Goal: Task Accomplishment & Management: Complete application form

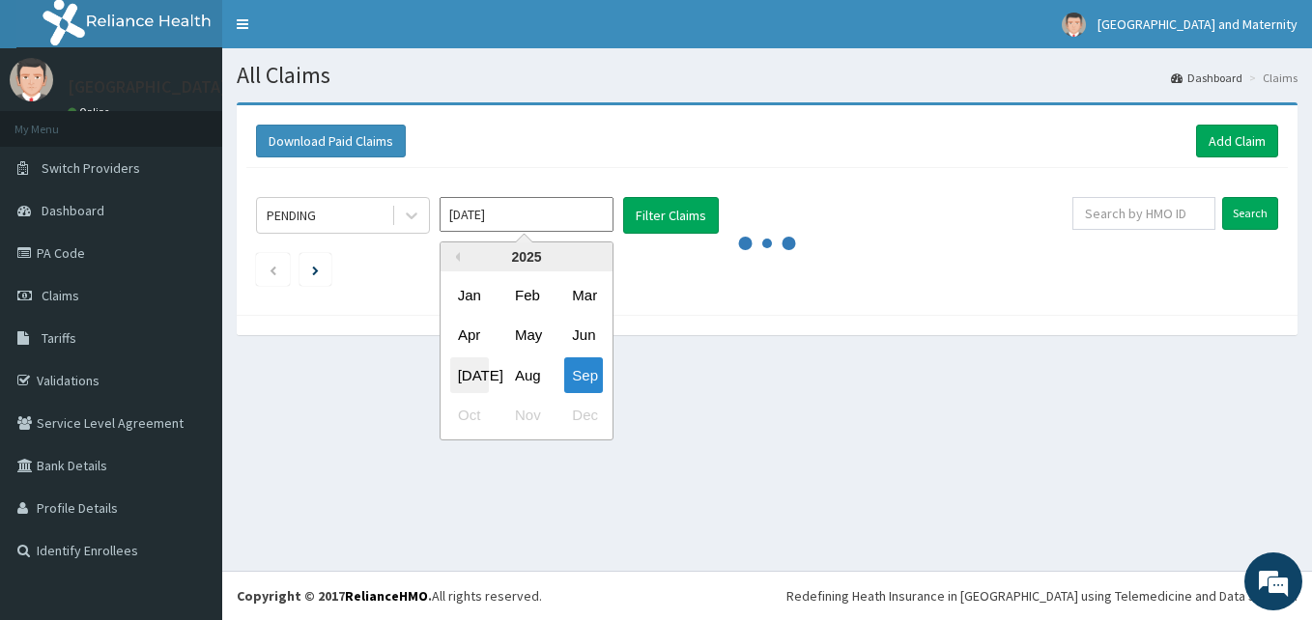
click at [483, 365] on div "[DATE]" at bounding box center [469, 376] width 39 height 36
type input "[DATE]"
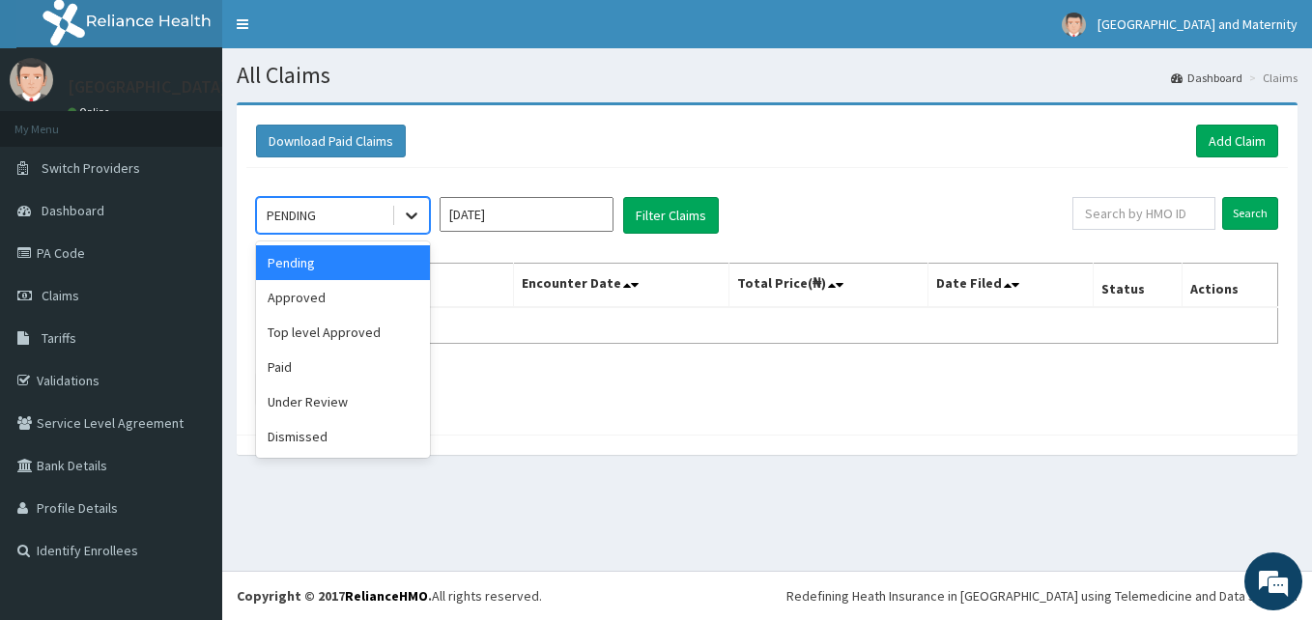
click at [406, 222] on icon at bounding box center [411, 215] width 19 height 19
drag, startPoint x: 336, startPoint y: 361, endPoint x: 553, endPoint y: 261, distance: 238.7
click at [350, 358] on div "Paid" at bounding box center [343, 367] width 174 height 35
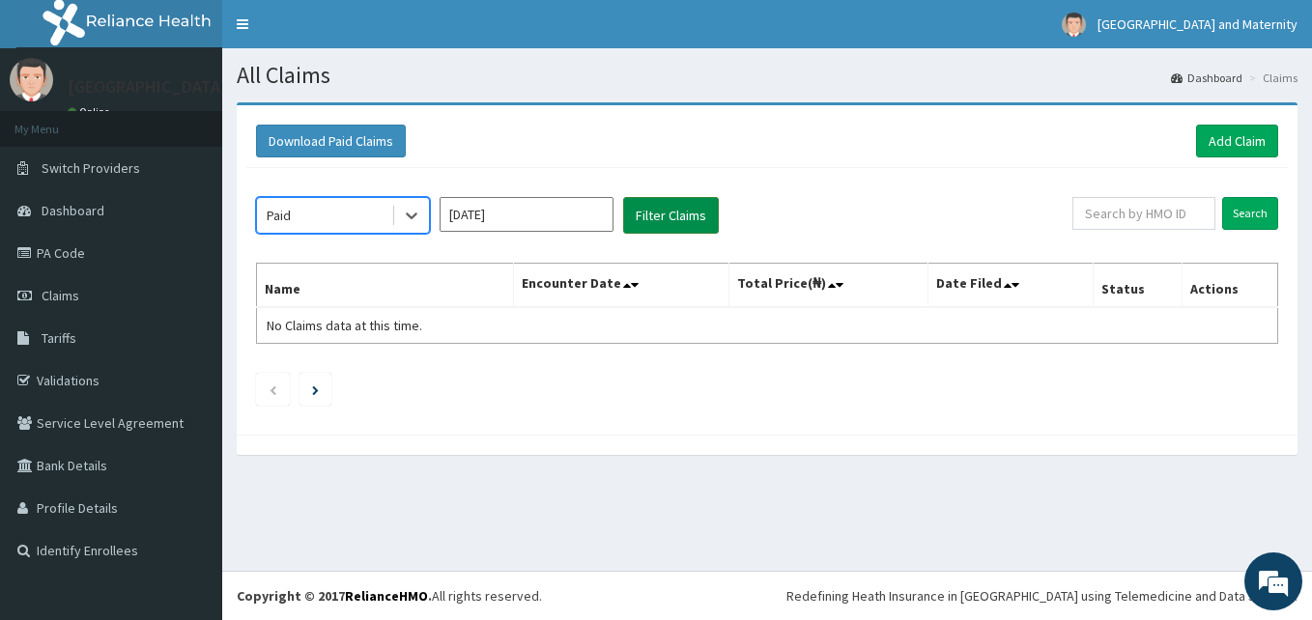
click at [681, 218] on button "Filter Claims" at bounding box center [671, 215] width 96 height 37
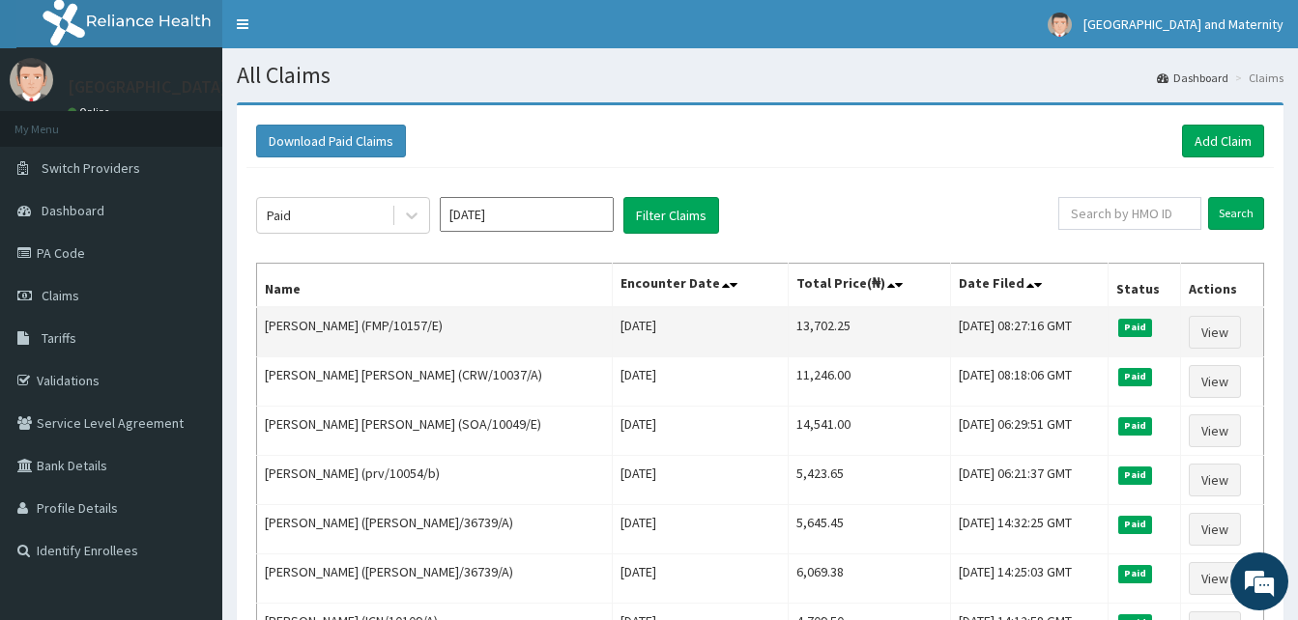
drag, startPoint x: 440, startPoint y: 323, endPoint x: 368, endPoint y: 323, distance: 71.5
click at [368, 323] on td "[PERSON_NAME] (FMP/10157/E)" at bounding box center [435, 332] width 356 height 50
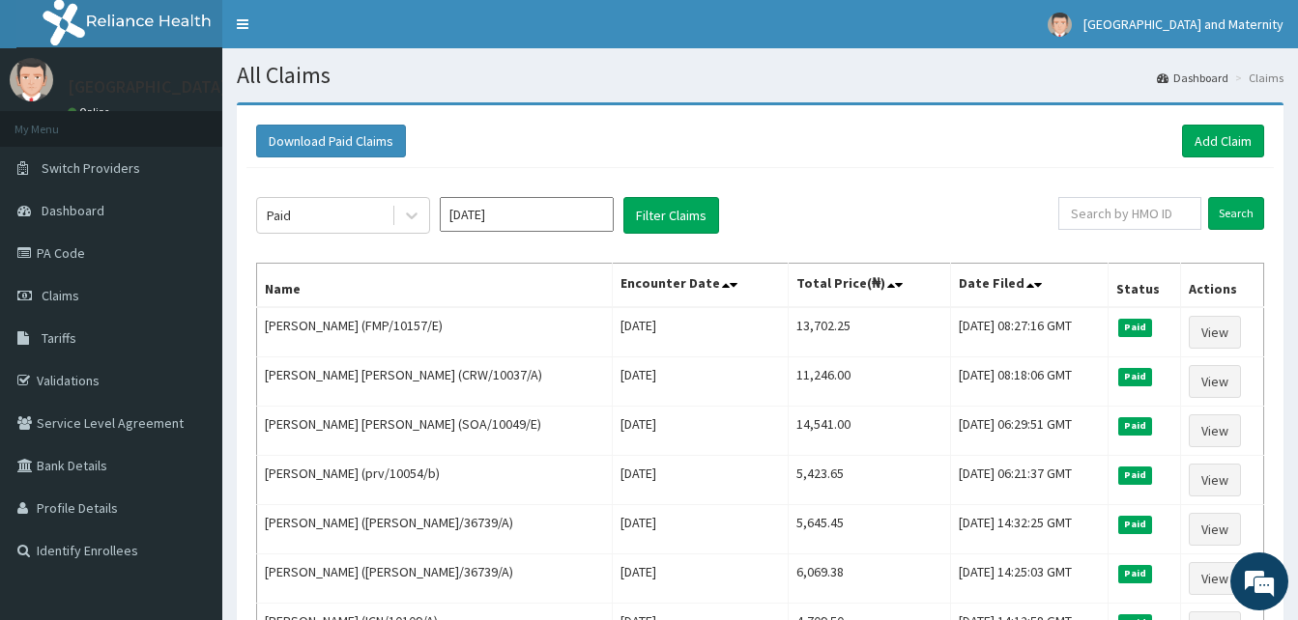
copy td "FMP/10157/E"
click at [1209, 136] on link "Add Claim" at bounding box center [1223, 141] width 82 height 33
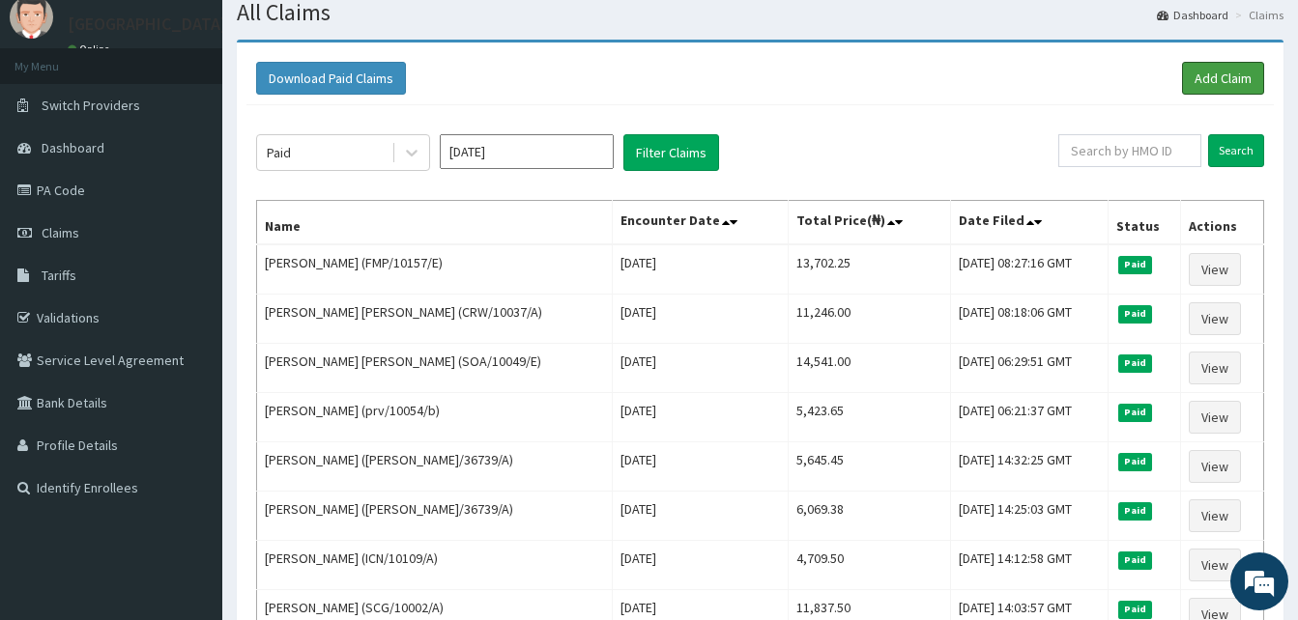
scroll to position [192, 0]
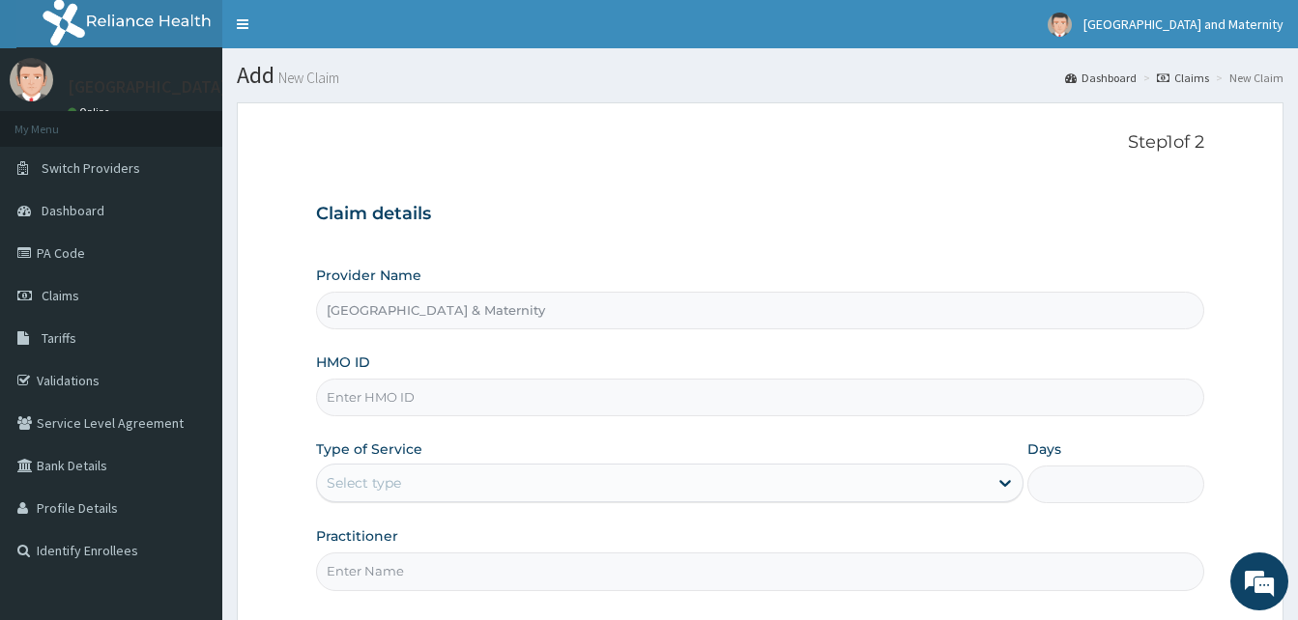
click at [463, 402] on input "HMO ID" at bounding box center [760, 398] width 888 height 38
paste input "SLS/10049/A"
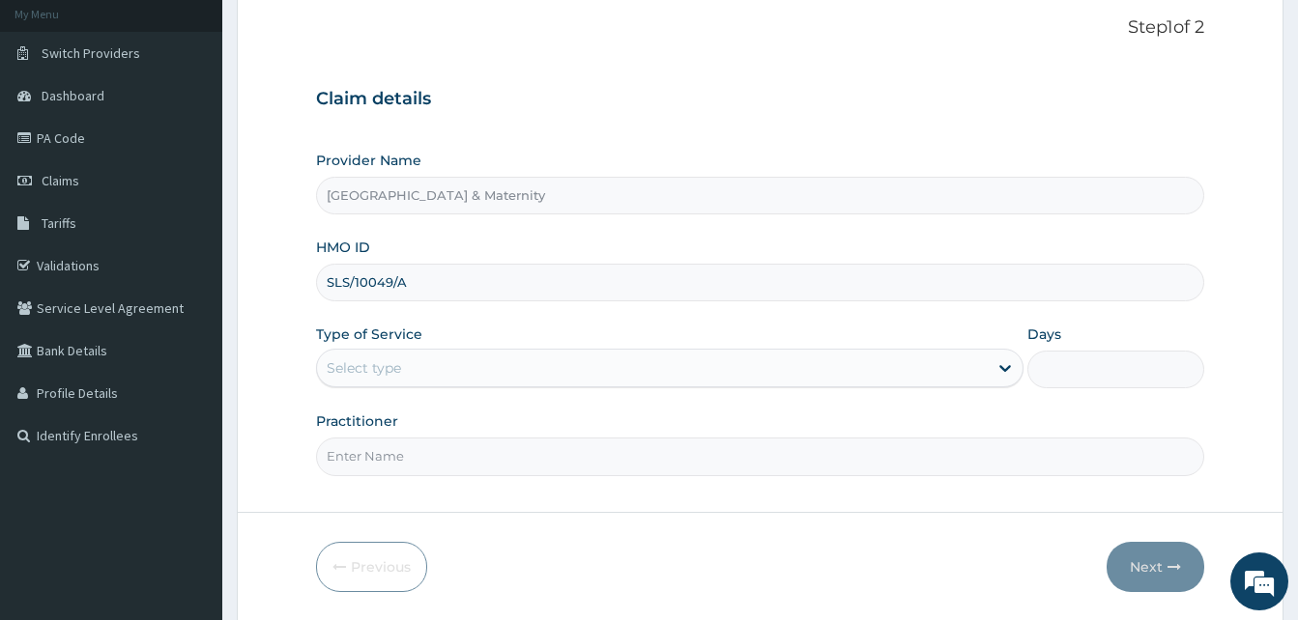
scroll to position [181, 0]
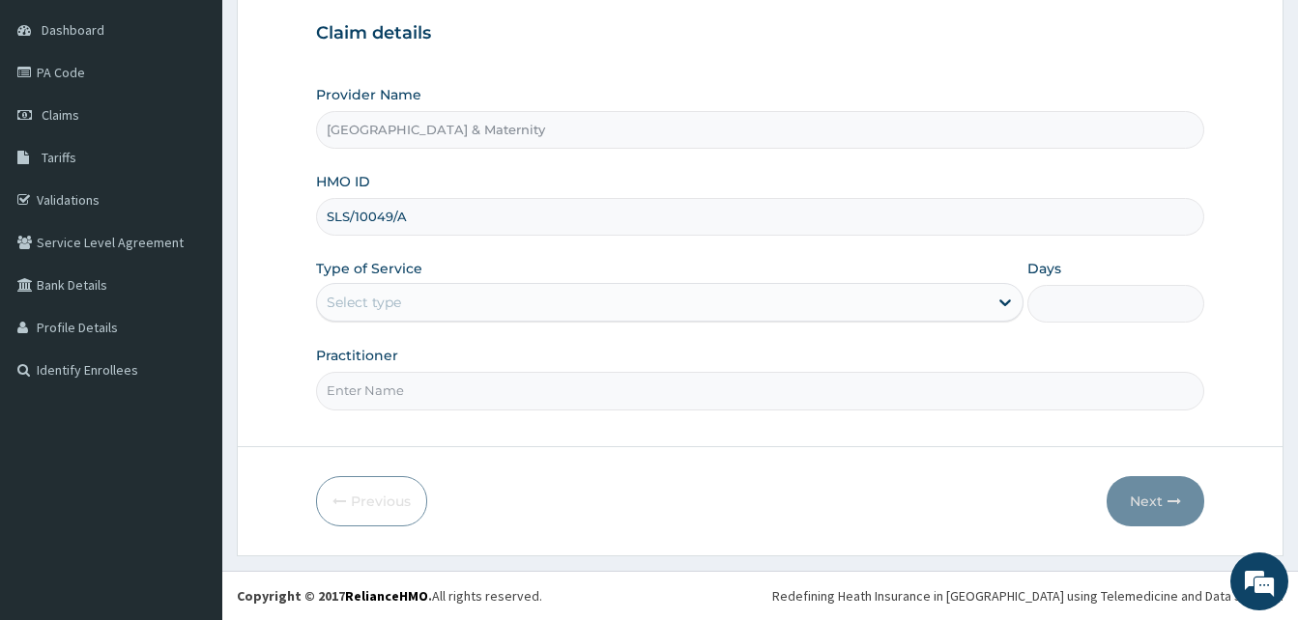
type input "SLS/10049/A"
click at [463, 277] on div "Type of Service Select type" at bounding box center [669, 291] width 707 height 64
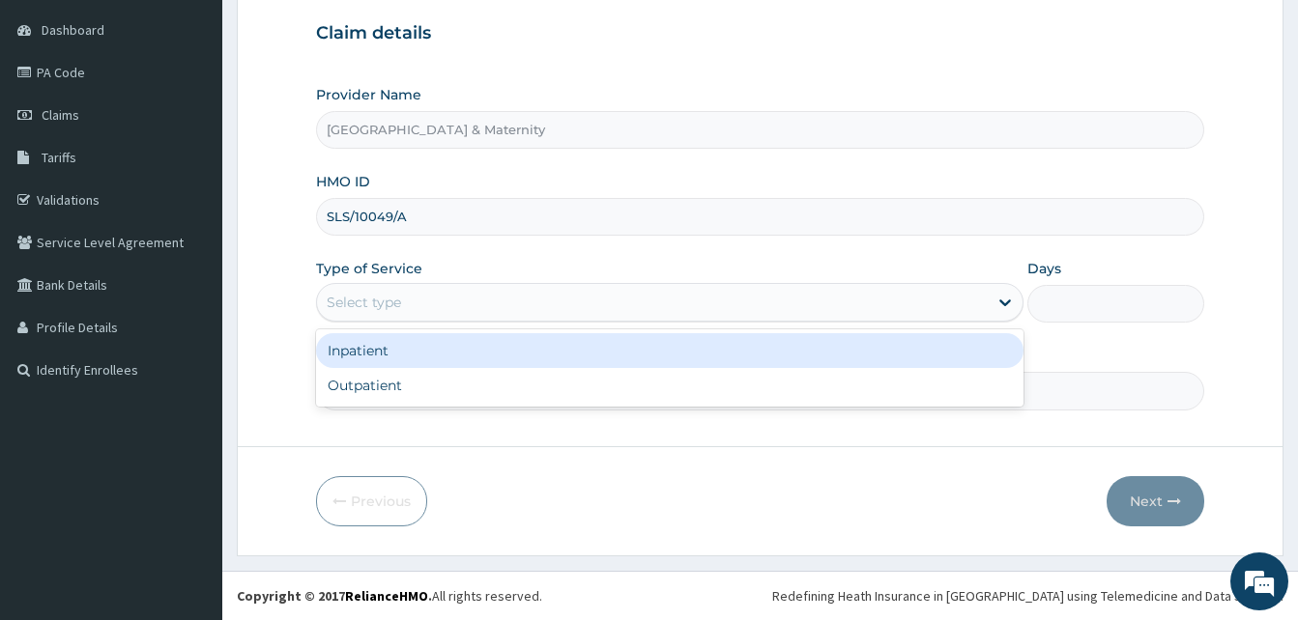
click at [465, 294] on div "Select type" at bounding box center [652, 302] width 671 height 31
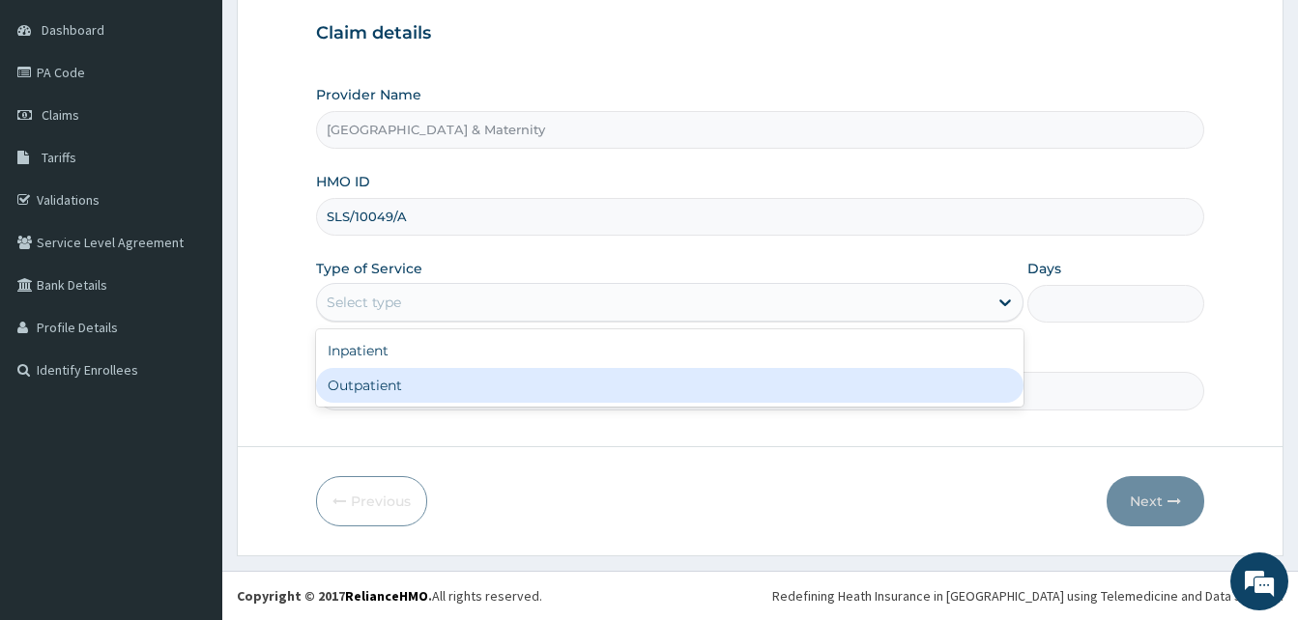
click at [448, 385] on div "Outpatient" at bounding box center [669, 385] width 707 height 35
type input "1"
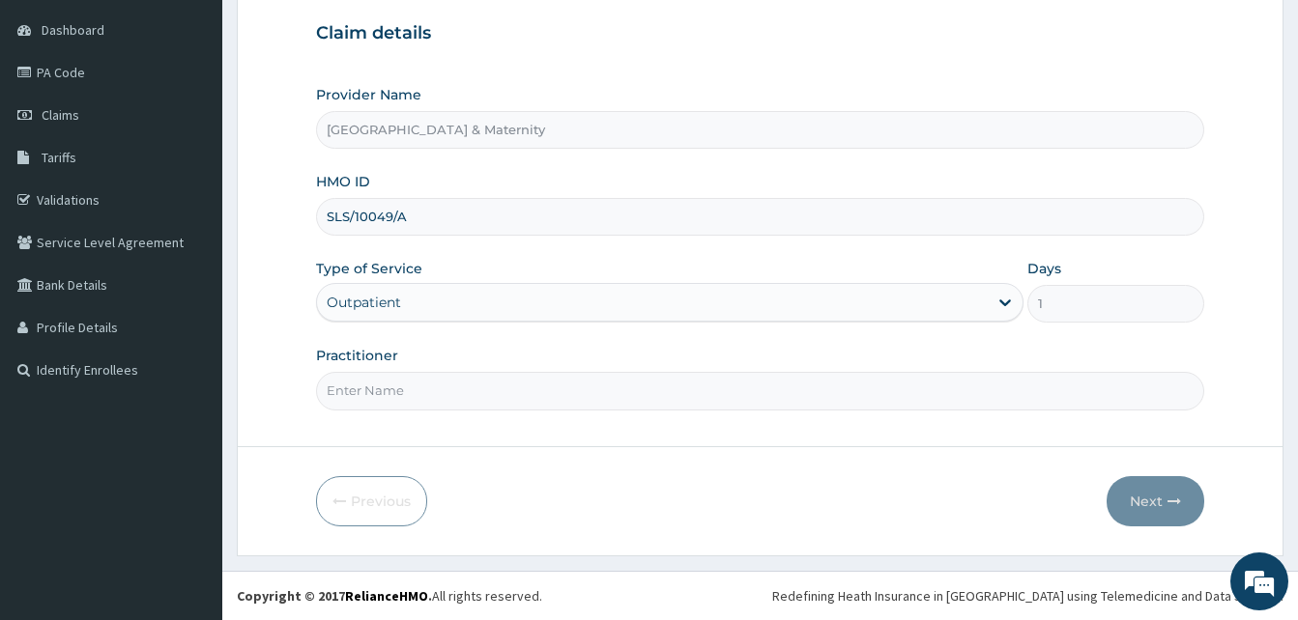
click at [418, 400] on input "Practitioner" at bounding box center [760, 391] width 888 height 38
click at [418, 396] on input "Practitioner" at bounding box center [760, 391] width 888 height 38
type input "Dr Adeosun"
click at [1161, 500] on button "Next" at bounding box center [1156, 501] width 98 height 50
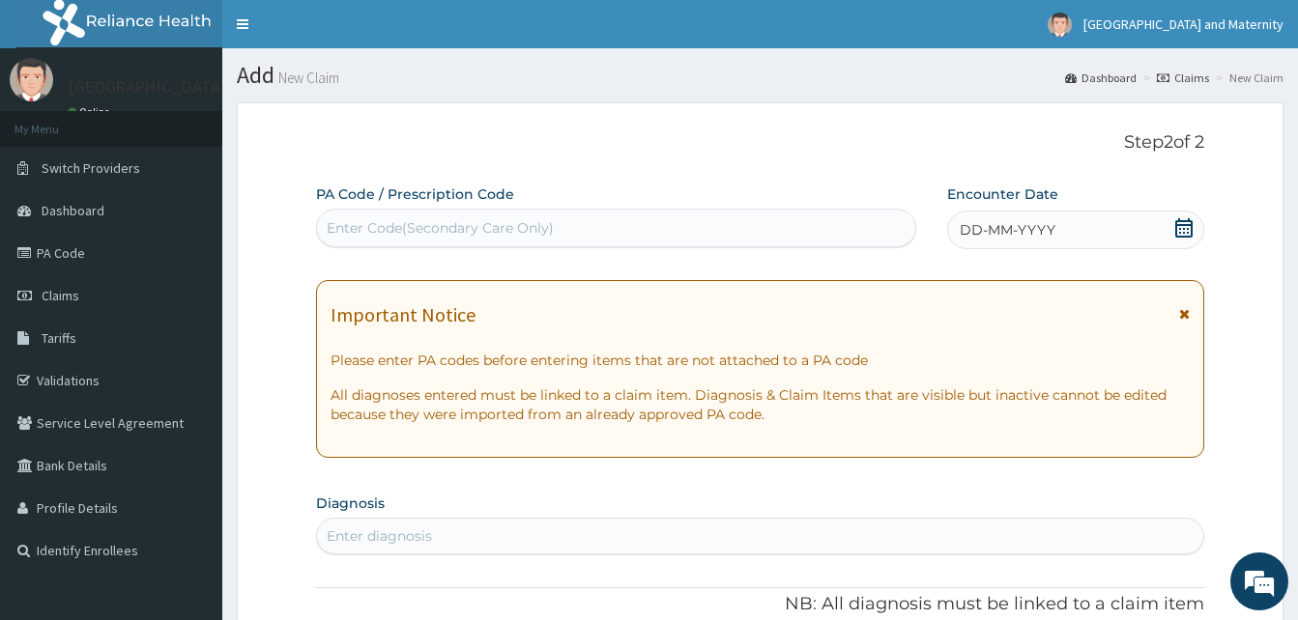
click at [1185, 228] on icon at bounding box center [1183, 227] width 19 height 19
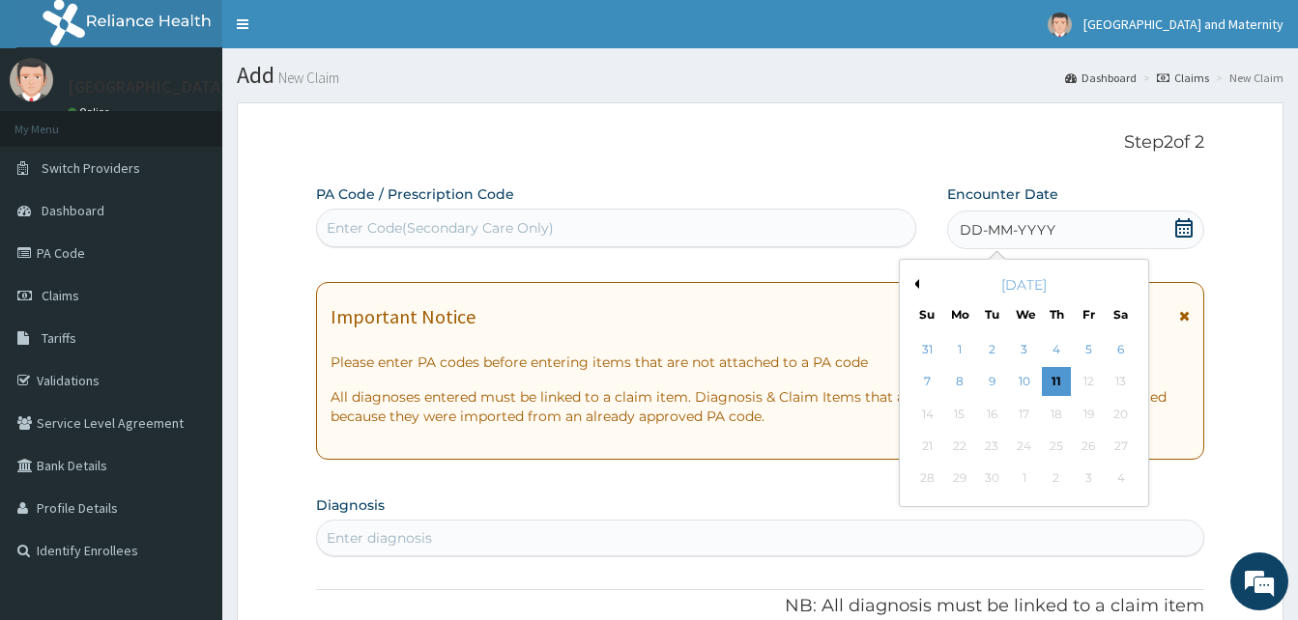
click at [917, 285] on button "Previous Month" at bounding box center [914, 284] width 10 height 10
click at [1017, 379] on div "9" at bounding box center [1023, 382] width 29 height 29
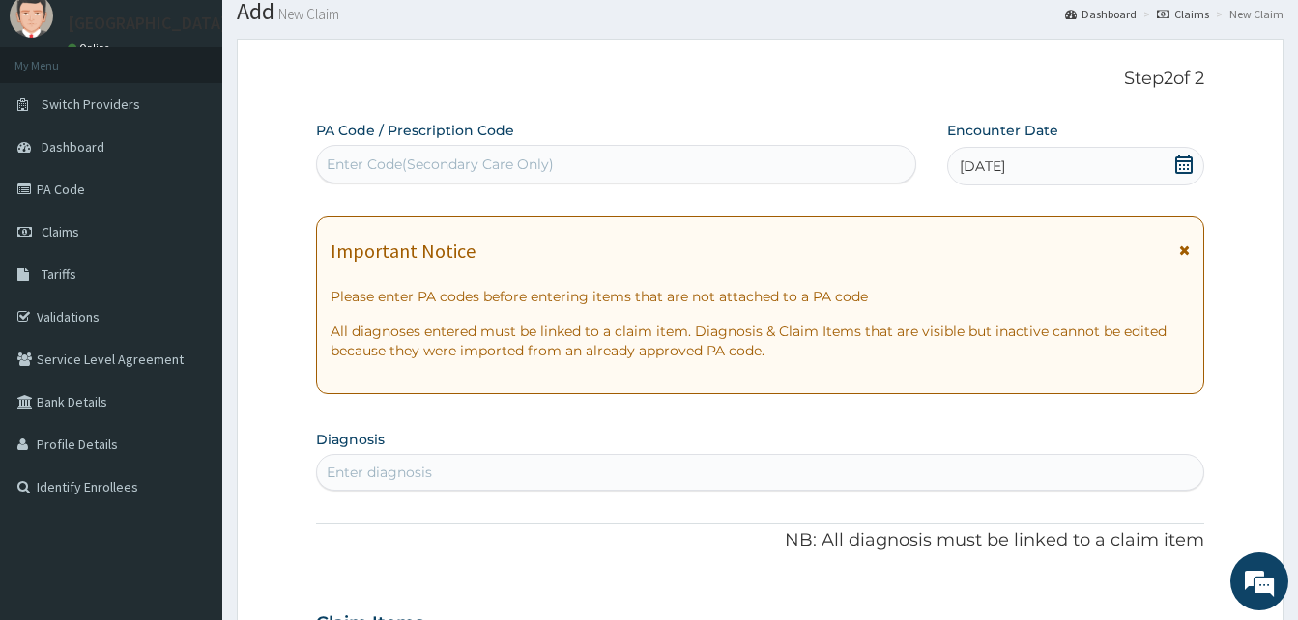
scroll to position [193, 0]
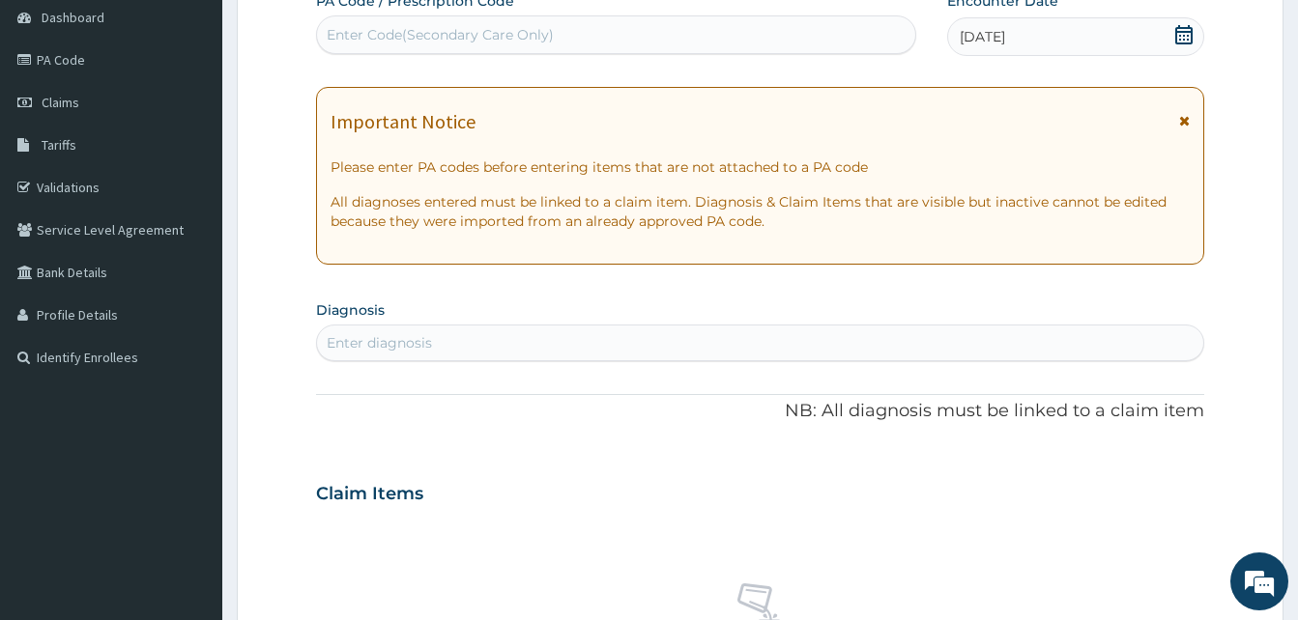
click at [443, 344] on div "Enter diagnosis" at bounding box center [760, 343] width 886 height 31
type input "upper resp"
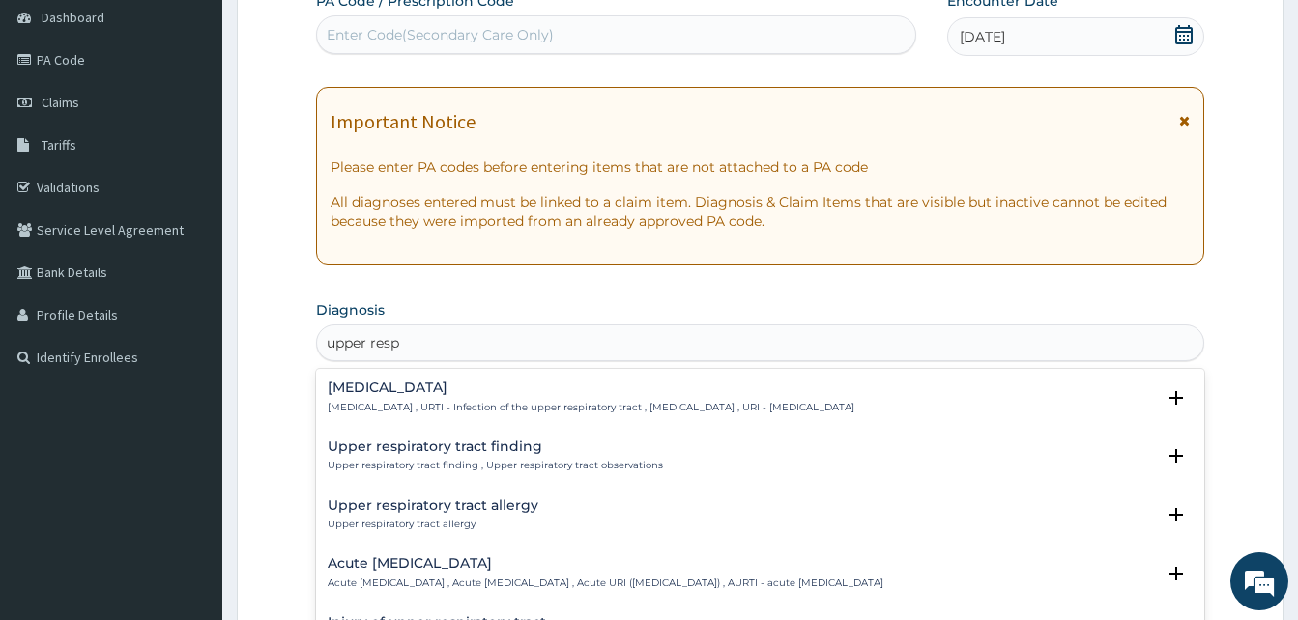
click at [446, 392] on h4 "Upper respiratory infection" at bounding box center [591, 388] width 527 height 14
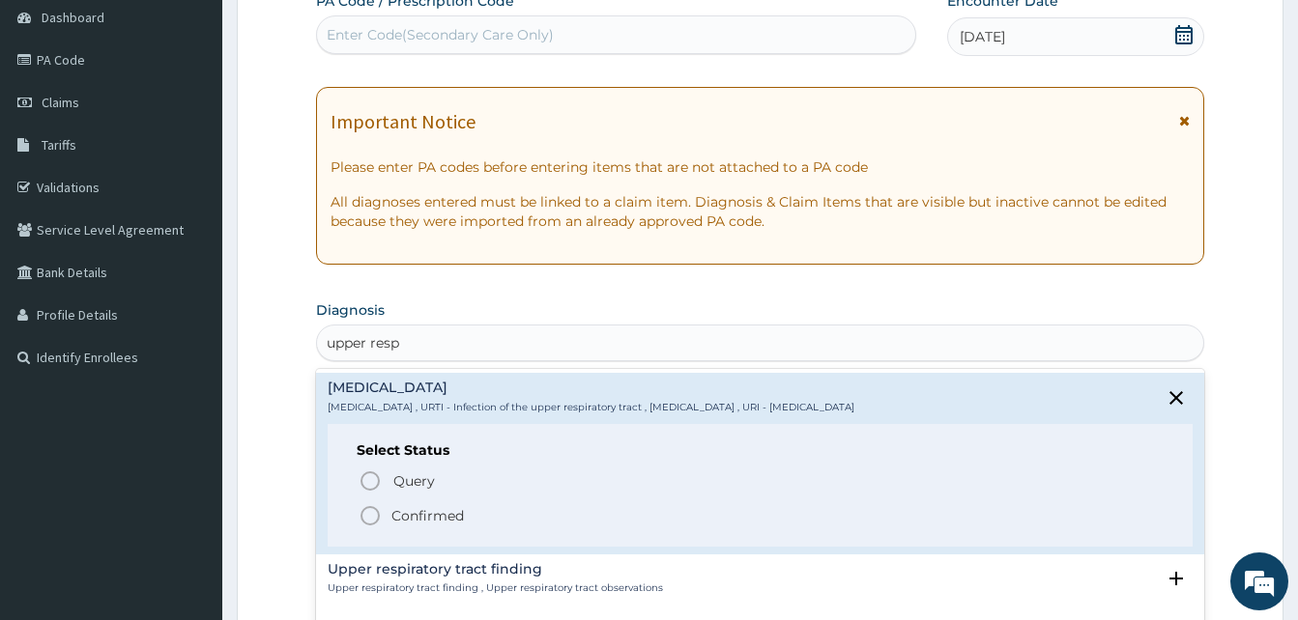
click at [494, 508] on span "Confirmed" at bounding box center [761, 515] width 805 height 23
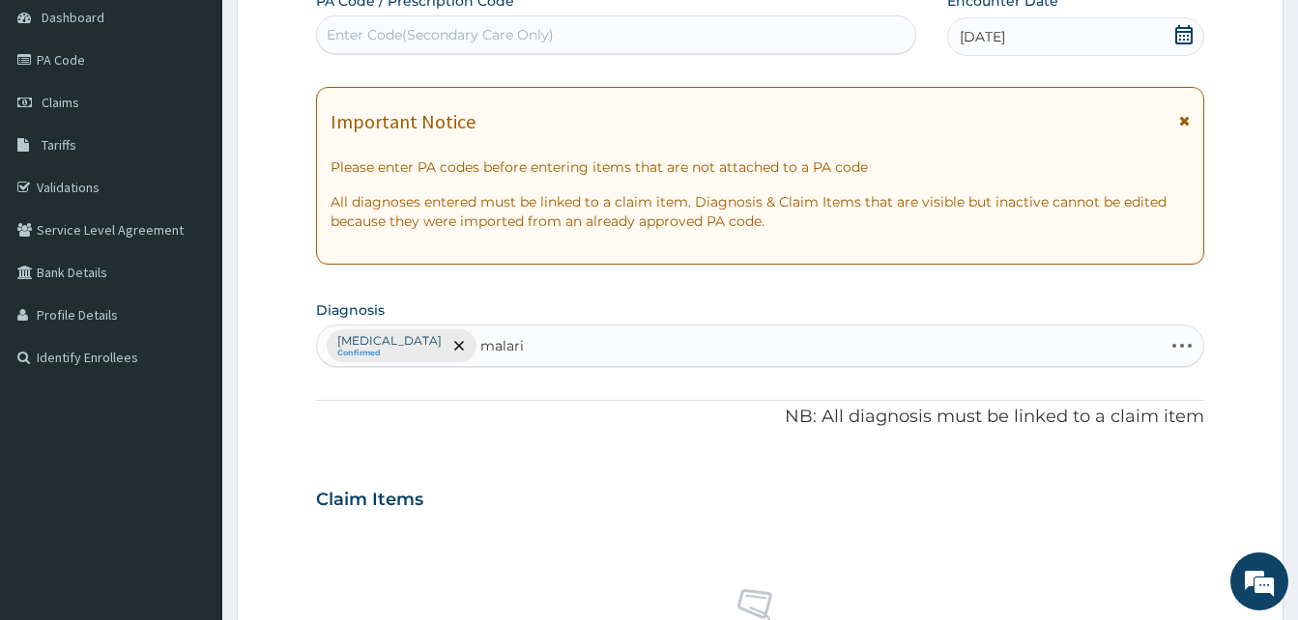
type input "malaria"
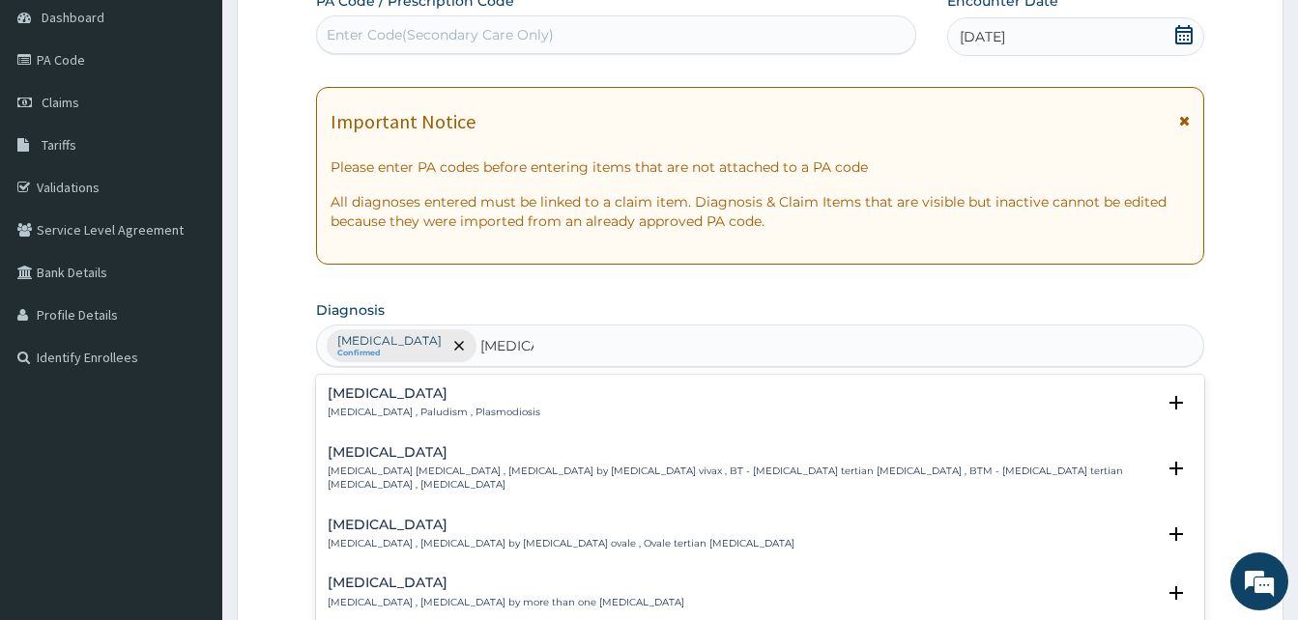
click at [446, 395] on h4 "Malaria" at bounding box center [434, 394] width 213 height 14
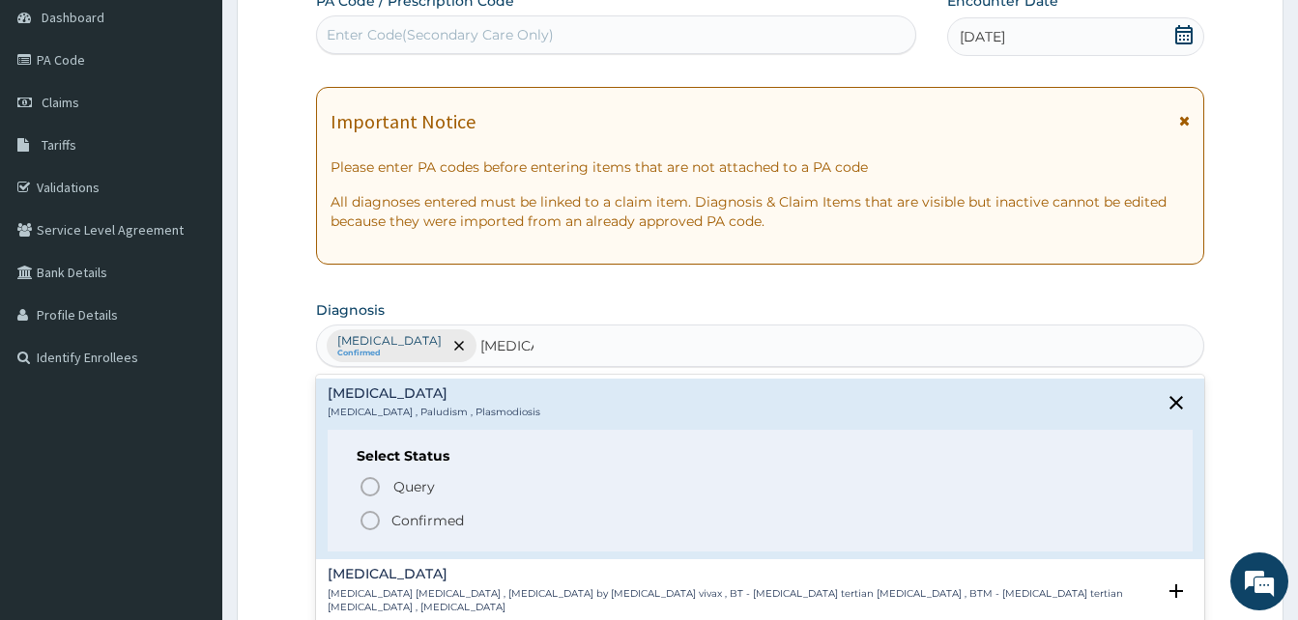
click at [432, 514] on p "Confirmed" at bounding box center [427, 520] width 72 height 19
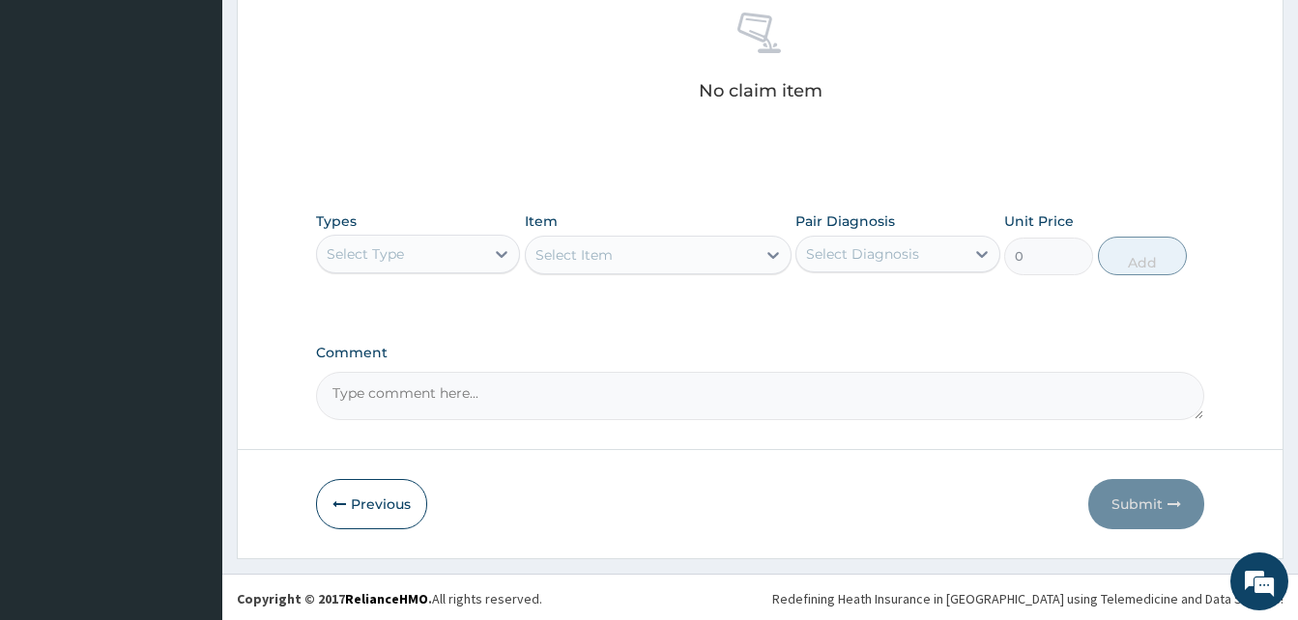
scroll to position [773, 0]
drag, startPoint x: 429, startPoint y: 256, endPoint x: 428, endPoint y: 270, distance: 13.6
click at [429, 255] on div "Select Type" at bounding box center [400, 251] width 167 height 31
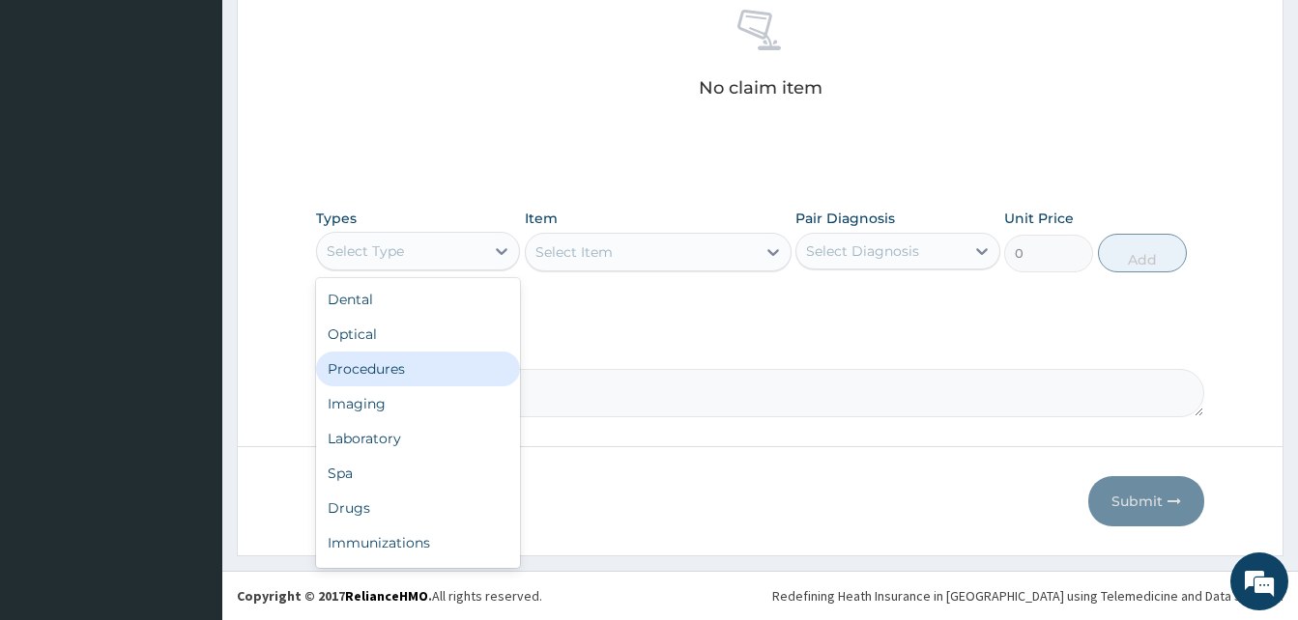
click at [414, 365] on div "Procedures" at bounding box center [418, 369] width 204 height 35
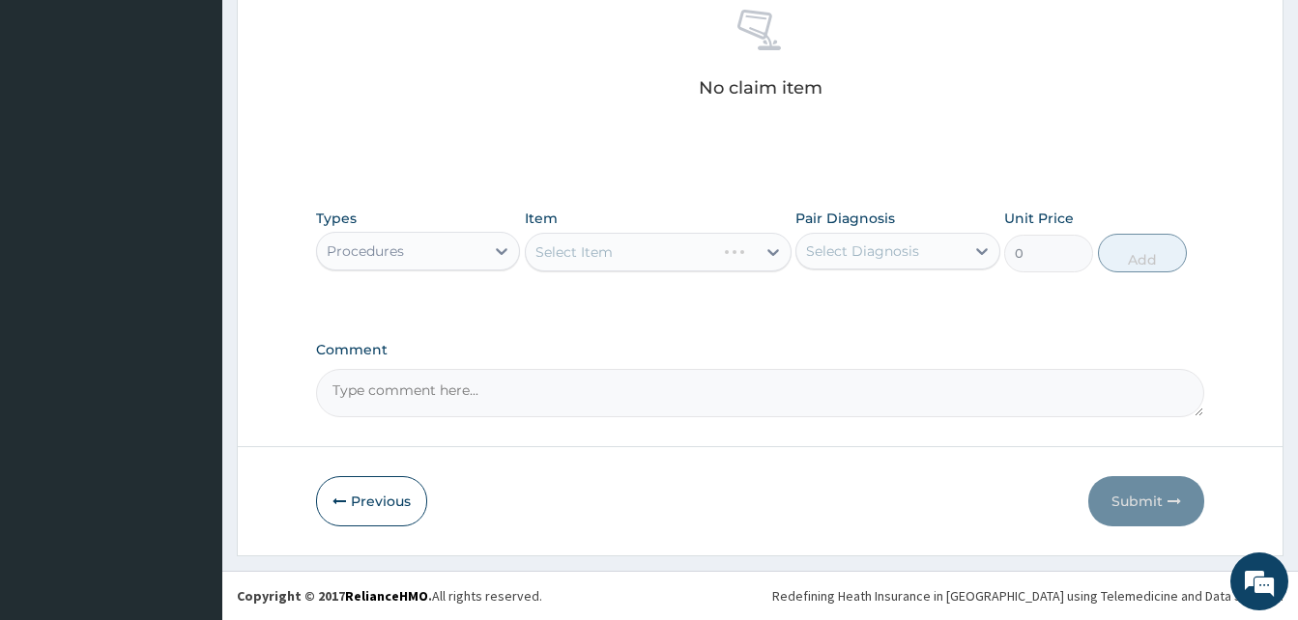
click at [636, 257] on div "Select Item" at bounding box center [658, 252] width 267 height 39
click at [730, 253] on div "Select Item" at bounding box center [641, 252] width 230 height 31
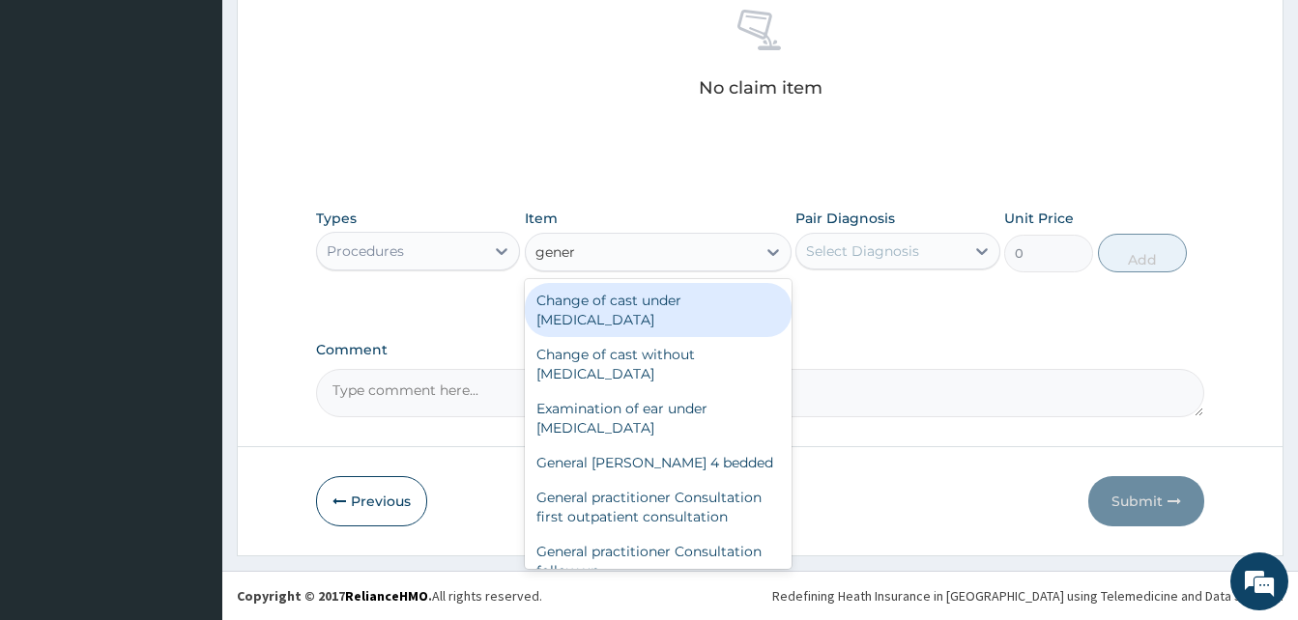
type input "genera"
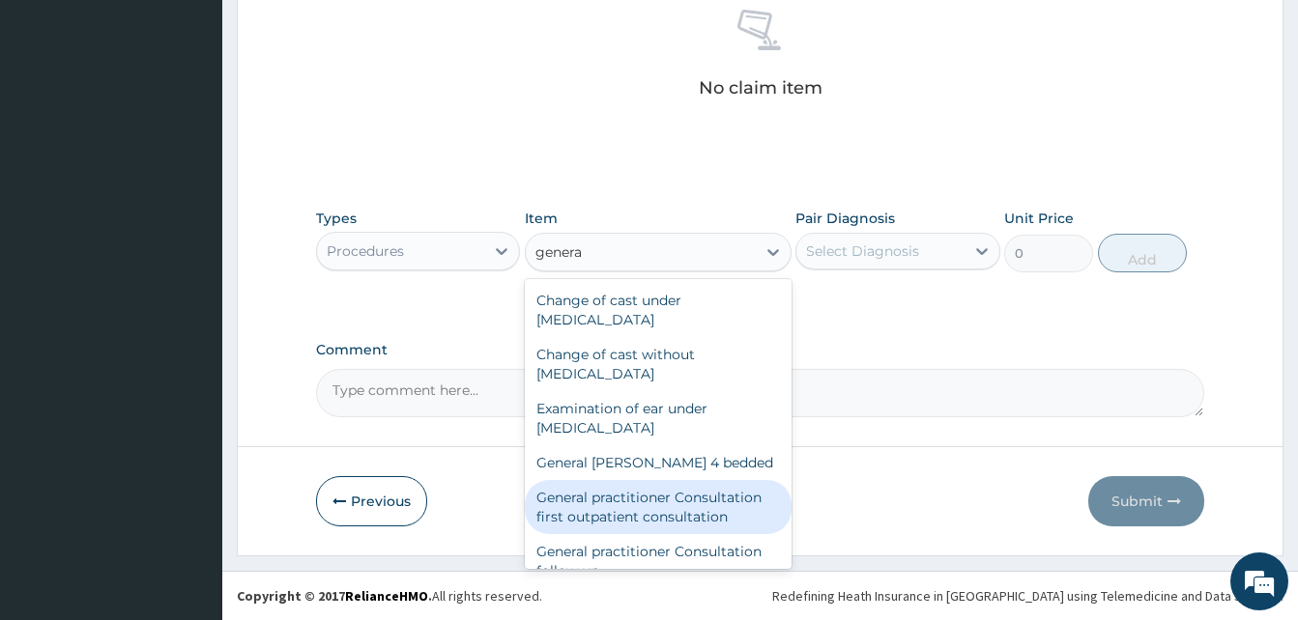
click at [706, 501] on div "General practitioner Consultation first outpatient consultation" at bounding box center [658, 507] width 267 height 54
type input "4000"
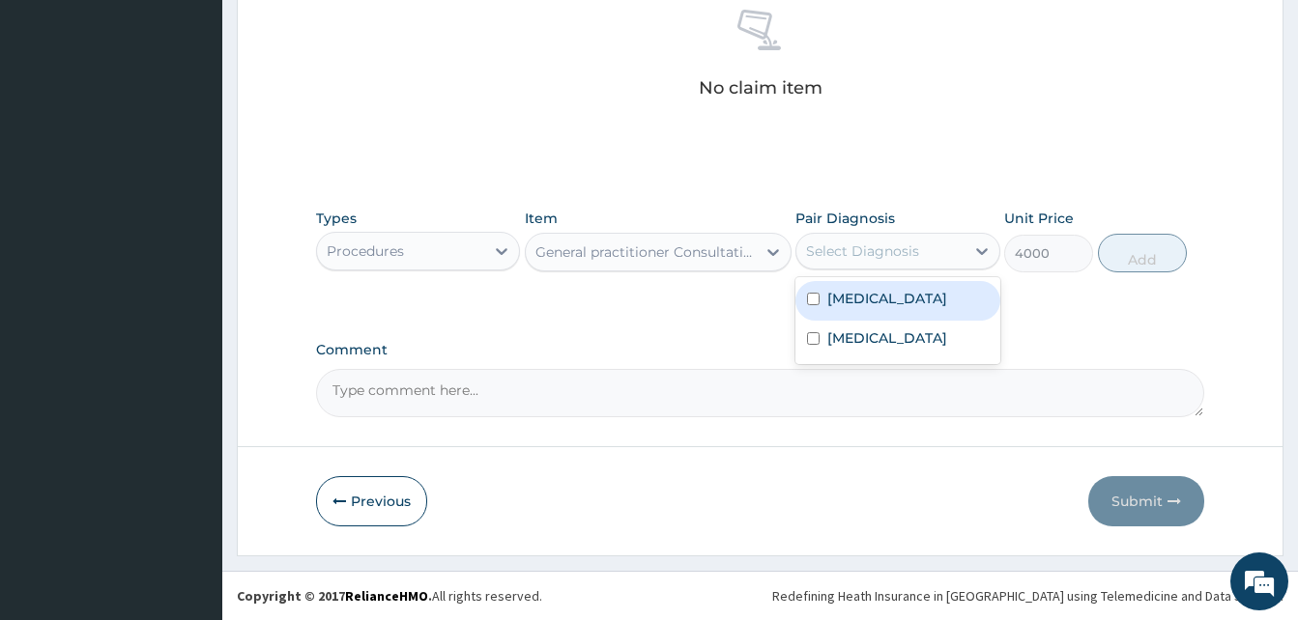
drag, startPoint x: 904, startPoint y: 251, endPoint x: 904, endPoint y: 291, distance: 39.6
click at [904, 255] on div "Select Diagnosis" at bounding box center [862, 251] width 113 height 19
click at [904, 298] on label "Upper respiratory infection" at bounding box center [887, 298] width 120 height 19
checkbox input "true"
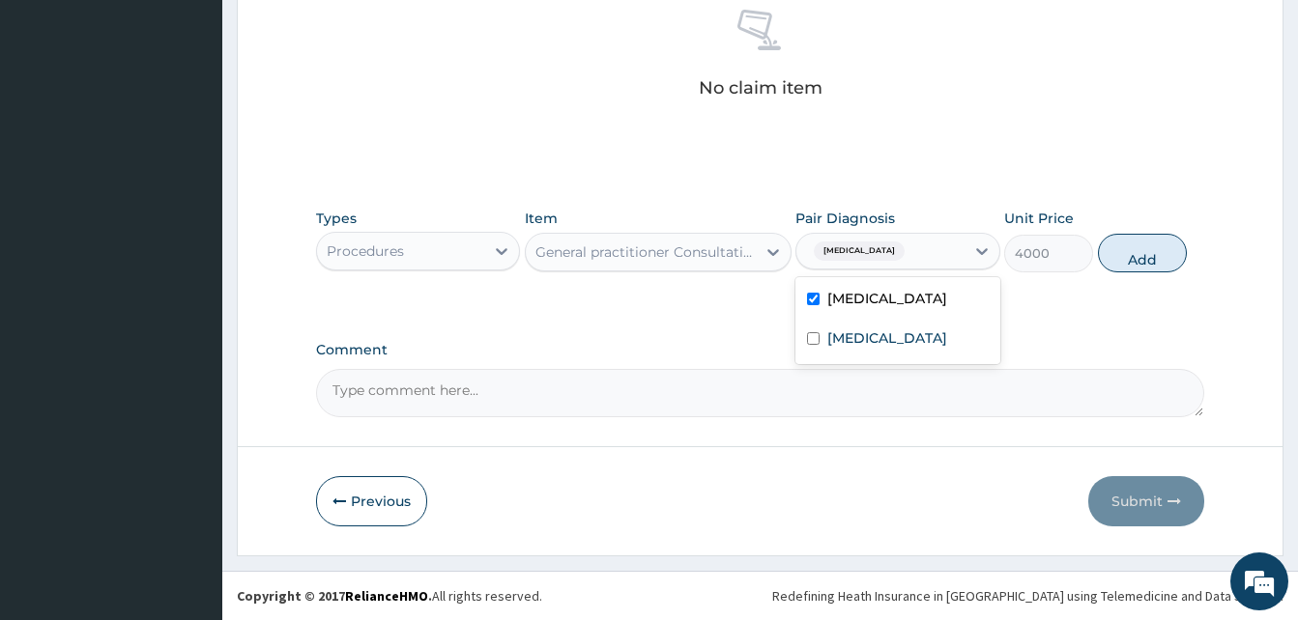
click at [893, 342] on div "Malaria" at bounding box center [897, 341] width 204 height 40
checkbox input "true"
click at [1164, 259] on button "Add" at bounding box center [1142, 253] width 89 height 39
type input "0"
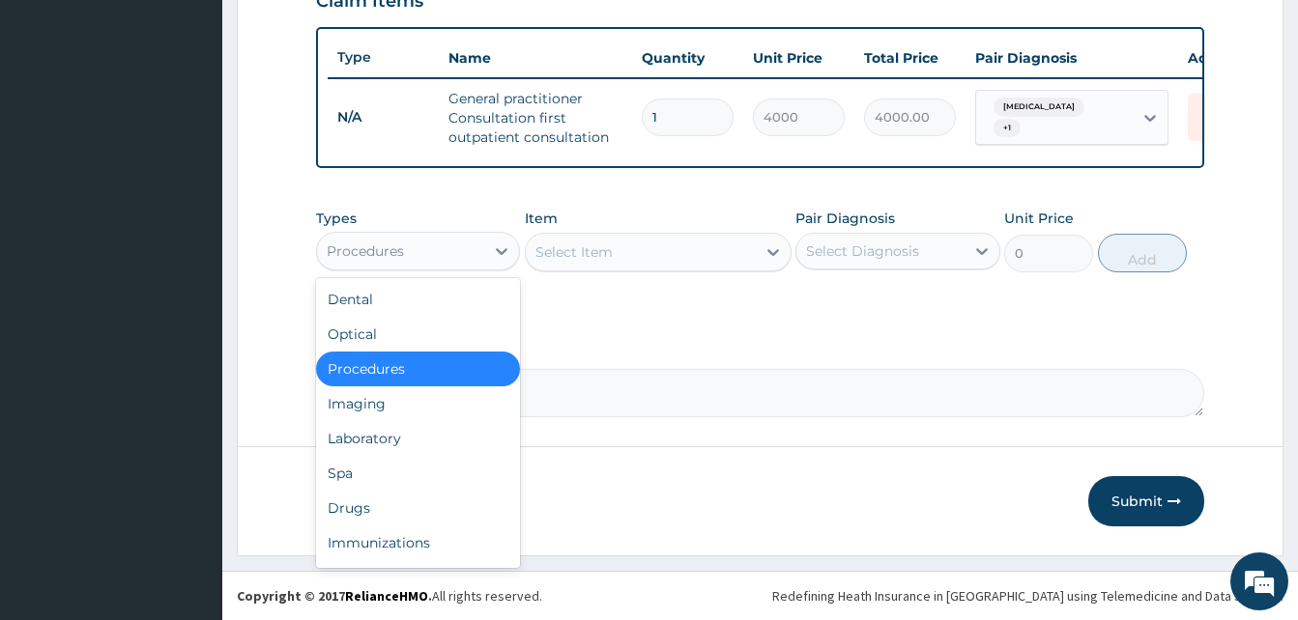
drag, startPoint x: 470, startPoint y: 258, endPoint x: 439, endPoint y: 364, distance: 110.7
click at [469, 266] on div "Procedures" at bounding box center [400, 251] width 167 height 31
drag, startPoint x: 432, startPoint y: 434, endPoint x: 514, endPoint y: 377, distance: 100.0
click at [433, 432] on div "Laboratory" at bounding box center [418, 438] width 204 height 35
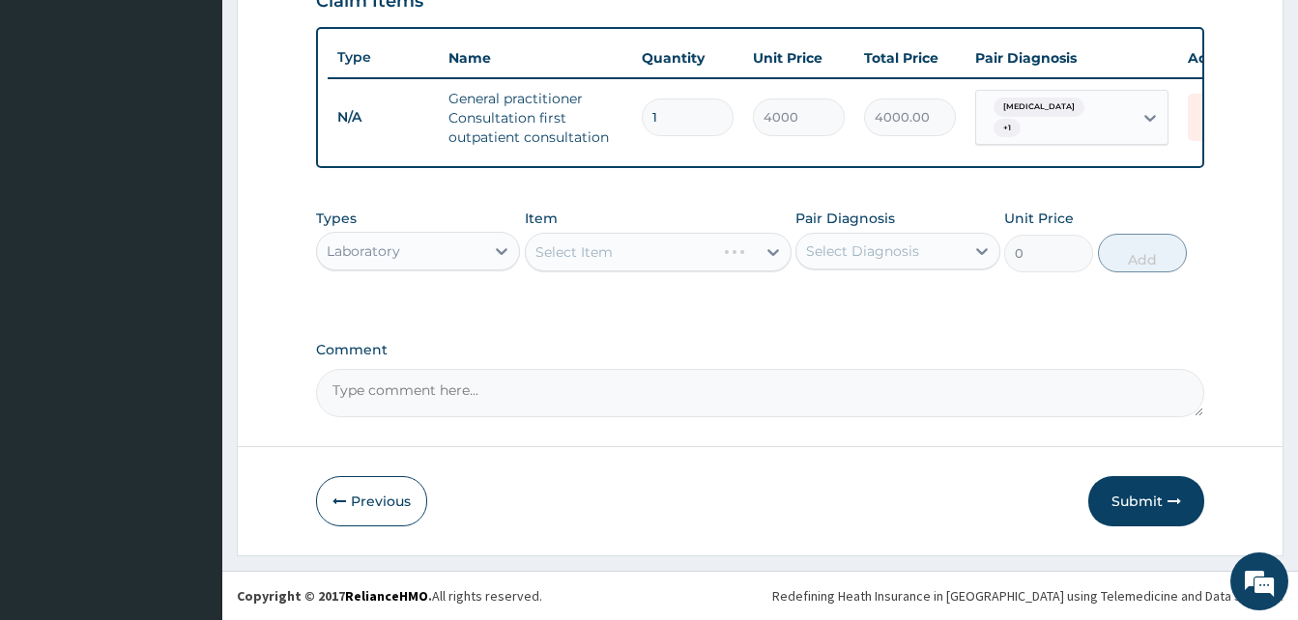
click at [624, 255] on div "Select Item" at bounding box center [658, 252] width 267 height 39
click at [672, 258] on div "Select Item" at bounding box center [641, 252] width 230 height 31
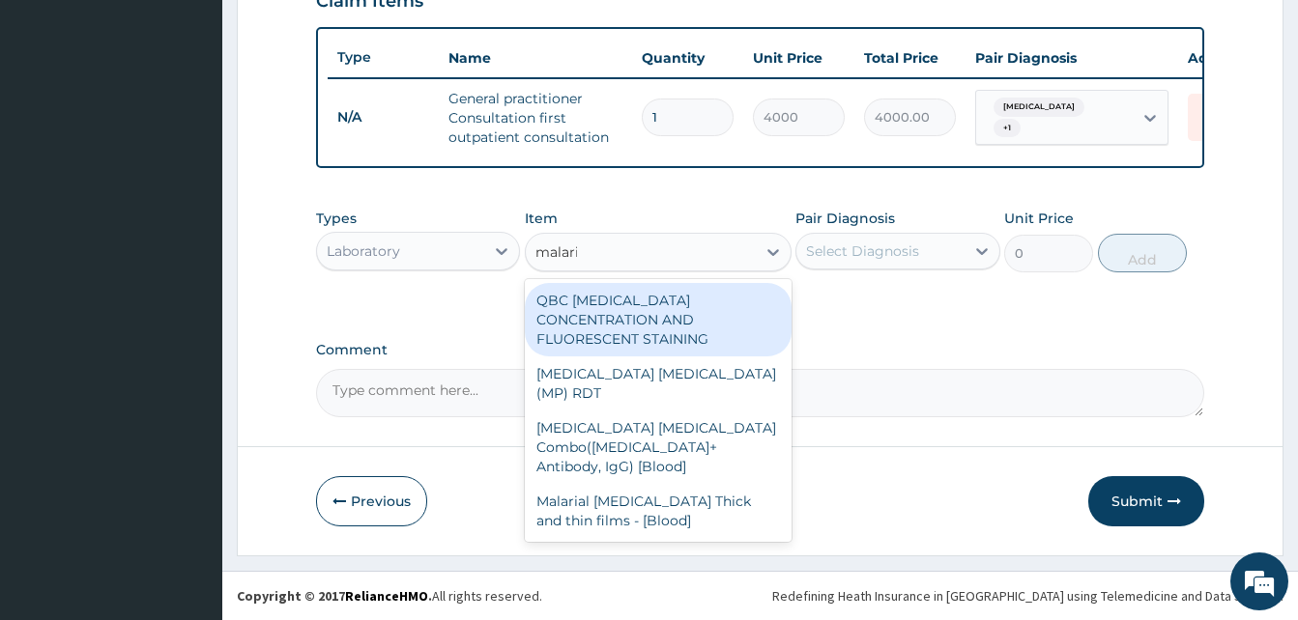
type input "malaria"
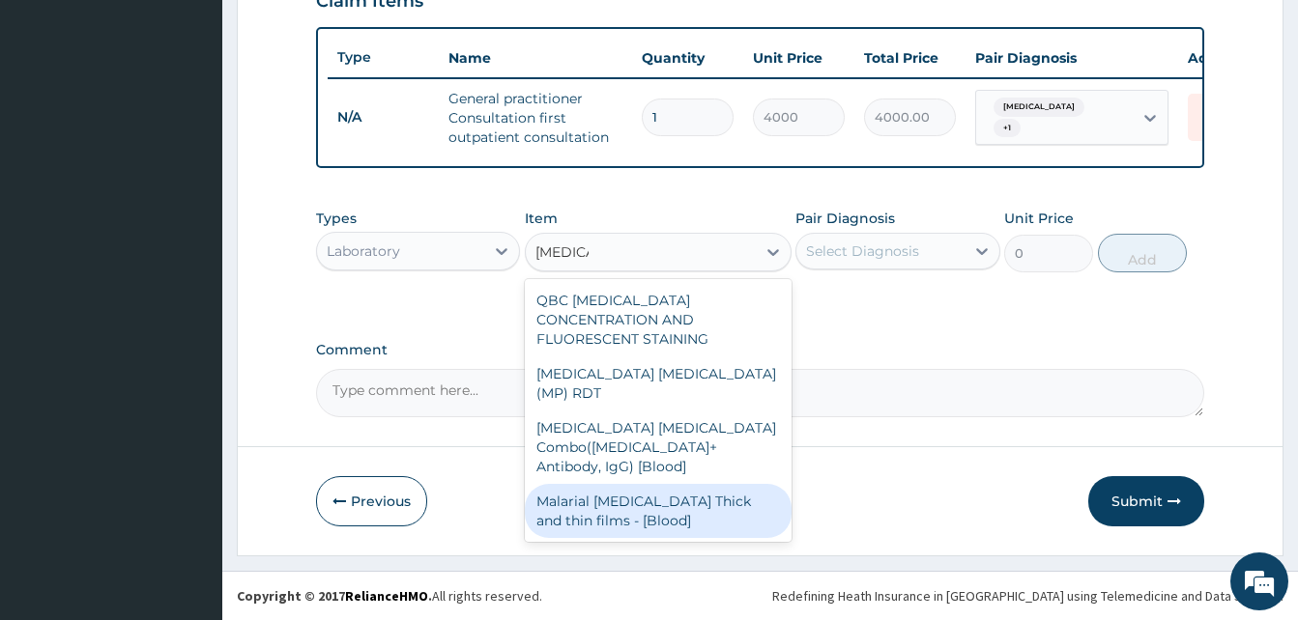
click at [713, 484] on div "Malarial Parasite Thick and thin films - [Blood]" at bounding box center [658, 511] width 267 height 54
type input "2500"
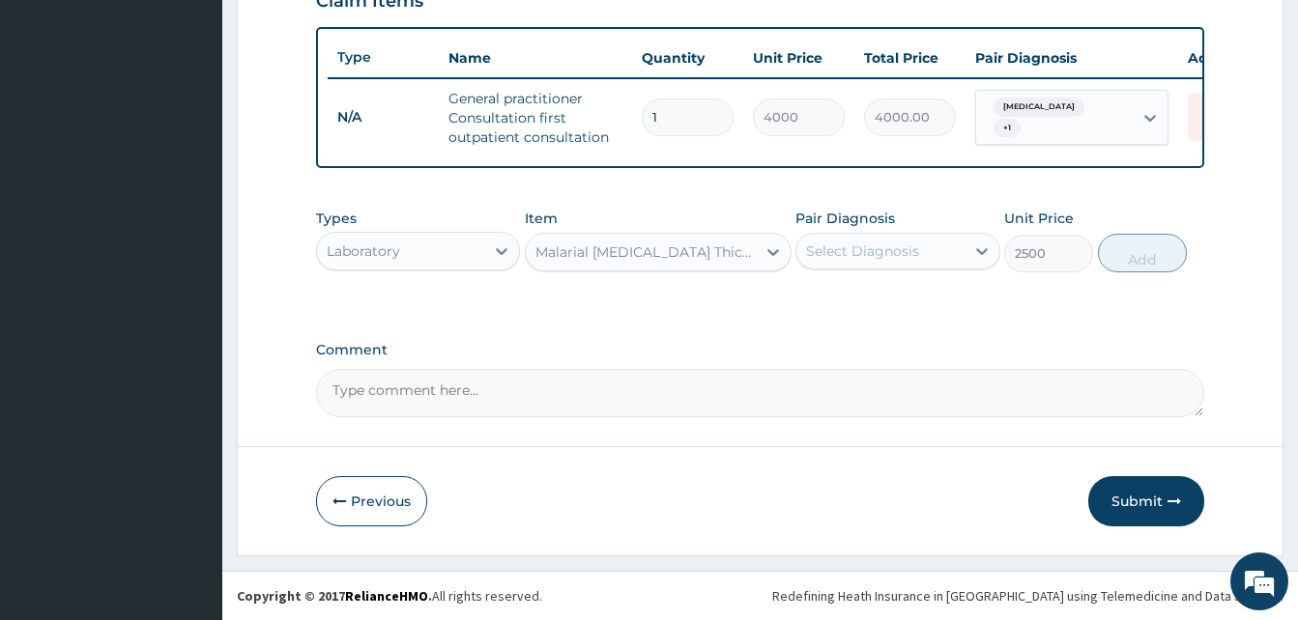
click at [873, 269] on div "Select Diagnosis" at bounding box center [897, 251] width 204 height 37
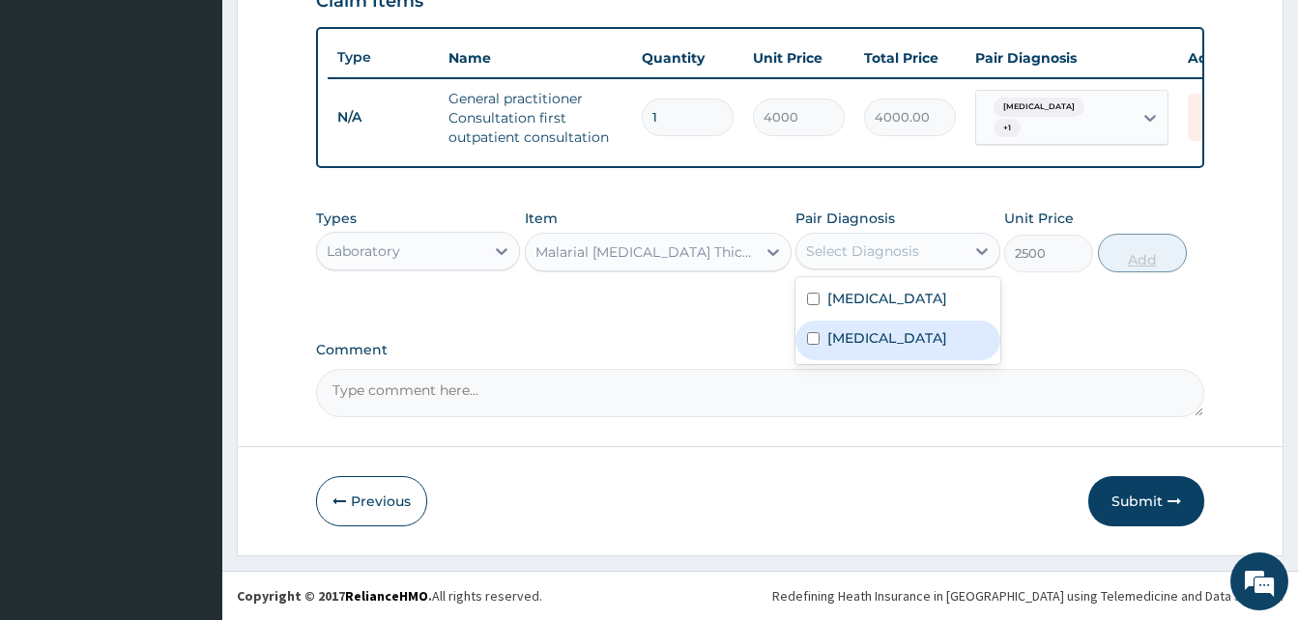
drag, startPoint x: 888, startPoint y: 349, endPoint x: 1137, endPoint y: 263, distance: 262.8
click at [899, 347] on div "Malaria" at bounding box center [897, 341] width 204 height 40
checkbox input "true"
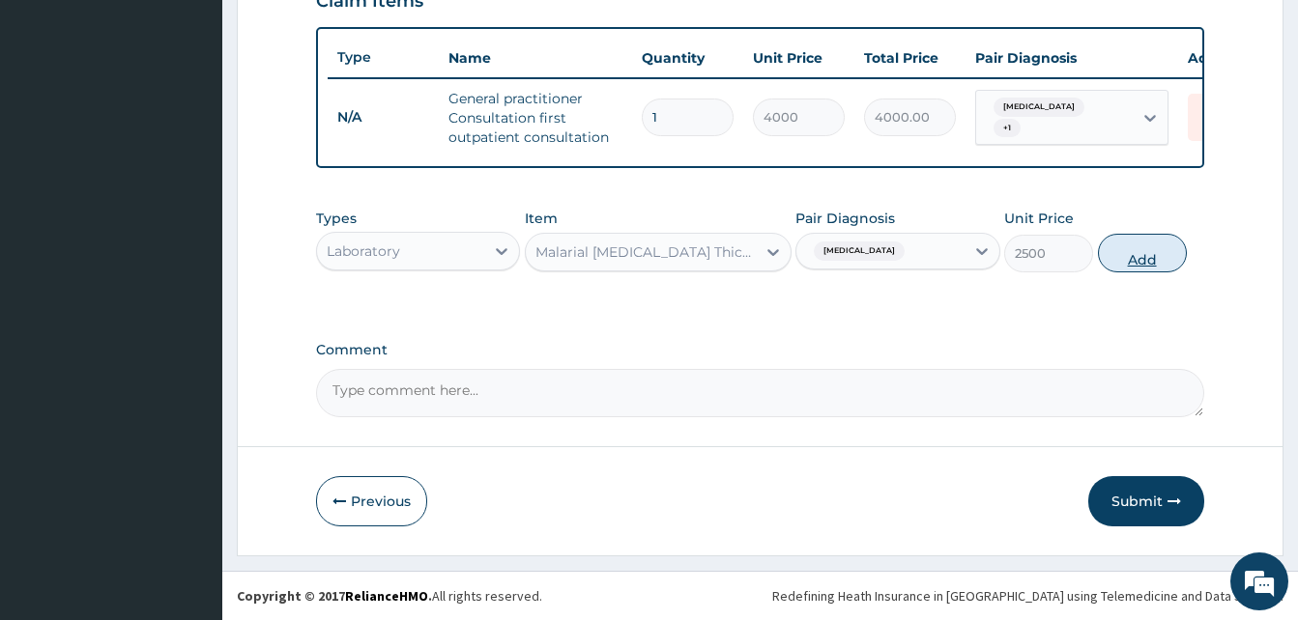
click at [1147, 249] on button "Add" at bounding box center [1142, 253] width 89 height 39
type input "0"
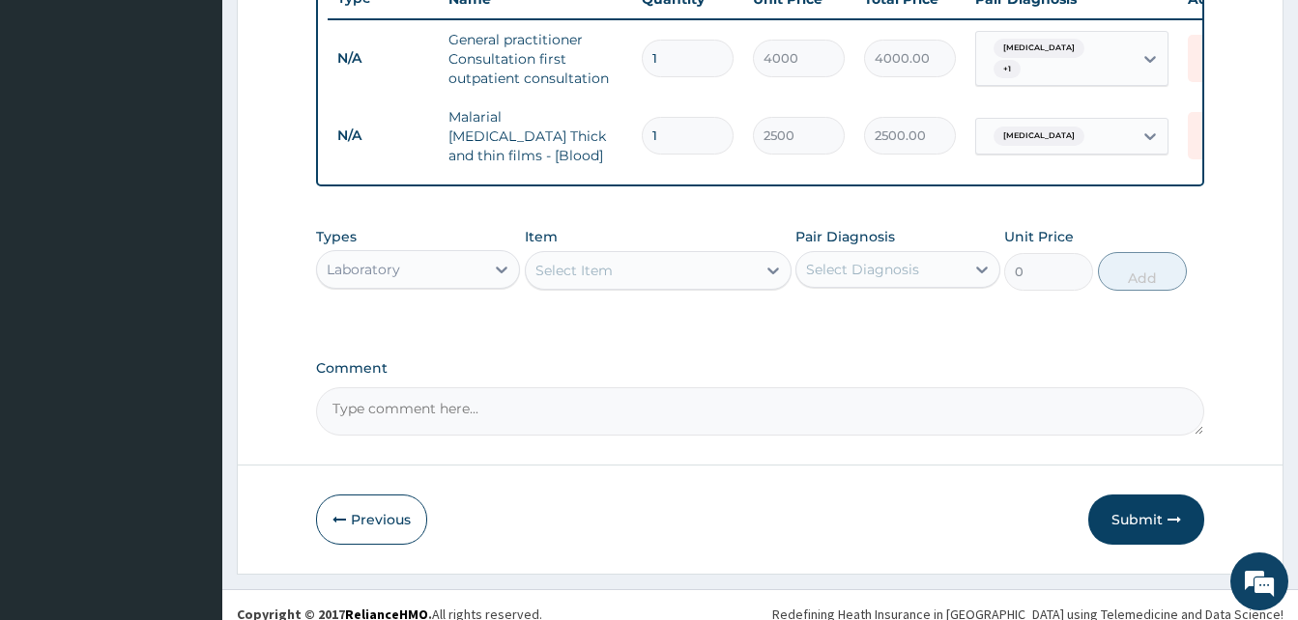
scroll to position [773, 0]
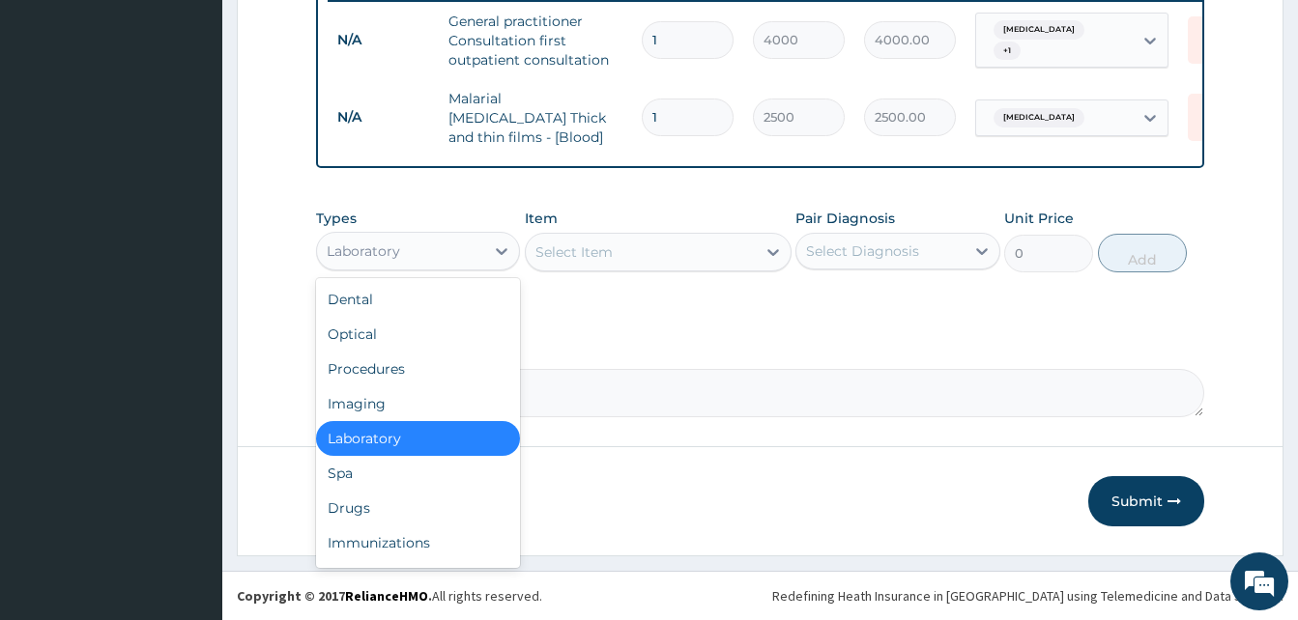
click at [412, 252] on div "Laboratory" at bounding box center [400, 251] width 167 height 31
drag, startPoint x: 395, startPoint y: 504, endPoint x: 294, endPoint y: 135, distance: 381.9
click at [395, 473] on div "Dental Optical Procedures Imaging Laboratory Spa Drugs Immunizations Others Gym" at bounding box center [418, 423] width 204 height 290
drag, startPoint x: 451, startPoint y: 268, endPoint x: 417, endPoint y: 394, distance: 131.3
click at [449, 274] on div "Types option Laboratory, selected. option Laboratory selected, 5 of 10. 10 resu…" at bounding box center [760, 240] width 888 height 83
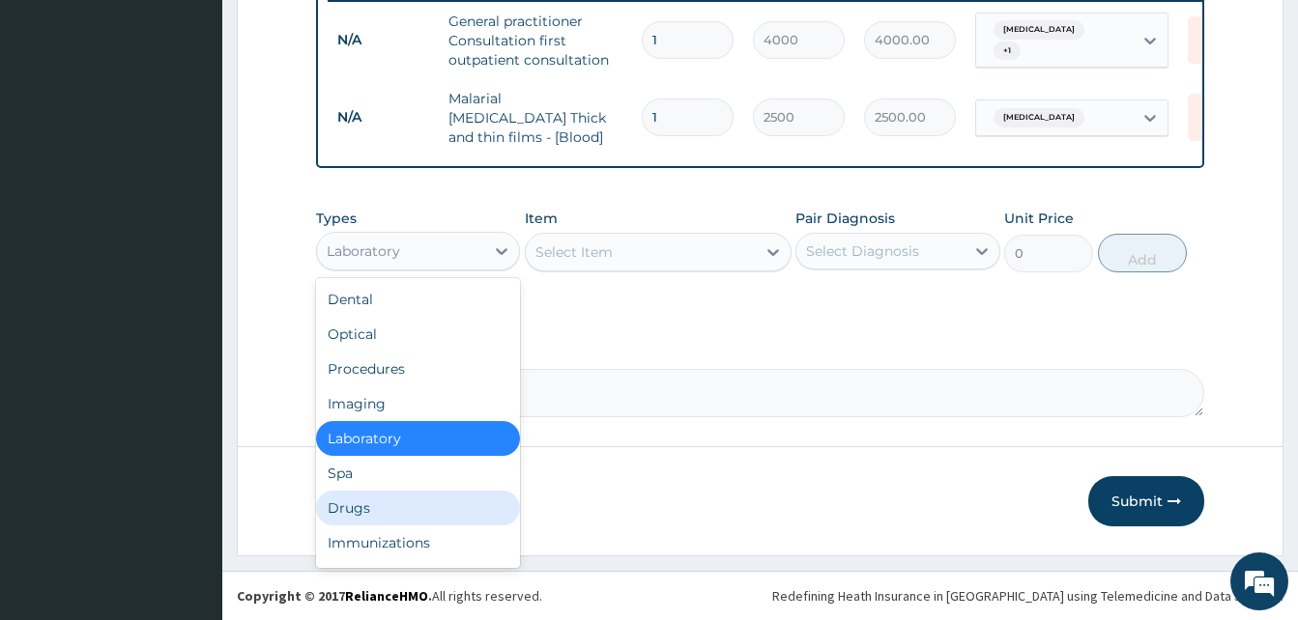
drag, startPoint x: 410, startPoint y: 519, endPoint x: 418, endPoint y: 507, distance: 13.9
click at [410, 517] on div "Drugs" at bounding box center [418, 508] width 204 height 35
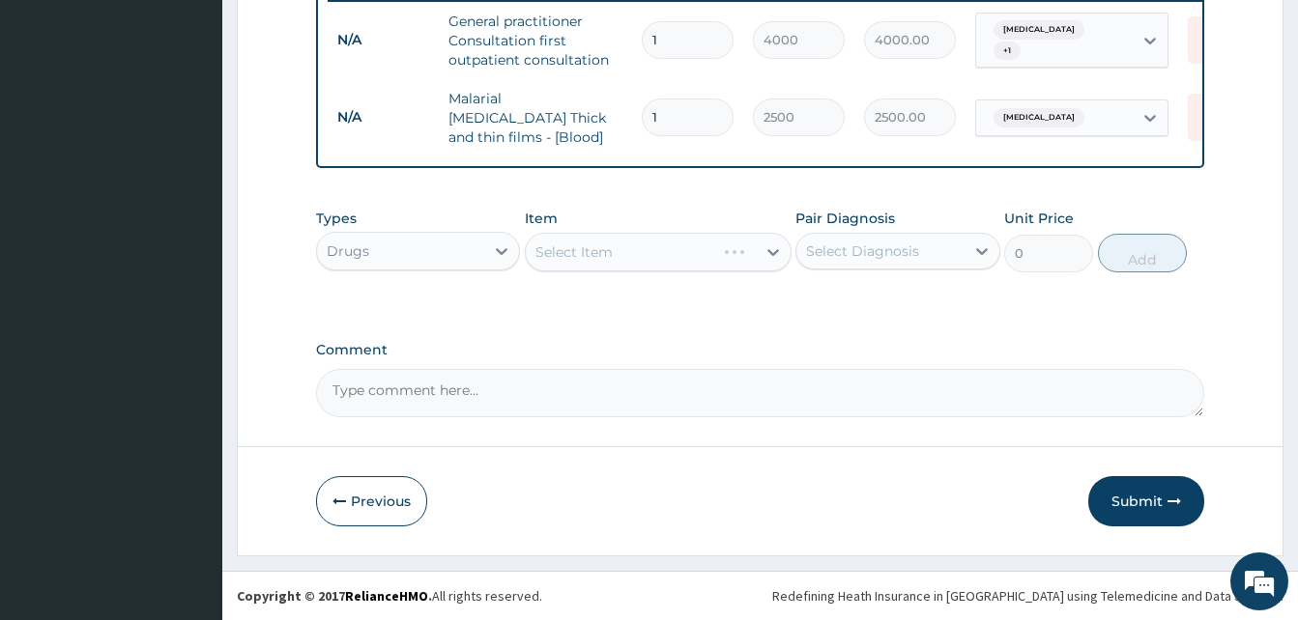
click at [648, 251] on div "Select Item" at bounding box center [658, 252] width 267 height 39
click at [657, 252] on div "Select Item" at bounding box center [641, 252] width 230 height 31
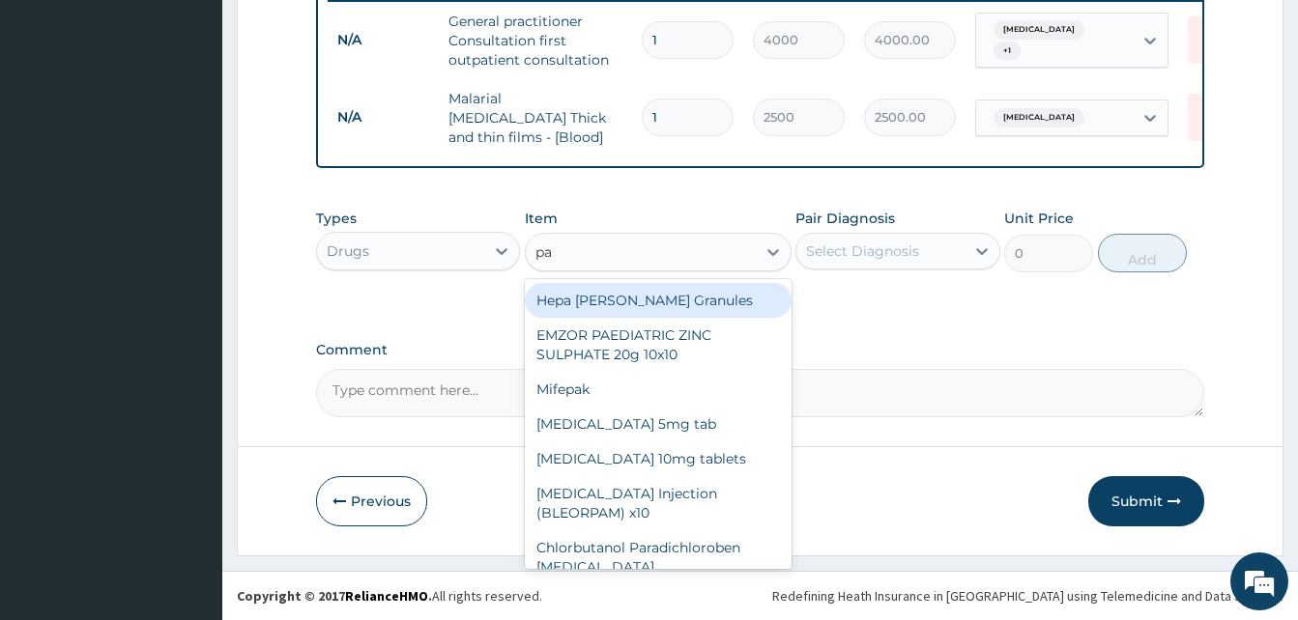
type input "p"
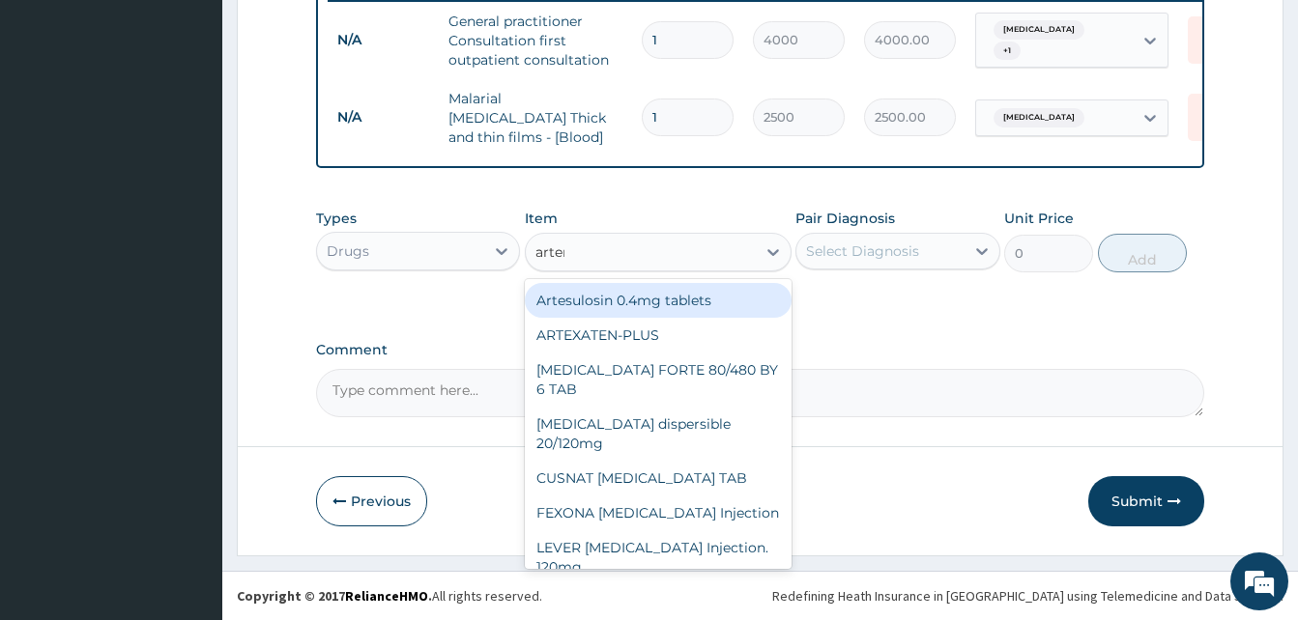
type input "arteme"
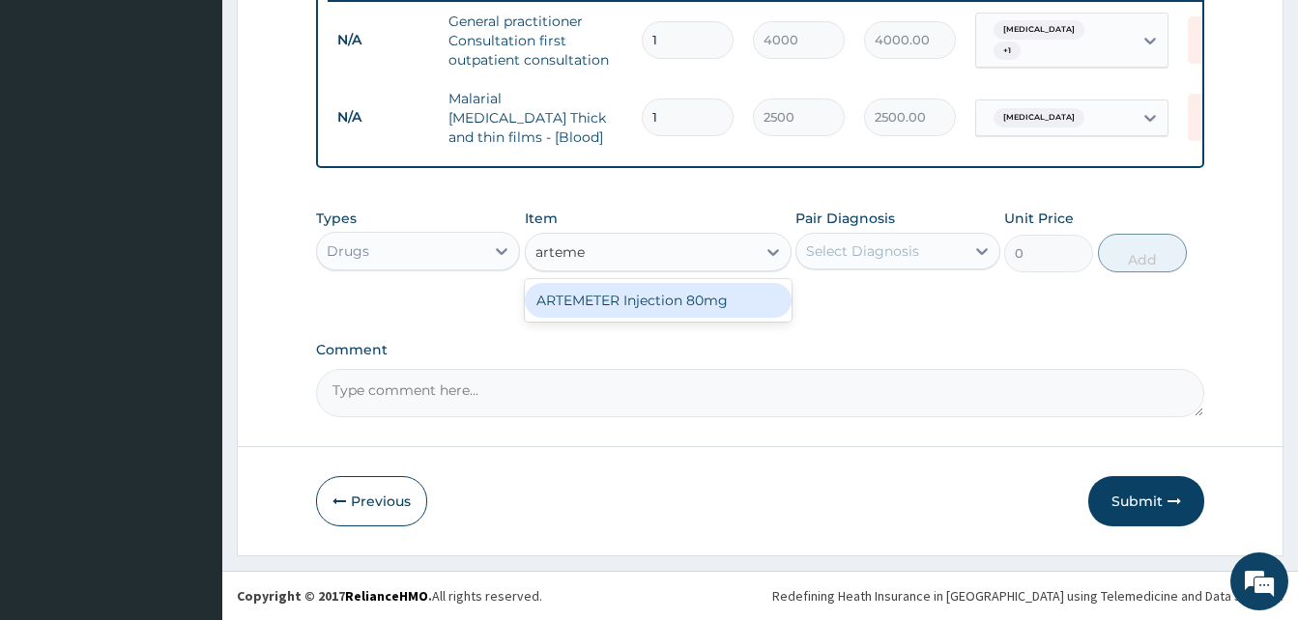
click at [685, 308] on div "ARTEMETER Injection 80mg" at bounding box center [658, 300] width 267 height 35
type input "946"
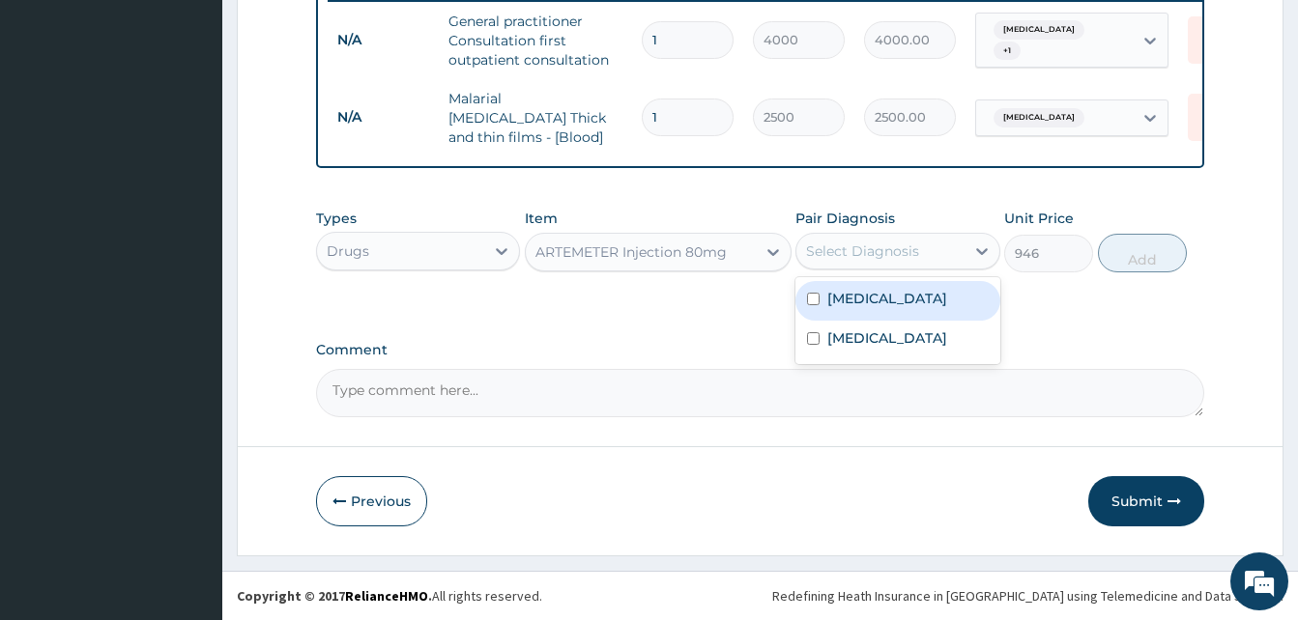
click at [826, 265] on div "Select Diagnosis" at bounding box center [879, 251] width 167 height 31
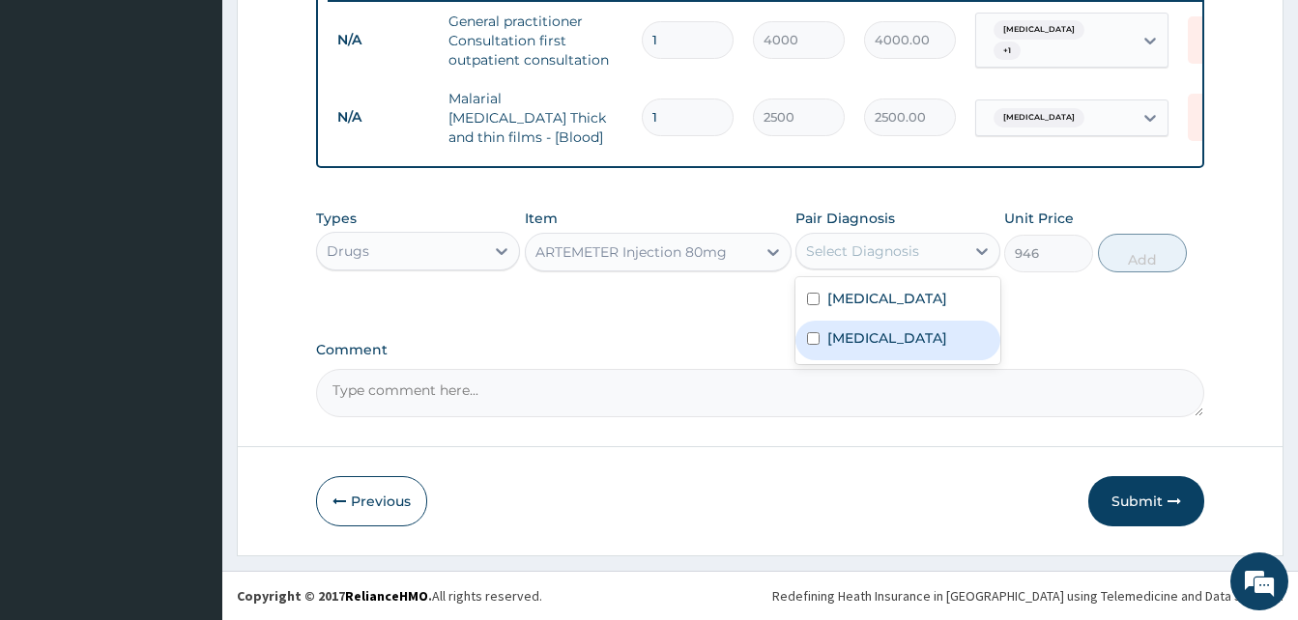
drag, startPoint x: 864, startPoint y: 360, endPoint x: 1038, endPoint y: 329, distance: 176.9
click at [873, 348] on label "Malaria" at bounding box center [887, 338] width 120 height 19
checkbox input "true"
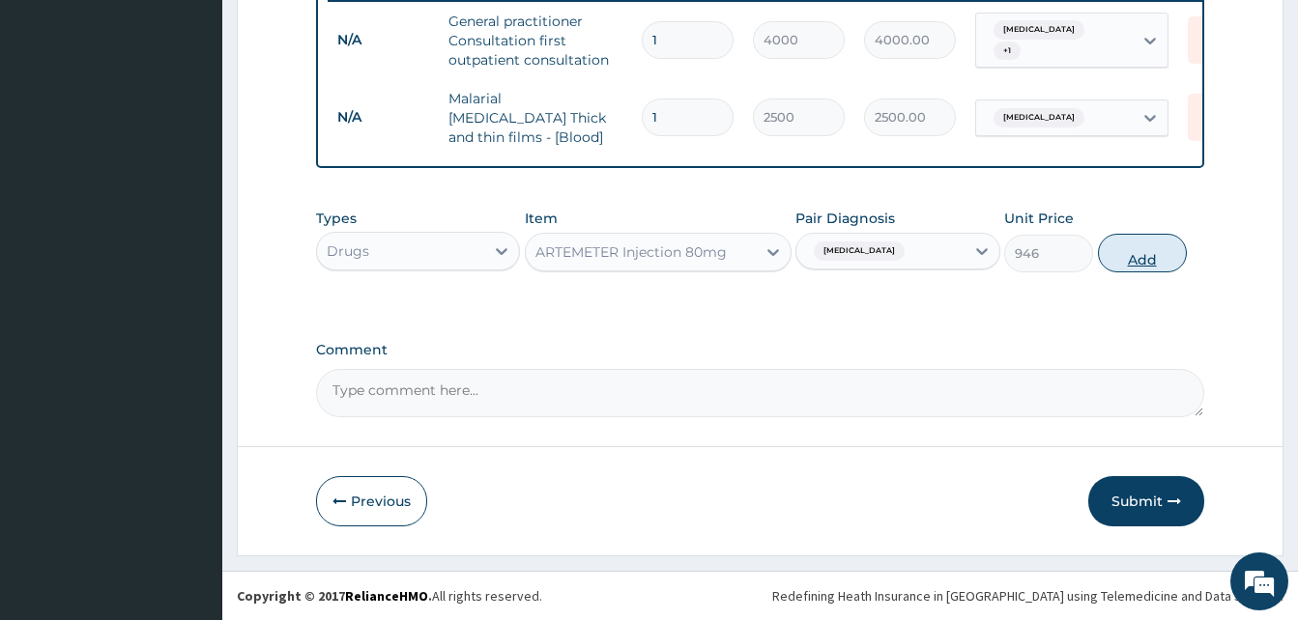
click at [1129, 266] on button "Add" at bounding box center [1142, 253] width 89 height 39
type input "0"
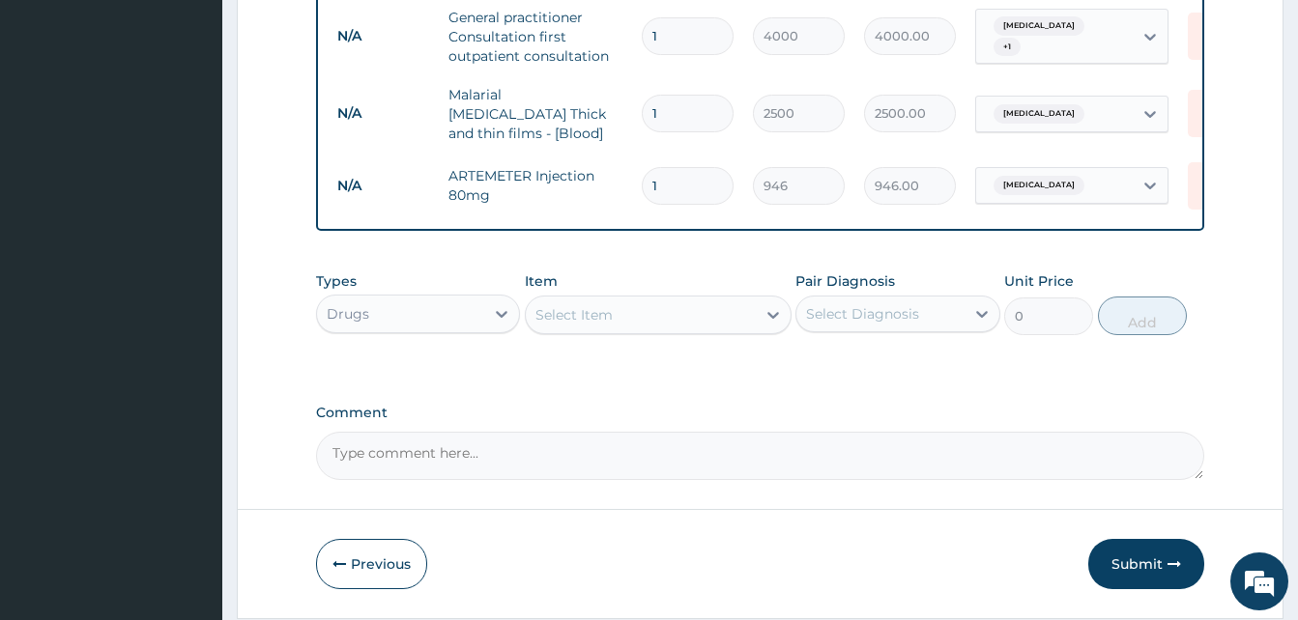
drag, startPoint x: 675, startPoint y: 178, endPoint x: 564, endPoint y: 149, distance: 113.9
click at [572, 153] on tr "N/A ARTEMETER Injection 80mg 1 946 946.00 Malaria Delete" at bounding box center [801, 186] width 947 height 67
type input "6"
type input "5676.00"
type input "6"
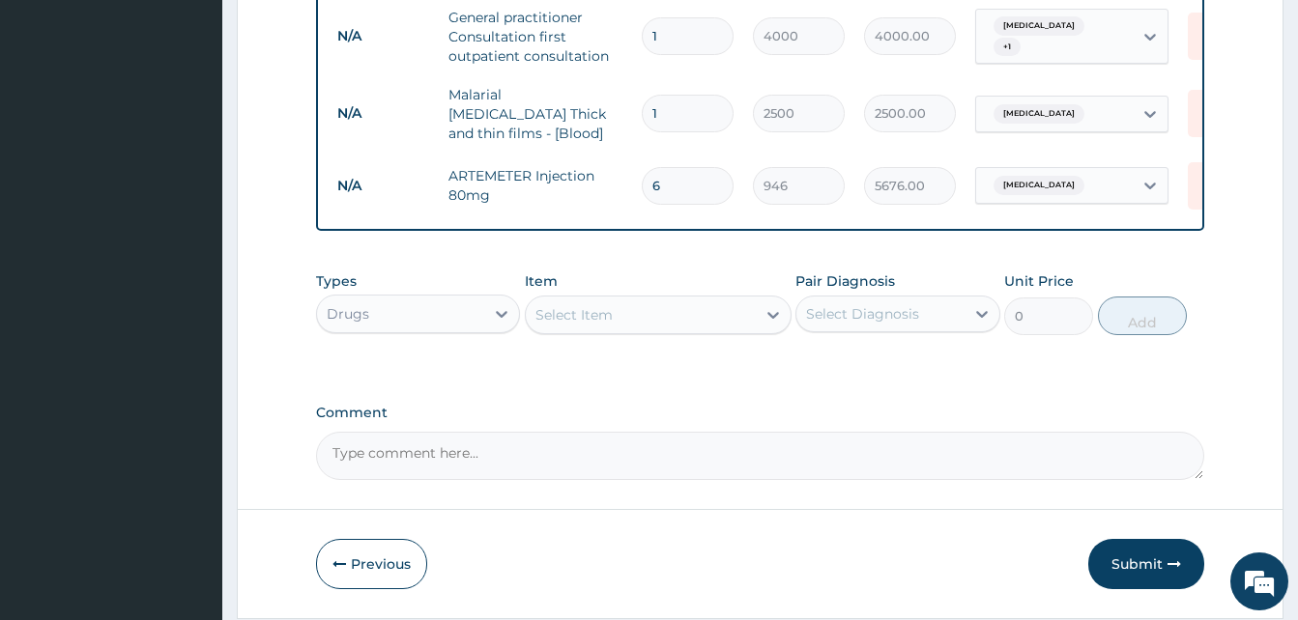
click at [578, 318] on div "Select Item" at bounding box center [573, 314] width 77 height 19
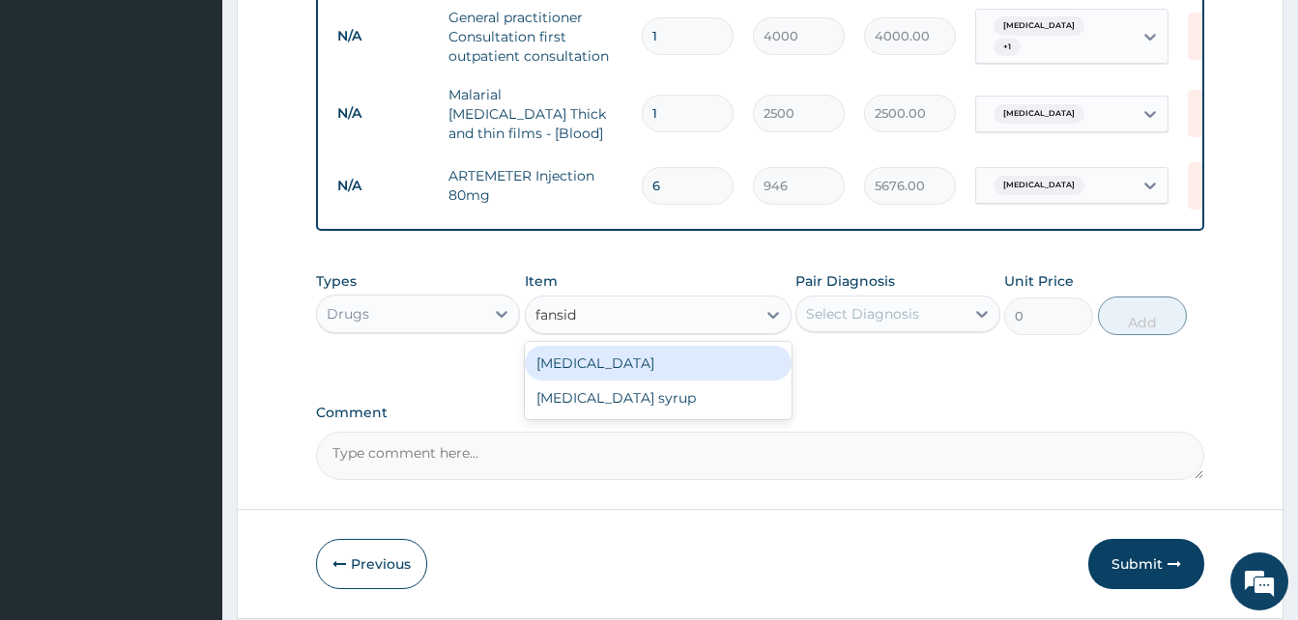
type input "fansida"
click at [723, 370] on div "Fansidar" at bounding box center [658, 363] width 267 height 35
type input "250"
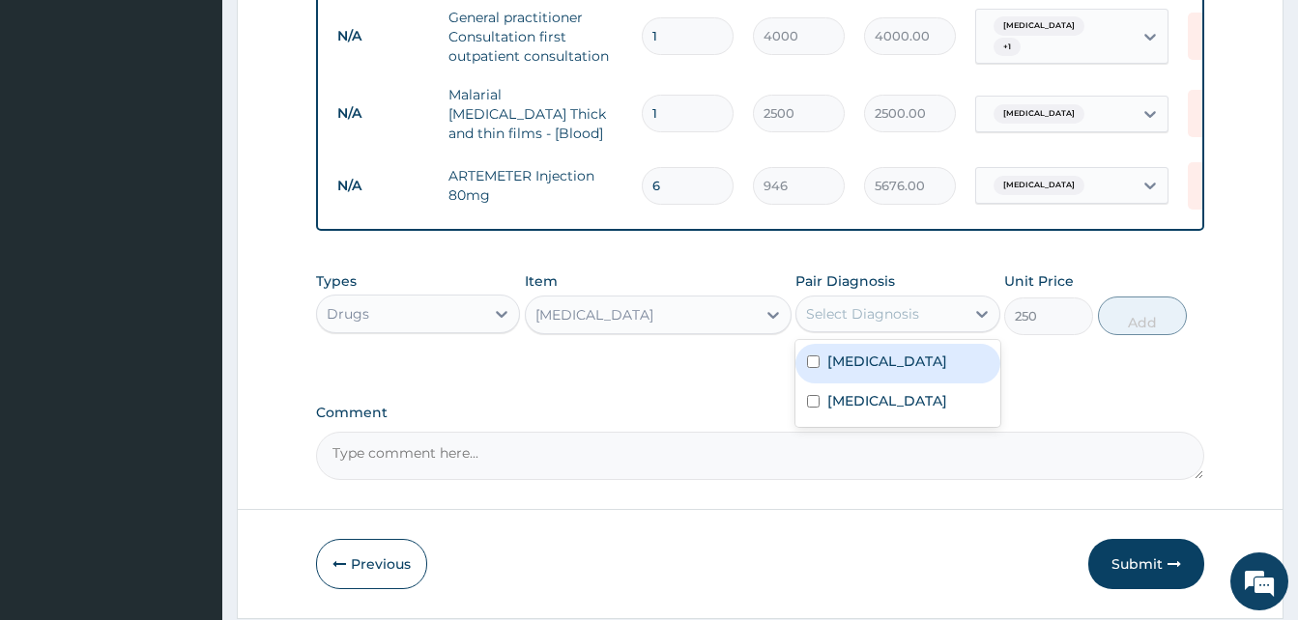
drag, startPoint x: 852, startPoint y: 324, endPoint x: 856, endPoint y: 360, distance: 36.9
click at [852, 324] on div "Select Diagnosis" at bounding box center [862, 313] width 113 height 19
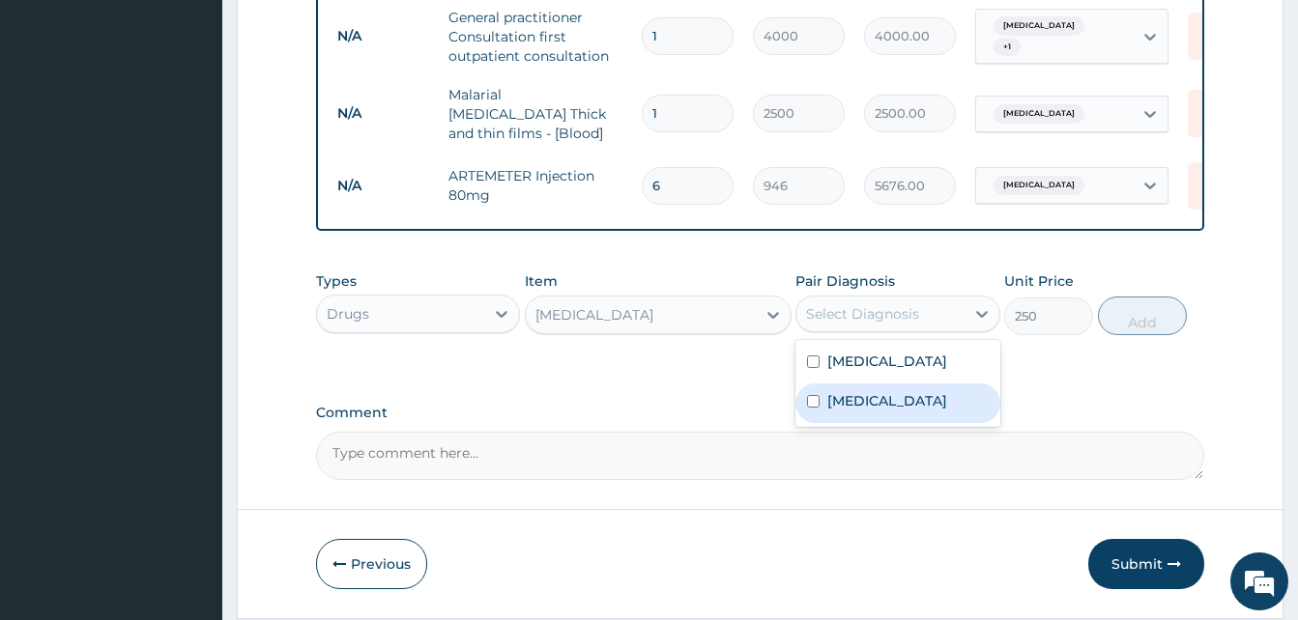
click at [874, 411] on label "Malaria" at bounding box center [887, 400] width 120 height 19
checkbox input "true"
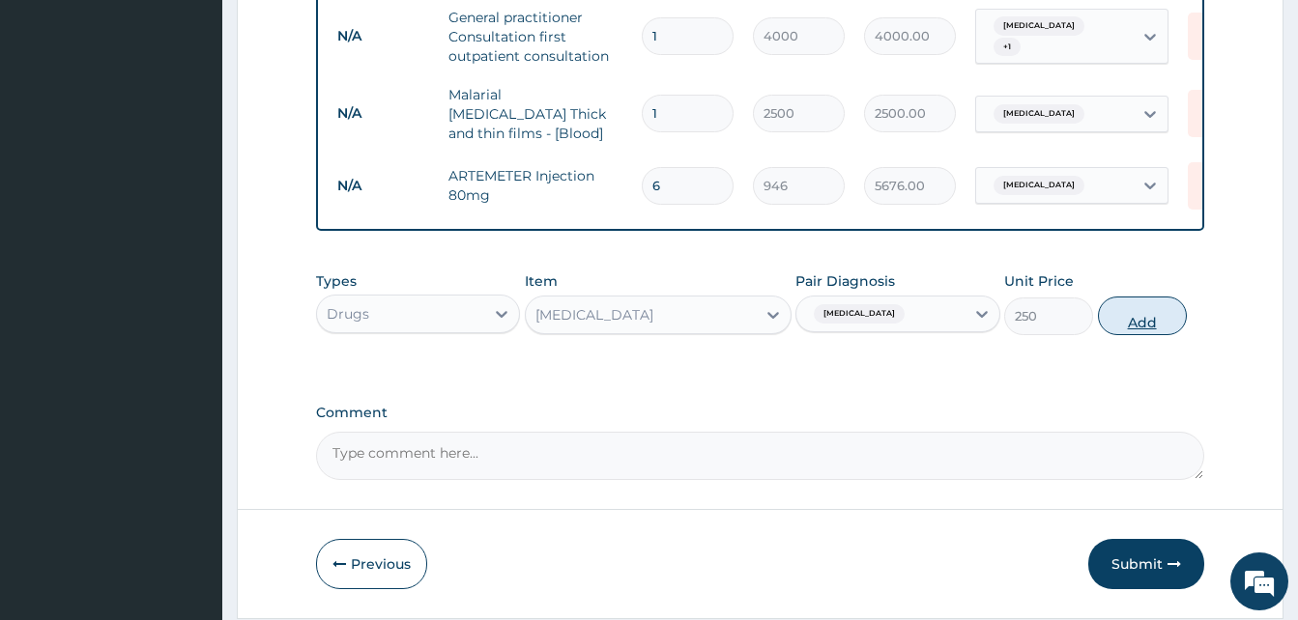
click at [1126, 331] on button "Add" at bounding box center [1142, 316] width 89 height 39
type input "0"
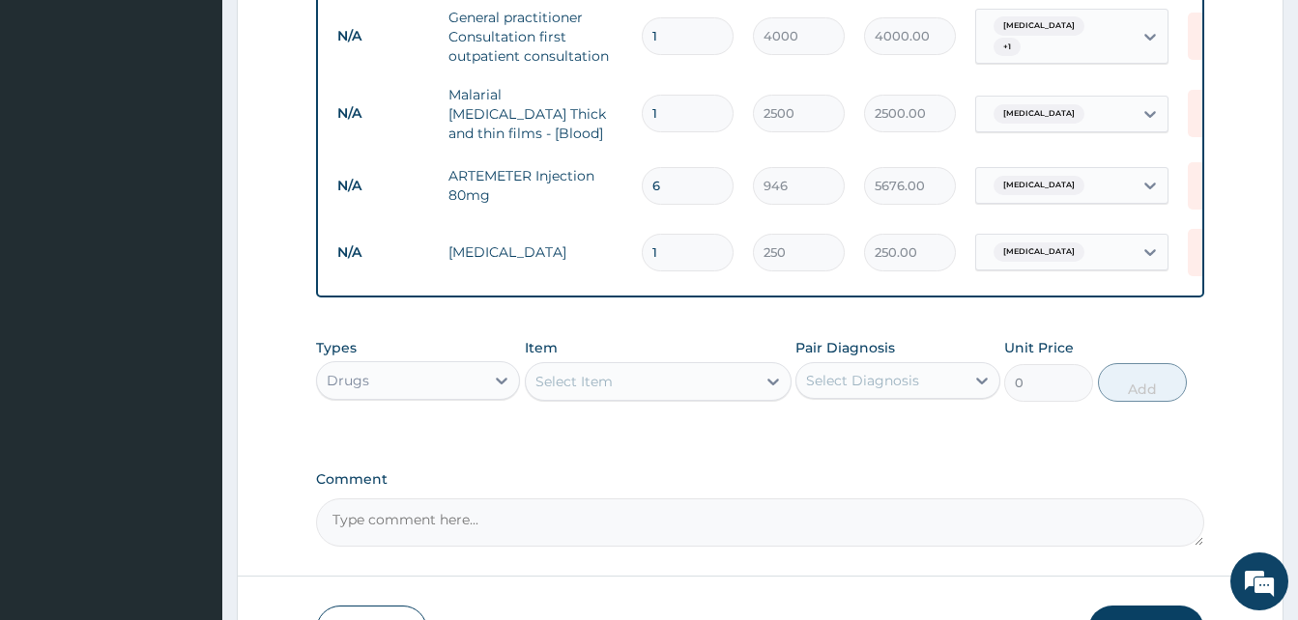
drag, startPoint x: 694, startPoint y: 246, endPoint x: 569, endPoint y: 224, distance: 126.6
click at [579, 224] on tr "N/A Fansidar 1 250 250.00 Malaria Delete" at bounding box center [801, 252] width 947 height 67
type input "3"
type input "750.00"
type input "3"
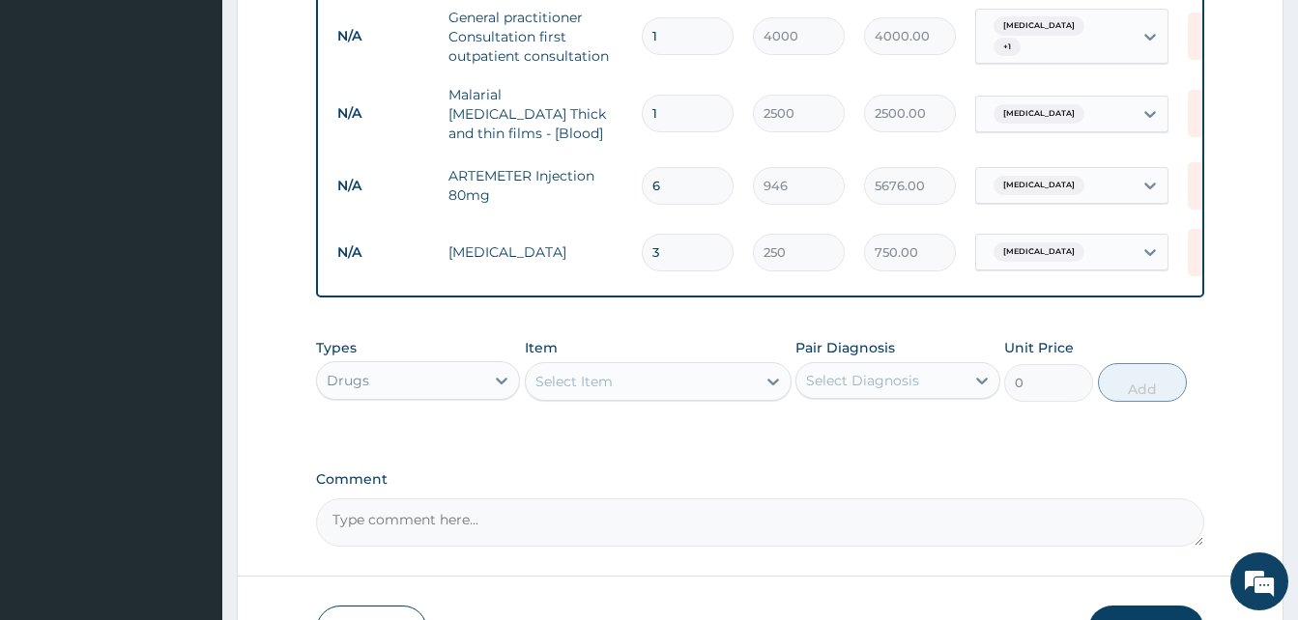
click at [667, 386] on div "Select Item" at bounding box center [641, 381] width 230 height 31
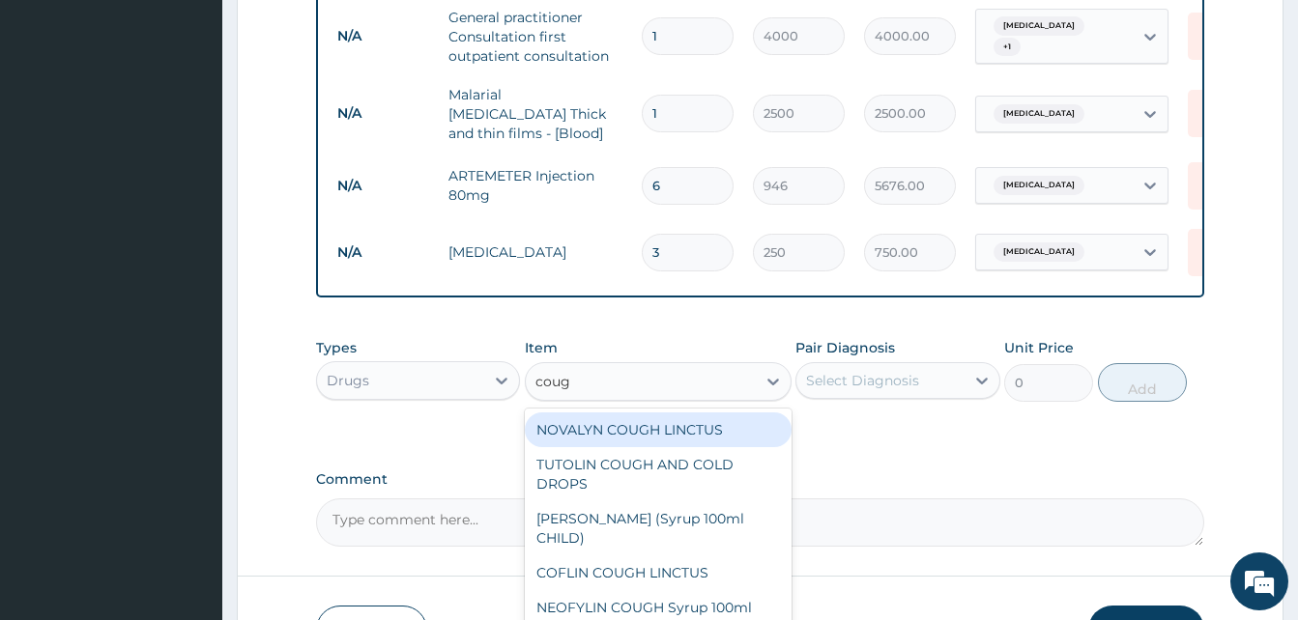
type input "cough"
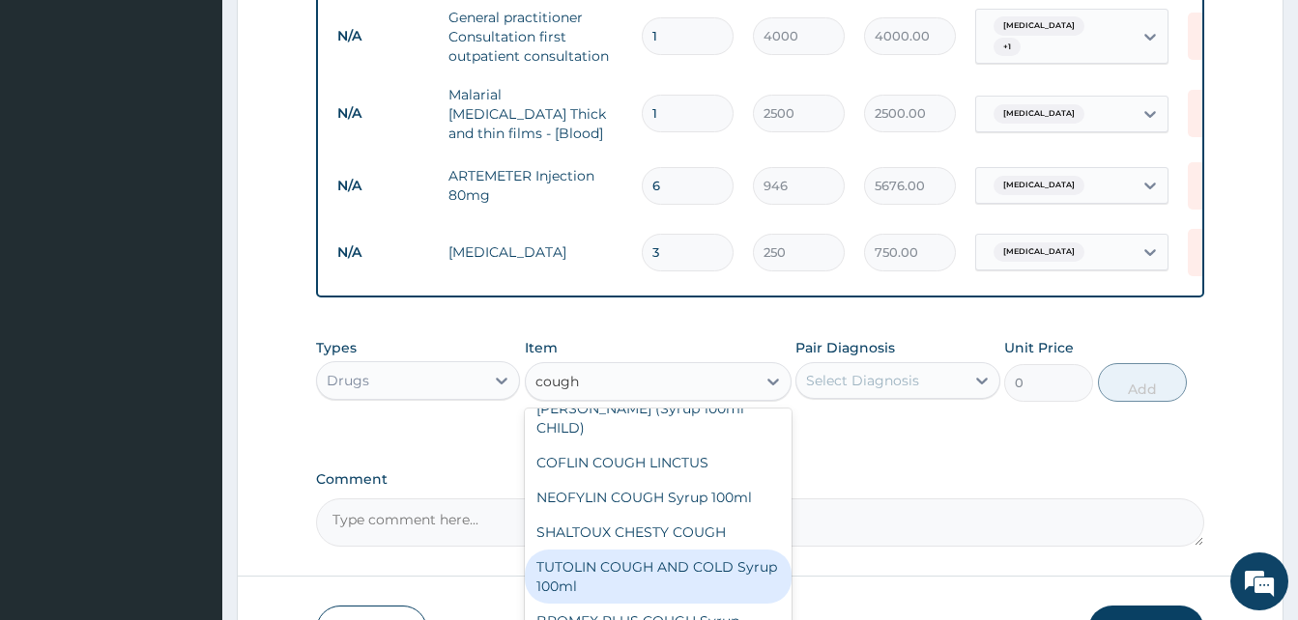
scroll to position [73, 0]
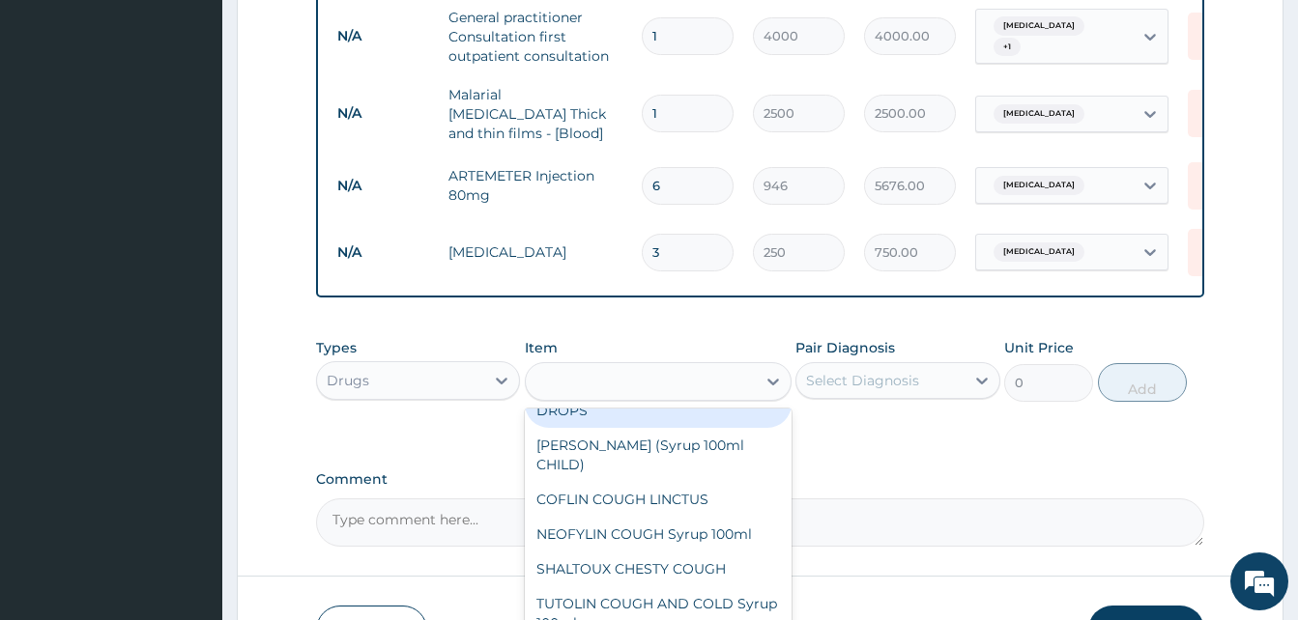
click at [631, 397] on div "cough" at bounding box center [641, 381] width 230 height 31
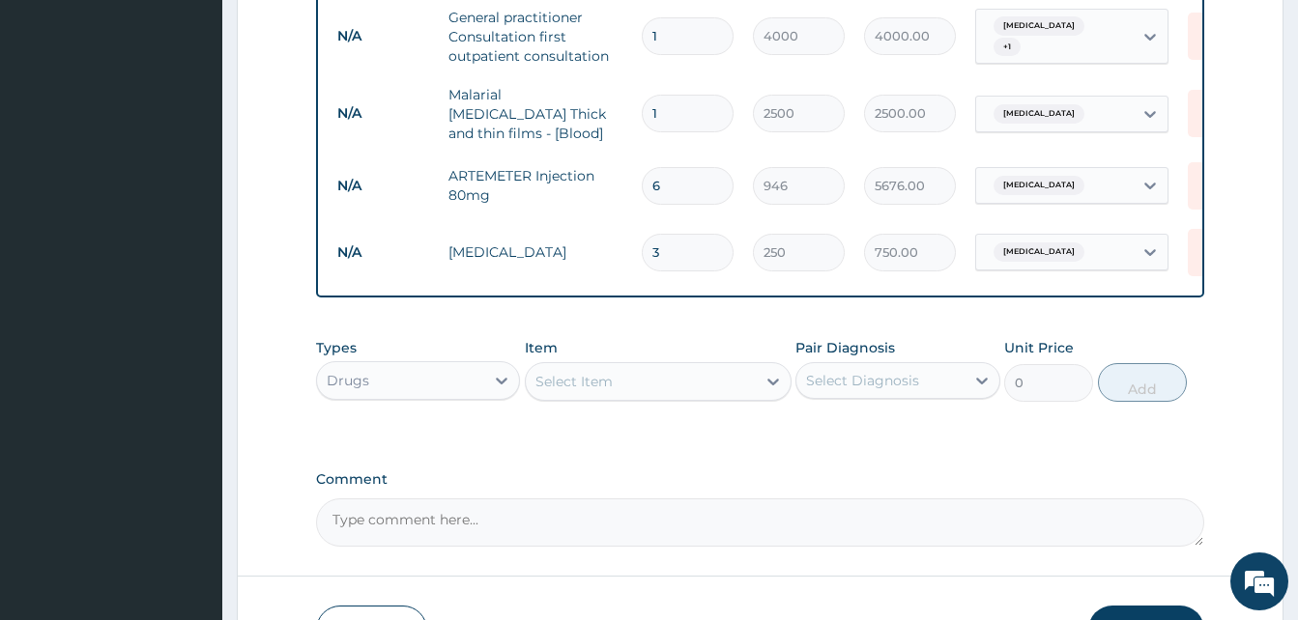
click at [631, 397] on div "Select Item" at bounding box center [641, 381] width 230 height 31
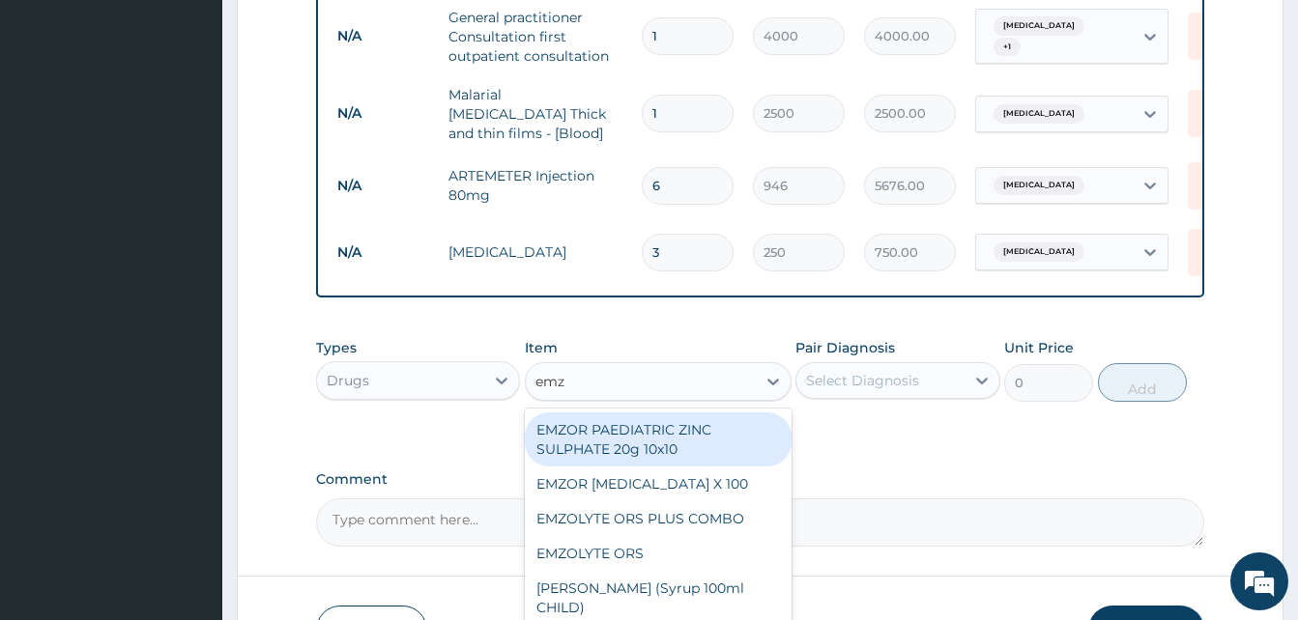
type input "emzo"
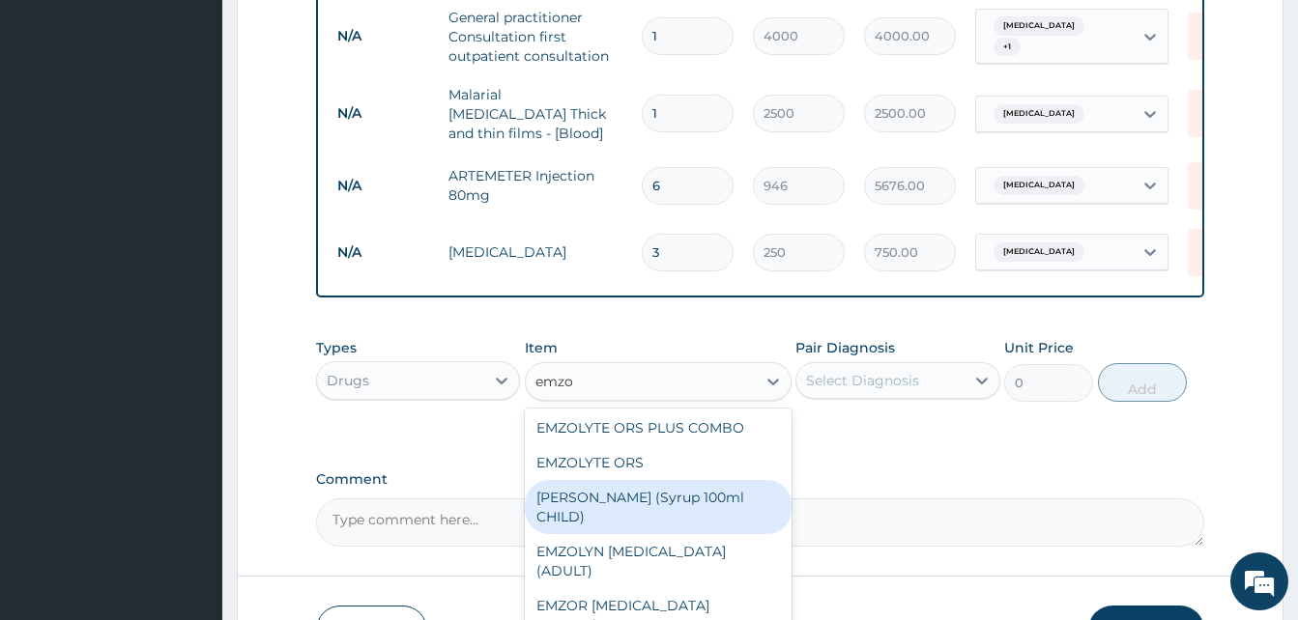
scroll to position [193, 0]
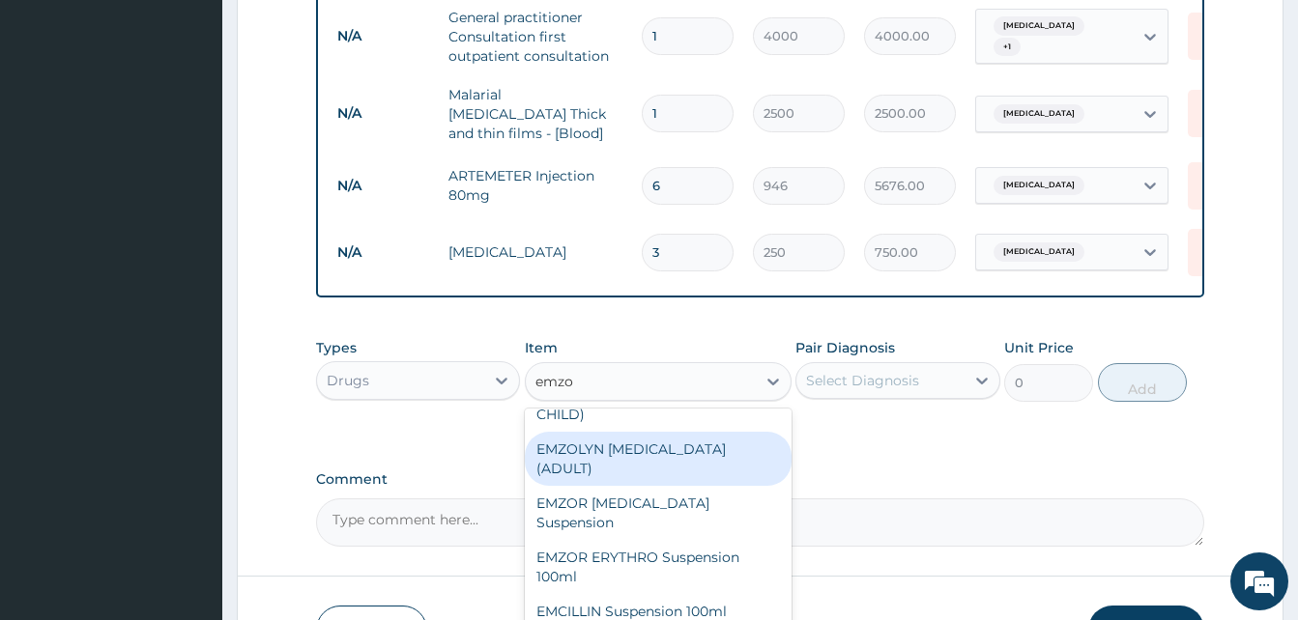
click at [676, 471] on div "EMZOLYN EXPECTORANT (ADULT)" at bounding box center [658, 459] width 267 height 54
type input "1182.5"
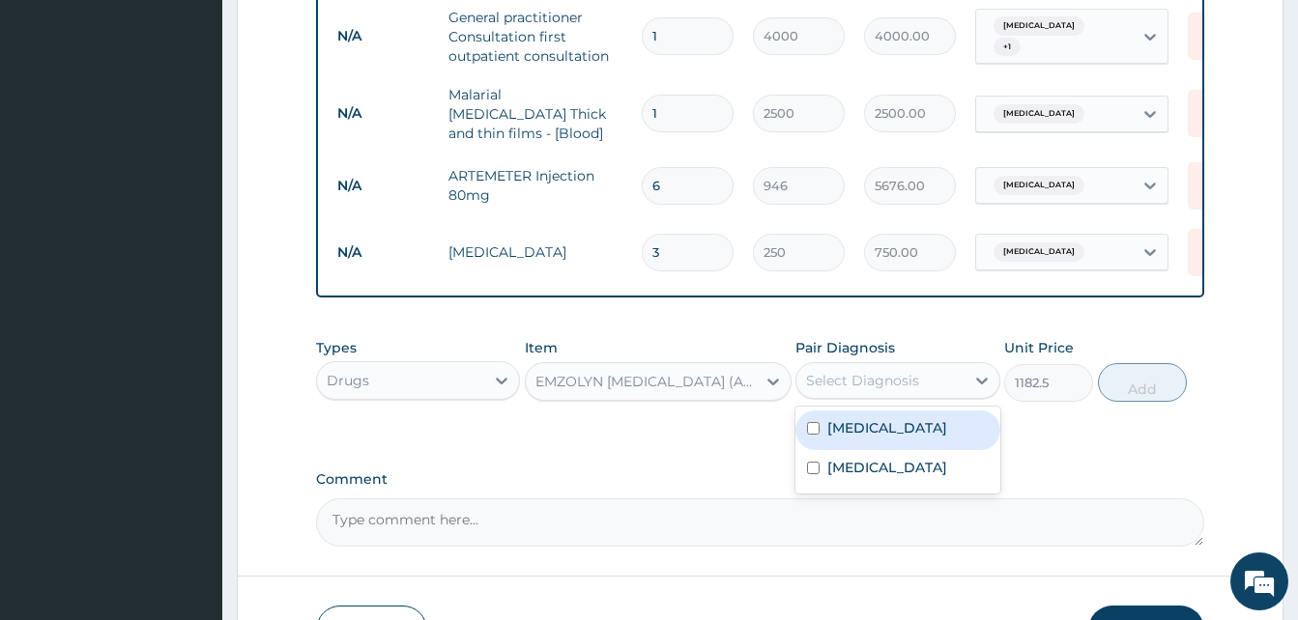
click at [885, 382] on div "Select Diagnosis" at bounding box center [862, 380] width 113 height 19
click at [902, 450] on div "Upper respiratory infection" at bounding box center [897, 431] width 204 height 40
checkbox input "true"
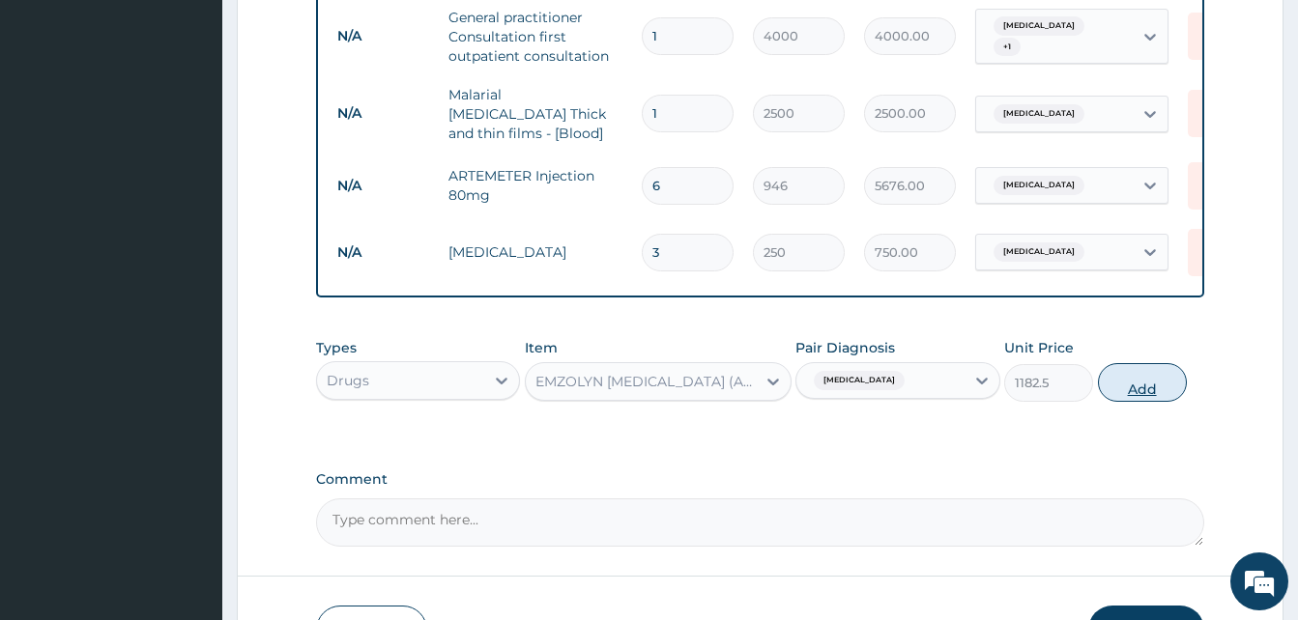
click at [1141, 388] on button "Add" at bounding box center [1142, 382] width 89 height 39
type input "0"
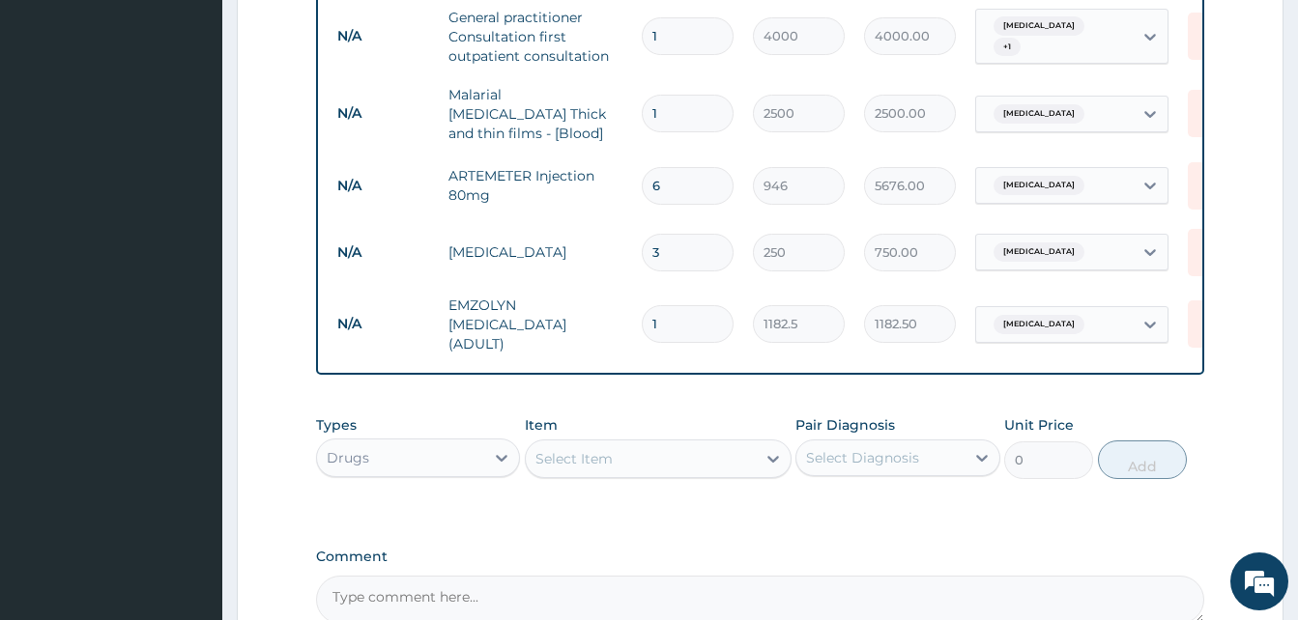
click at [596, 458] on div "Select Item" at bounding box center [573, 458] width 77 height 19
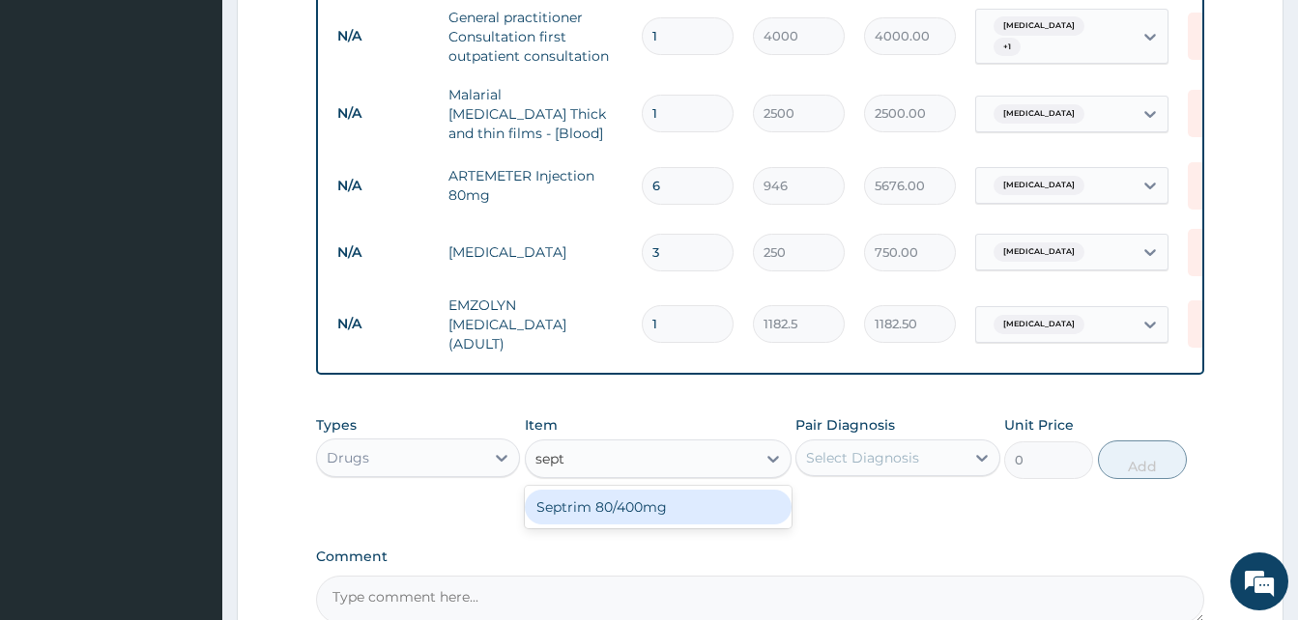
type input "septr"
click at [677, 490] on div "Septrim 80/400mg" at bounding box center [658, 507] width 267 height 35
type input "120"
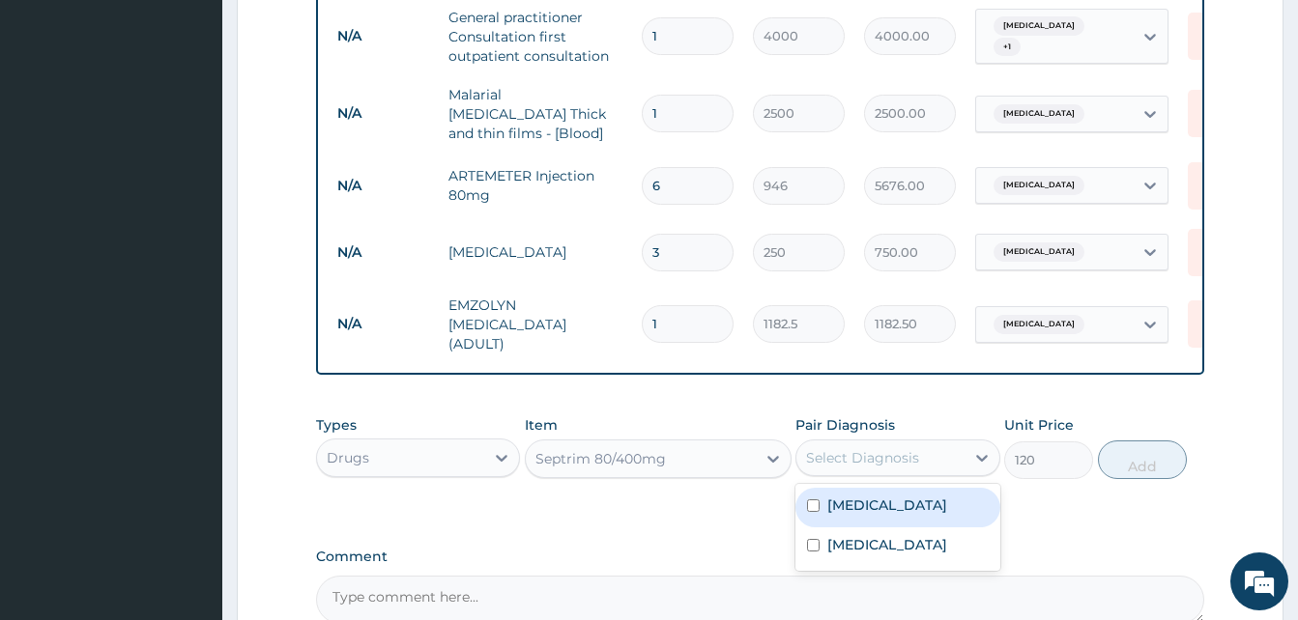
click at [853, 443] on div "Select Diagnosis" at bounding box center [879, 458] width 167 height 31
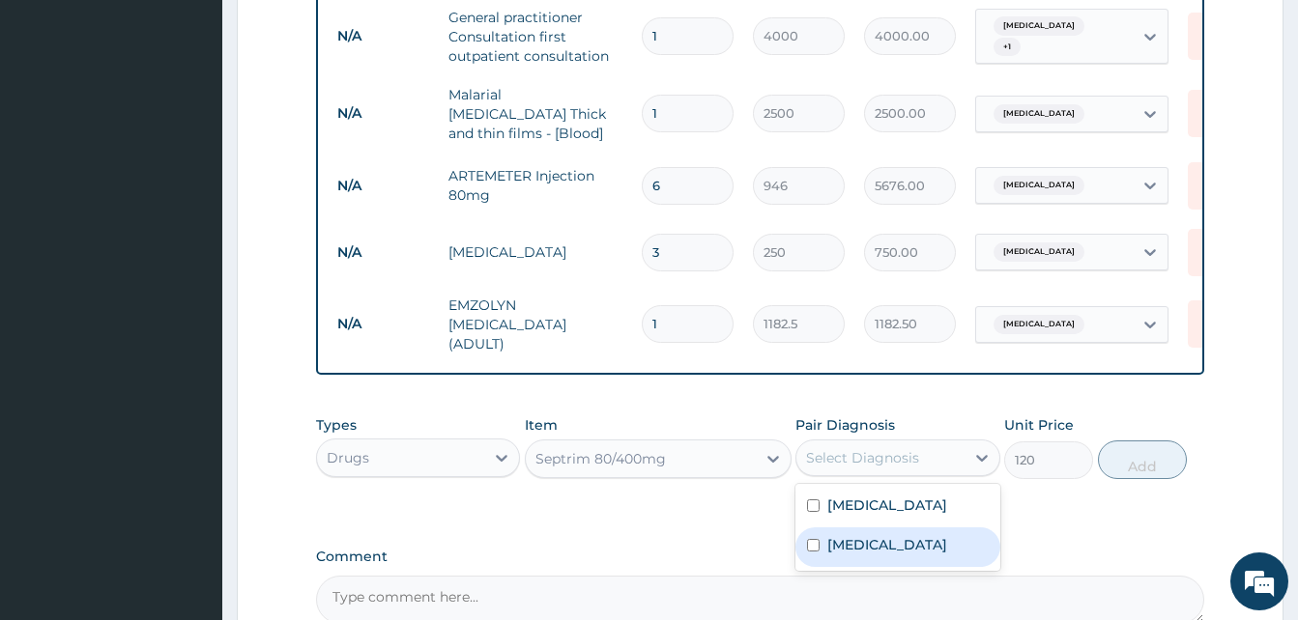
click at [872, 554] on label "Malaria" at bounding box center [887, 544] width 120 height 19
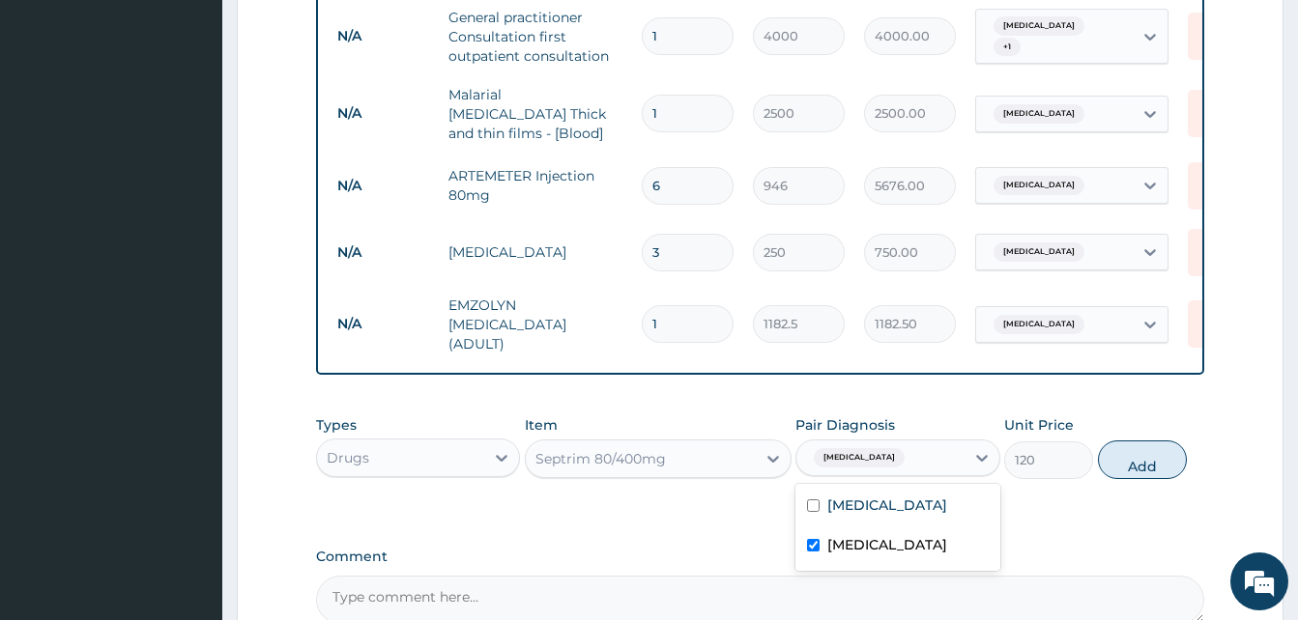
checkbox input "true"
click at [884, 512] on label "Upper respiratory infection" at bounding box center [887, 505] width 120 height 19
checkbox input "true"
click at [854, 549] on label "Malaria" at bounding box center [887, 544] width 120 height 19
checkbox input "false"
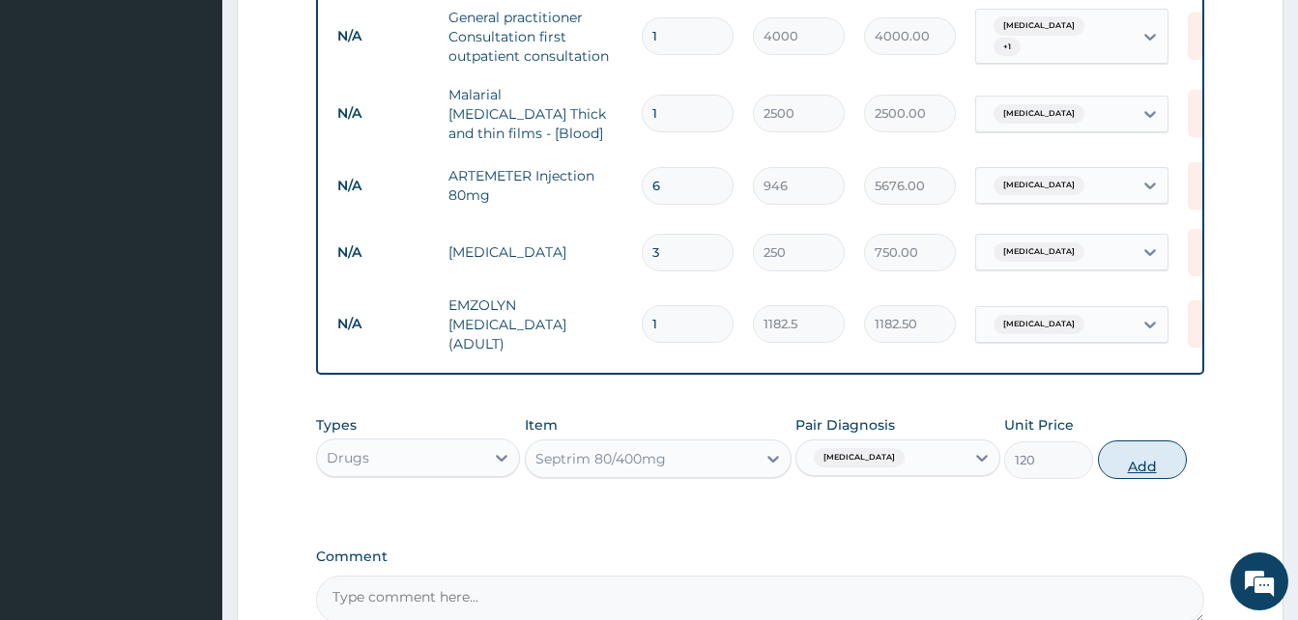
click at [1130, 461] on button "Add" at bounding box center [1142, 460] width 89 height 39
type input "0"
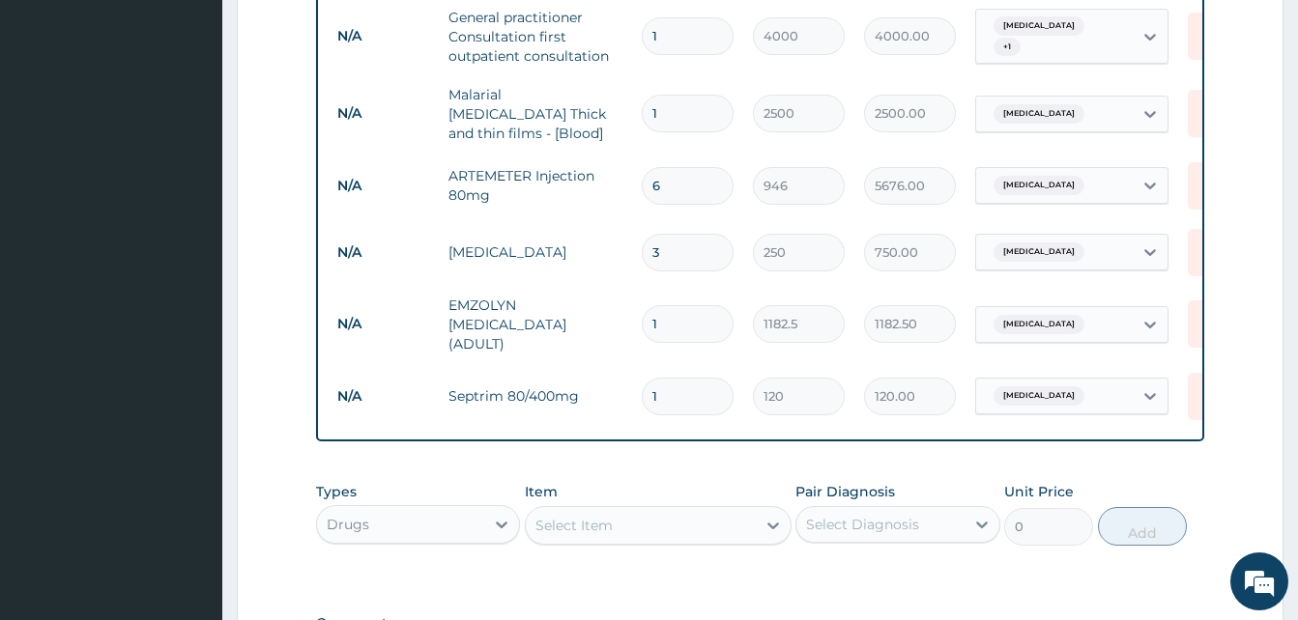
type input "10"
type input "1200.00"
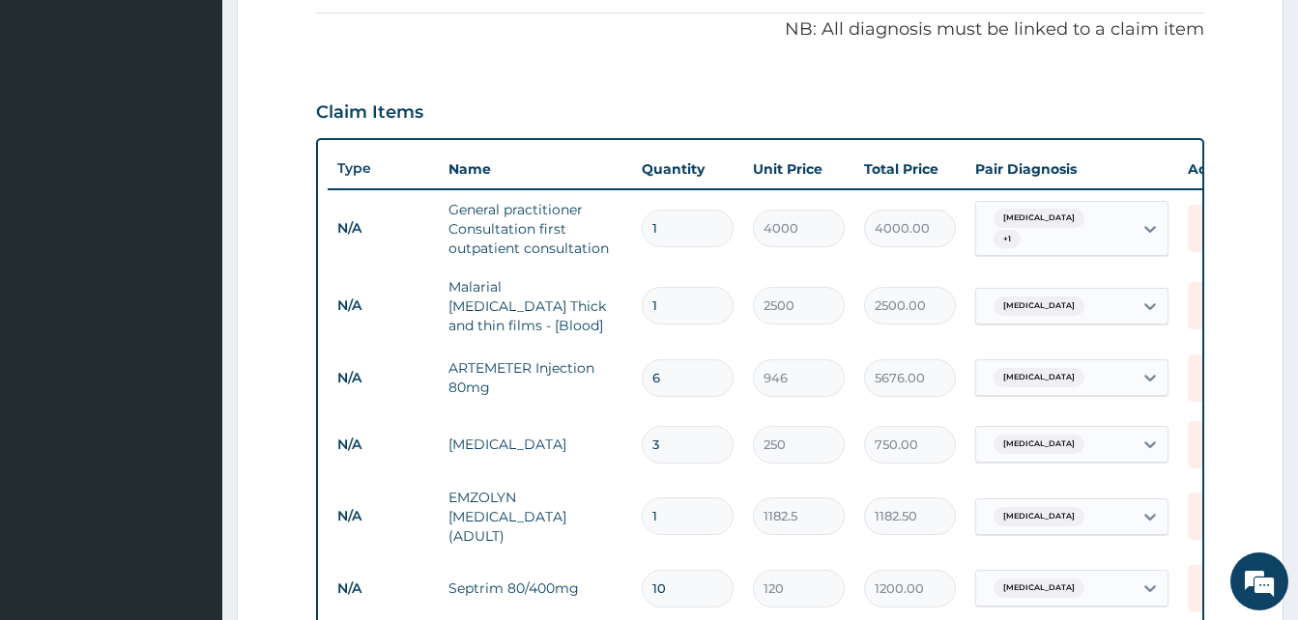
scroll to position [580, 0]
type input "10"
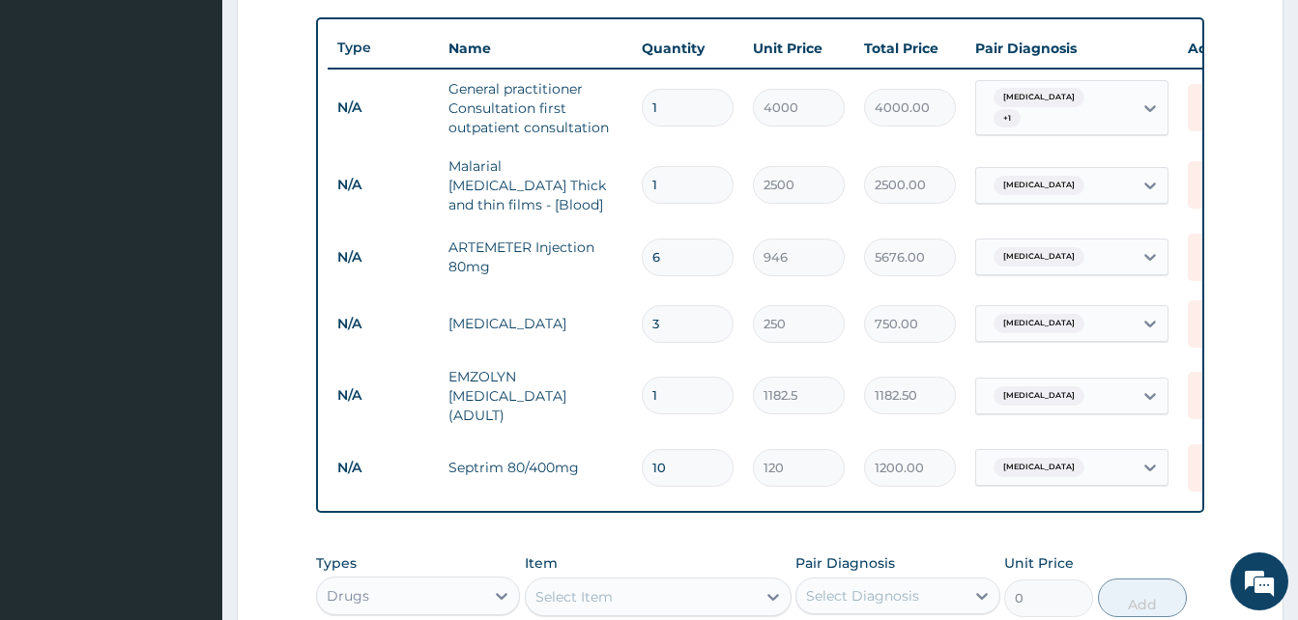
scroll to position [870, 0]
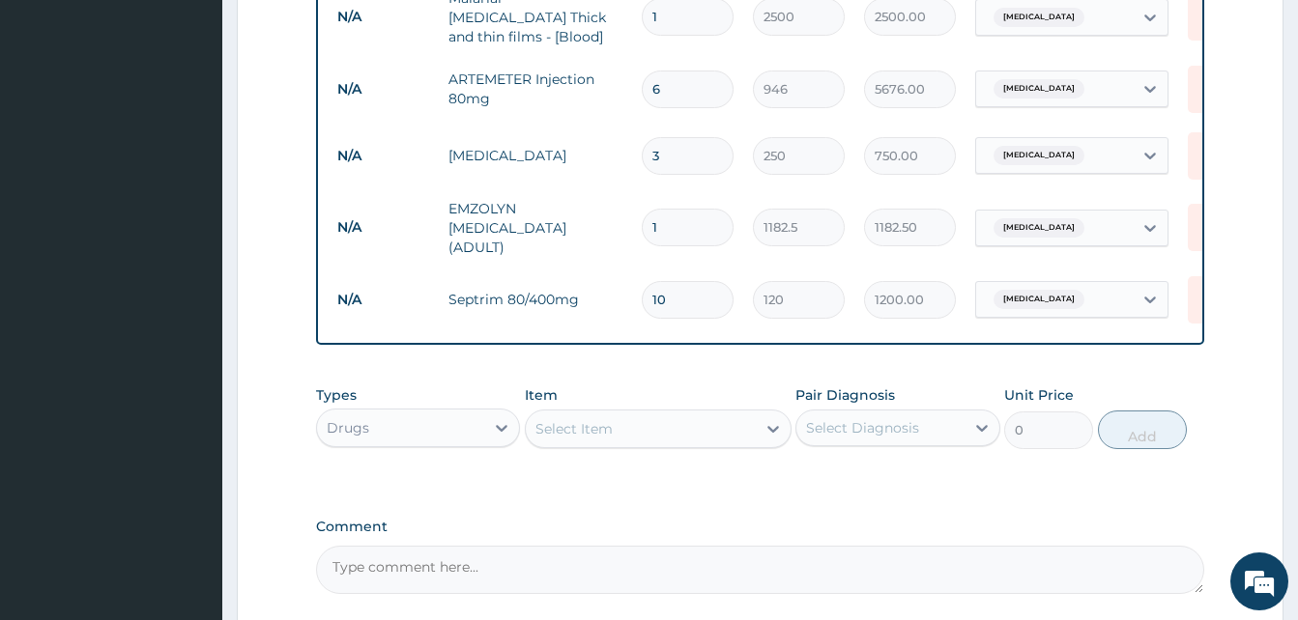
click at [638, 422] on div "Select Item" at bounding box center [641, 429] width 230 height 31
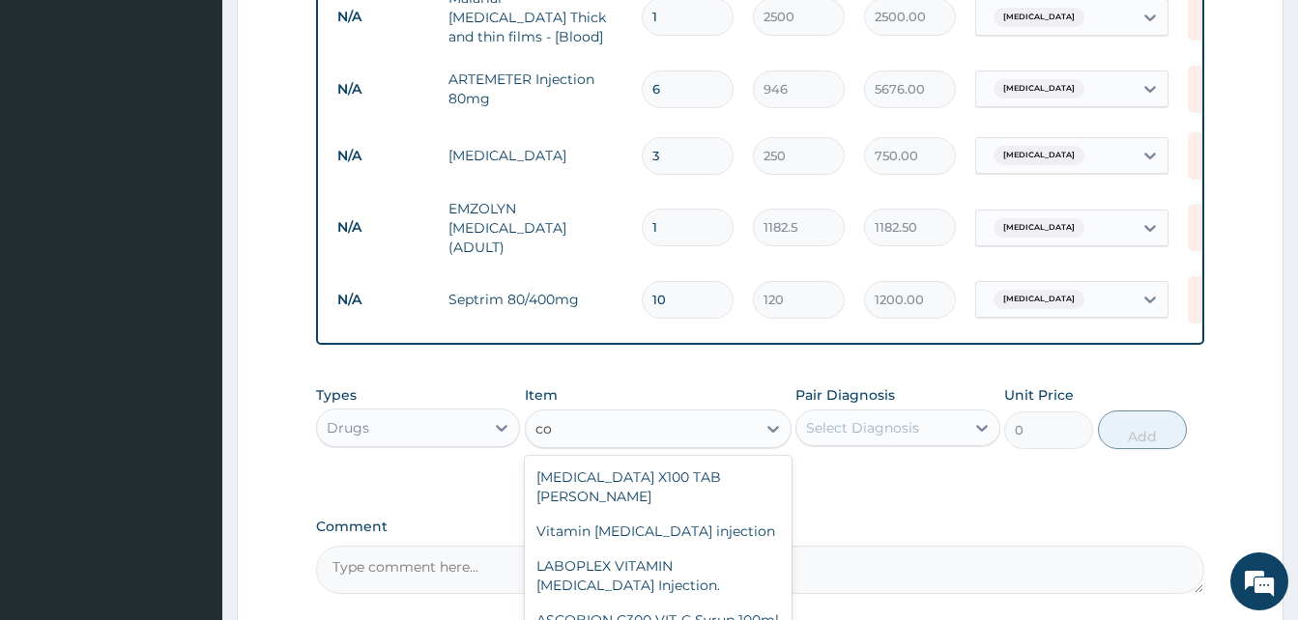
type input "c"
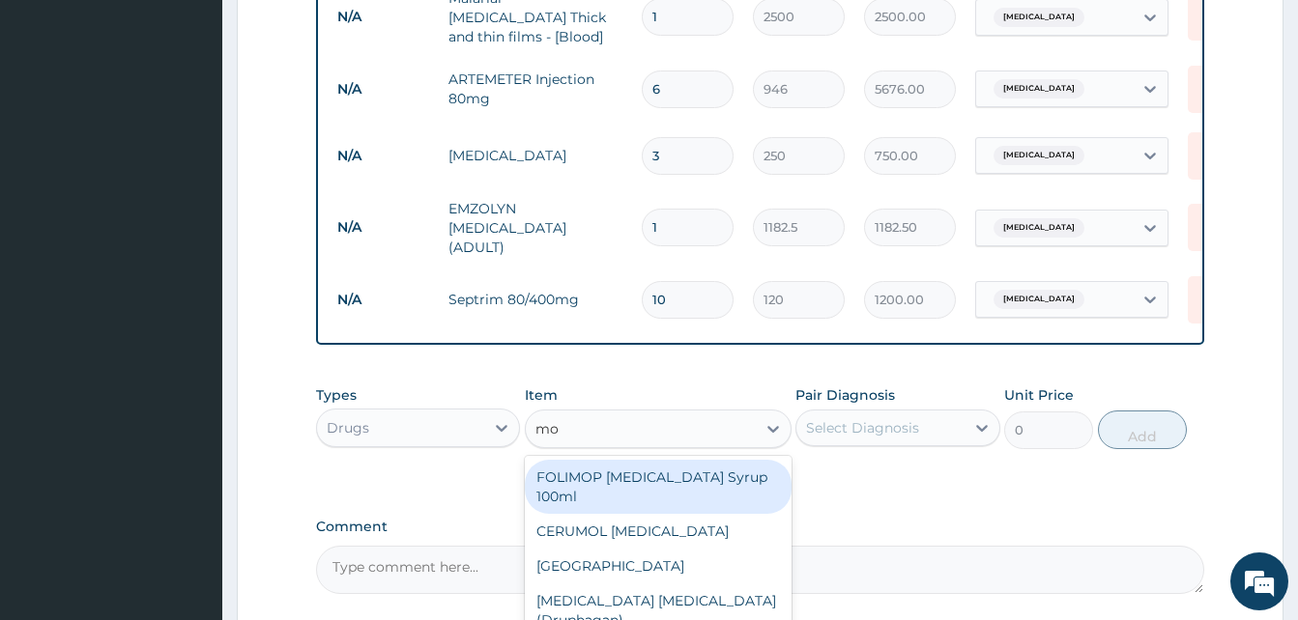
type input "mo"
type input "m"
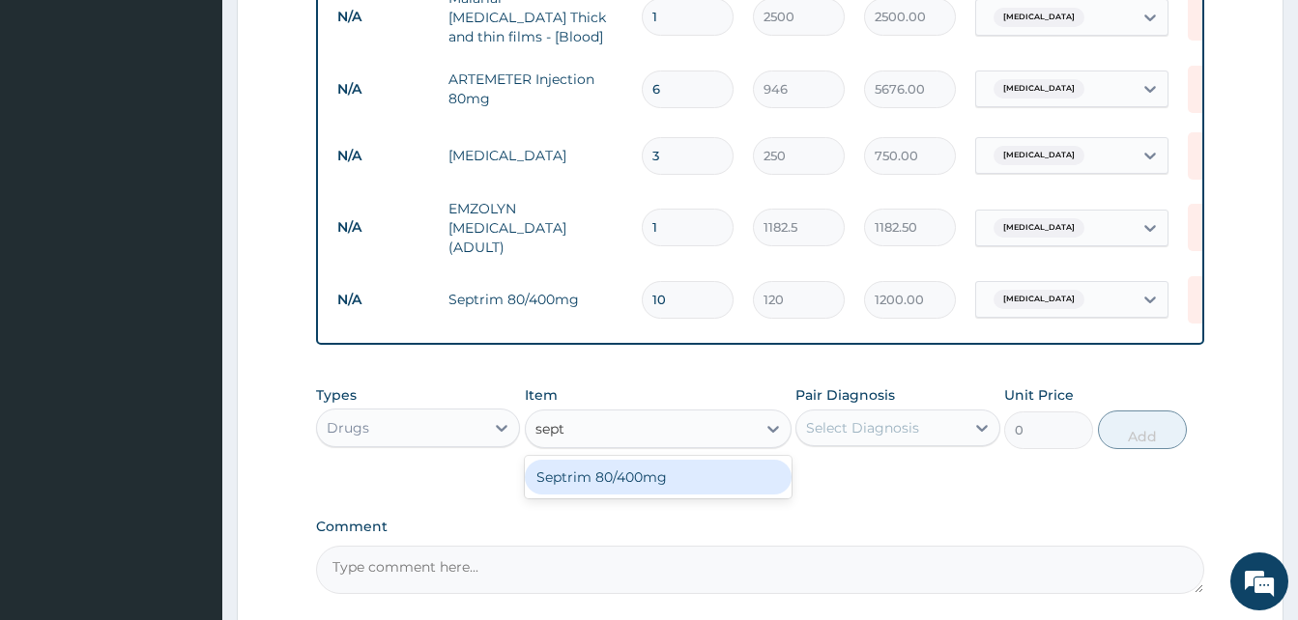
type input "sept"
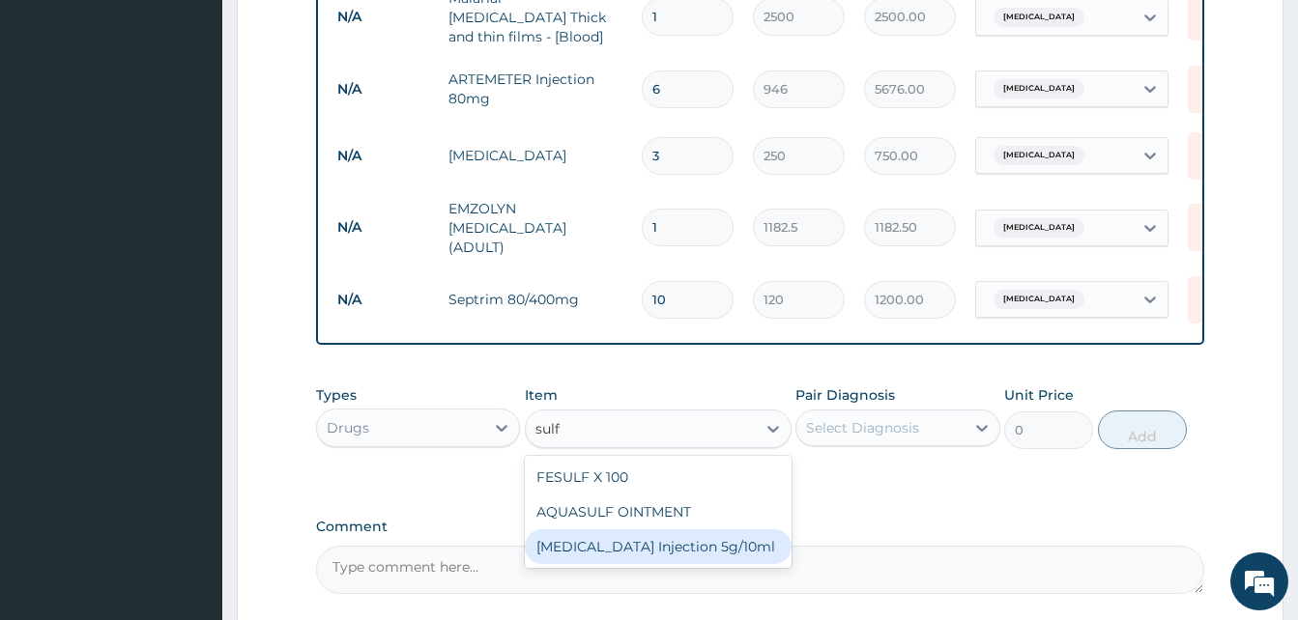
type input "sulf"
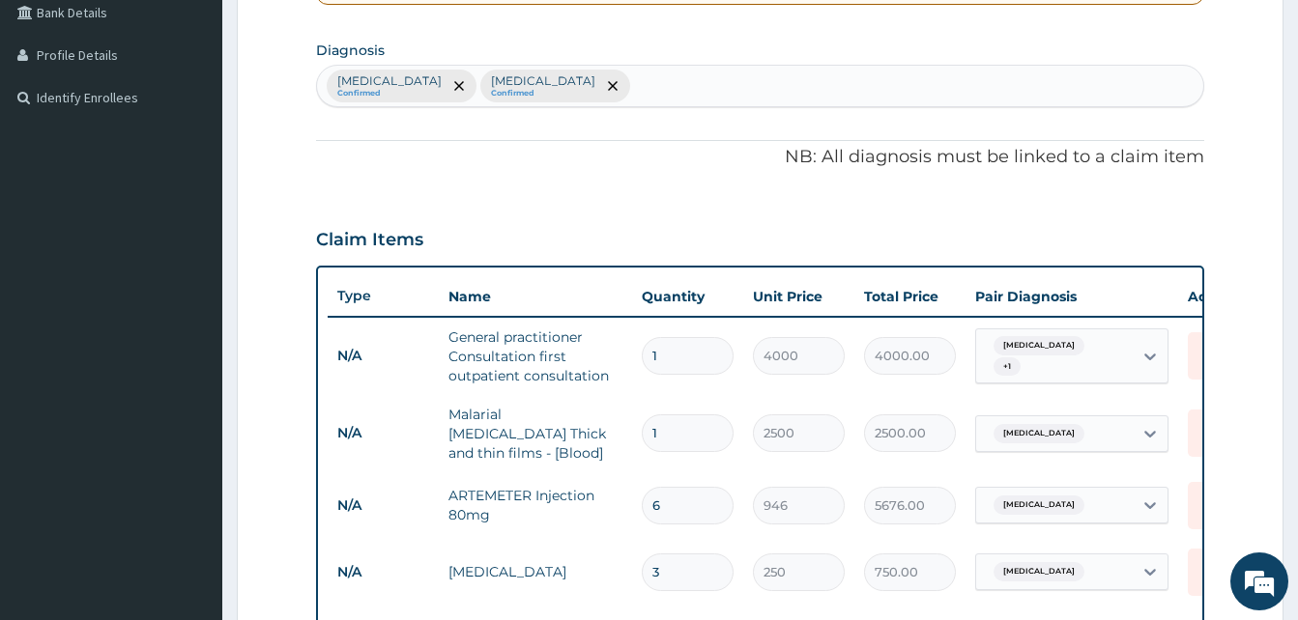
scroll to position [290, 0]
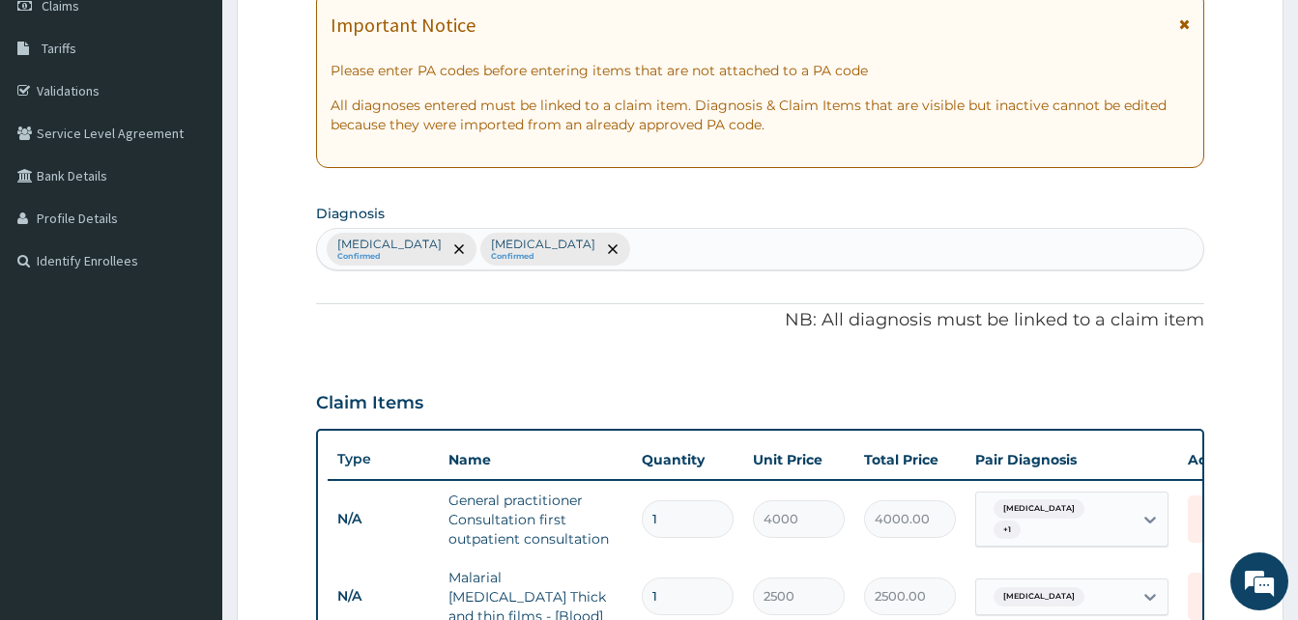
click at [798, 242] on div "Upper respiratory infection Confirmed Malaria Confirmed" at bounding box center [760, 249] width 886 height 41
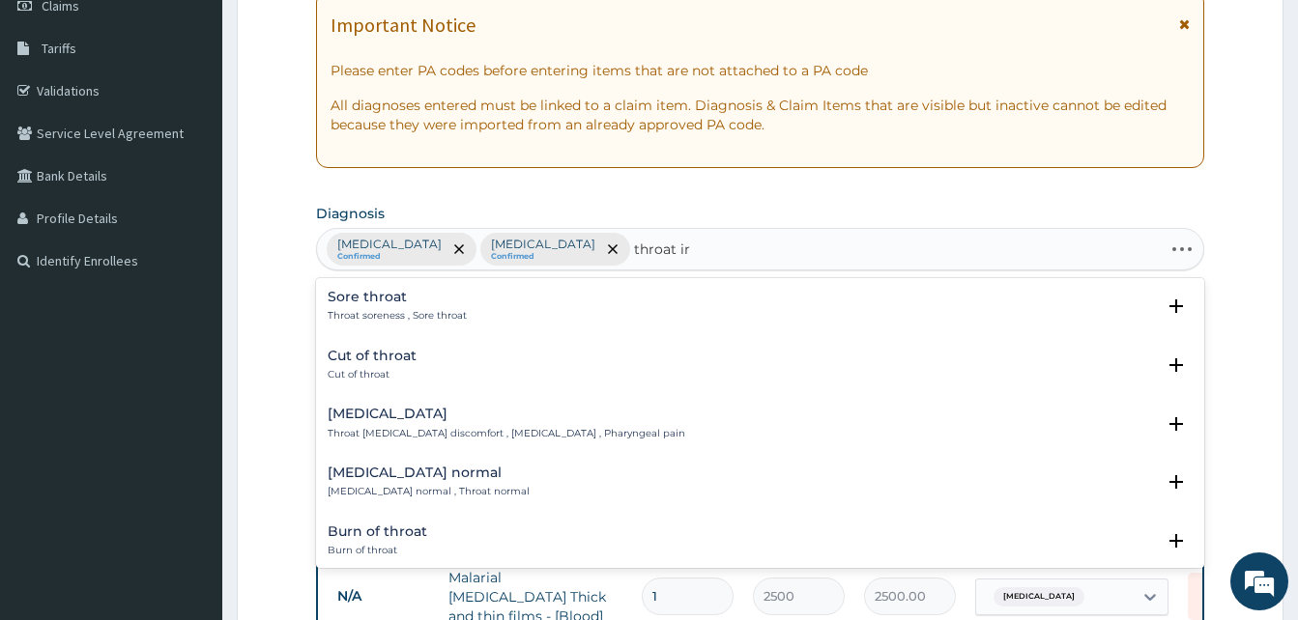
type input "throat irri"
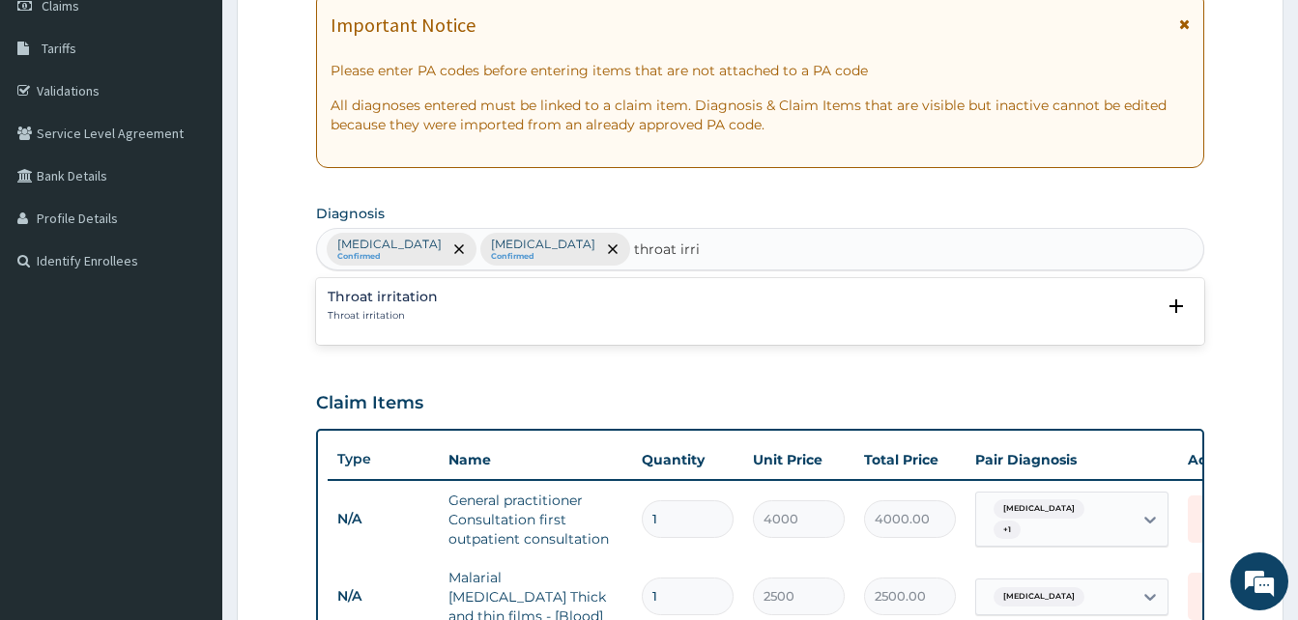
click at [498, 310] on div "Throat irritation Throat irritation" at bounding box center [760, 307] width 865 height 34
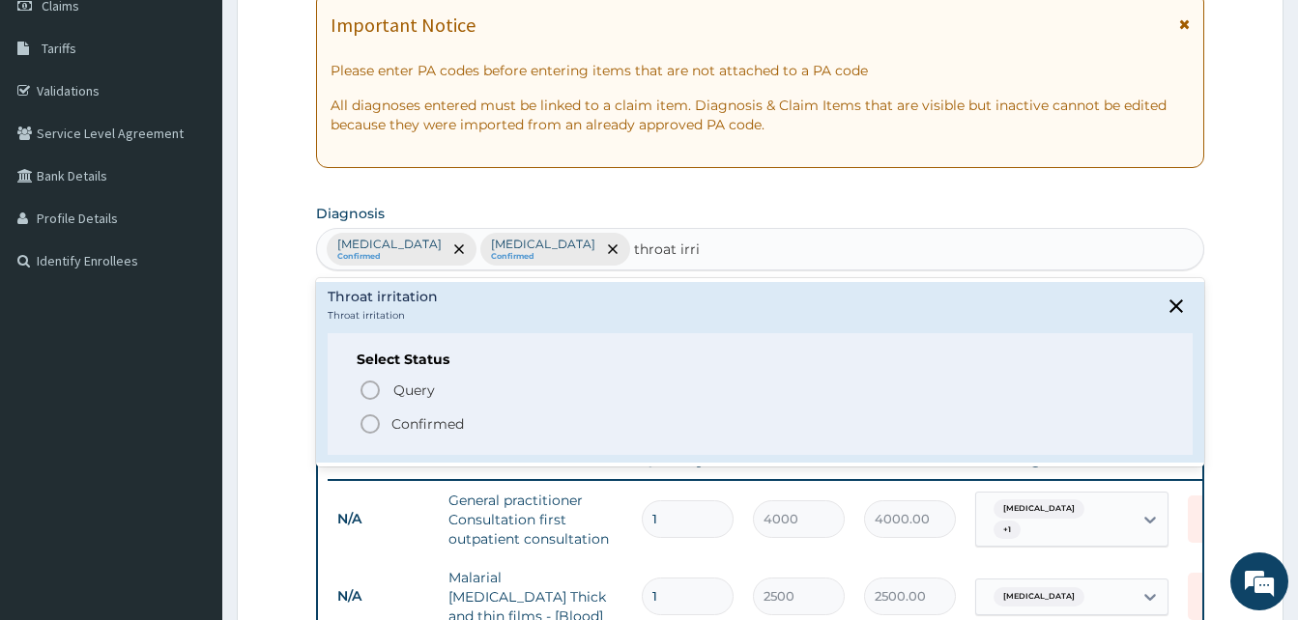
click at [463, 422] on p "Confirmed" at bounding box center [427, 424] width 72 height 19
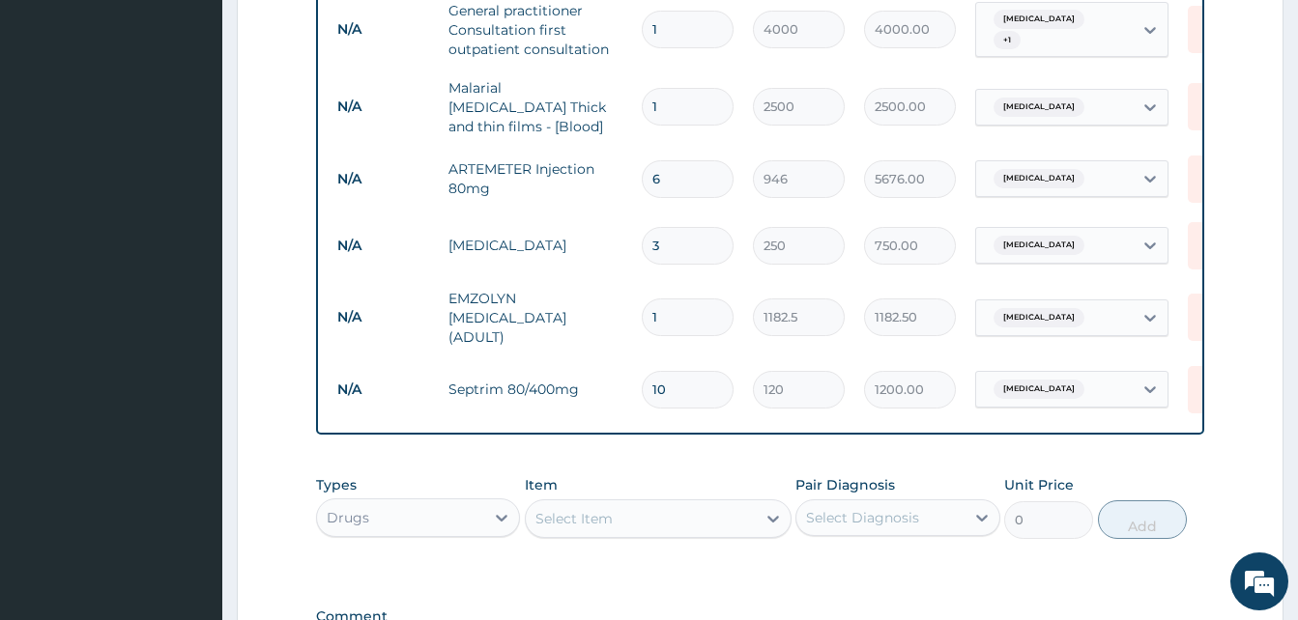
scroll to position [870, 0]
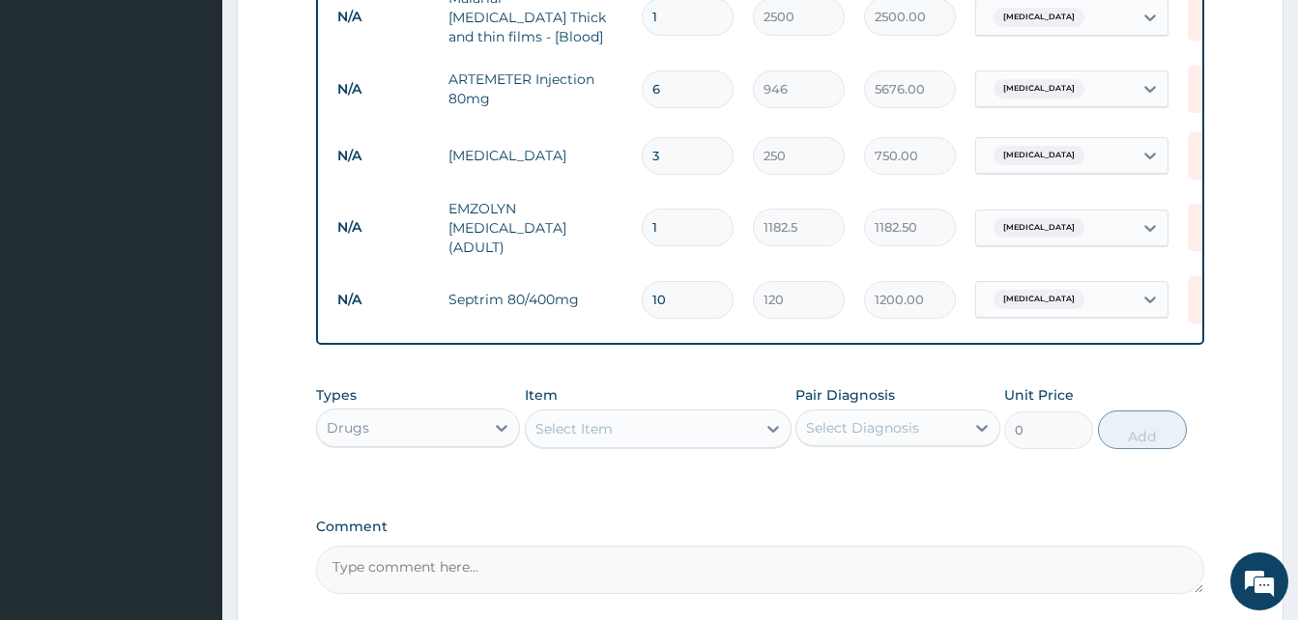
click at [1073, 290] on span "Upper respiratory infection" at bounding box center [1038, 299] width 91 height 19
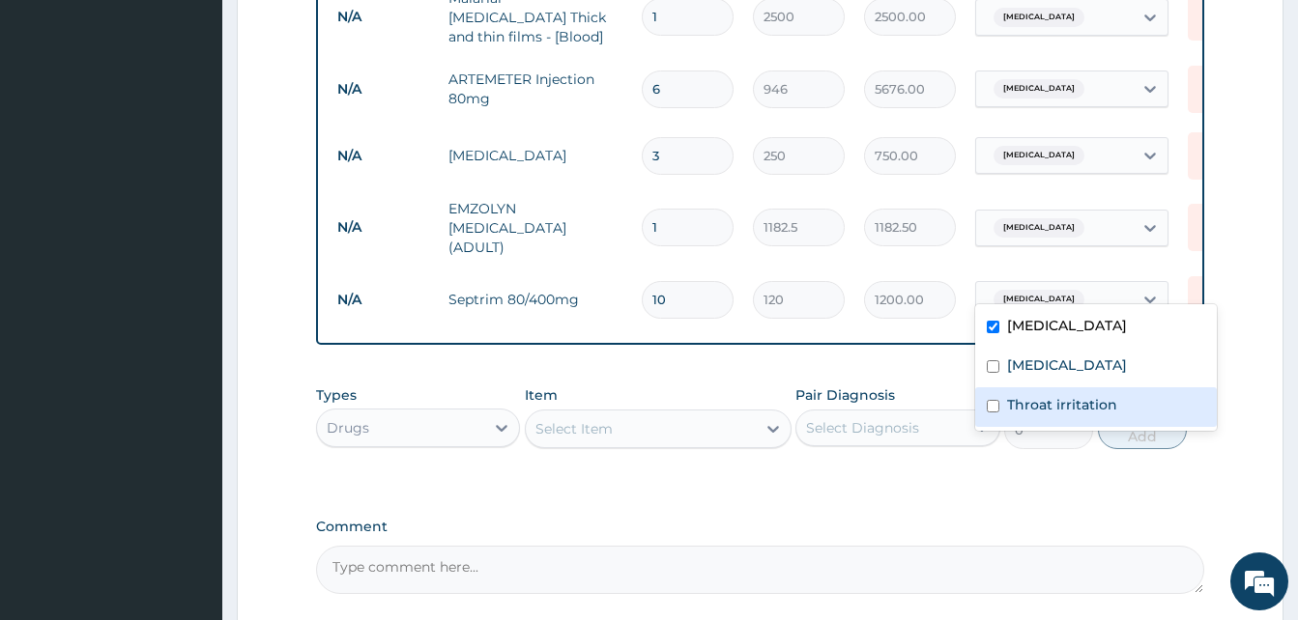
click at [1069, 398] on label "Throat irritation" at bounding box center [1062, 404] width 110 height 19
checkbox input "true"
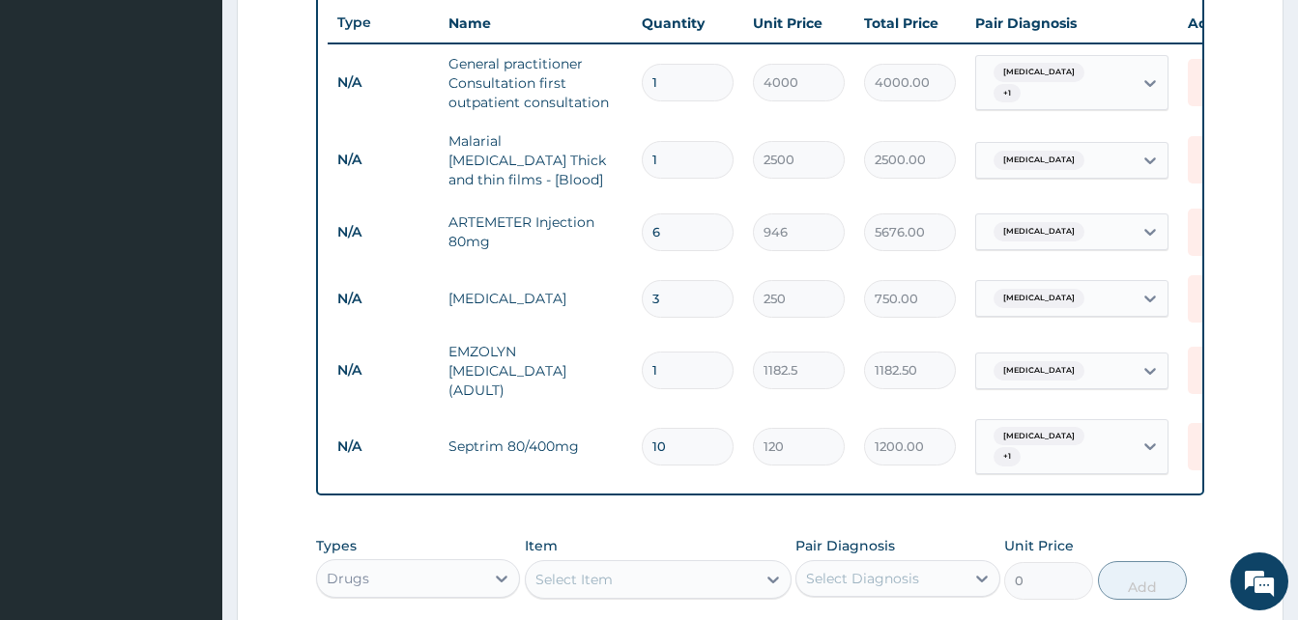
scroll to position [483, 0]
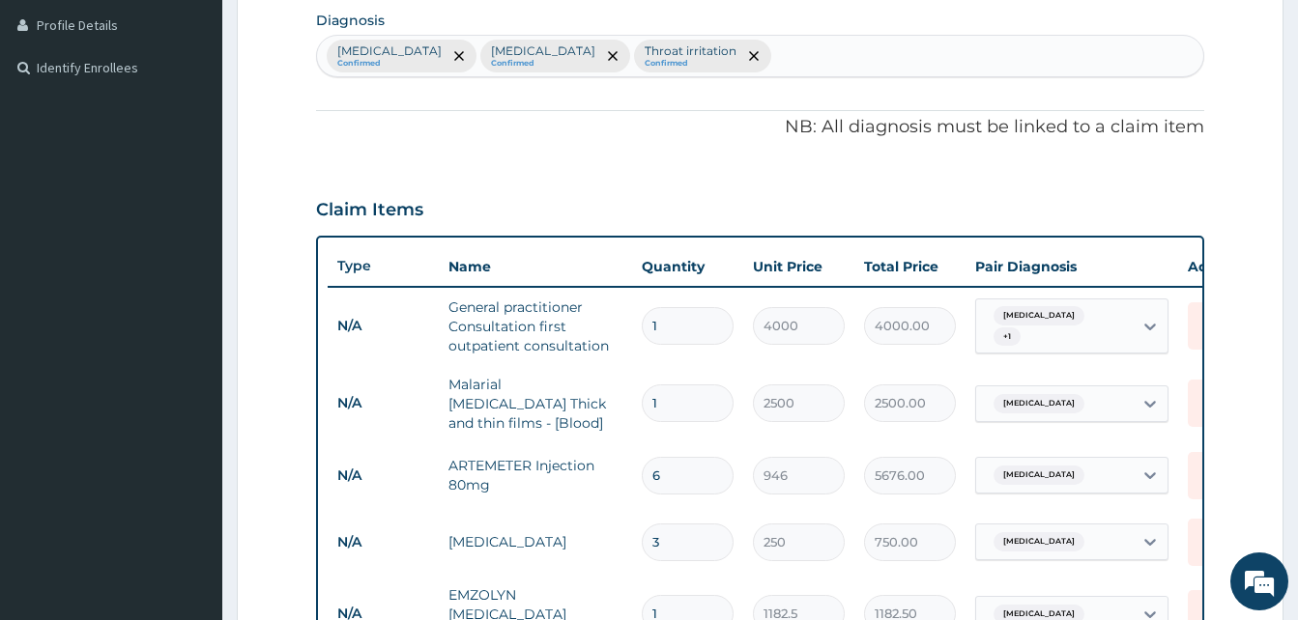
click at [823, 58] on div "Upper respiratory infection Confirmed Malaria Confirmed Throat irritation Confi…" at bounding box center [760, 56] width 886 height 41
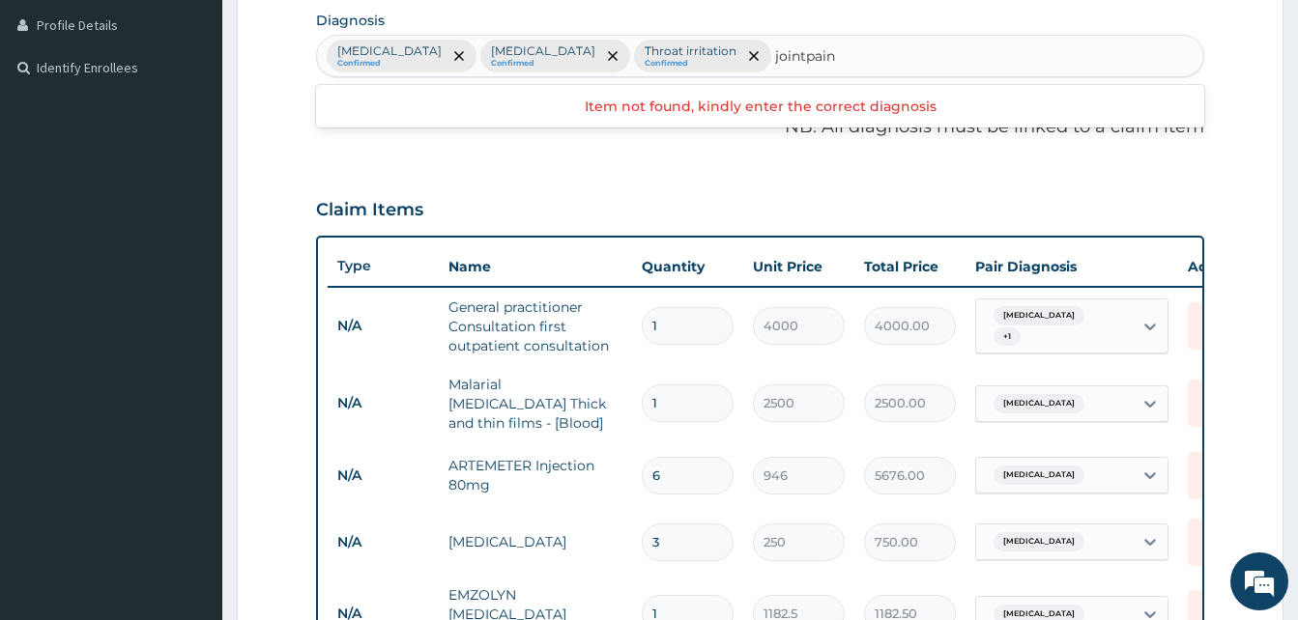
type input "joint pain"
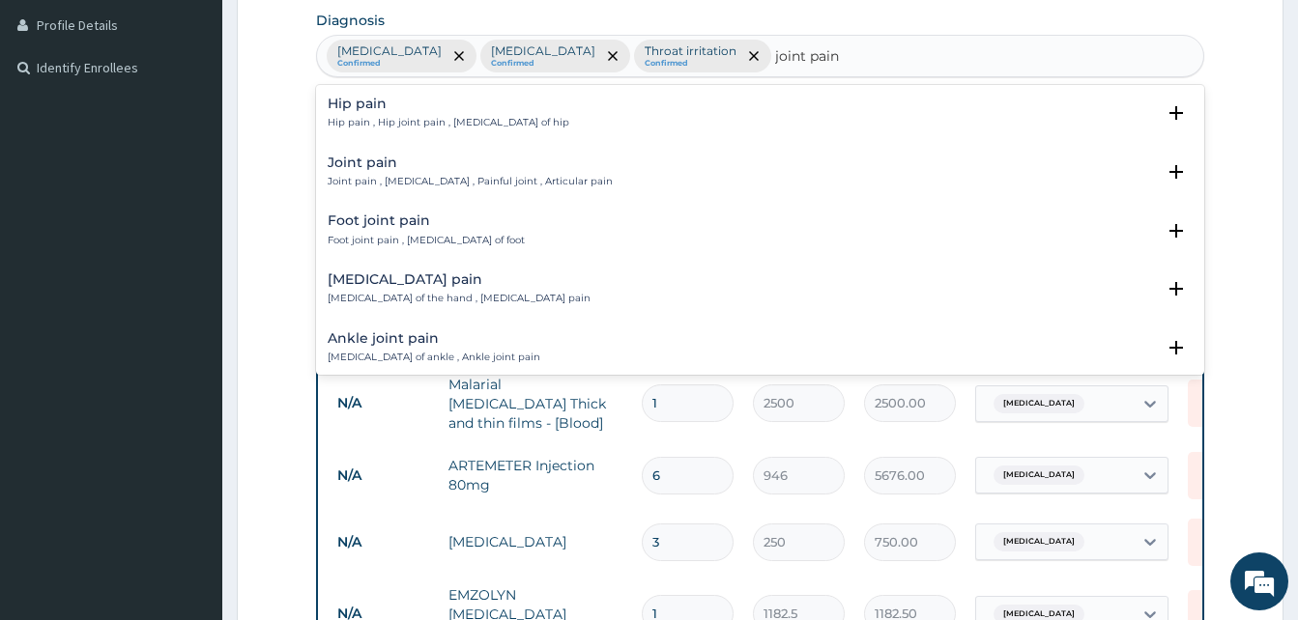
click at [445, 165] on h4 "Joint pain" at bounding box center [470, 163] width 285 height 14
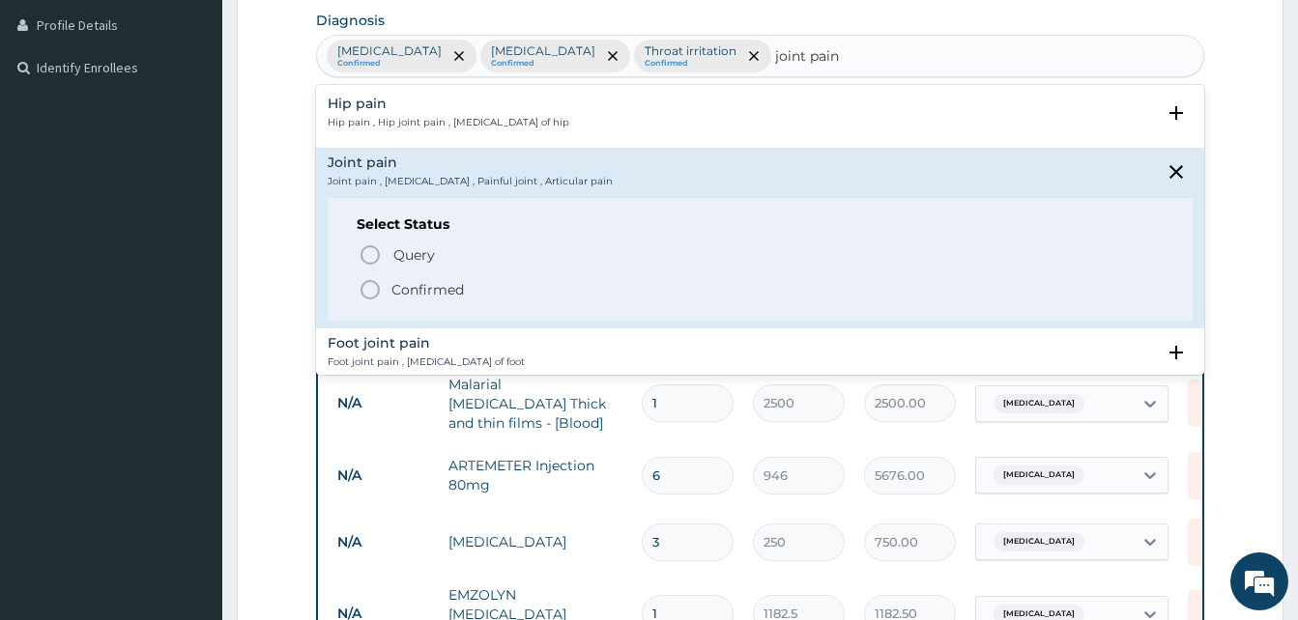
click at [435, 280] on p "Confirmed" at bounding box center [427, 289] width 72 height 19
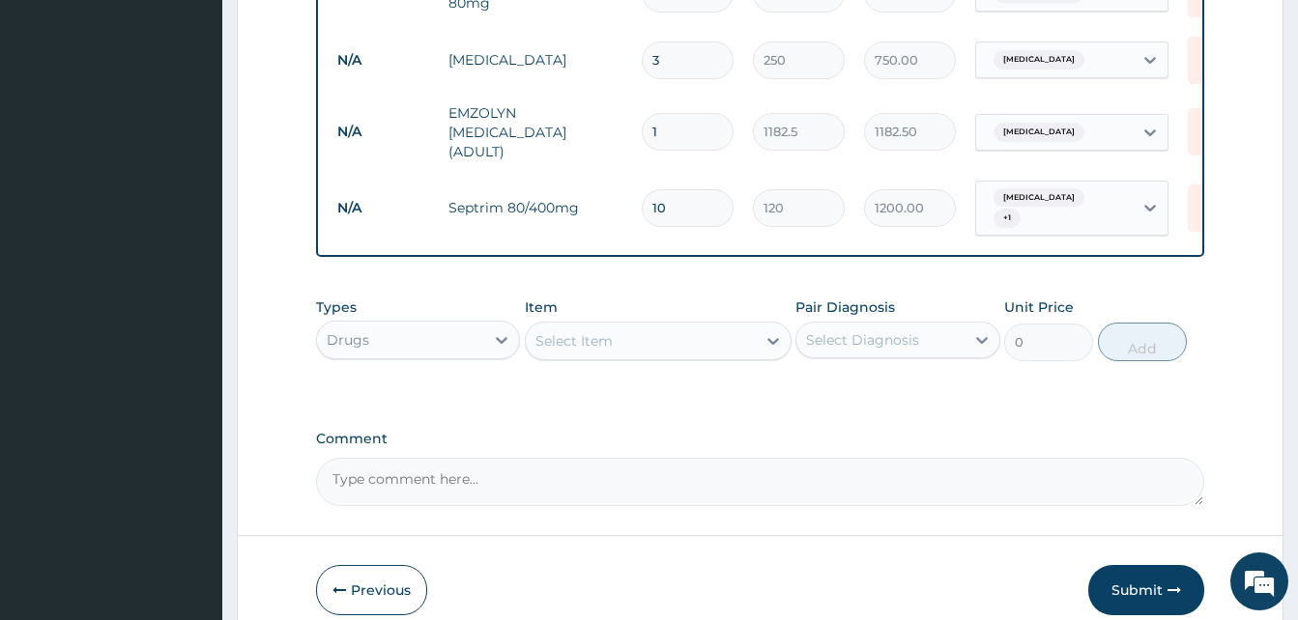
scroll to position [966, 0]
click at [592, 350] on div "Select Item" at bounding box center [658, 340] width 267 height 39
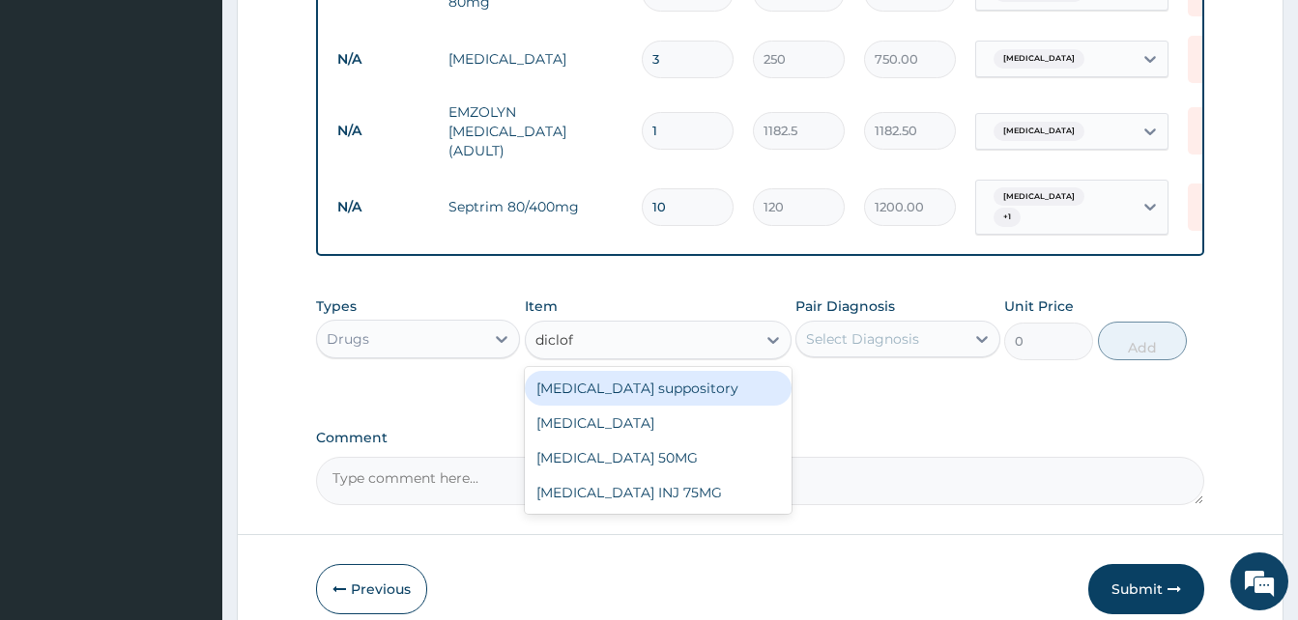
type input "diclofe"
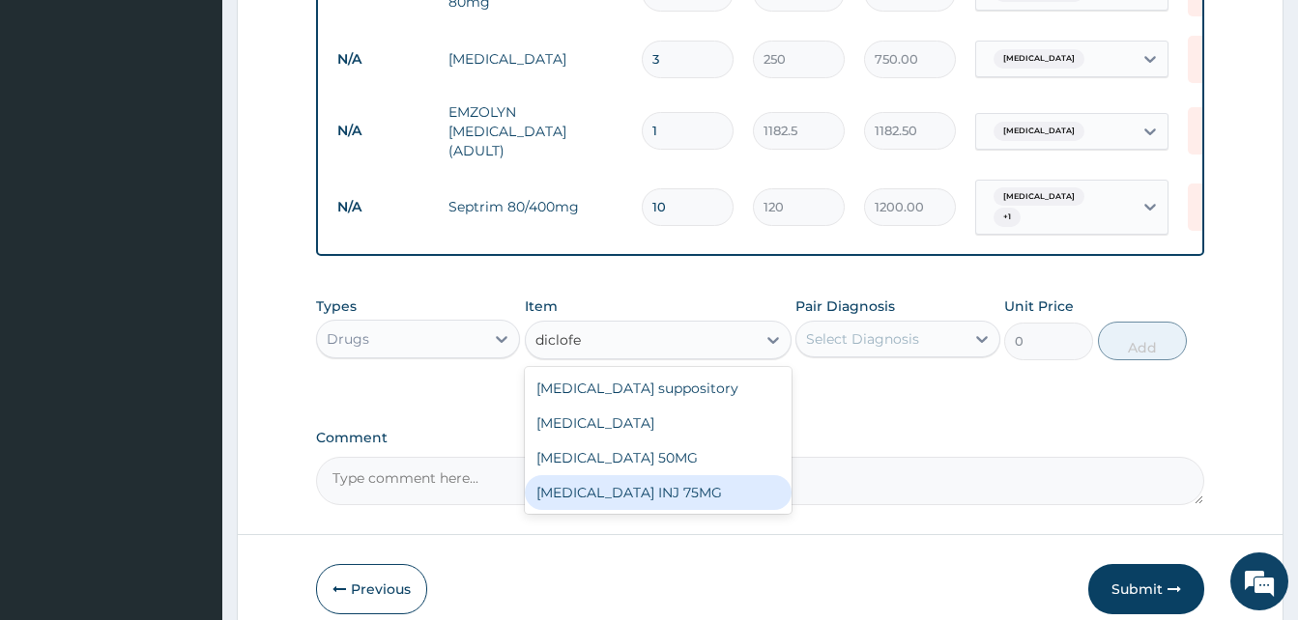
click at [715, 482] on div "Diclofenac INJ 75MG" at bounding box center [658, 492] width 267 height 35
type input "350"
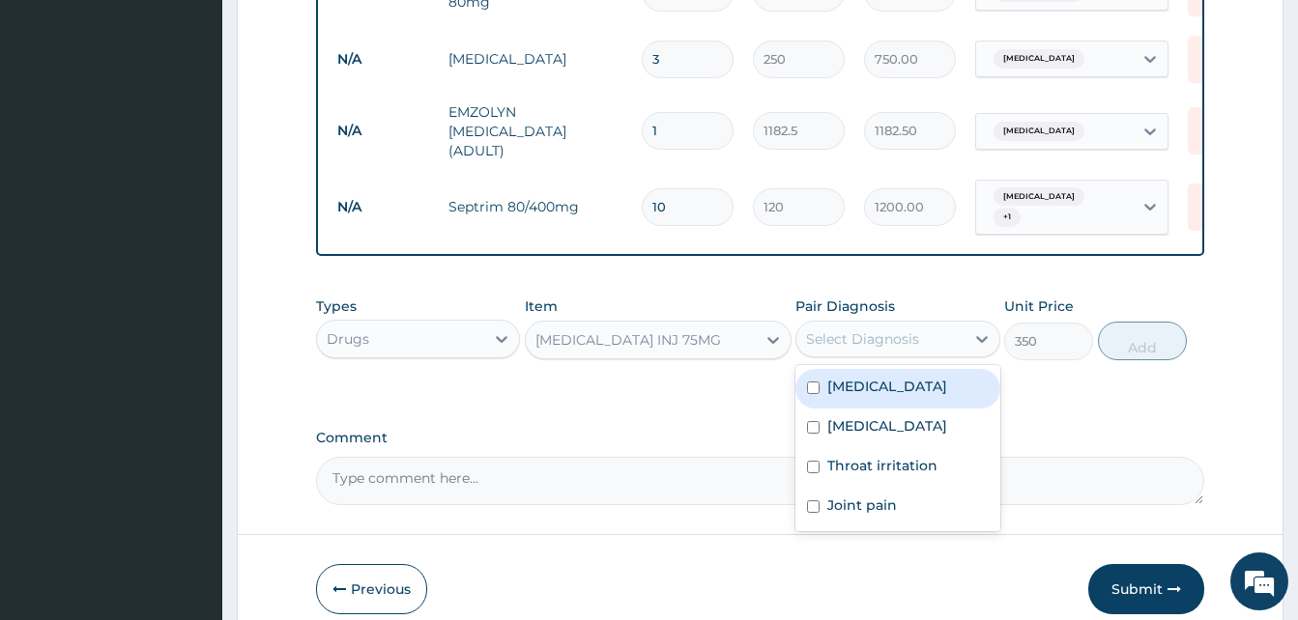
drag, startPoint x: 825, startPoint y: 337, endPoint x: 851, endPoint y: 392, distance: 61.0
click at [831, 346] on div "Select Diagnosis" at bounding box center [879, 339] width 167 height 31
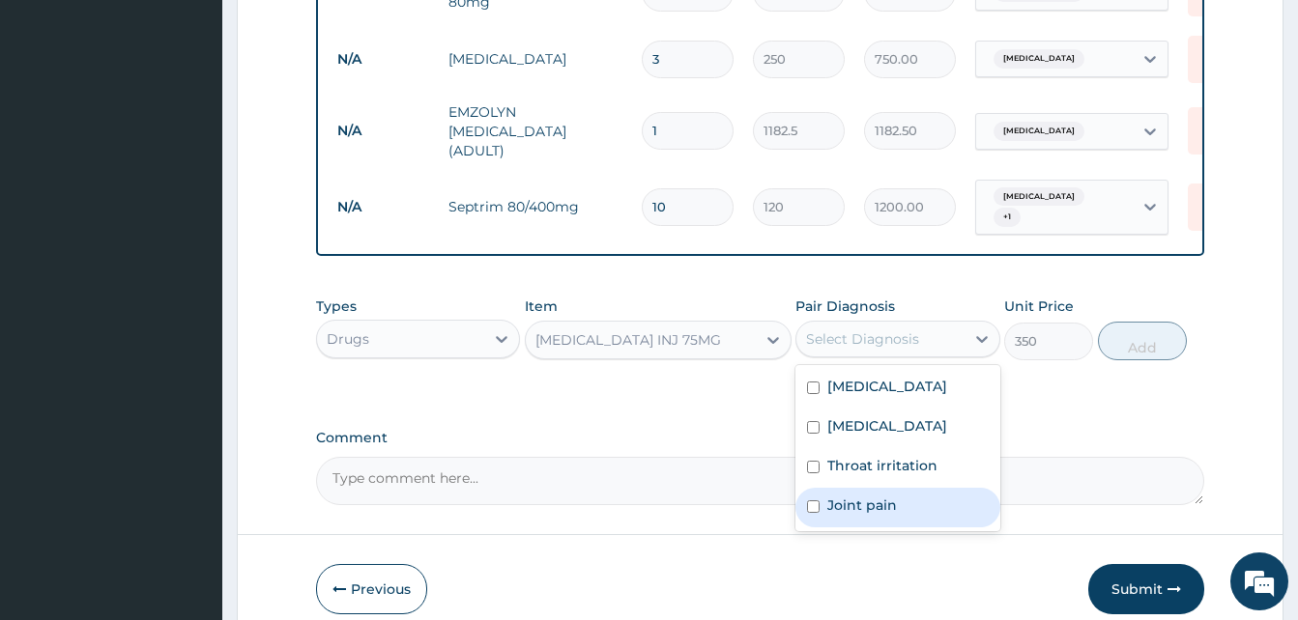
click at [882, 515] on label "Joint pain" at bounding box center [862, 505] width 70 height 19
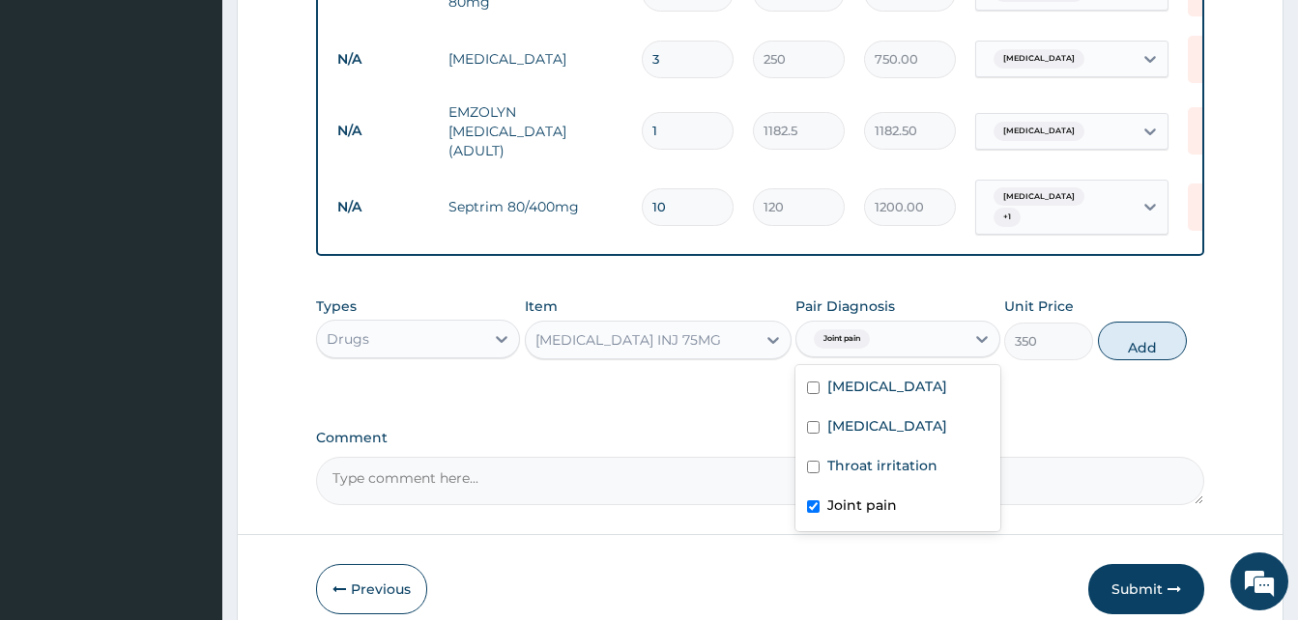
checkbox input "true"
click at [1119, 343] on button "Add" at bounding box center [1142, 341] width 89 height 39
type input "0"
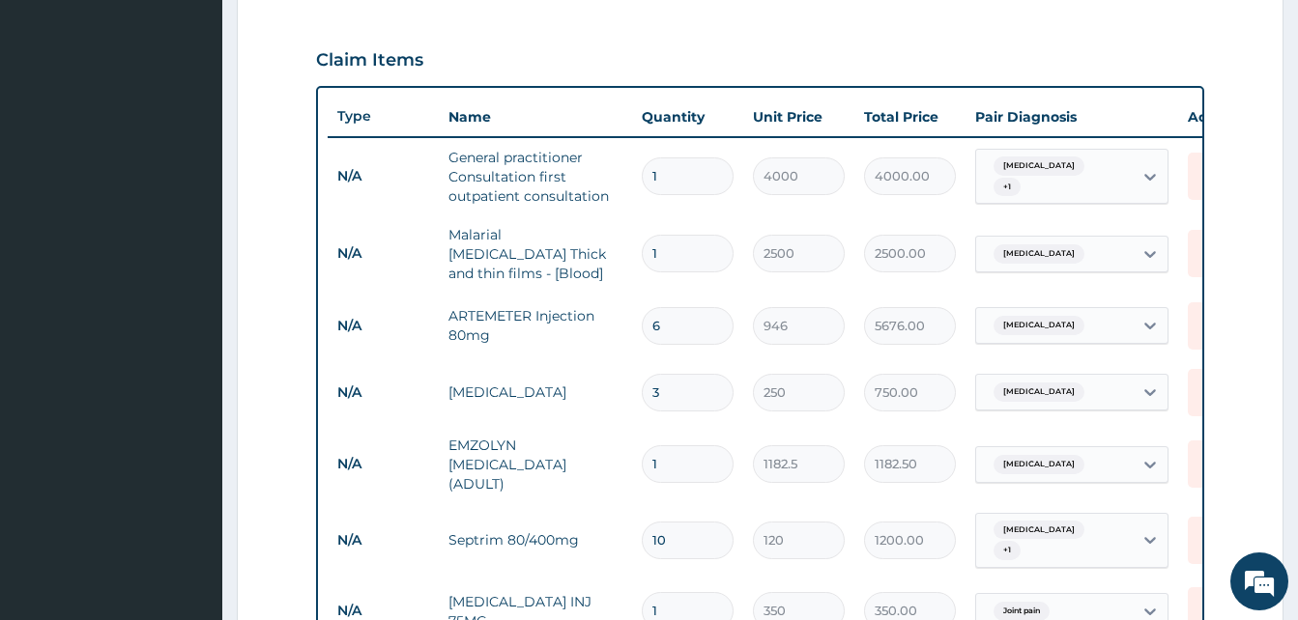
scroll to position [631, 0]
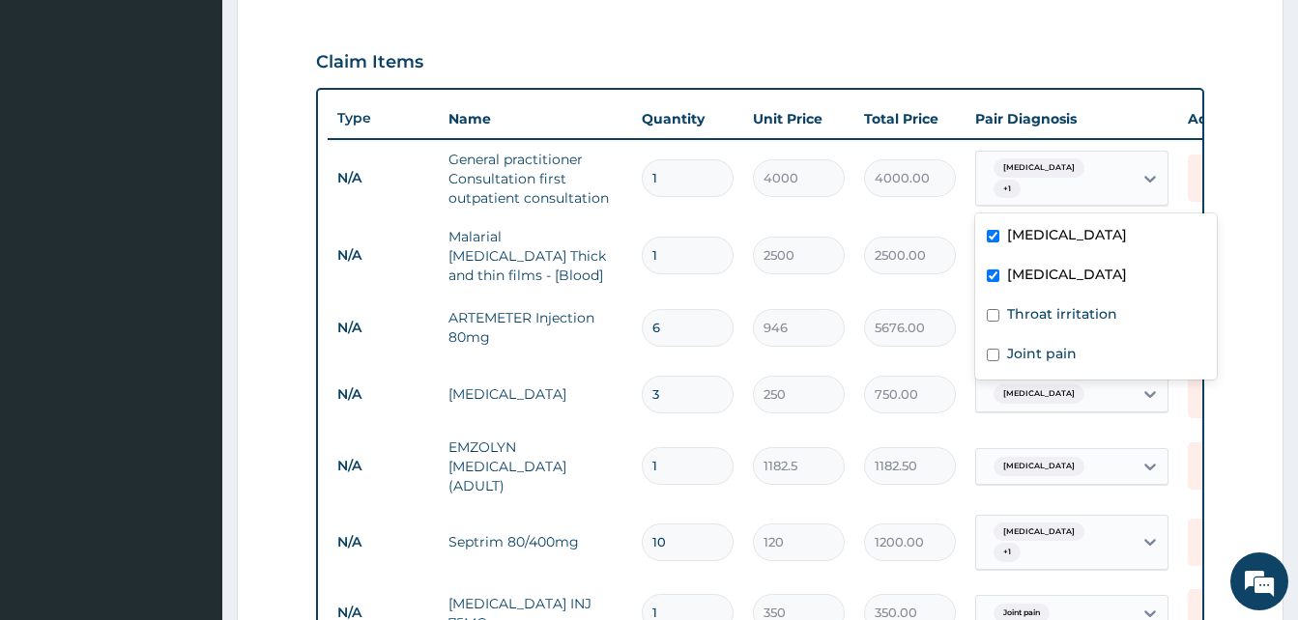
click at [1146, 202] on div at bounding box center [1150, 179] width 35 height 54
drag, startPoint x: 1097, startPoint y: 310, endPoint x: 1097, endPoint y: 326, distance: 15.5
click at [1097, 312] on label "Throat irritation" at bounding box center [1062, 313] width 110 height 19
checkbox input "true"
click at [1088, 348] on div "Joint pain" at bounding box center [1096, 356] width 242 height 40
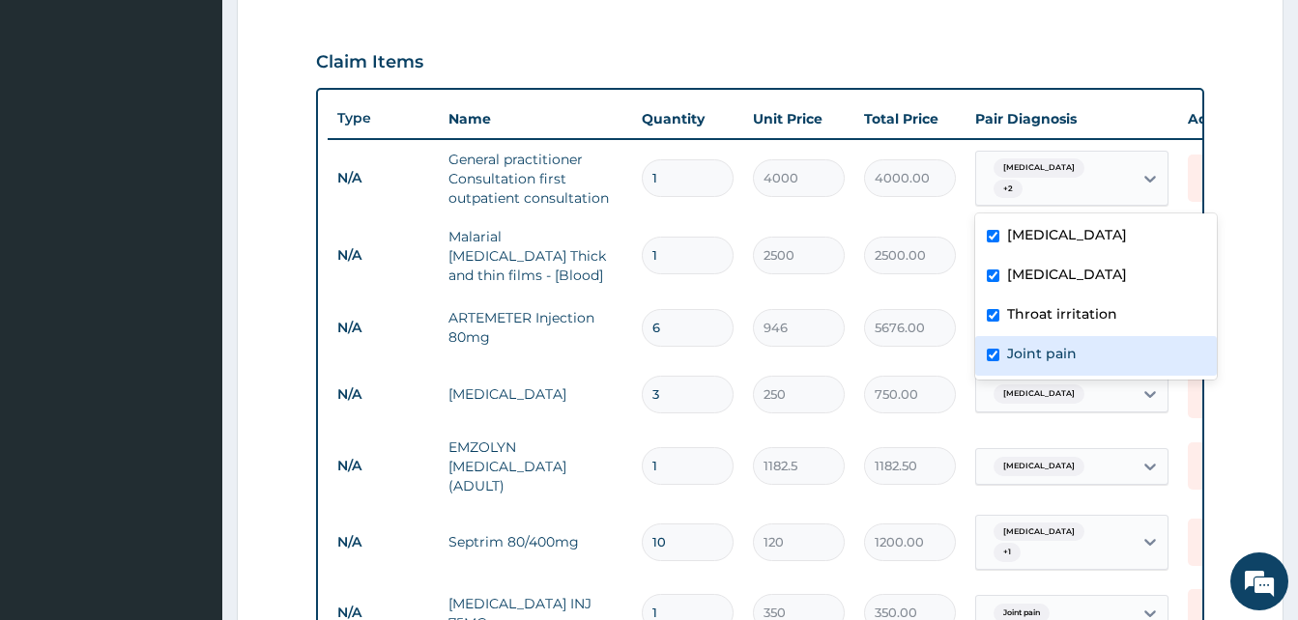
checkbox input "true"
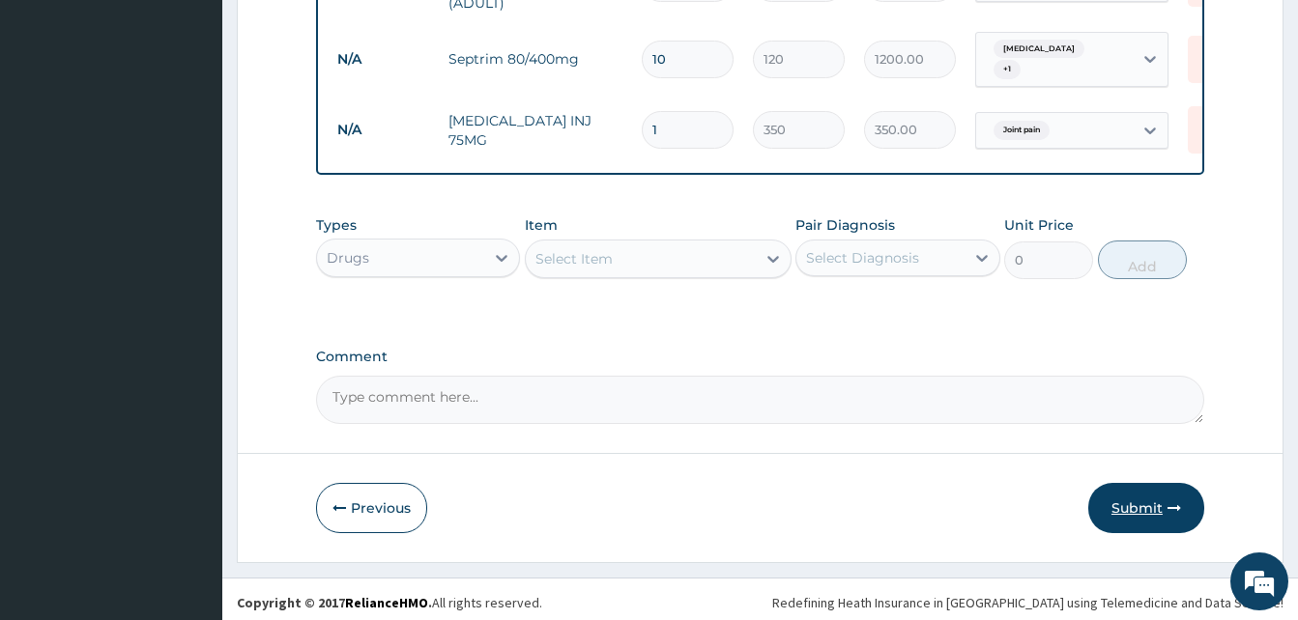
click at [1152, 505] on button "Submit" at bounding box center [1146, 508] width 116 height 50
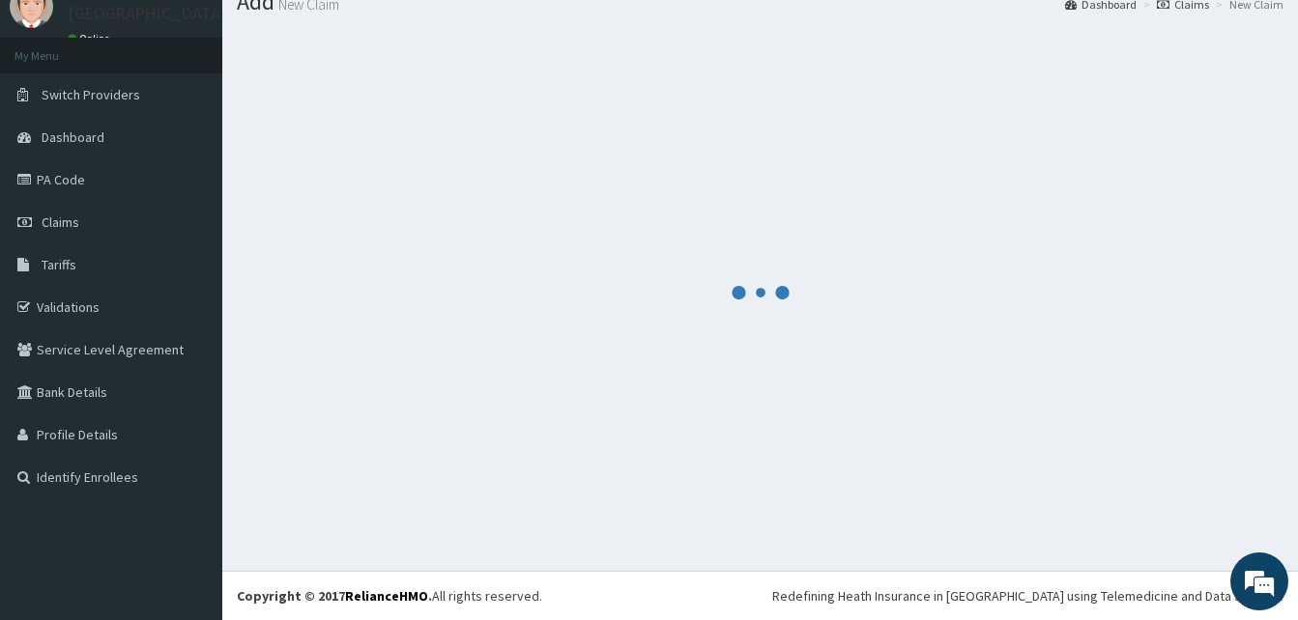
scroll to position [73, 0]
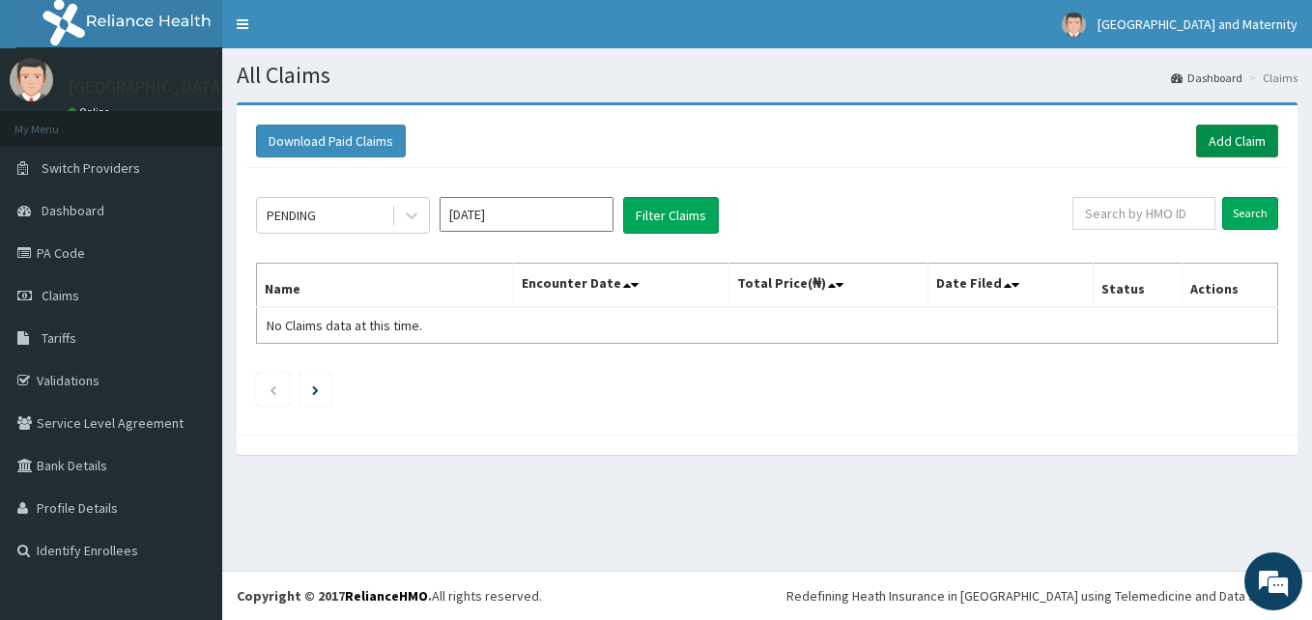
click at [1238, 148] on link "Add Claim" at bounding box center [1237, 141] width 82 height 33
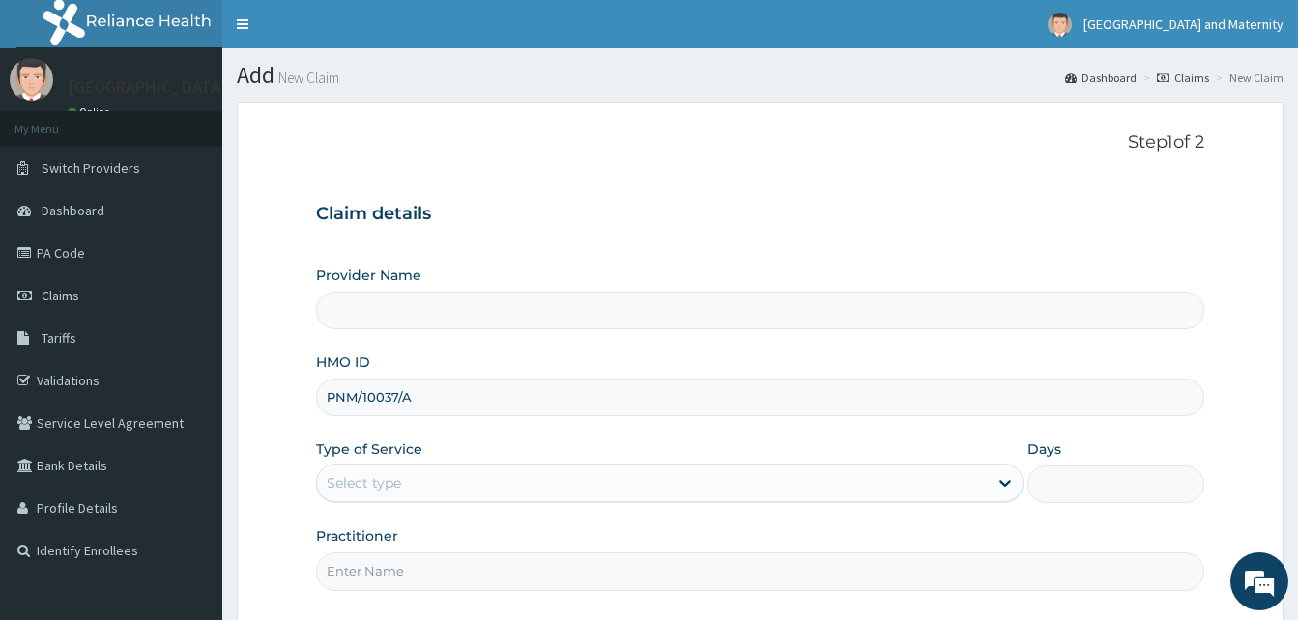
type input "PNM/10037/A"
drag, startPoint x: 391, startPoint y: 482, endPoint x: 398, endPoint y: 509, distance: 27.9
click at [391, 484] on div "Select type" at bounding box center [364, 483] width 74 height 19
type input "[GEOGRAPHIC_DATA] & Maternity"
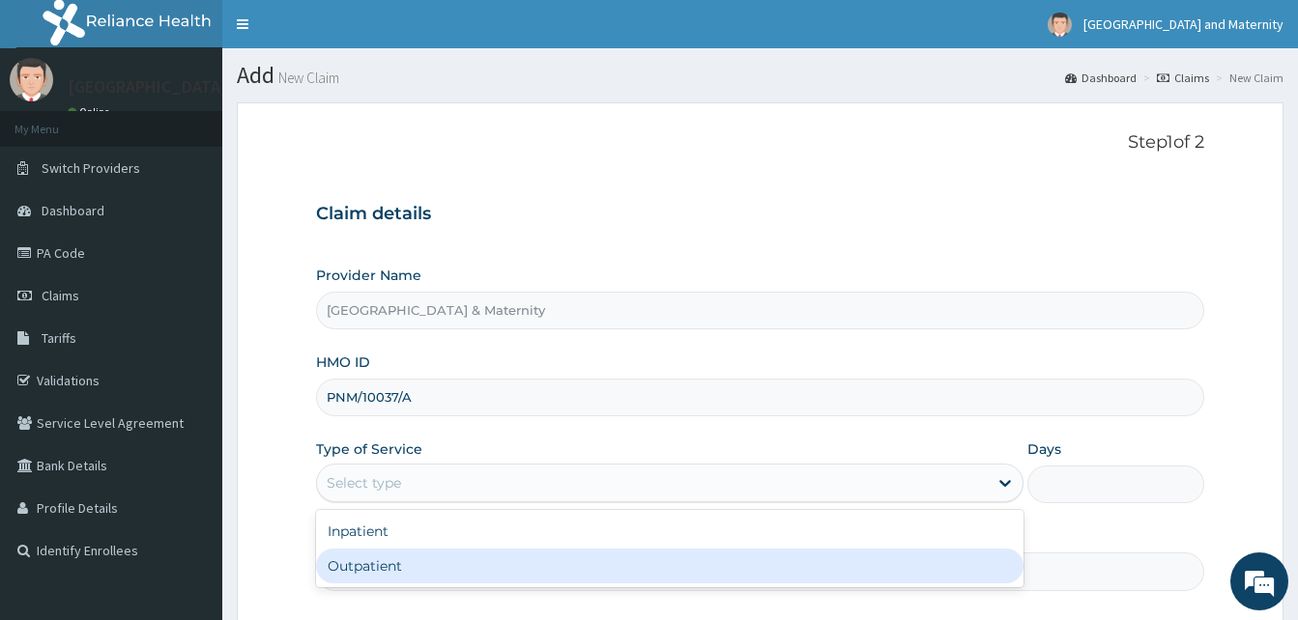
click at [406, 553] on div "Outpatient" at bounding box center [669, 566] width 707 height 35
type input "1"
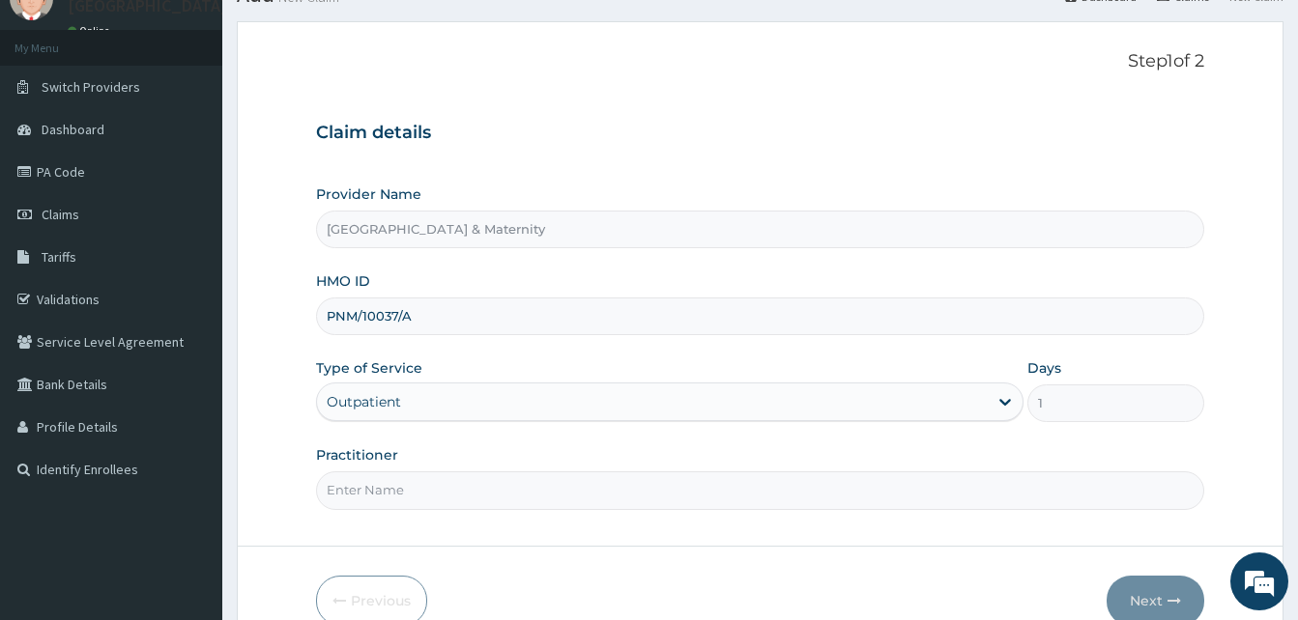
scroll to position [181, 0]
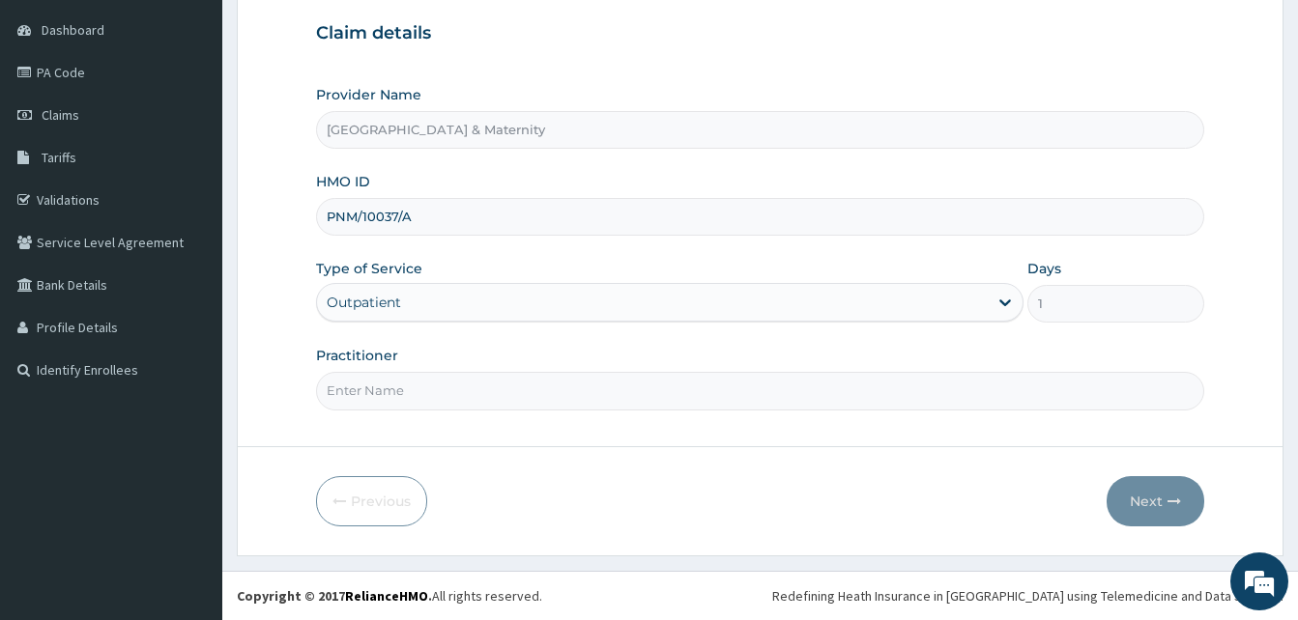
click at [417, 389] on input "Practitioner" at bounding box center [760, 391] width 888 height 38
drag, startPoint x: 445, startPoint y: 395, endPoint x: 350, endPoint y: 392, distance: 94.8
click at [350, 392] on input "Dr Ajanlekoko" at bounding box center [760, 391] width 888 height 38
type input "[PERSON_NAME]"
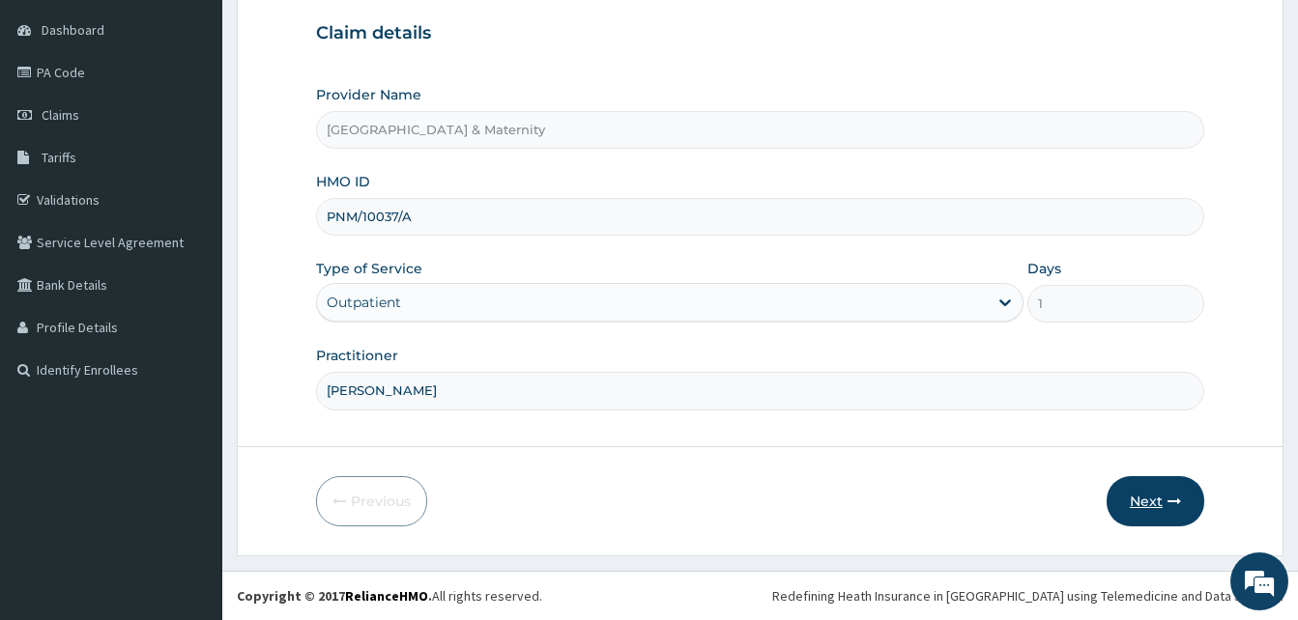
click at [1145, 496] on button "Next" at bounding box center [1156, 501] width 98 height 50
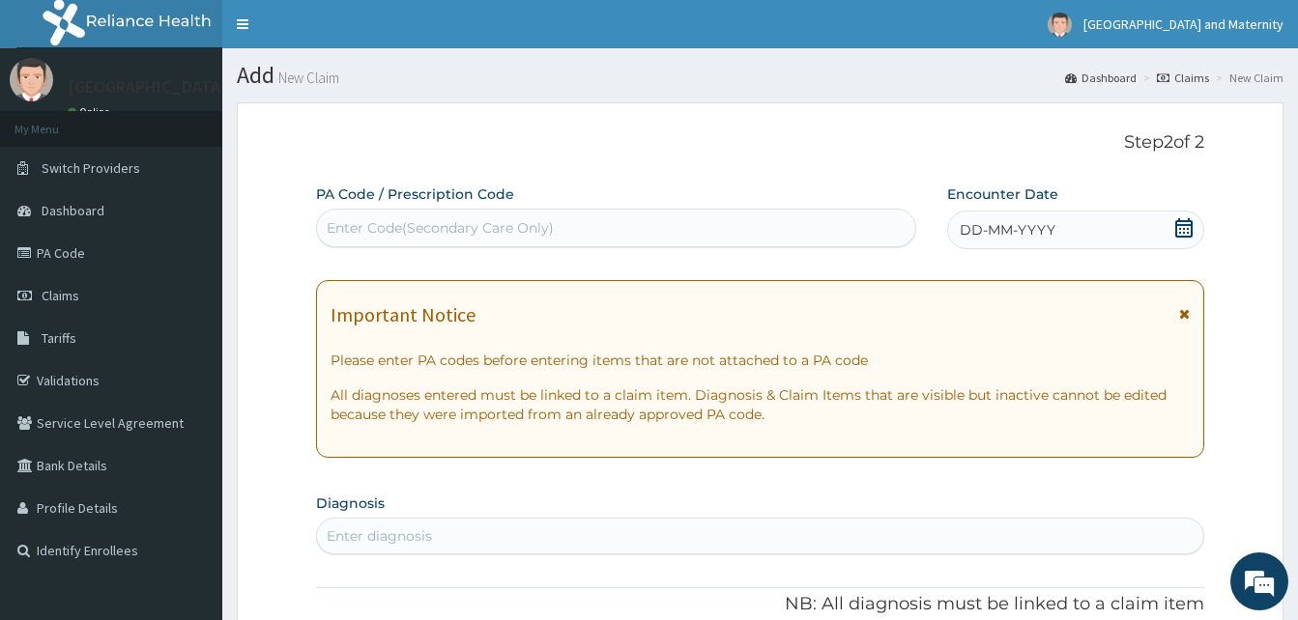
click at [1193, 224] on icon at bounding box center [1183, 227] width 19 height 19
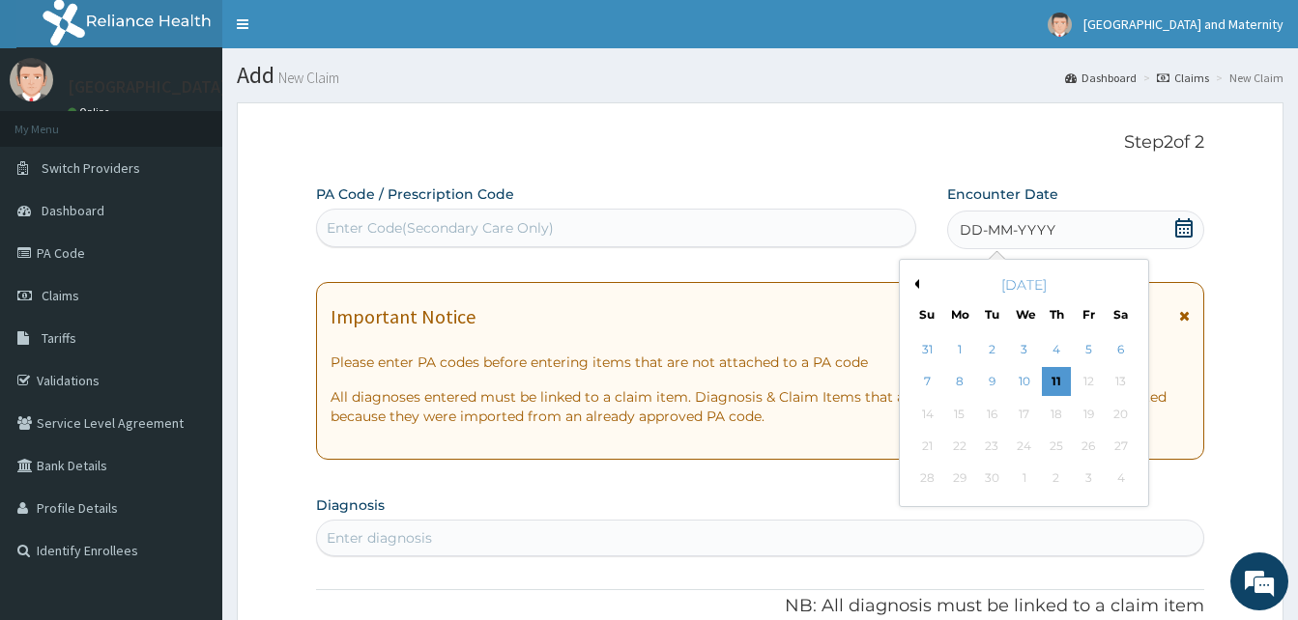
click at [923, 285] on div "[DATE]" at bounding box center [1023, 284] width 233 height 19
click at [914, 287] on button "Previous Month" at bounding box center [914, 284] width 10 height 10
click at [1120, 381] on div "12" at bounding box center [1120, 382] width 29 height 29
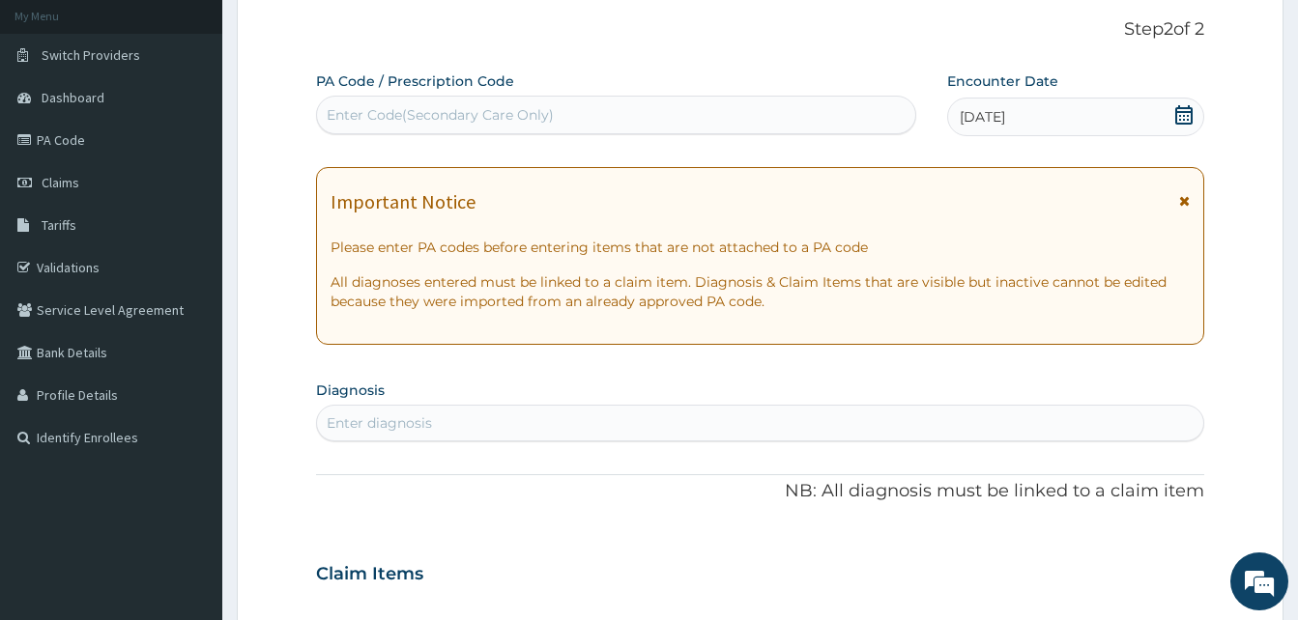
scroll to position [290, 0]
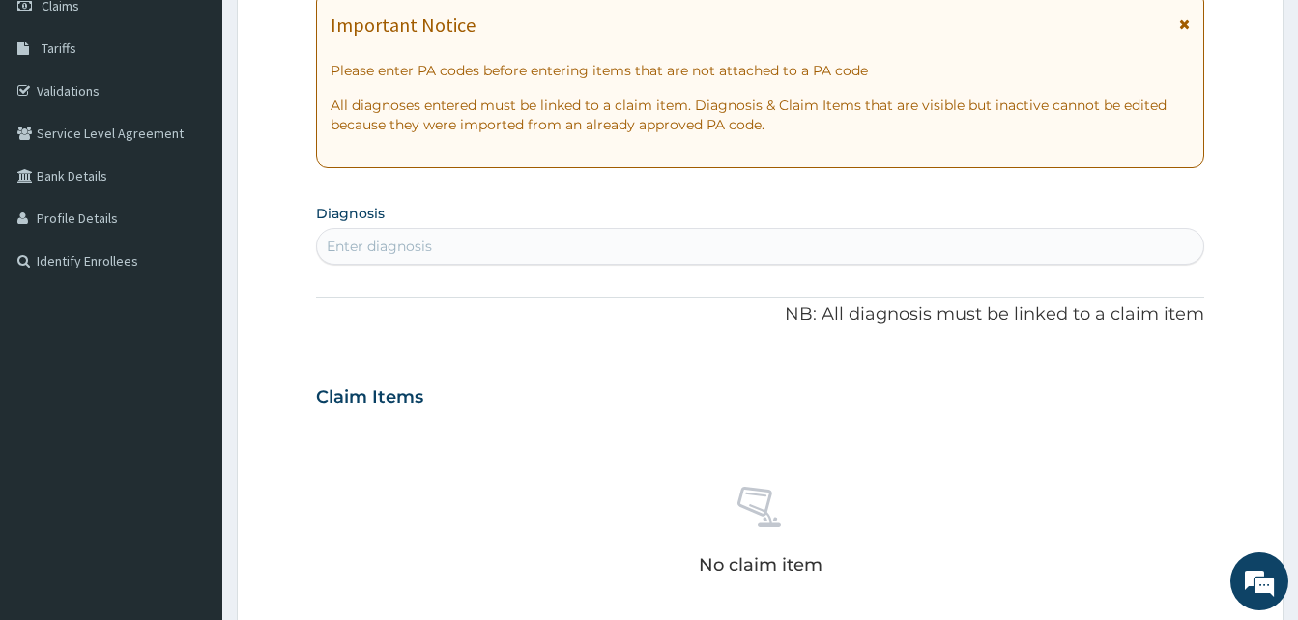
drag, startPoint x: 439, startPoint y: 248, endPoint x: 452, endPoint y: 227, distance: 25.2
click at [446, 245] on div "Enter diagnosis" at bounding box center [760, 246] width 886 height 31
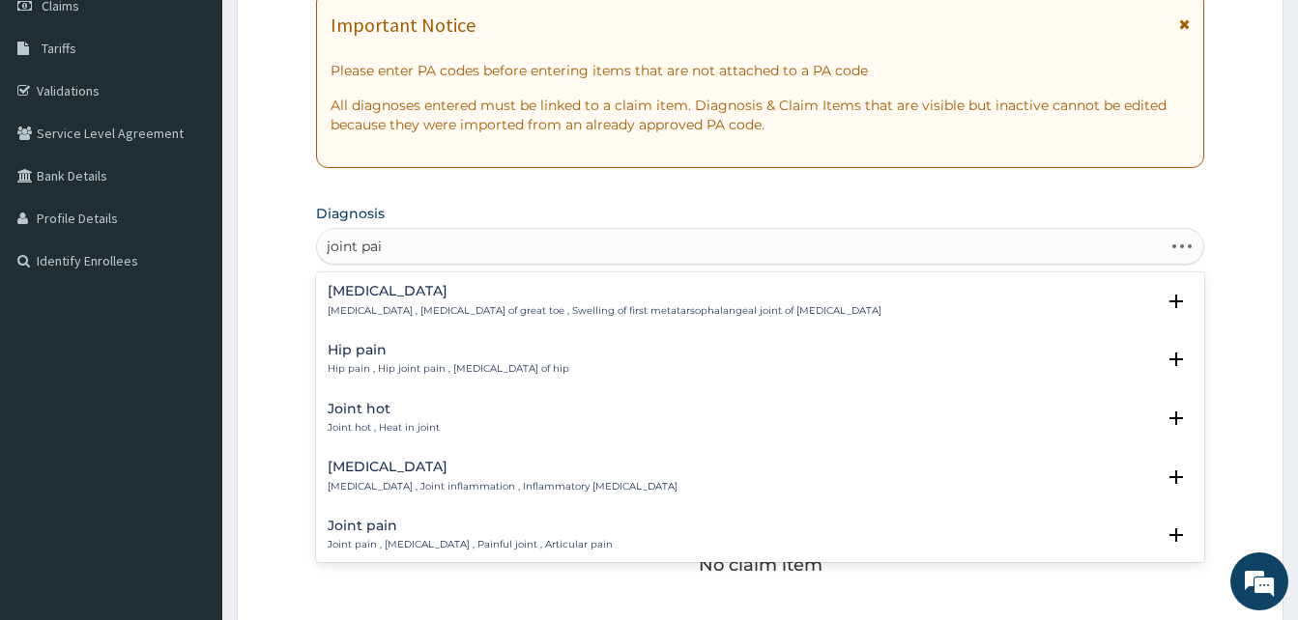
type input "joint pain"
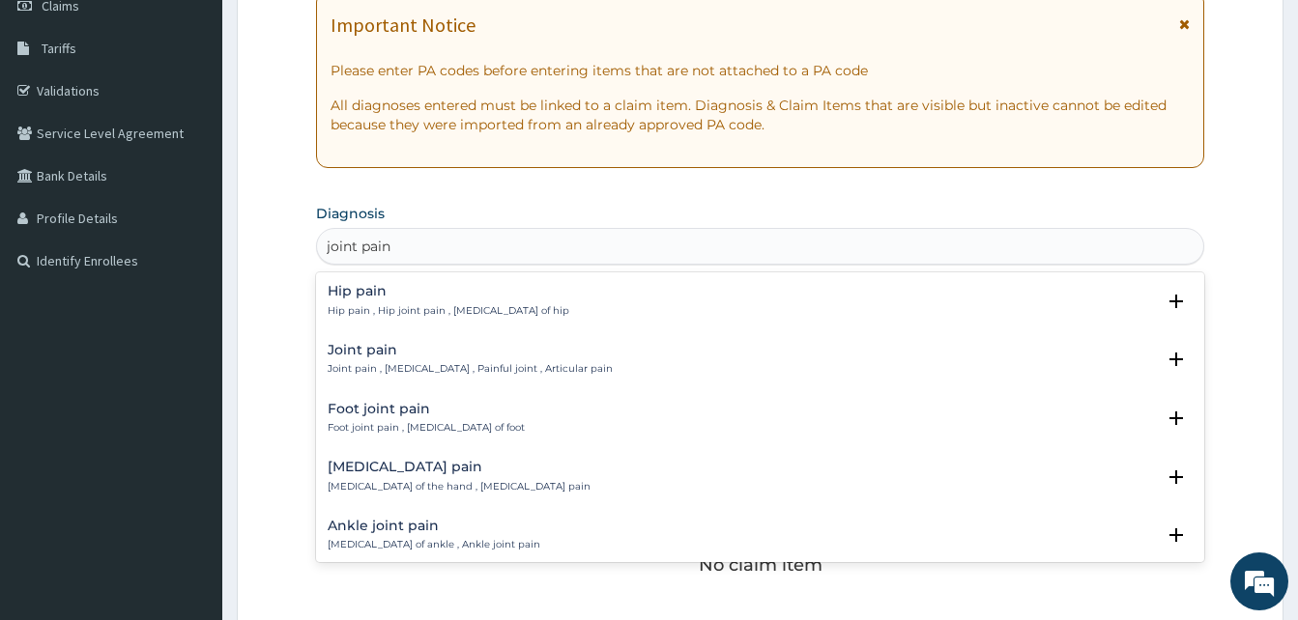
click at [432, 375] on p "Joint pain , Arthralgia , Painful joint , Articular pain" at bounding box center [470, 369] width 285 height 14
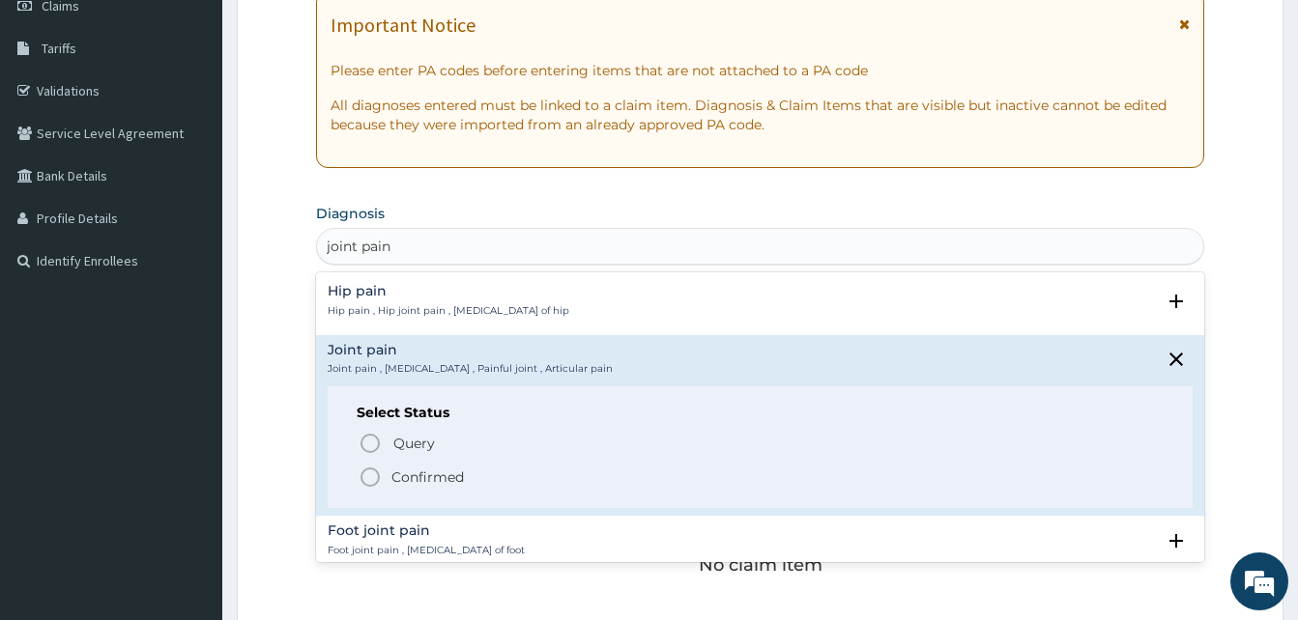
click at [409, 476] on p "Confirmed" at bounding box center [427, 477] width 72 height 19
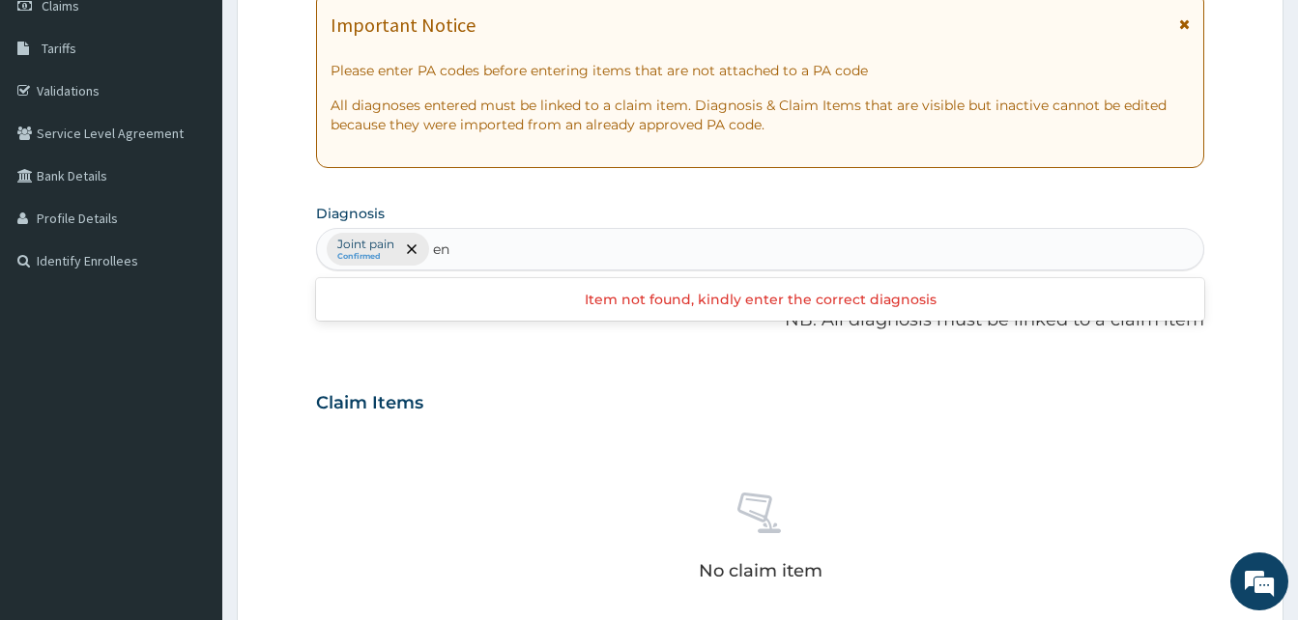
type input "e"
type input "typhoid fever"
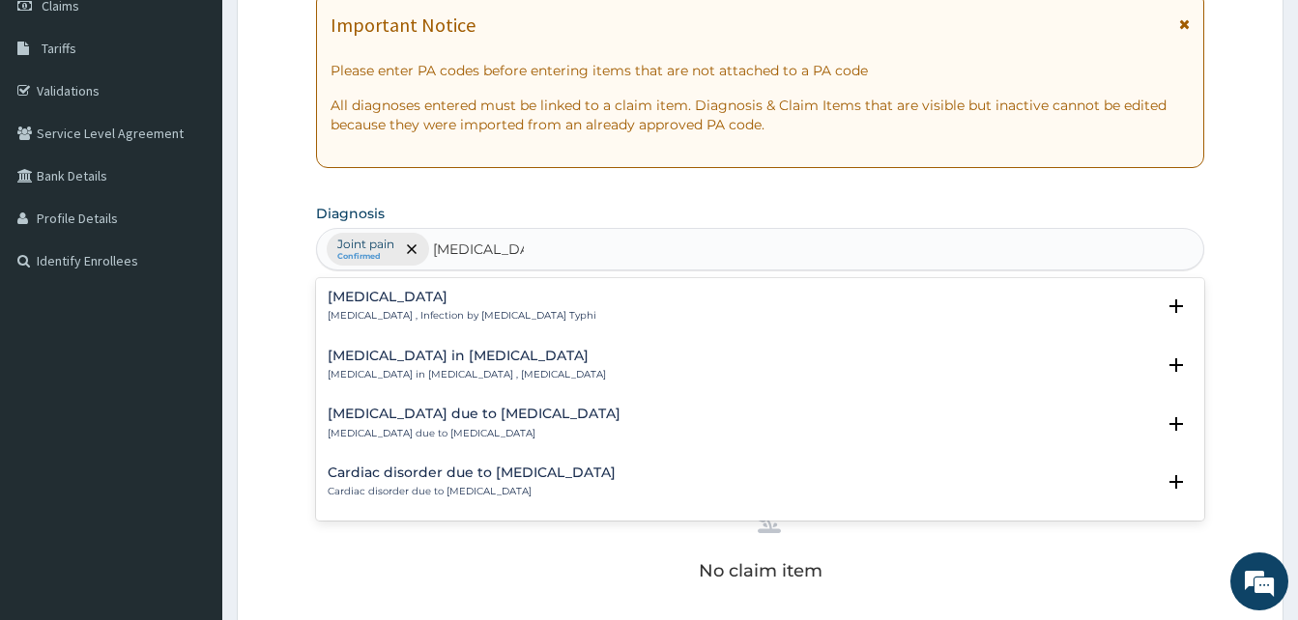
click at [340, 309] on p "Typhoid fever , Infection by Salmonella Typhi" at bounding box center [462, 316] width 269 height 14
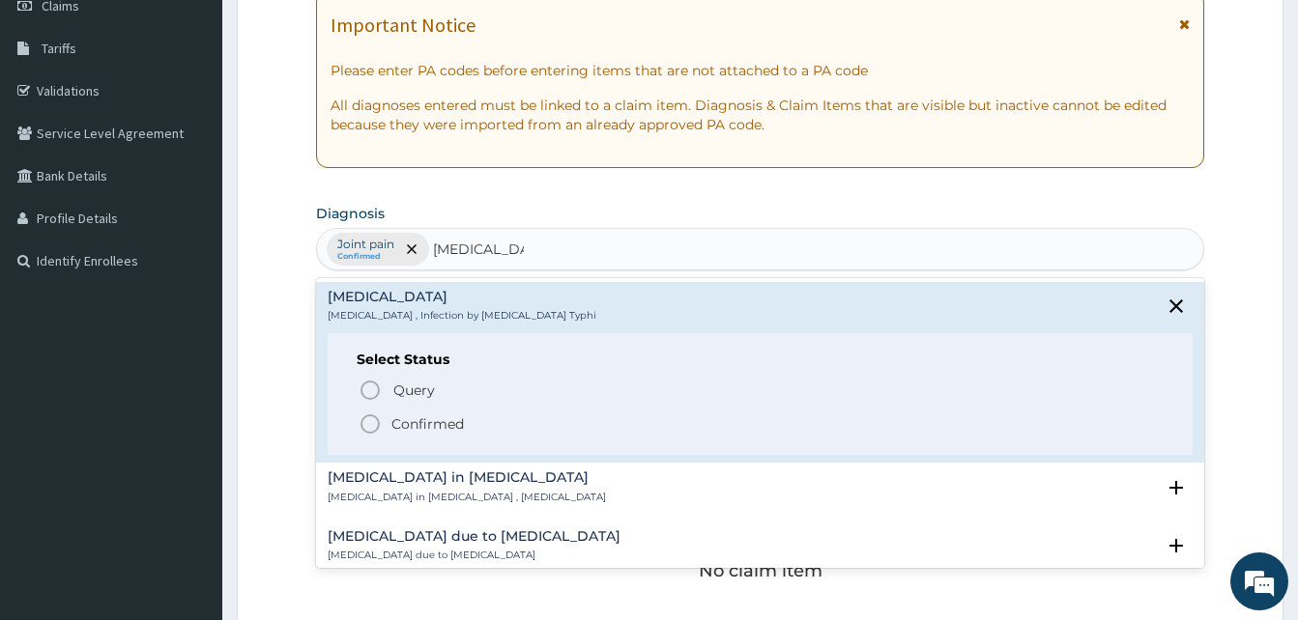
click at [423, 430] on p "Confirmed" at bounding box center [427, 424] width 72 height 19
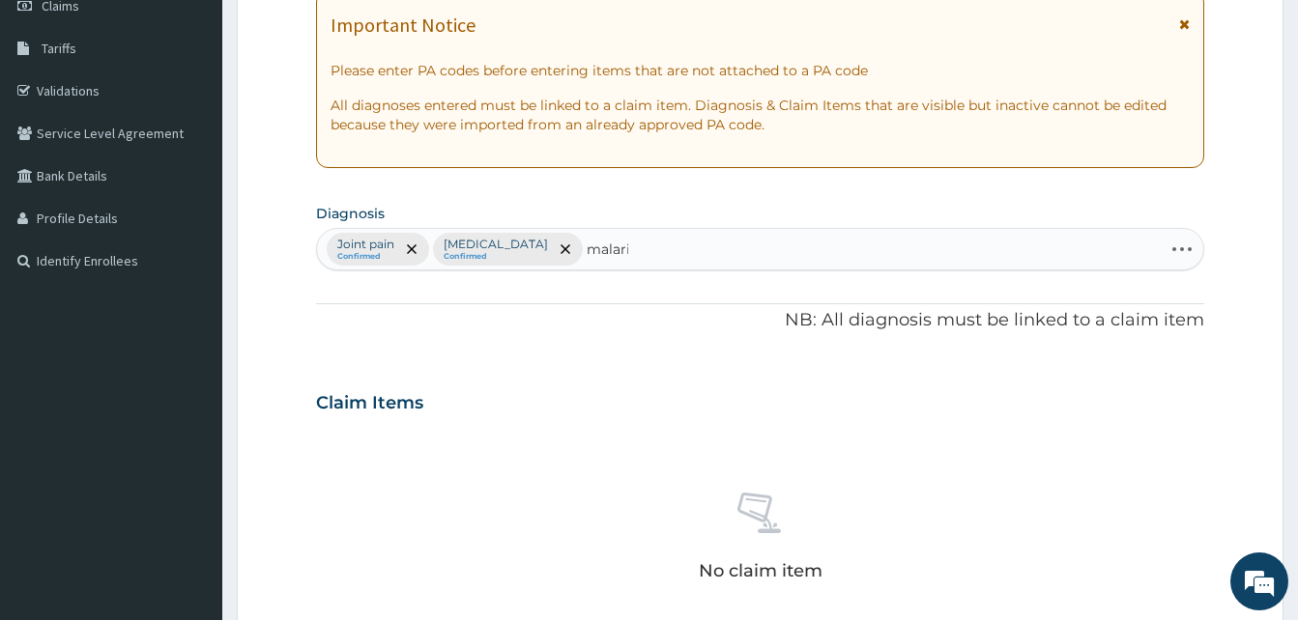
type input "malaria"
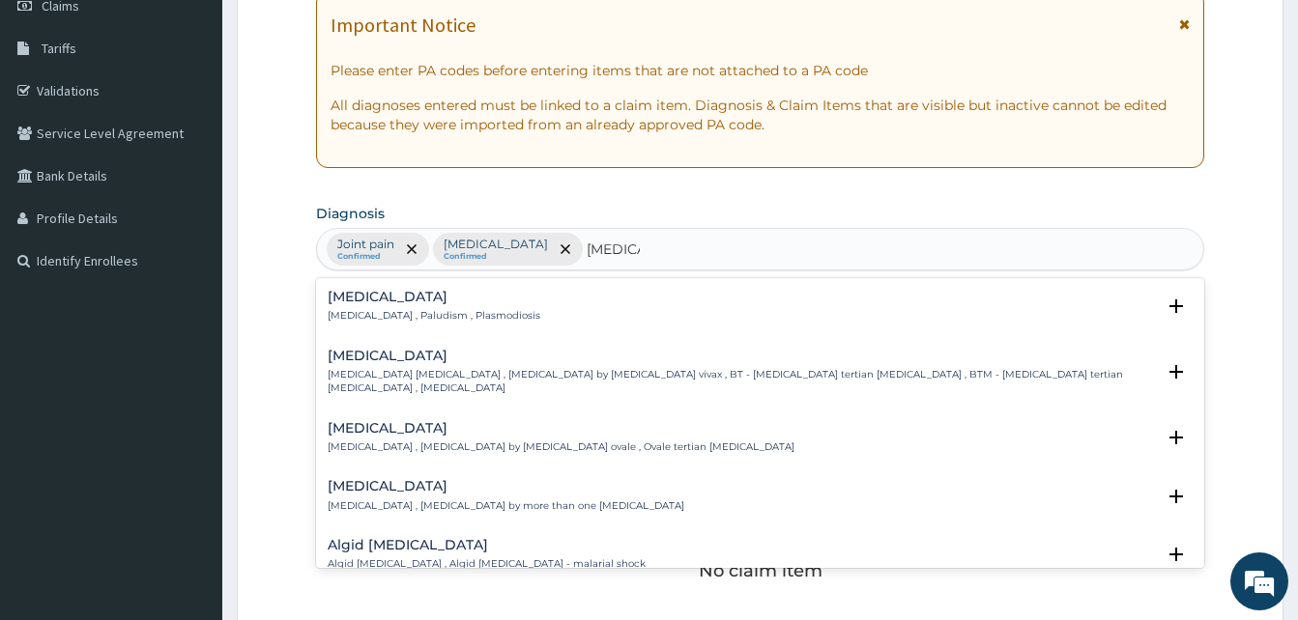
click at [451, 298] on h4 "Malaria" at bounding box center [434, 297] width 213 height 14
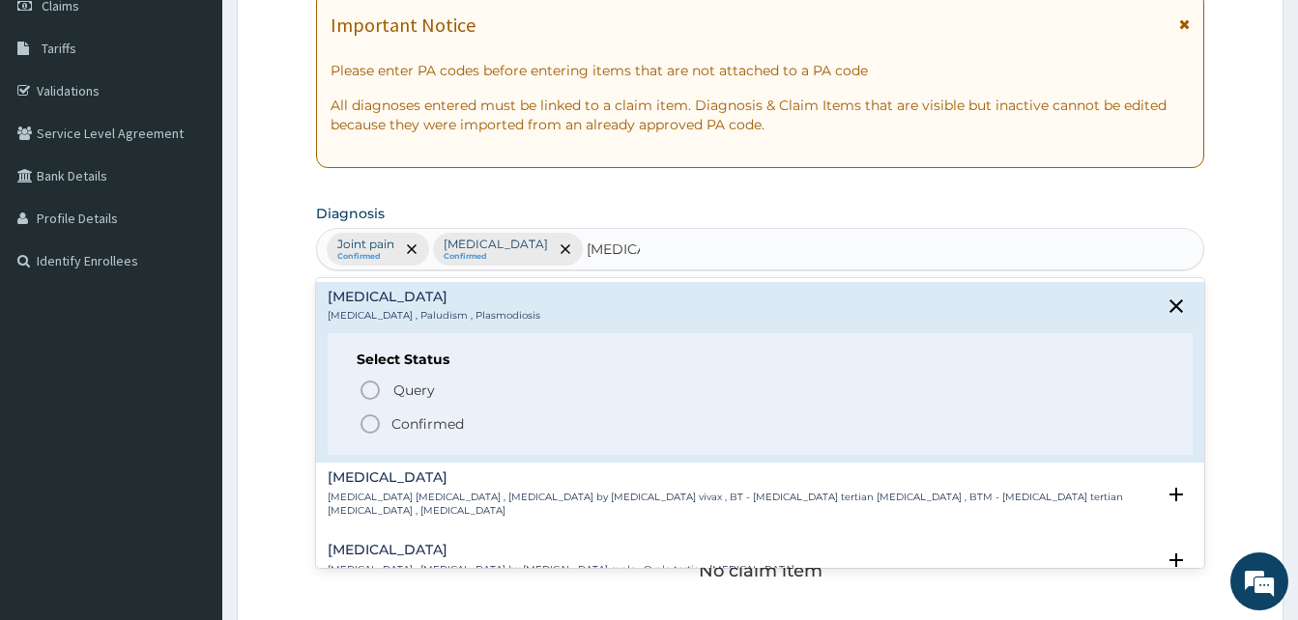
click at [447, 419] on p "Confirmed" at bounding box center [427, 424] width 72 height 19
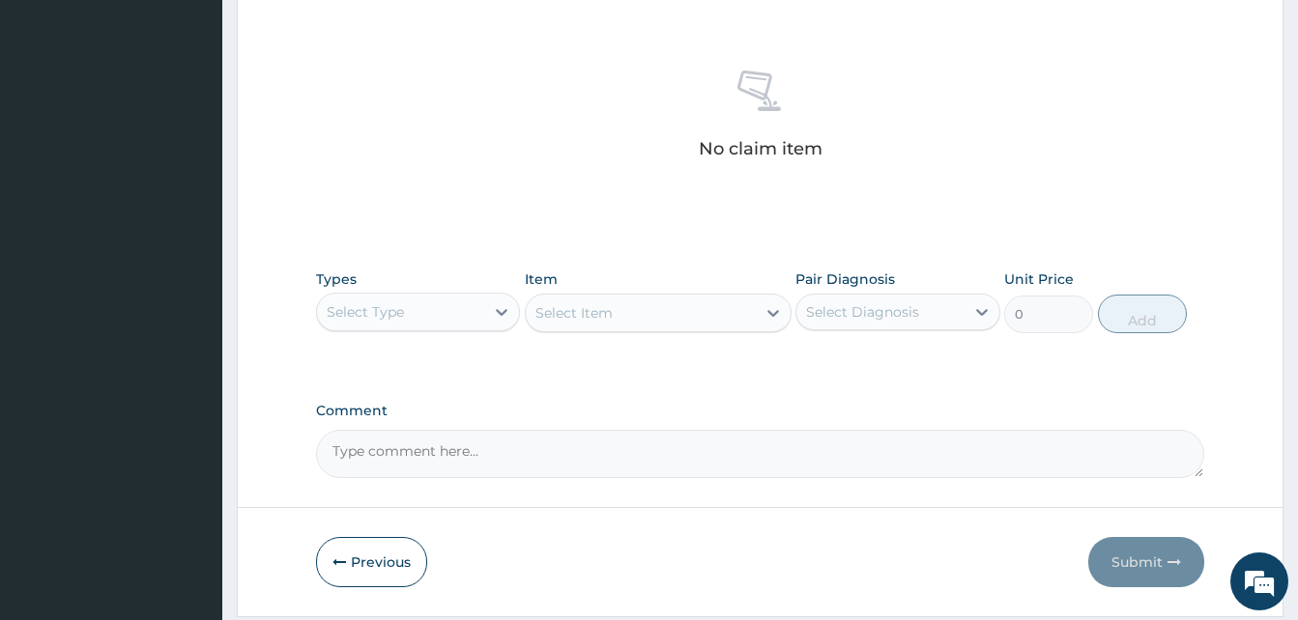
scroll to position [773, 0]
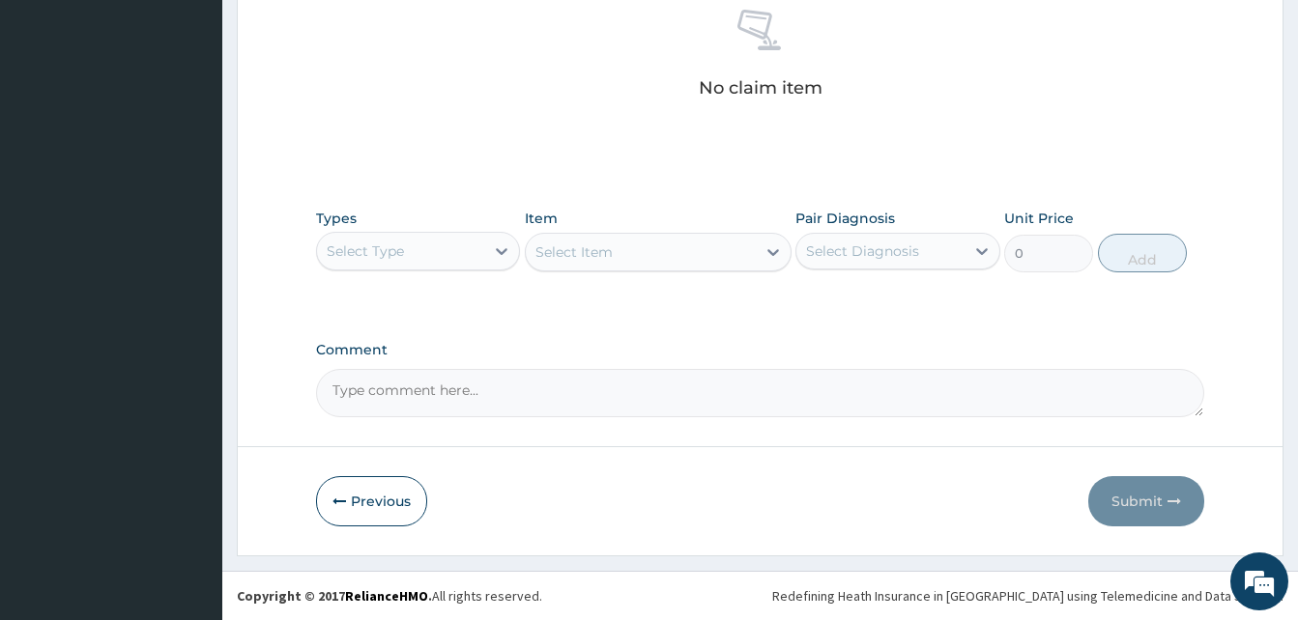
click at [461, 258] on div "Select Type" at bounding box center [400, 251] width 167 height 31
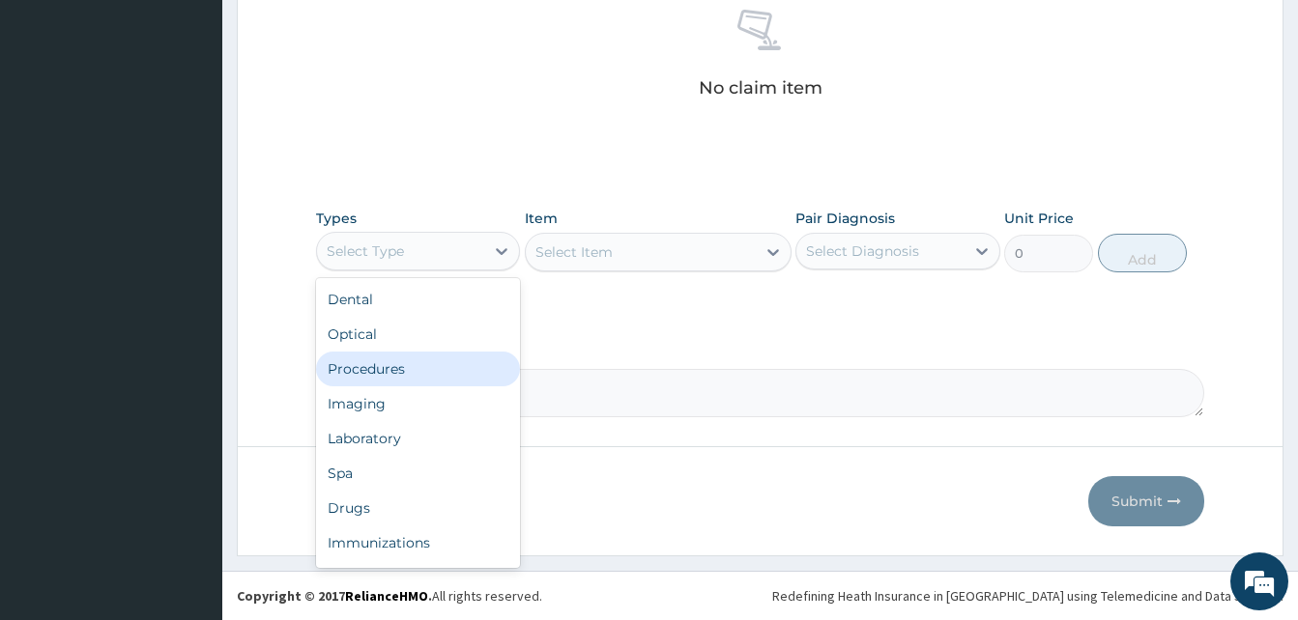
drag, startPoint x: 452, startPoint y: 376, endPoint x: 624, endPoint y: 286, distance: 194.1
click at [461, 373] on div "Procedures" at bounding box center [418, 369] width 204 height 35
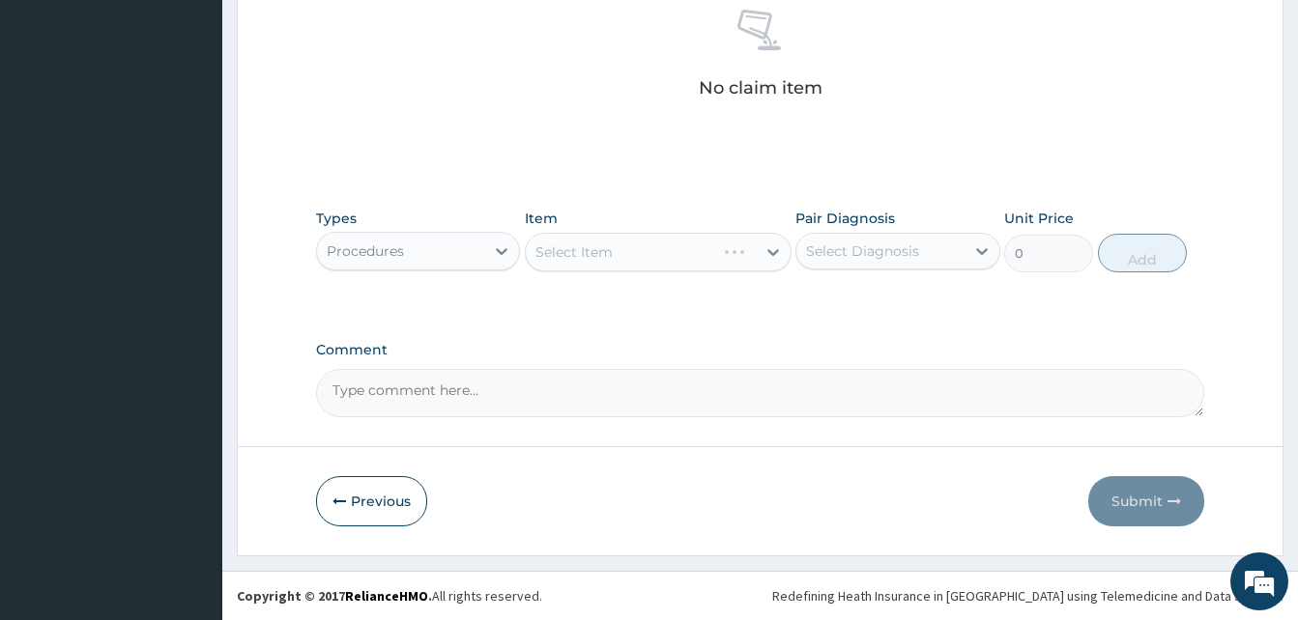
click at [677, 246] on div "Select Item" at bounding box center [658, 252] width 267 height 39
click at [683, 251] on div "Select Item" at bounding box center [641, 252] width 230 height 31
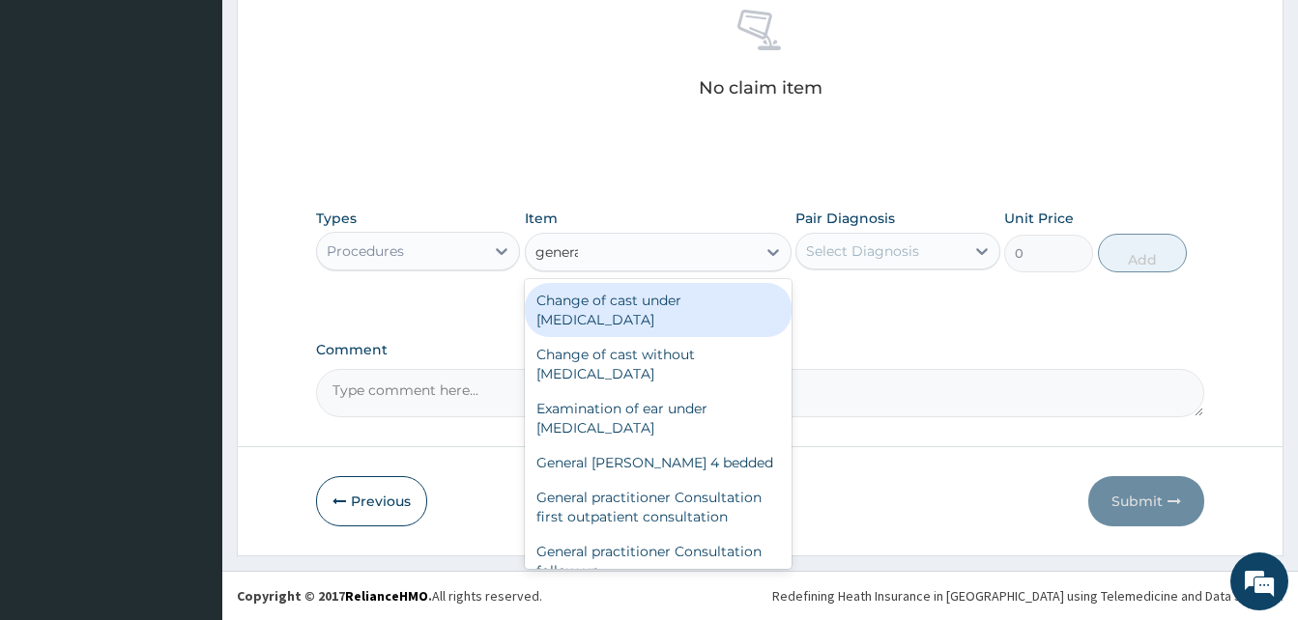
type input "general"
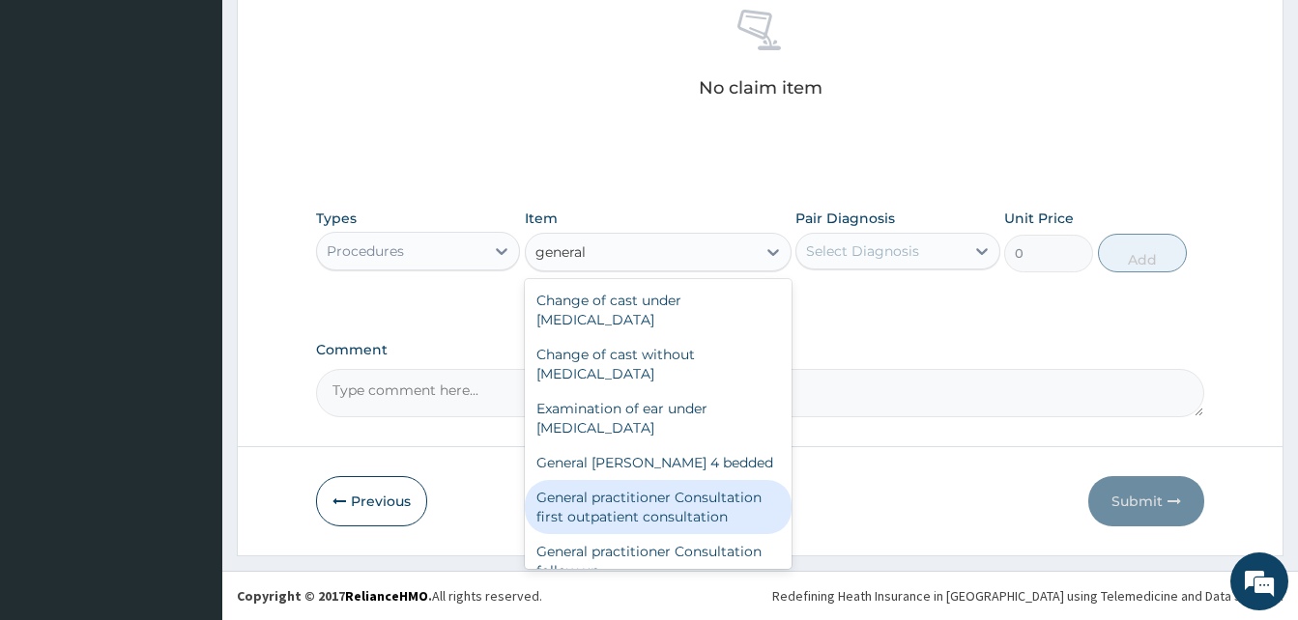
drag, startPoint x: 654, startPoint y: 513, endPoint x: 720, endPoint y: 489, distance: 70.0
click at [658, 511] on div "General practitioner Consultation first outpatient consultation" at bounding box center [658, 507] width 267 height 54
type input "4000"
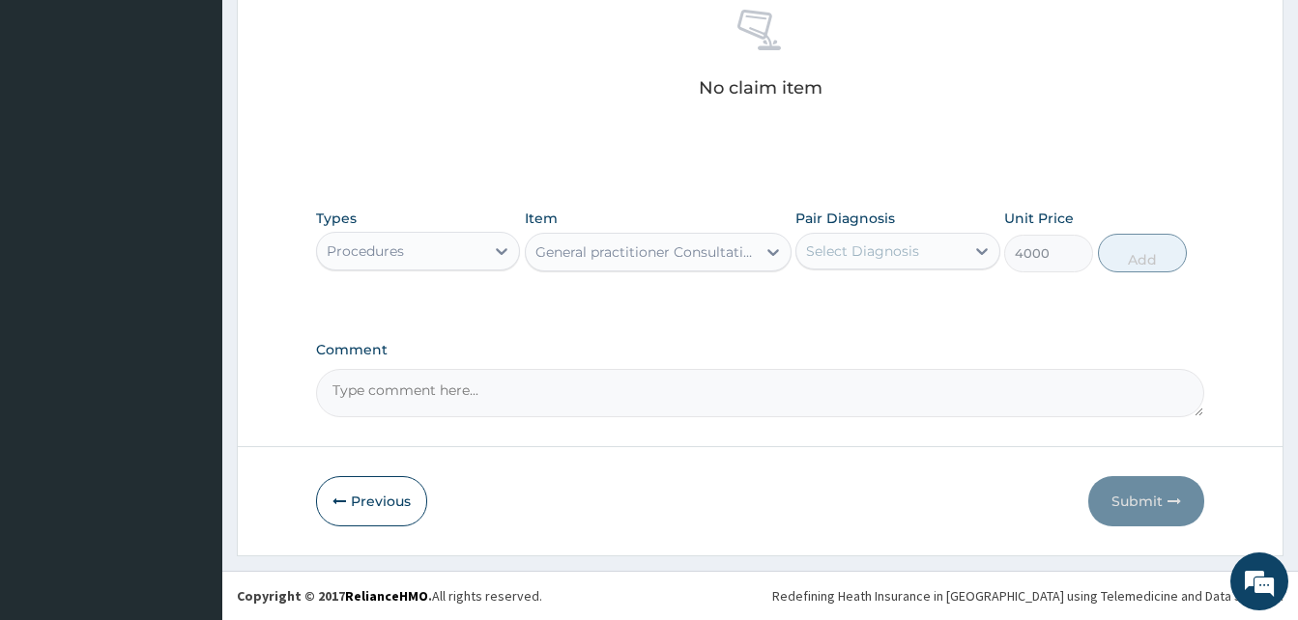
click at [886, 261] on div "Select Diagnosis" at bounding box center [879, 251] width 167 height 31
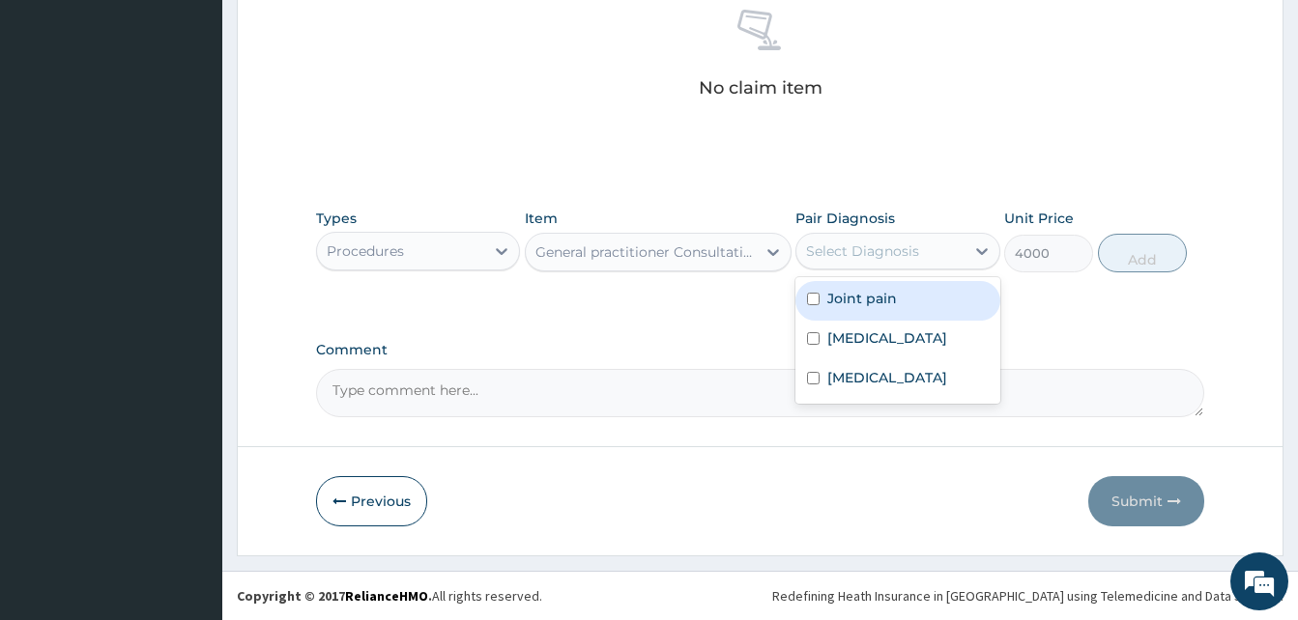
drag, startPoint x: 882, startPoint y: 306, endPoint x: 887, endPoint y: 331, distance: 24.6
click at [882, 314] on div "Joint pain" at bounding box center [897, 301] width 204 height 40
checkbox input "true"
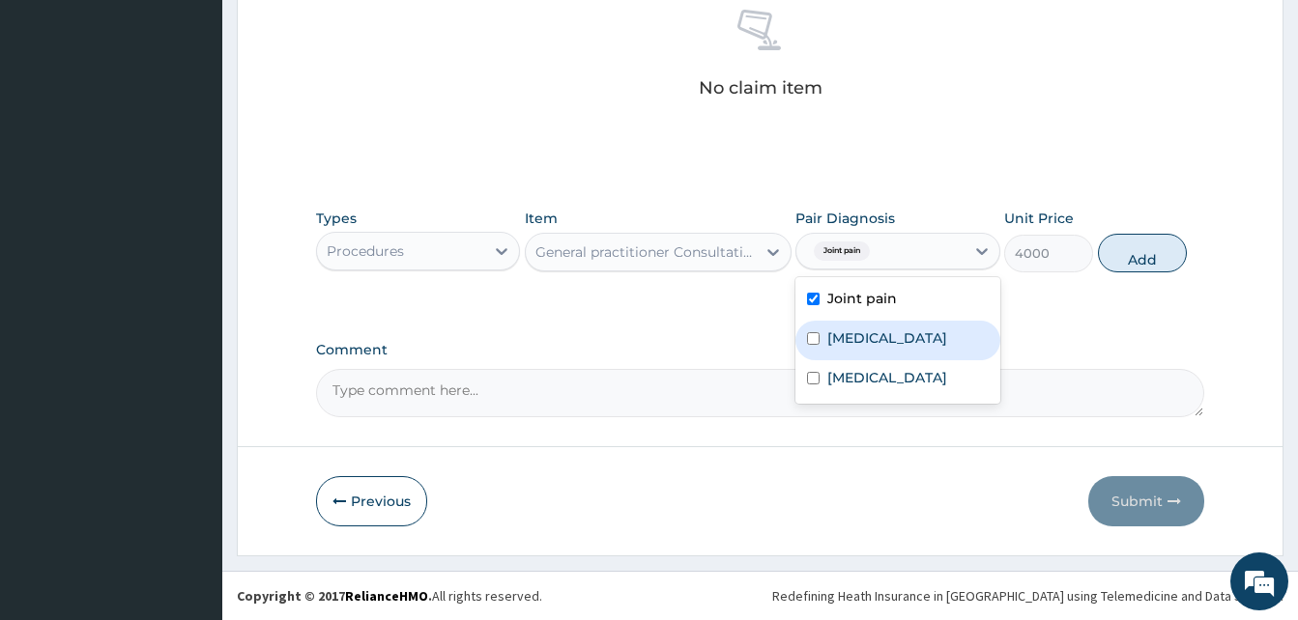
click at [887, 331] on label "Typhoid fever" at bounding box center [887, 338] width 120 height 19
checkbox input "true"
drag, startPoint x: 890, startPoint y: 357, endPoint x: 893, endPoint y: 370, distance: 13.8
click at [890, 363] on div "Joint pain Typhoid fever Malaria" at bounding box center [897, 340] width 204 height 127
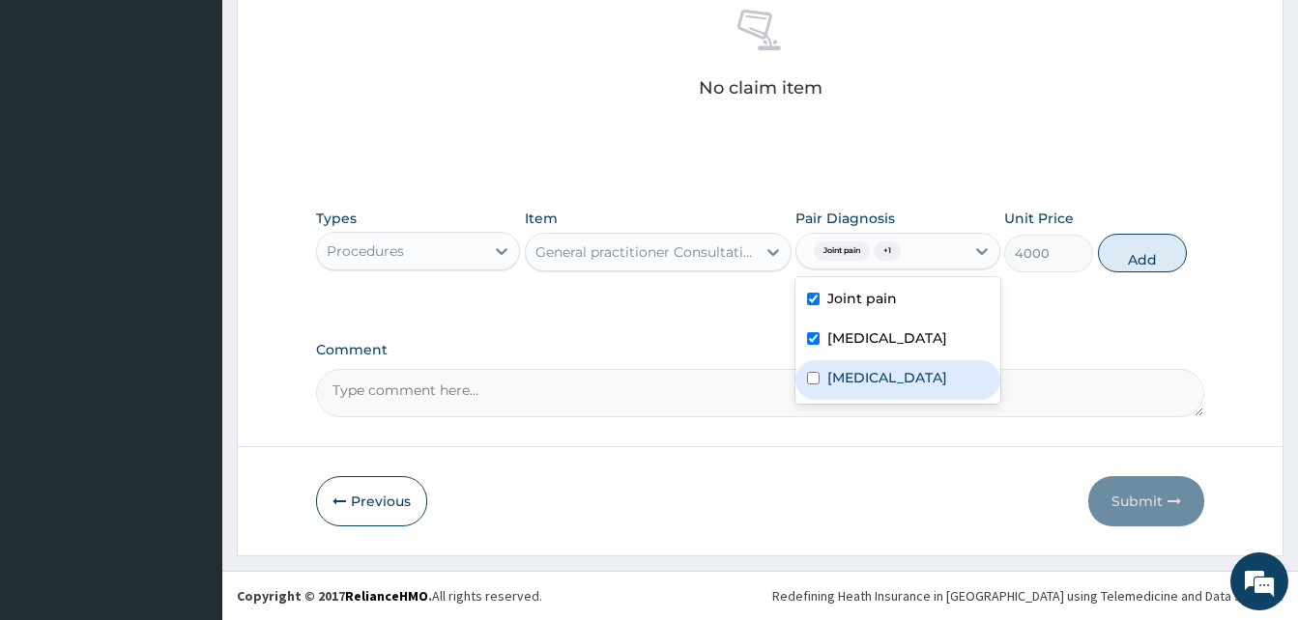
click at [893, 379] on div "Malaria" at bounding box center [897, 380] width 204 height 40
checkbox input "true"
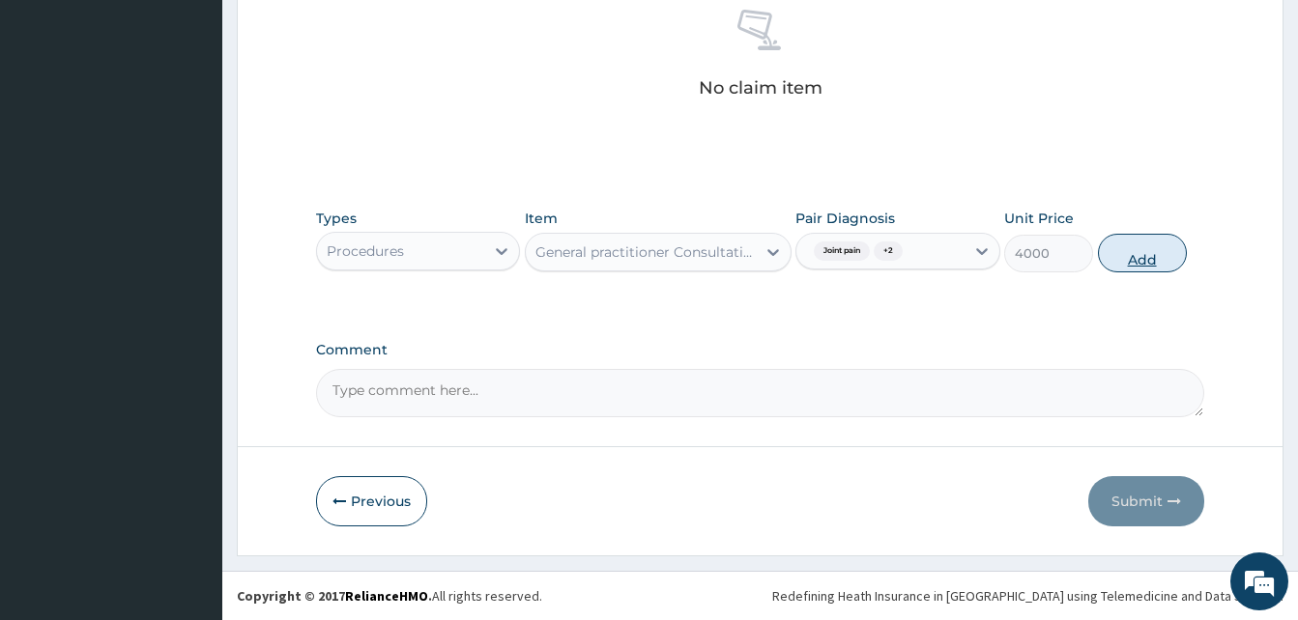
click at [1144, 256] on button "Add" at bounding box center [1142, 253] width 89 height 39
type input "0"
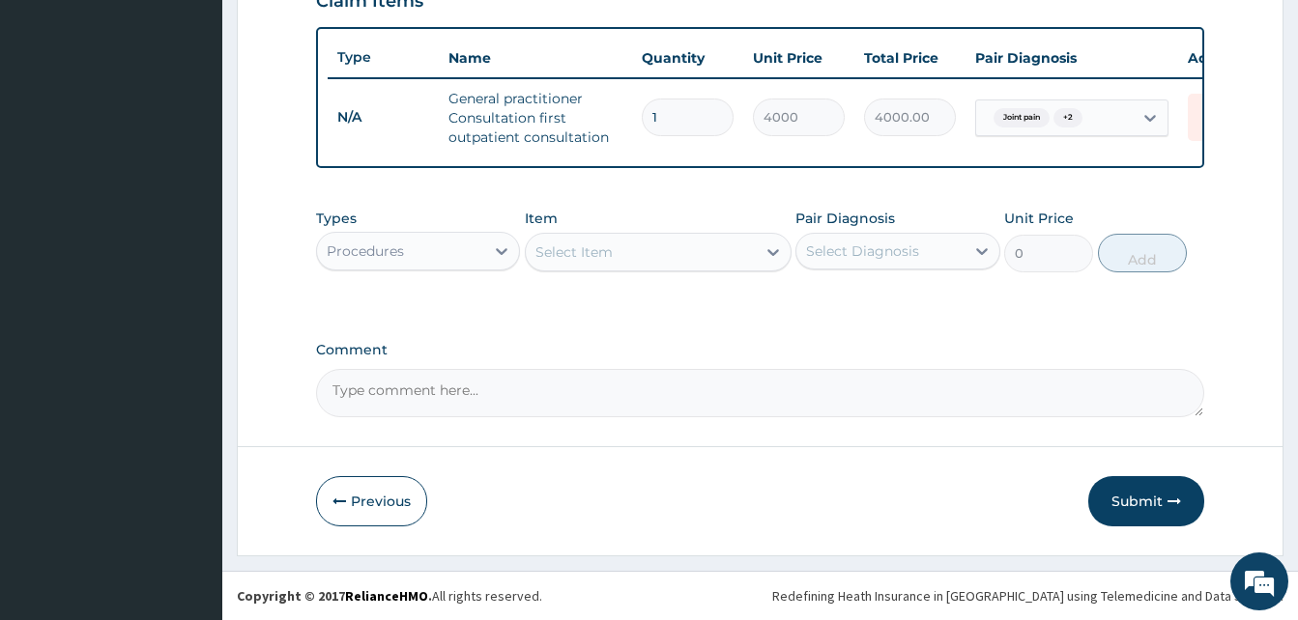
drag, startPoint x: 463, startPoint y: 251, endPoint x: 462, endPoint y: 268, distance: 16.5
click at [461, 253] on div "Procedures" at bounding box center [400, 251] width 167 height 31
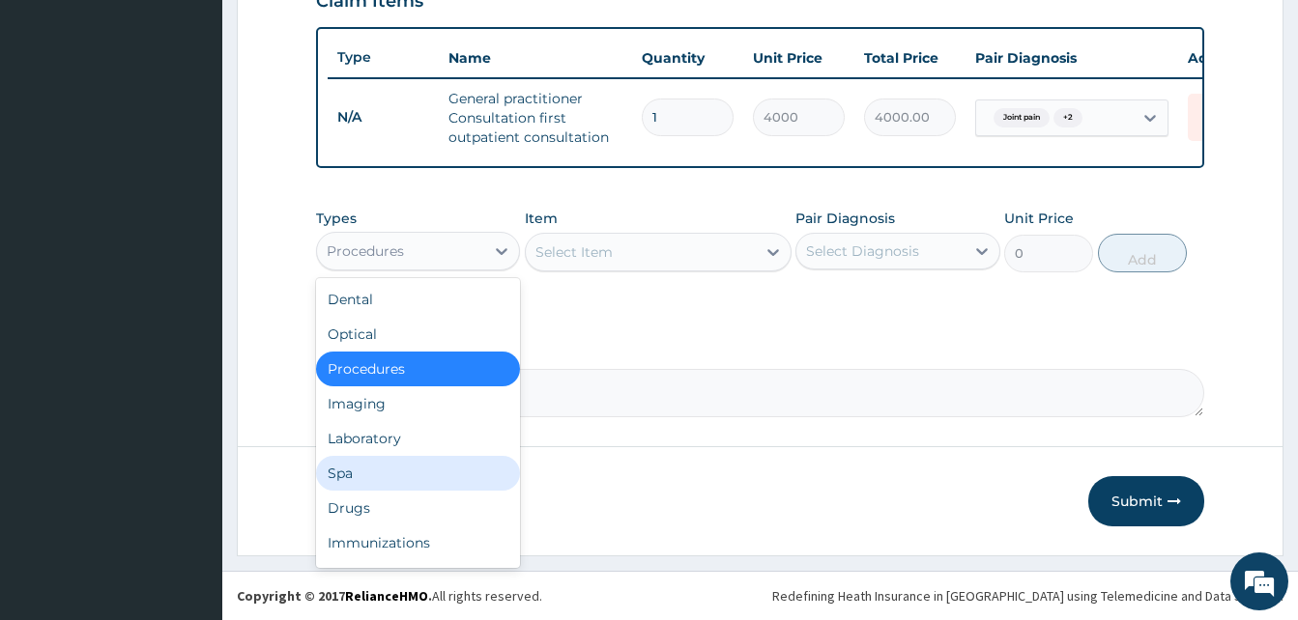
click at [416, 496] on div "Drugs" at bounding box center [418, 508] width 204 height 35
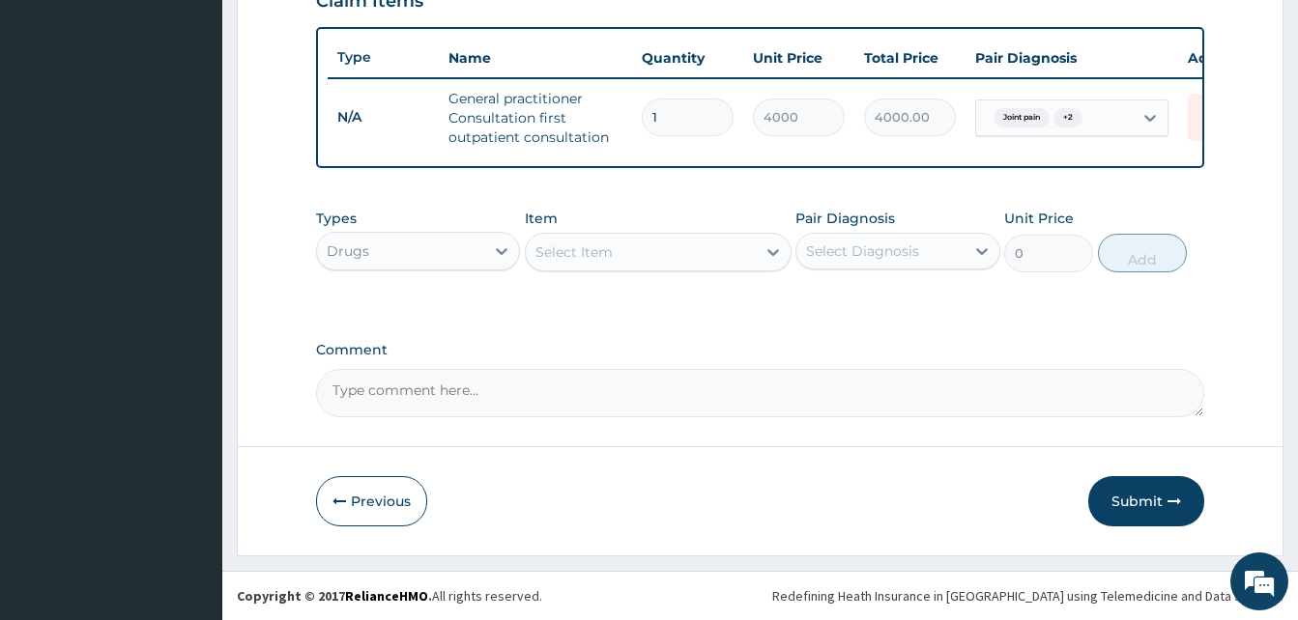
click at [593, 253] on div "Select Item" at bounding box center [573, 252] width 77 height 19
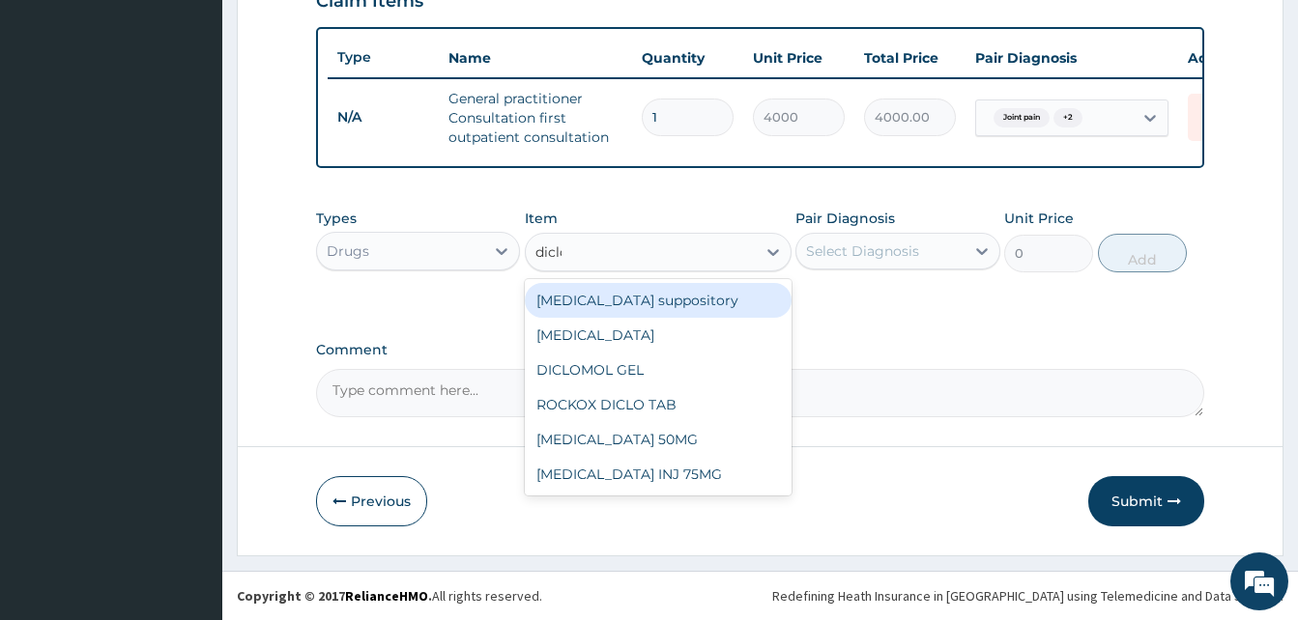
type input "diclof"
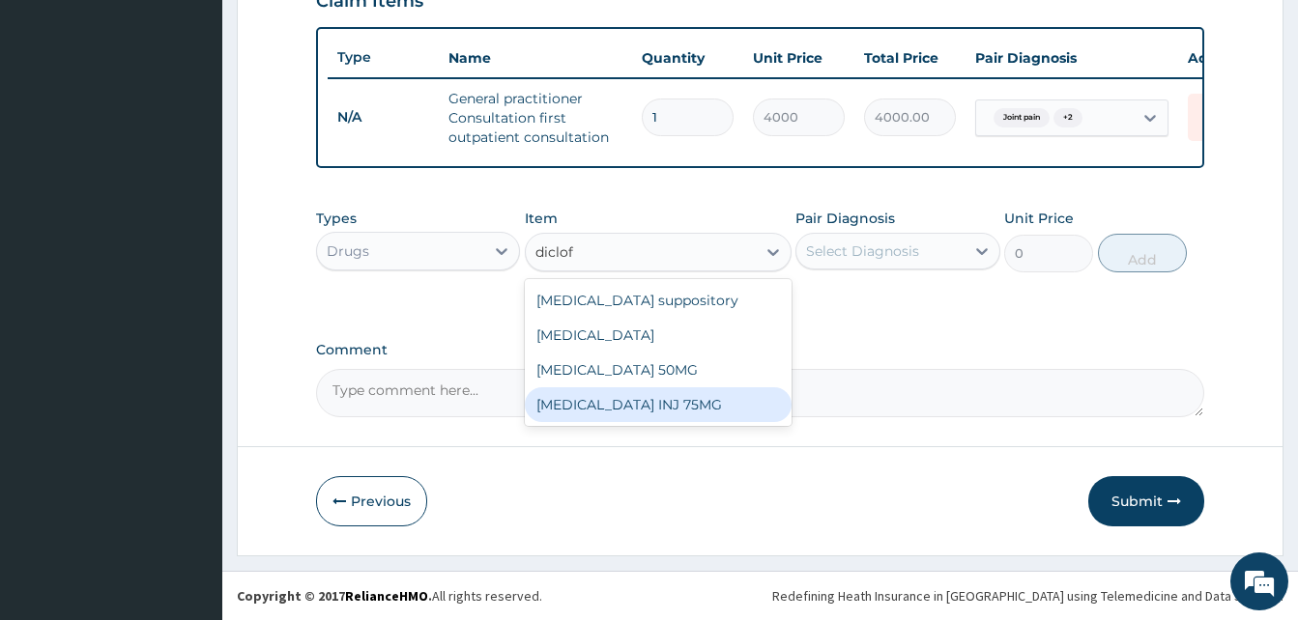
click at [708, 414] on div "Diclofenac INJ 75MG" at bounding box center [658, 405] width 267 height 35
type input "350"
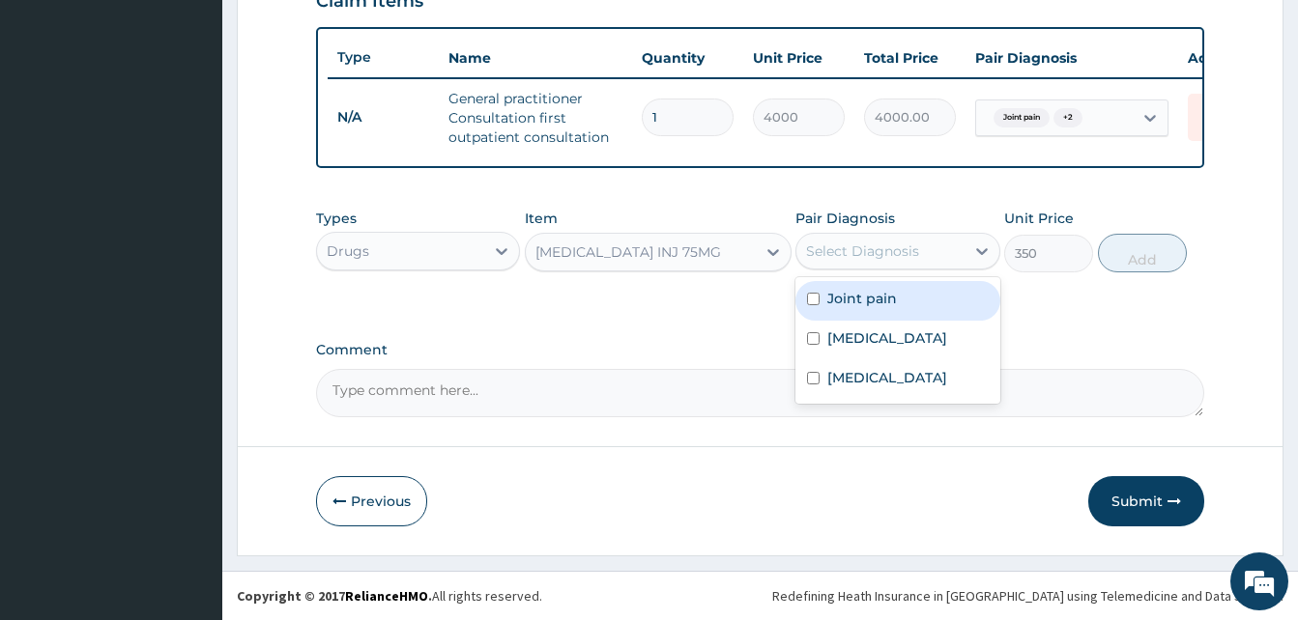
click at [873, 259] on div "Select Diagnosis" at bounding box center [862, 251] width 113 height 19
drag, startPoint x: 889, startPoint y: 301, endPoint x: 1029, endPoint y: 295, distance: 140.3
click at [897, 299] on div "Joint pain" at bounding box center [897, 301] width 204 height 40
checkbox input "true"
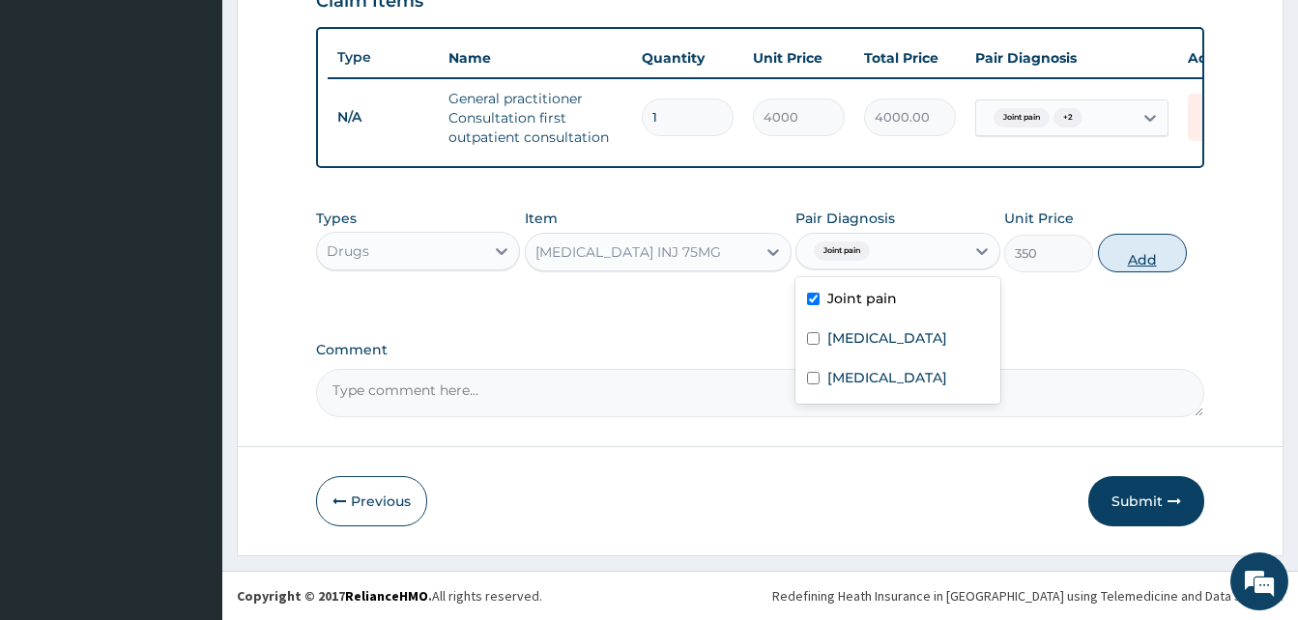
click at [1110, 261] on button "Add" at bounding box center [1142, 253] width 89 height 39
type input "0"
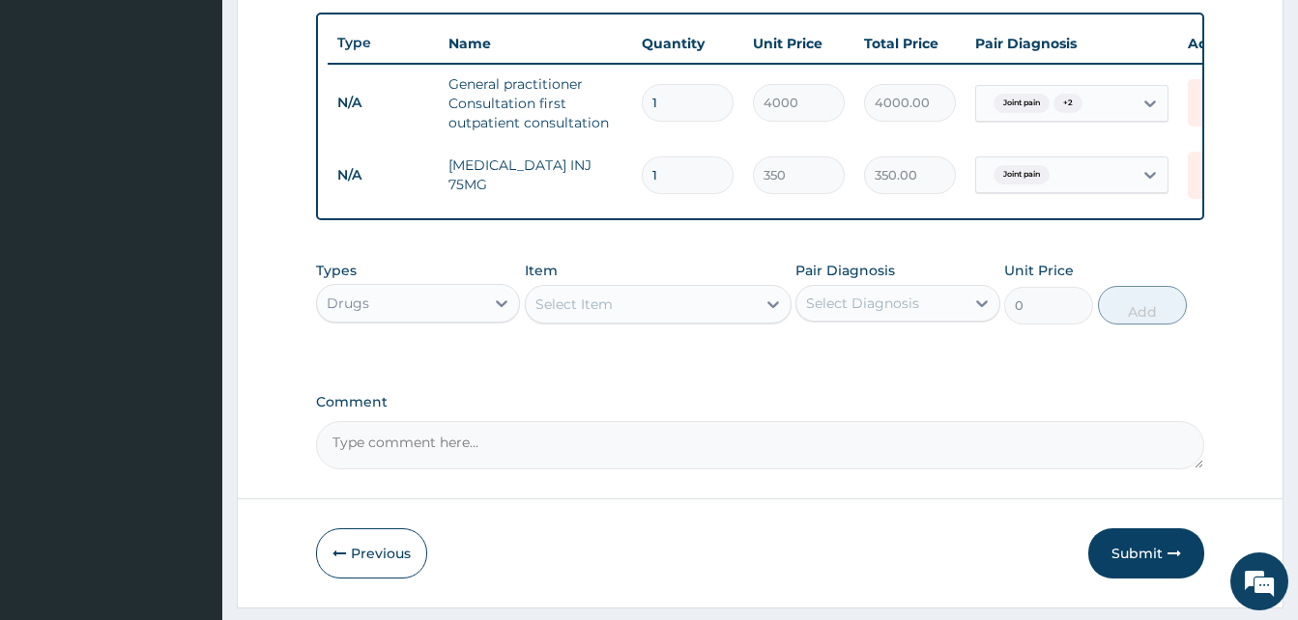
scroll to position [773, 0]
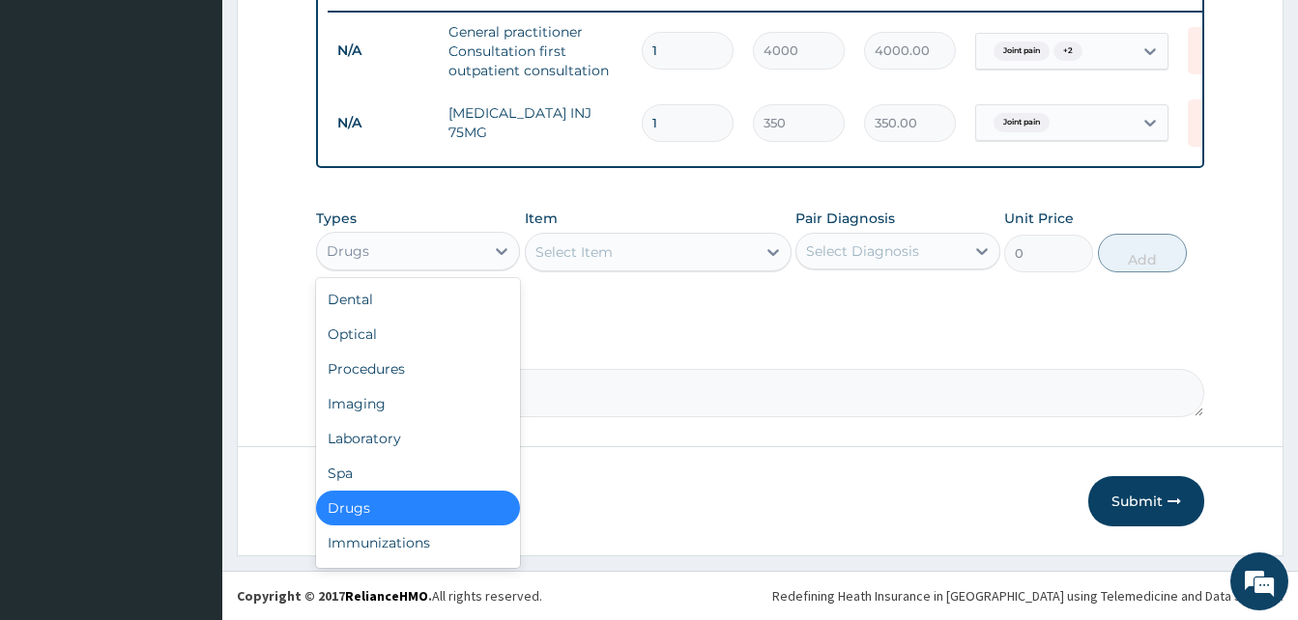
click at [483, 252] on div "Drugs" at bounding box center [400, 251] width 167 height 31
click at [621, 259] on div "Select Item" at bounding box center [641, 252] width 230 height 31
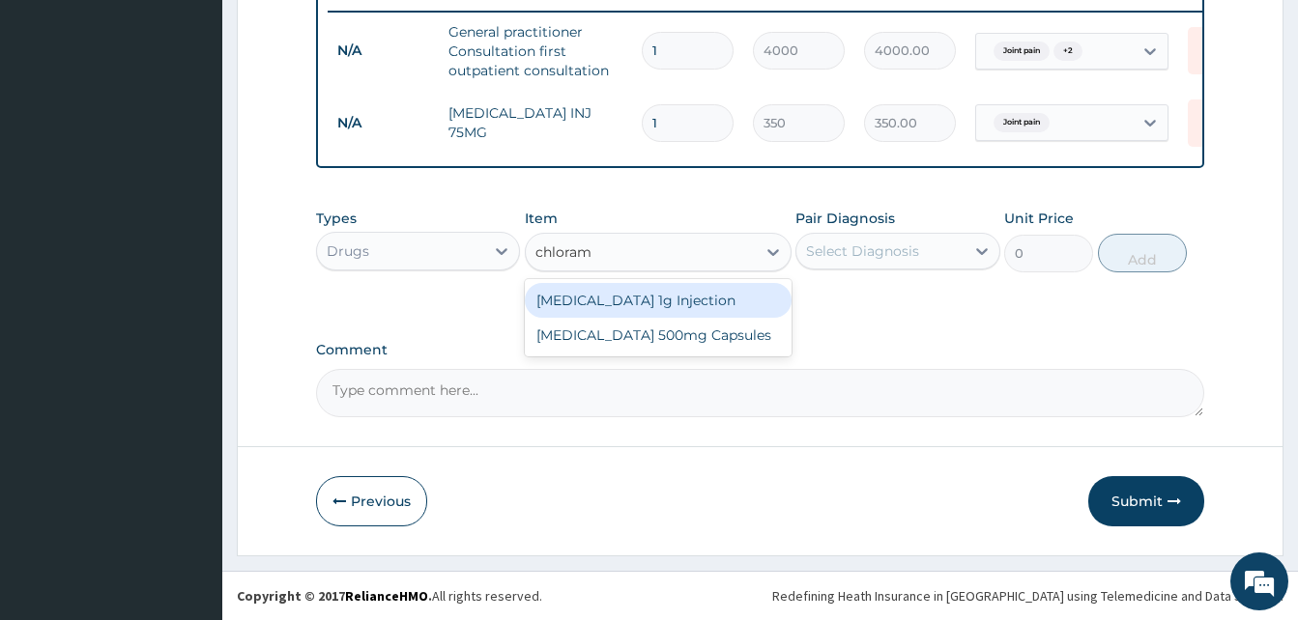
type input "chloramp"
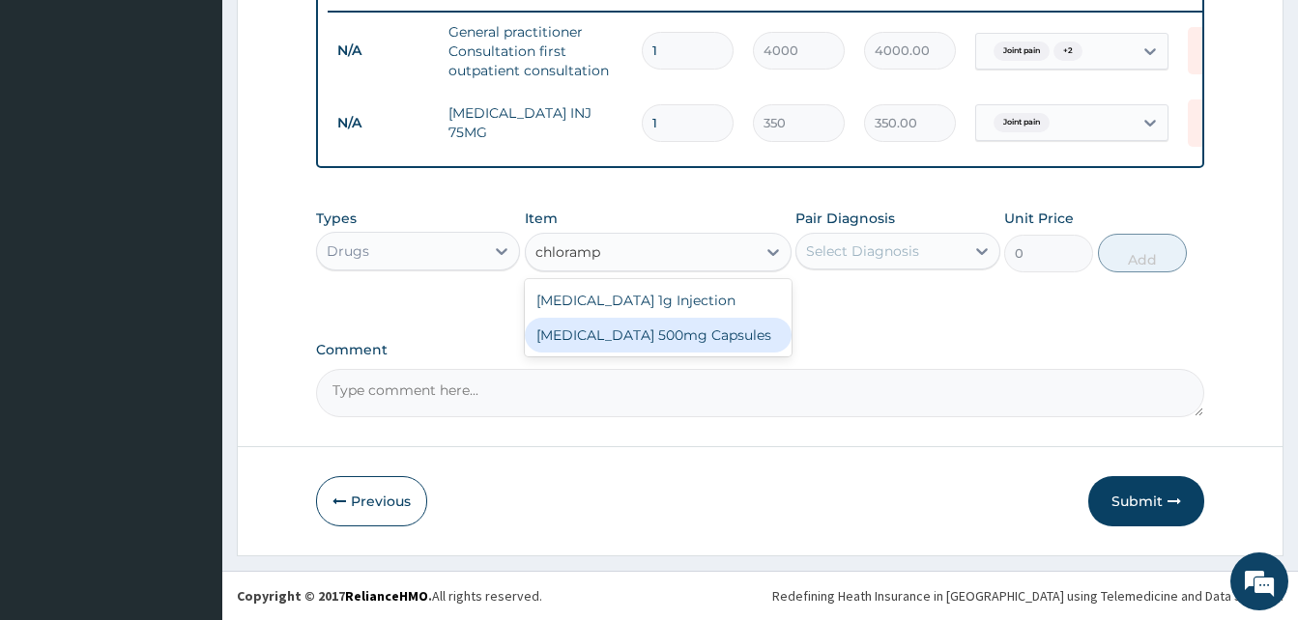
click at [702, 331] on div "Chloramphenicol 500mg Capsules" at bounding box center [658, 335] width 267 height 35
type input "59.125"
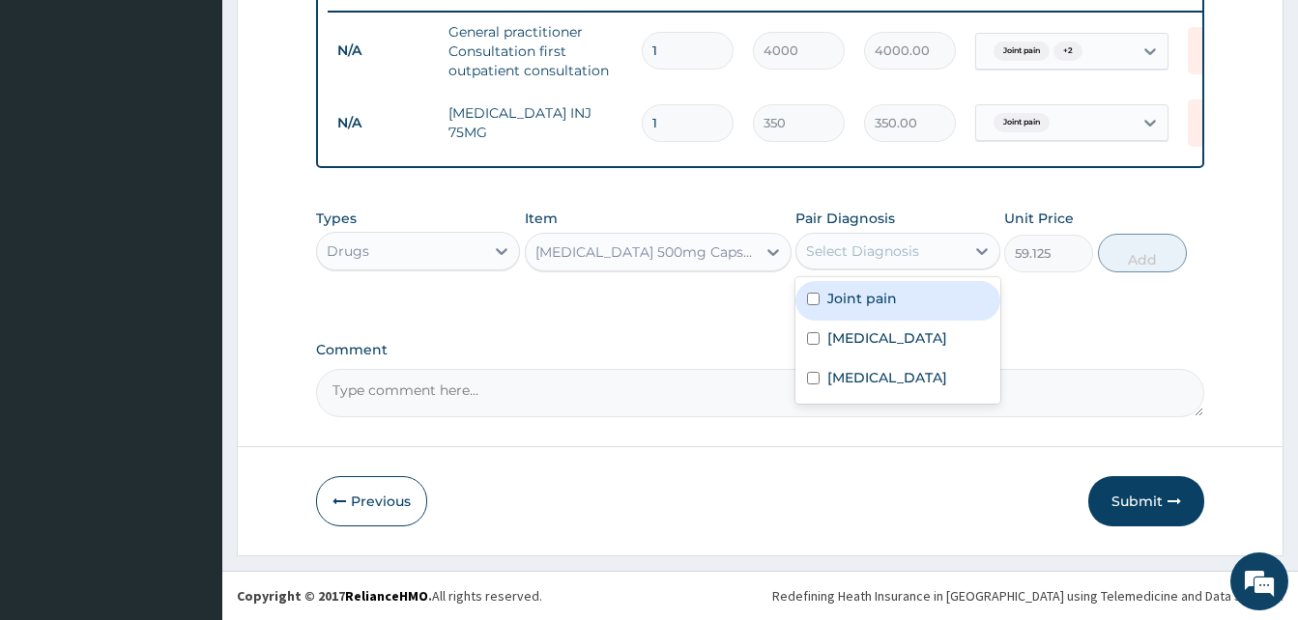
click at [871, 256] on div "Select Diagnosis" at bounding box center [862, 251] width 113 height 19
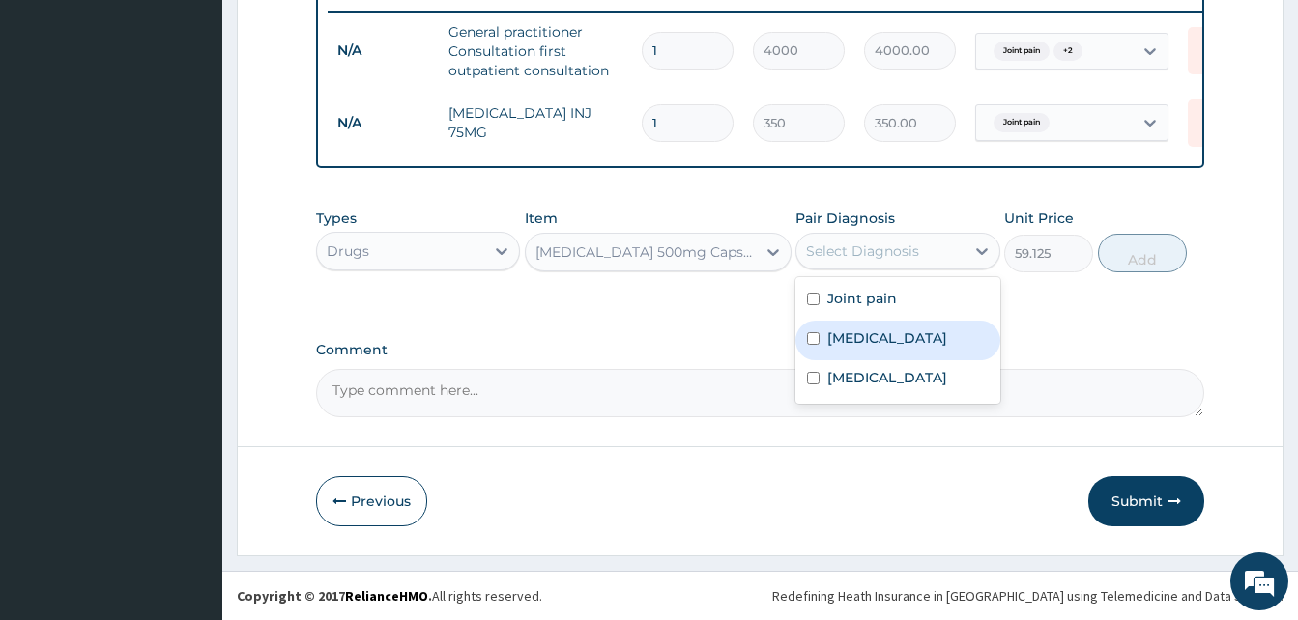
drag, startPoint x: 902, startPoint y: 349, endPoint x: 1085, endPoint y: 298, distance: 190.6
click at [913, 347] on div "Typhoid fever" at bounding box center [897, 341] width 204 height 40
checkbox input "true"
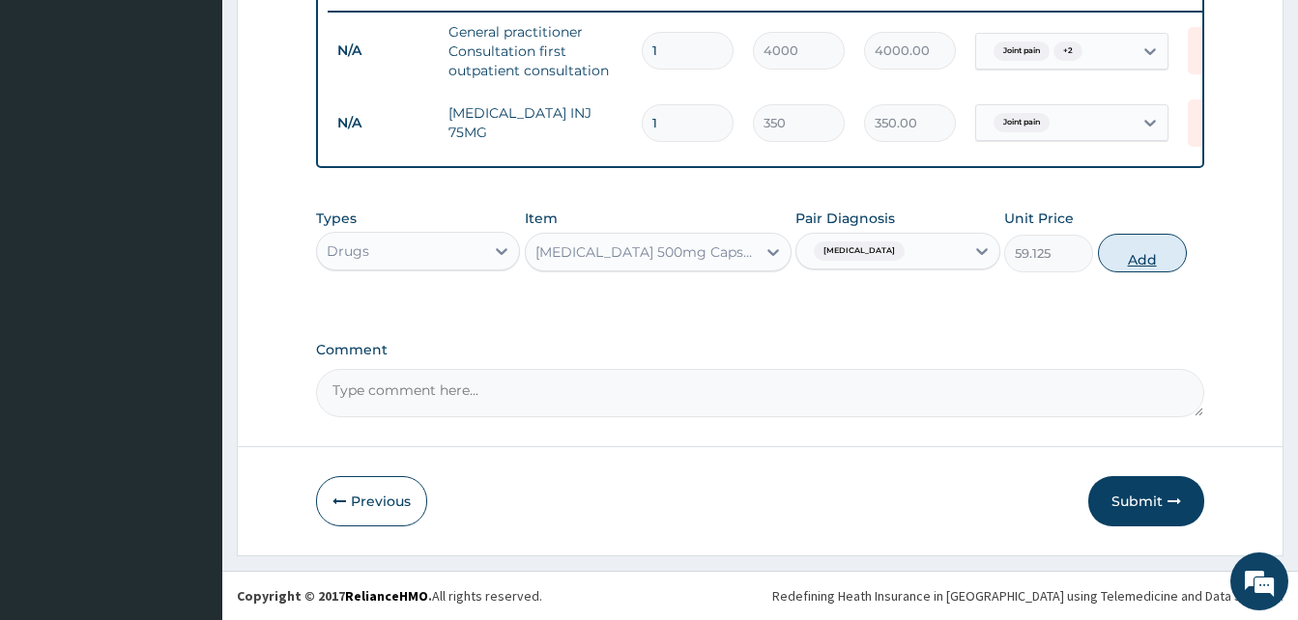
click at [1137, 264] on button "Add" at bounding box center [1142, 253] width 89 height 39
type input "0"
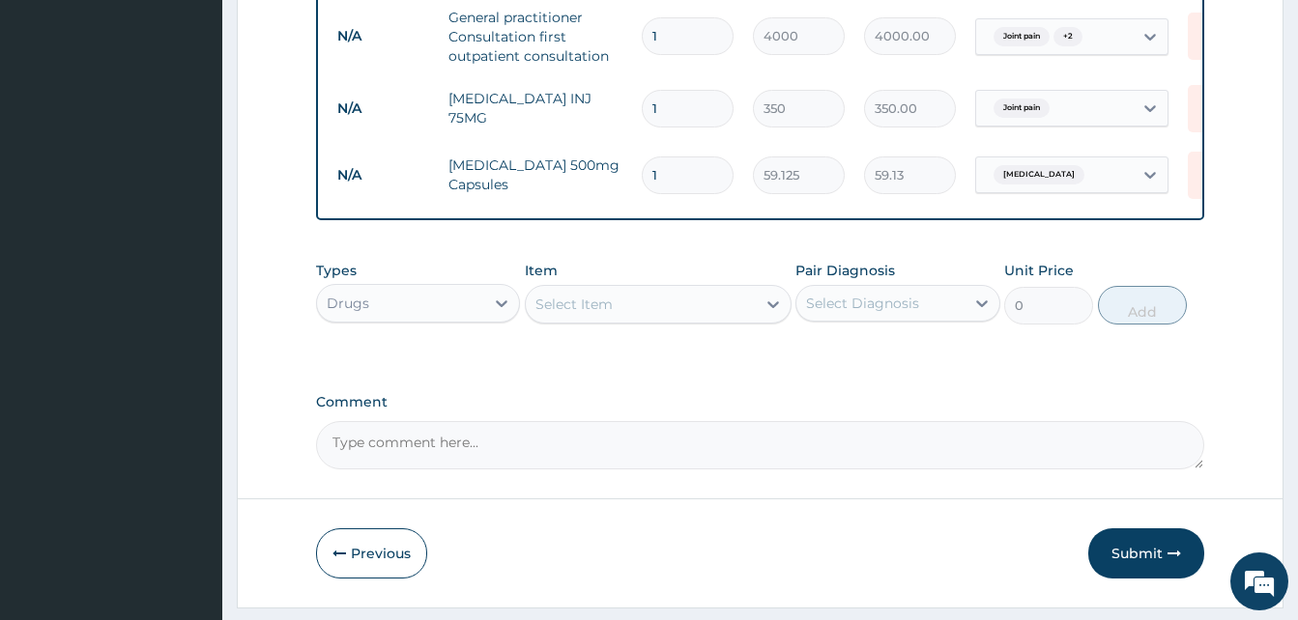
type input "15"
type input "886.88"
type input "15"
click at [609, 314] on div "Select Item" at bounding box center [573, 304] width 77 height 19
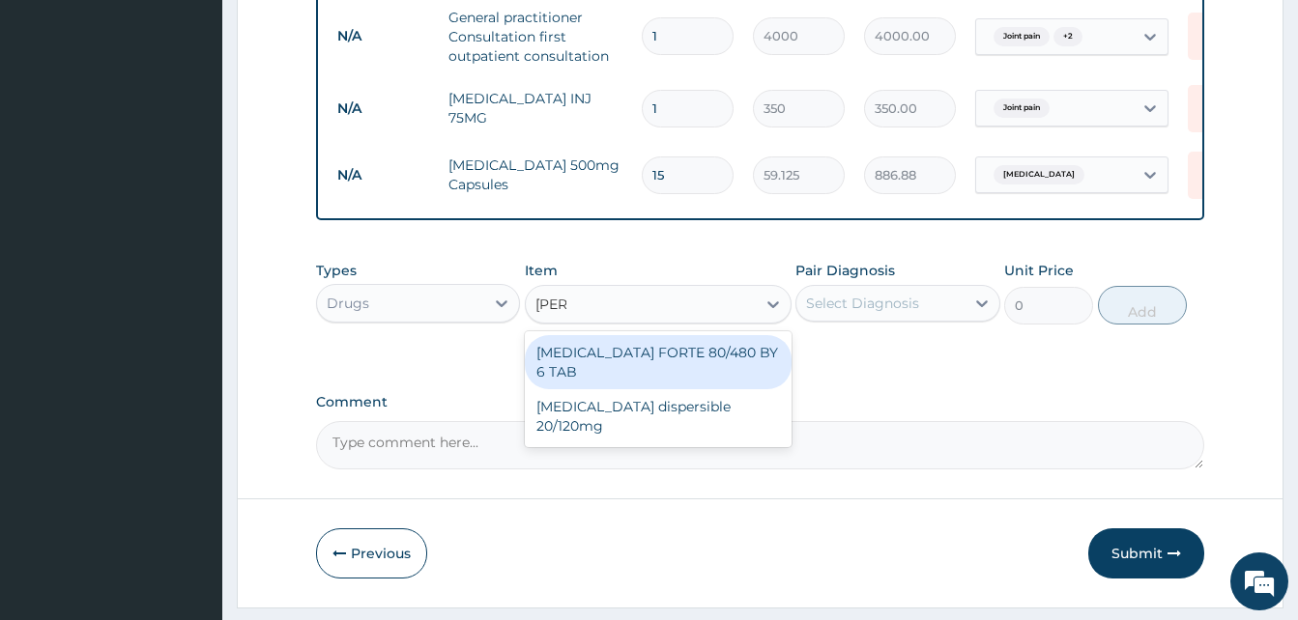
type input "coart"
click at [673, 369] on div "COARTEM FORTE 80/480 BY 6 TAB" at bounding box center [658, 362] width 267 height 54
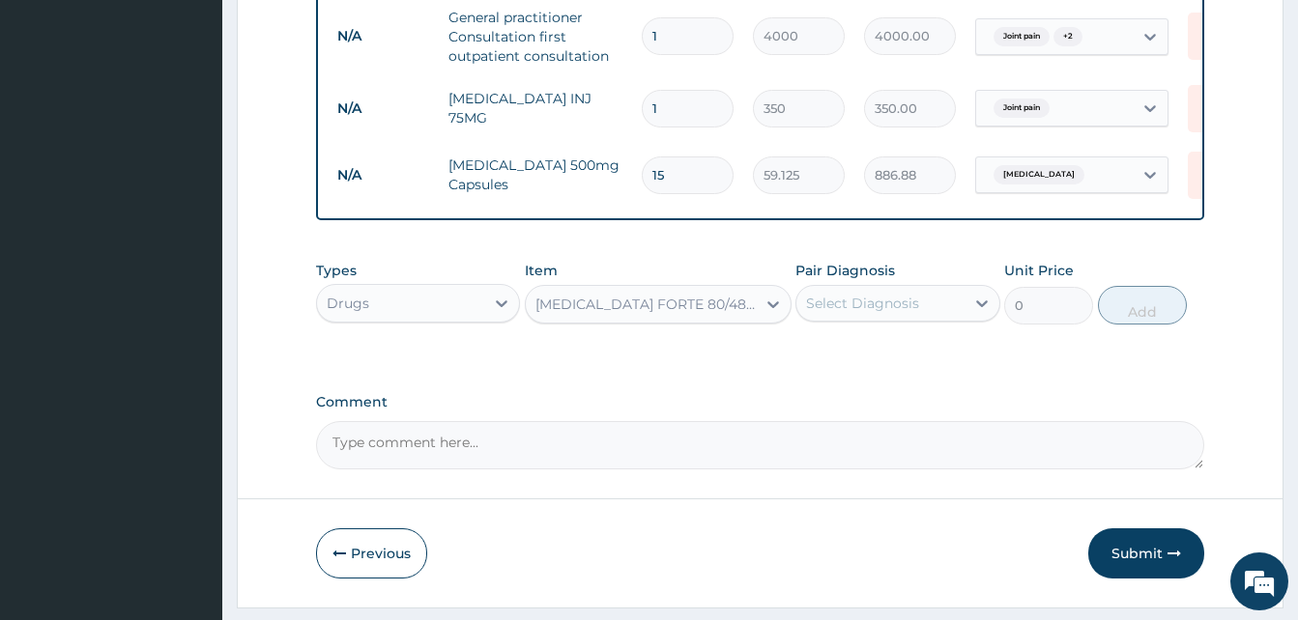
type input "500"
click at [850, 313] on div "Select Diagnosis" at bounding box center [862, 303] width 113 height 19
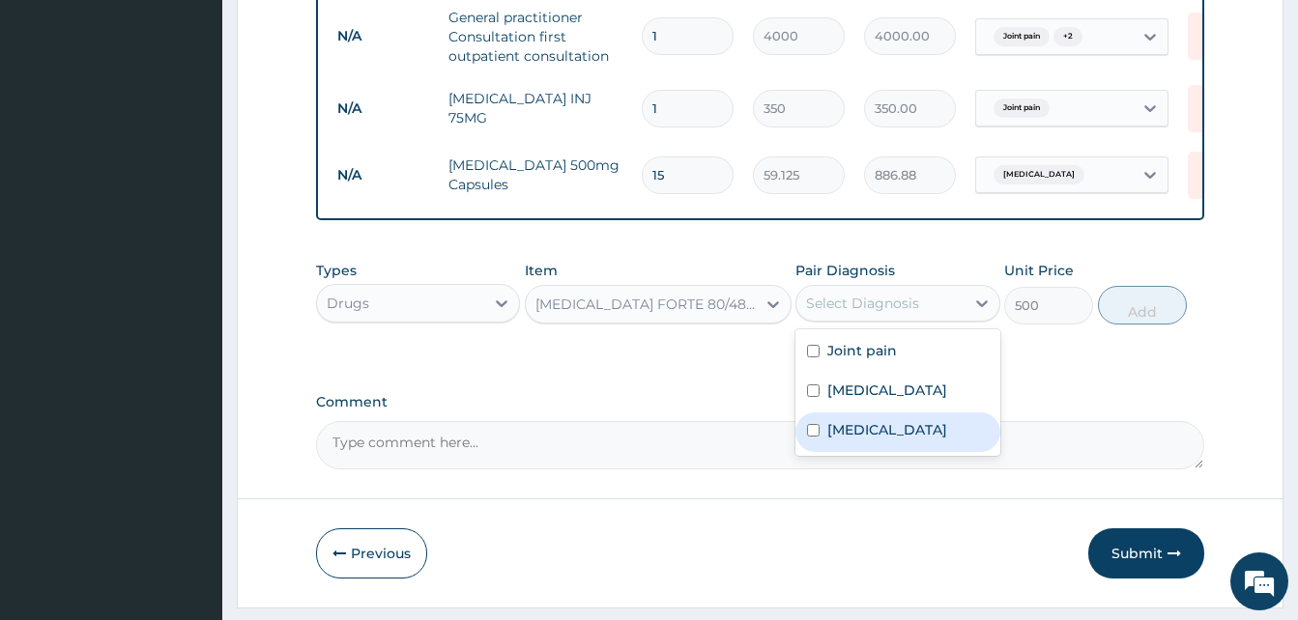
drag, startPoint x: 882, startPoint y: 445, endPoint x: 1036, endPoint y: 381, distance: 166.4
click at [891, 444] on div "Malaria" at bounding box center [897, 433] width 204 height 40
checkbox input "true"
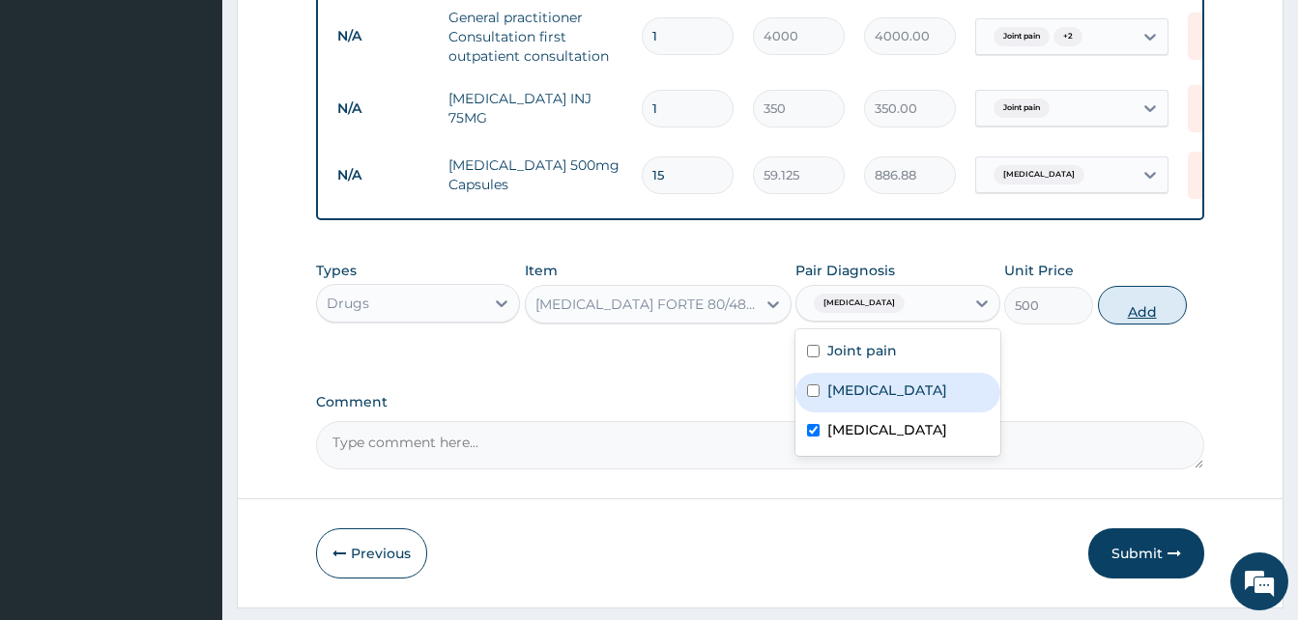
click at [1125, 323] on button "Add" at bounding box center [1142, 305] width 89 height 39
type input "0"
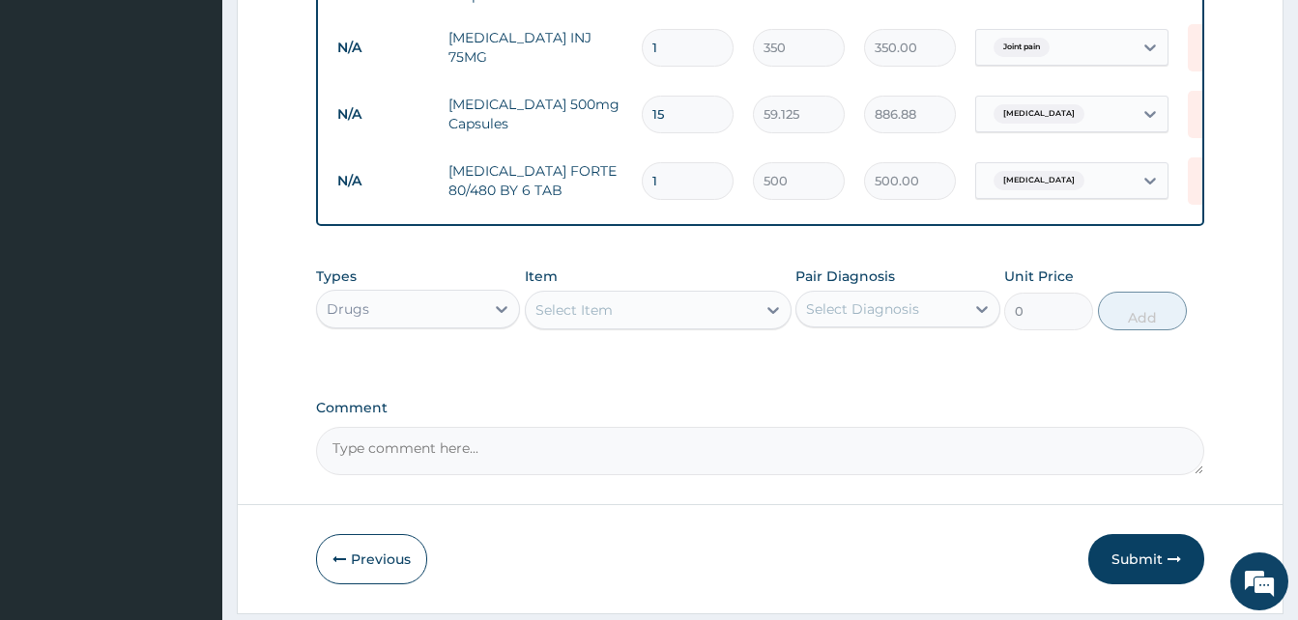
scroll to position [907, 0]
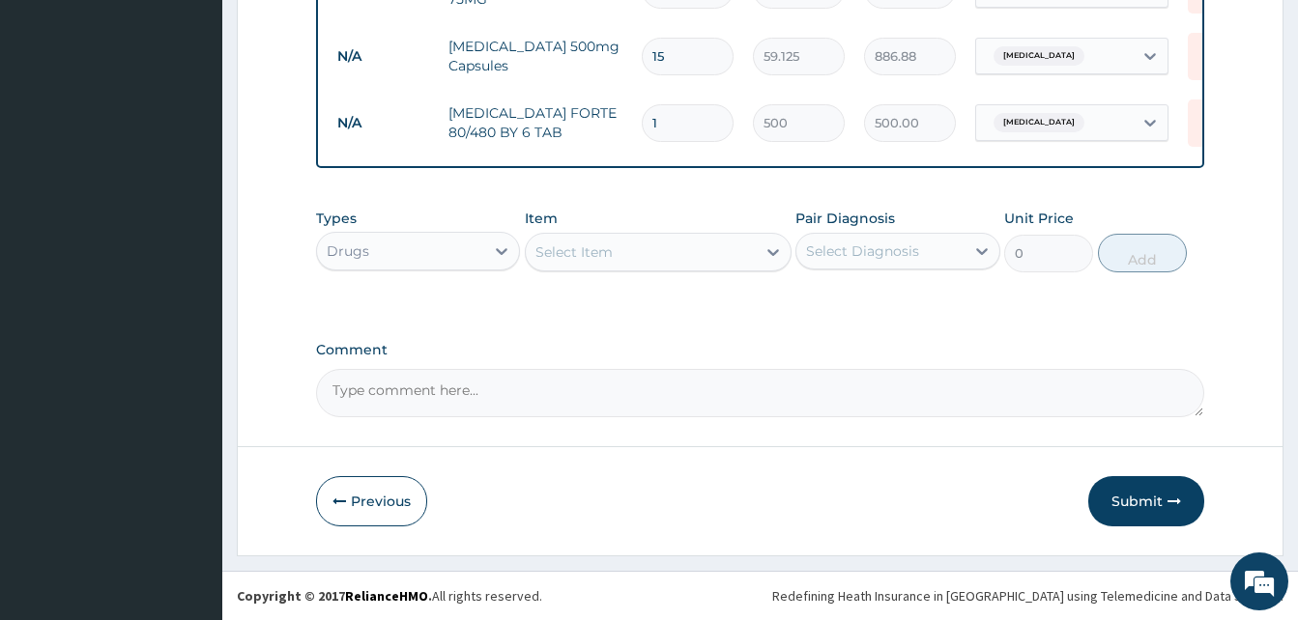
click at [601, 249] on div "Select Item" at bounding box center [573, 252] width 77 height 19
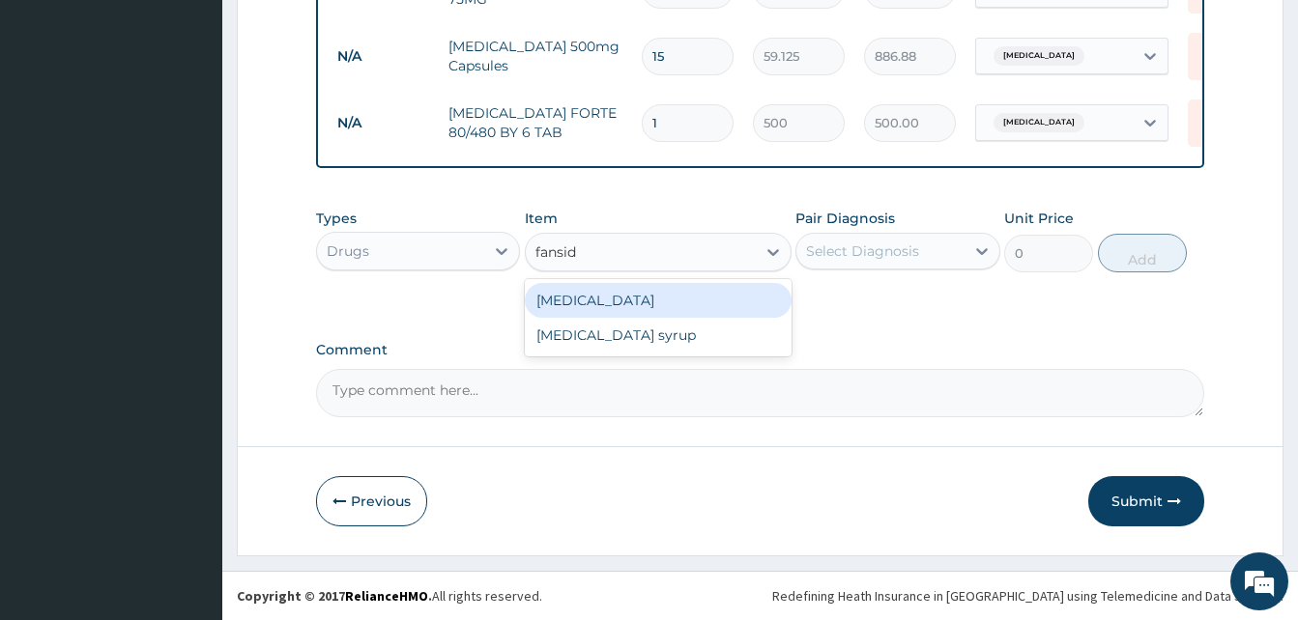
type input "fansida"
drag, startPoint x: 692, startPoint y: 294, endPoint x: 328, endPoint y: 11, distance: 461.4
click at [691, 292] on div "Fansidar" at bounding box center [658, 300] width 267 height 35
type input "250"
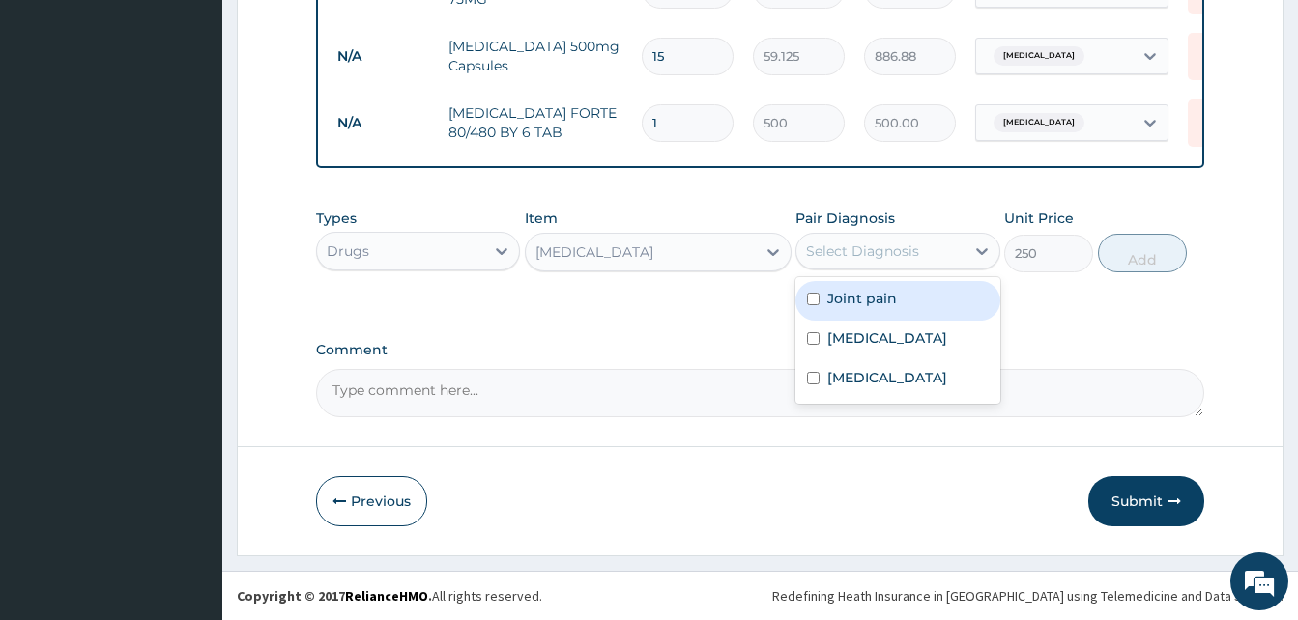
click at [939, 249] on div "Select Diagnosis" at bounding box center [879, 251] width 167 height 31
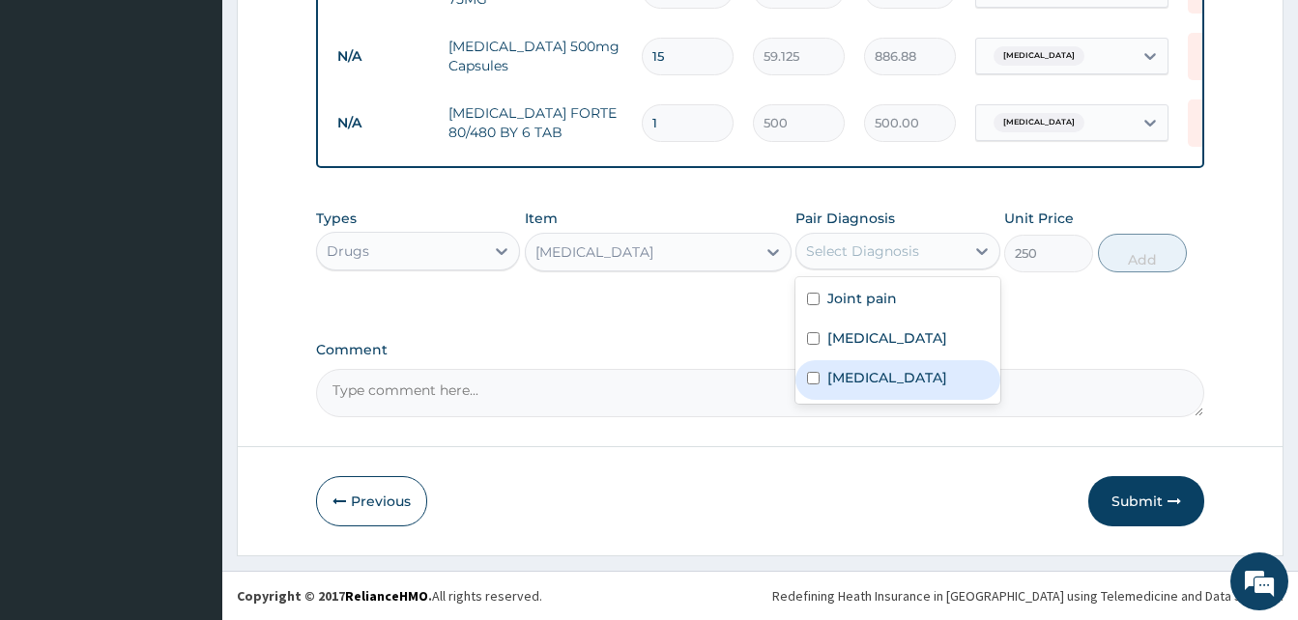
drag, startPoint x: 934, startPoint y: 371, endPoint x: 993, endPoint y: 337, distance: 68.0
click at [936, 368] on div "Malaria" at bounding box center [897, 380] width 204 height 40
checkbox input "true"
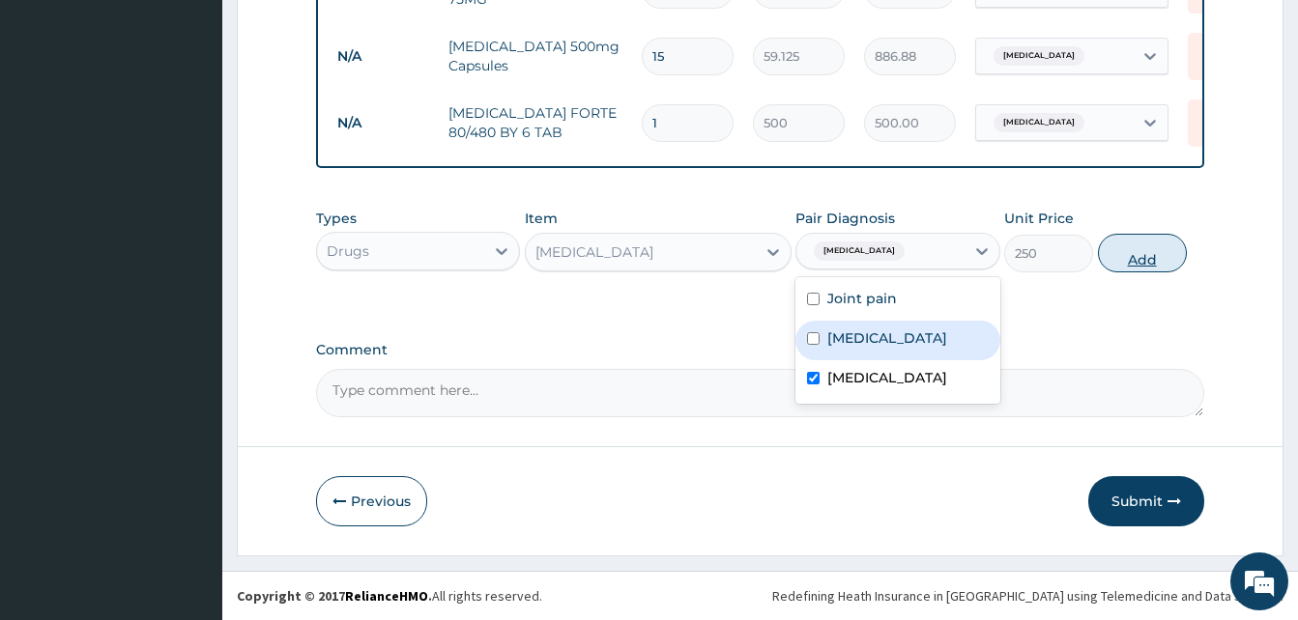
click at [1117, 254] on button "Add" at bounding box center [1142, 253] width 89 height 39
type input "0"
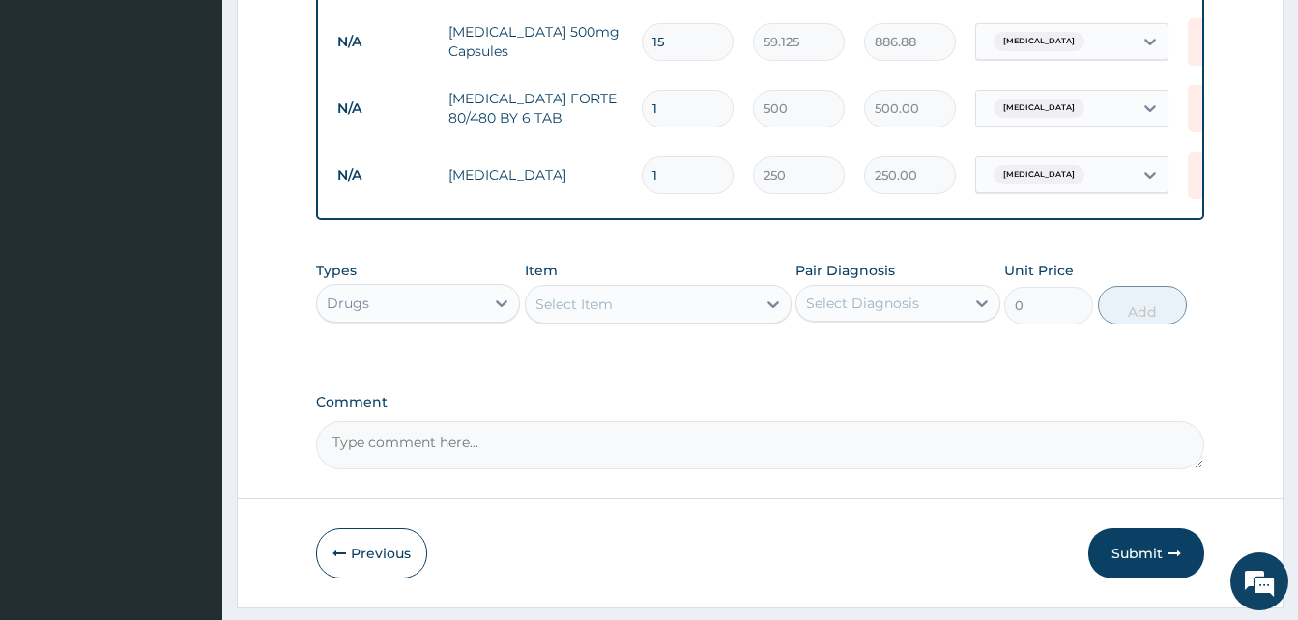
drag, startPoint x: 677, startPoint y: 176, endPoint x: 608, endPoint y: 168, distance: 69.1
click at [608, 168] on tr "N/A Fansidar 1 250 250.00 Malaria Delete" at bounding box center [801, 175] width 947 height 67
type input "4"
type input "1000.00"
type input "0.00"
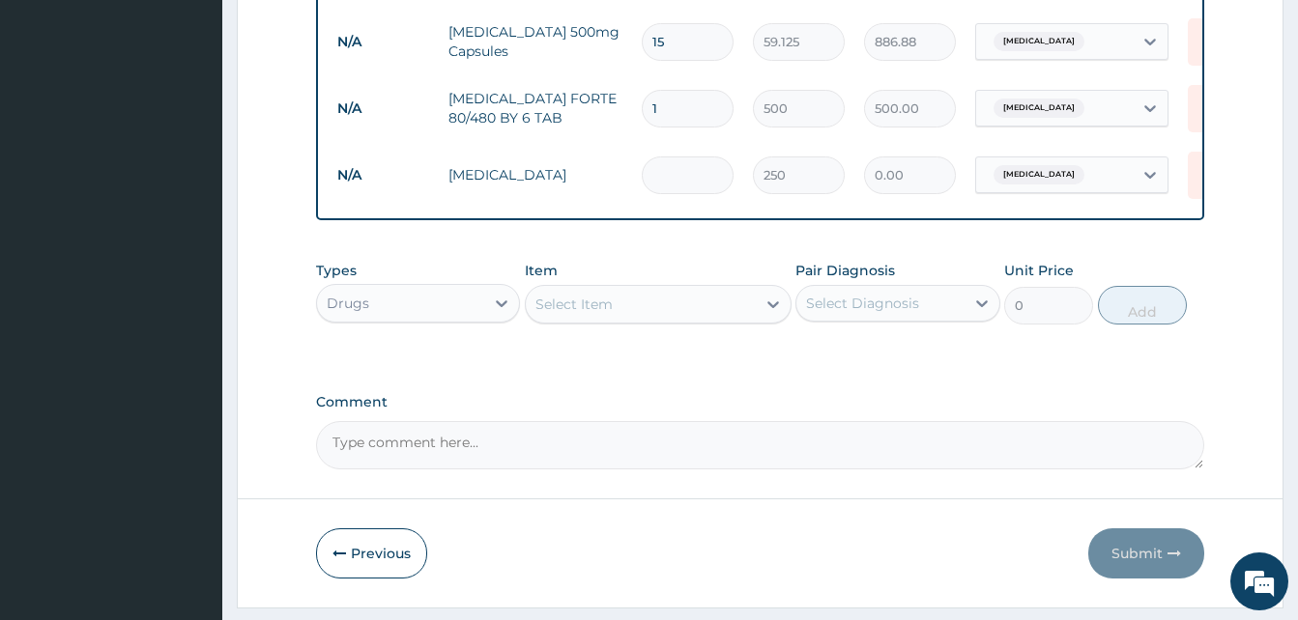
type input "3"
type input "750.00"
type input "3"
click at [1194, 110] on icon at bounding box center [1209, 108] width 43 height 47
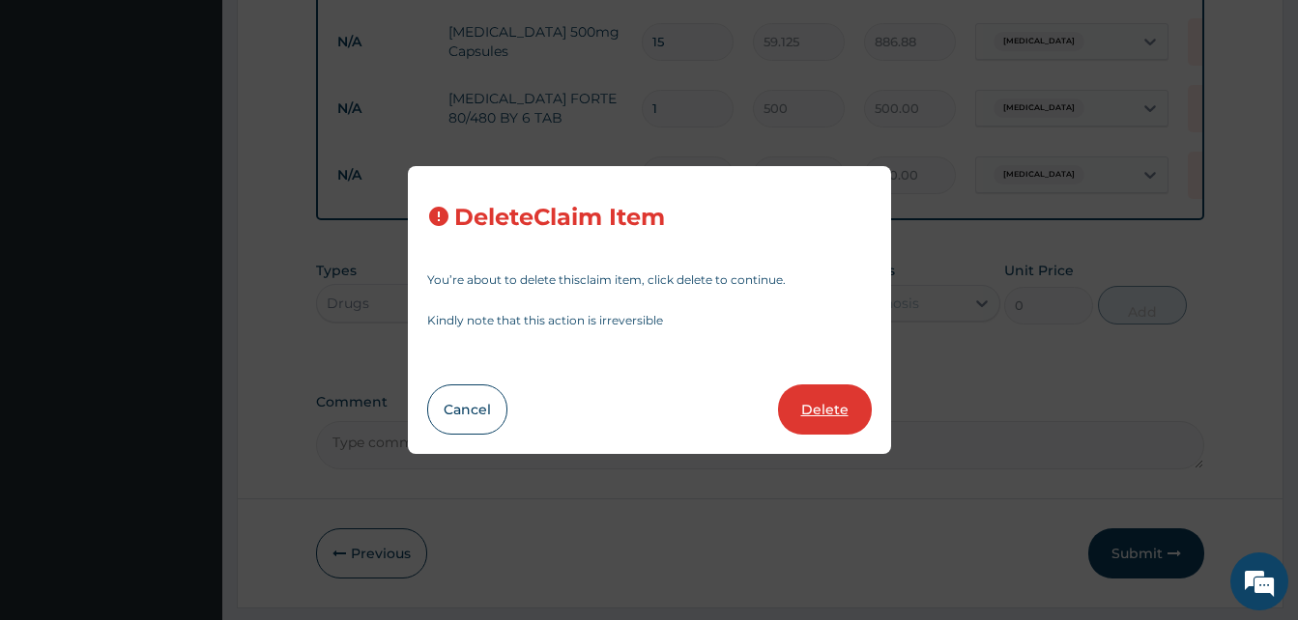
click at [832, 422] on button "Delete" at bounding box center [825, 410] width 94 height 50
type input "3"
type input "250"
type input "750.00"
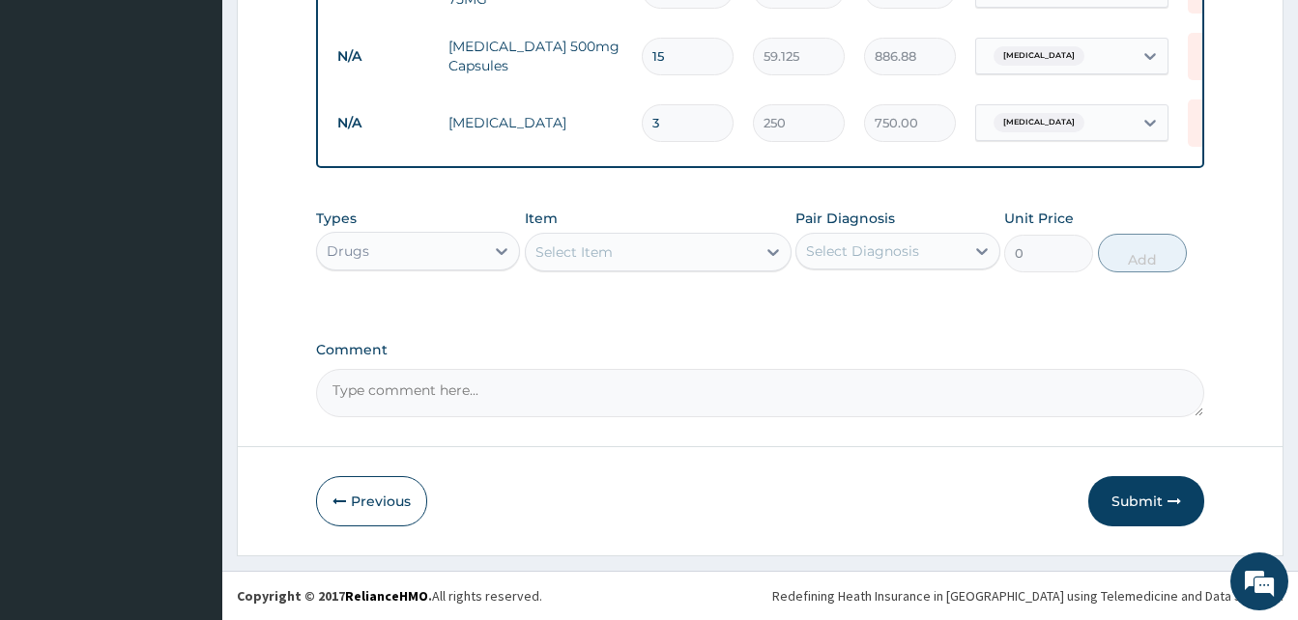
click at [590, 251] on div "Select Item" at bounding box center [573, 252] width 77 height 19
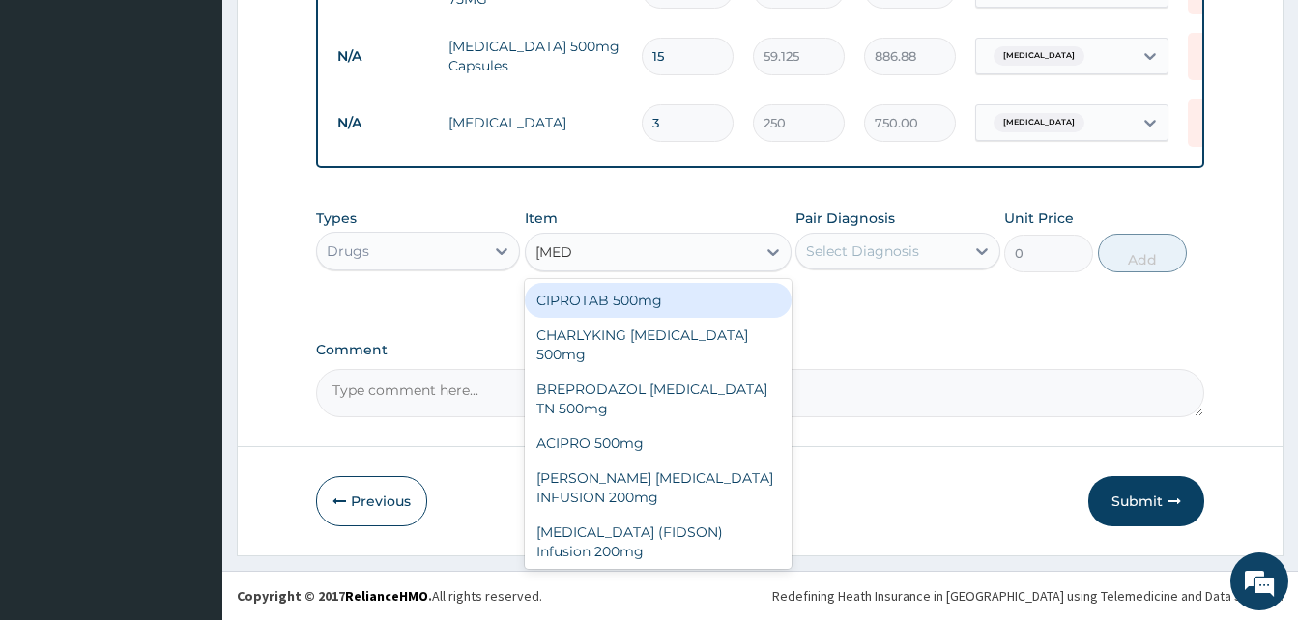
type input "ciprot"
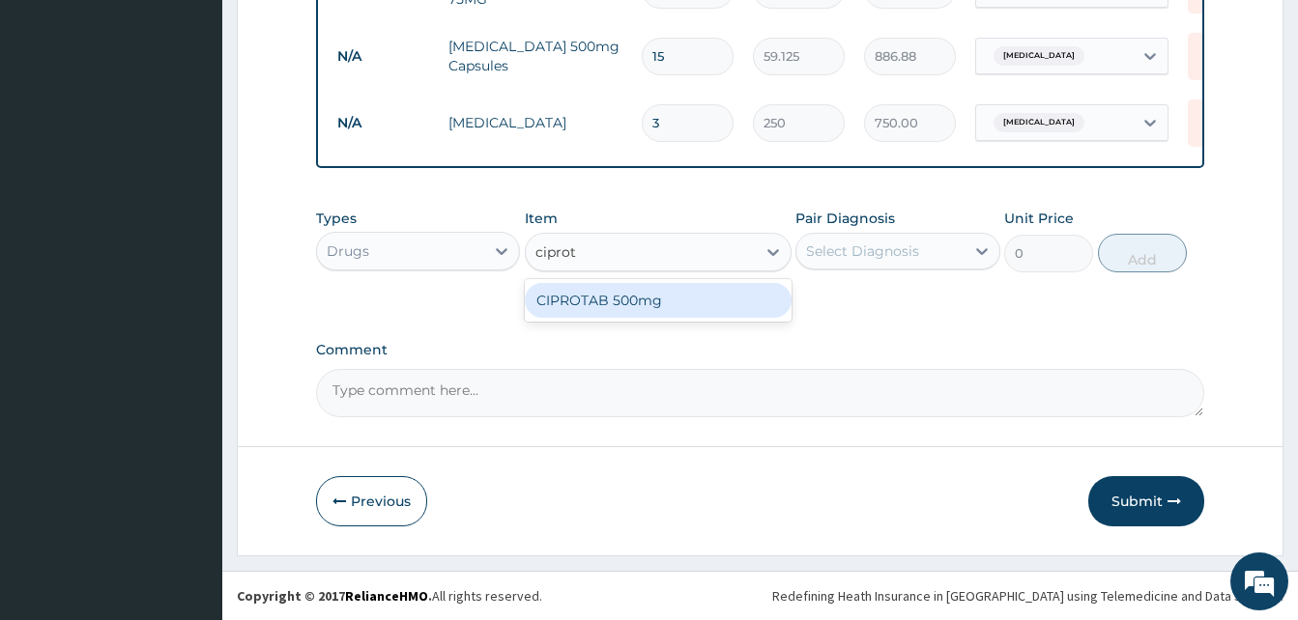
drag, startPoint x: 755, startPoint y: 295, endPoint x: 813, endPoint y: 277, distance: 60.5
click at [759, 295] on div "CIPROTAB 500mg" at bounding box center [658, 300] width 267 height 35
type input "319.275"
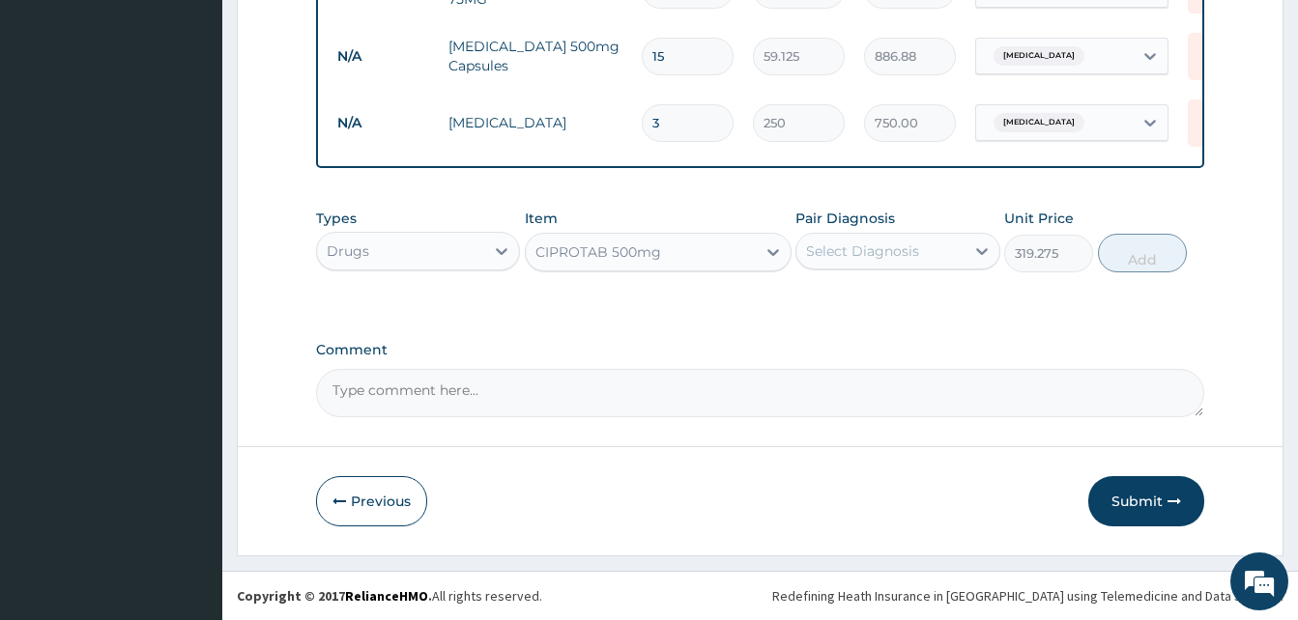
click at [885, 240] on div "Select Diagnosis" at bounding box center [879, 251] width 167 height 31
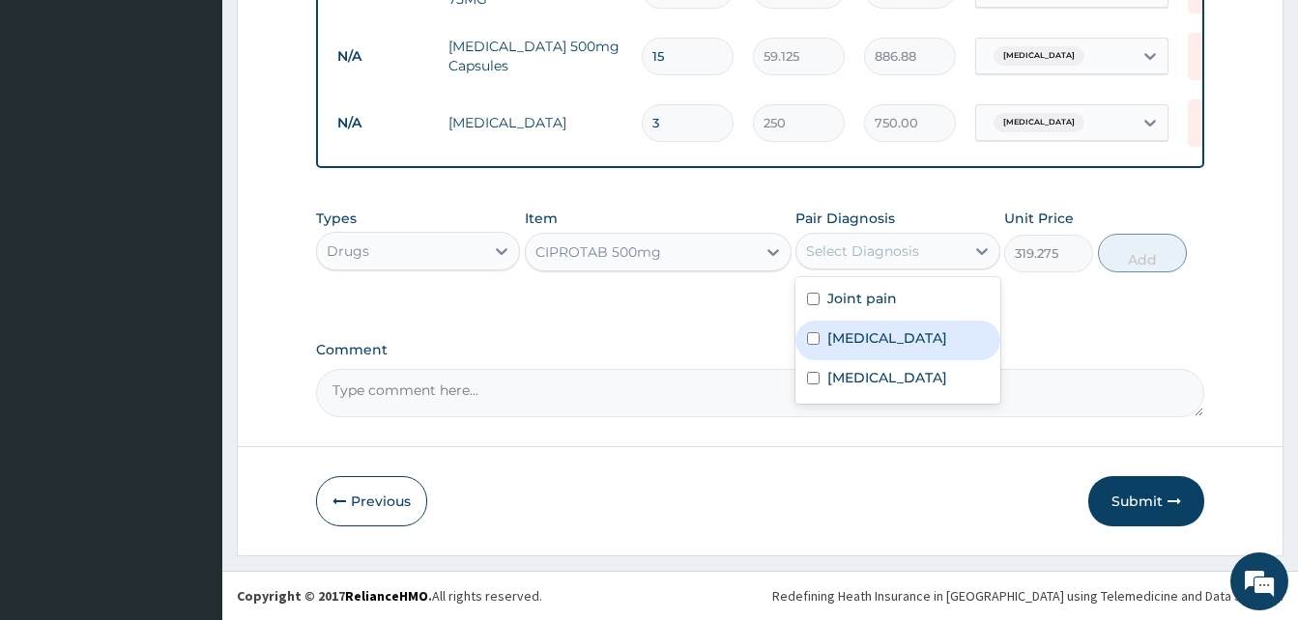
click at [902, 342] on label "Typhoid fever" at bounding box center [887, 338] width 120 height 19
checkbox input "true"
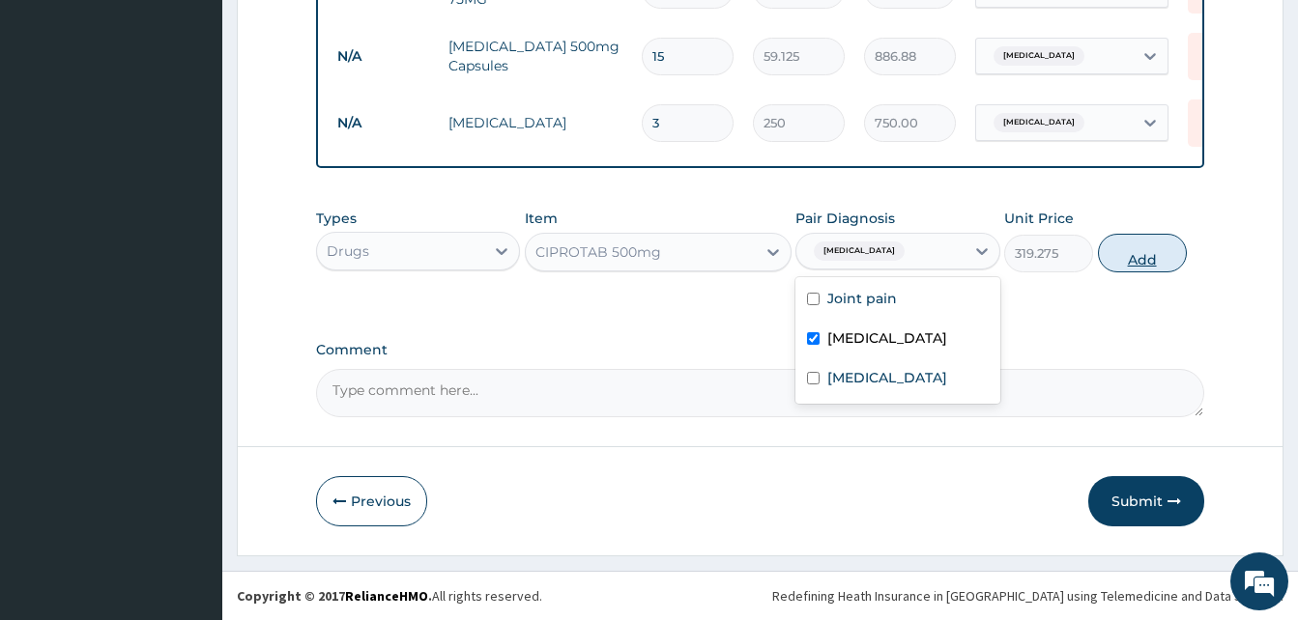
click at [1136, 262] on button "Add" at bounding box center [1142, 253] width 89 height 39
type input "0"
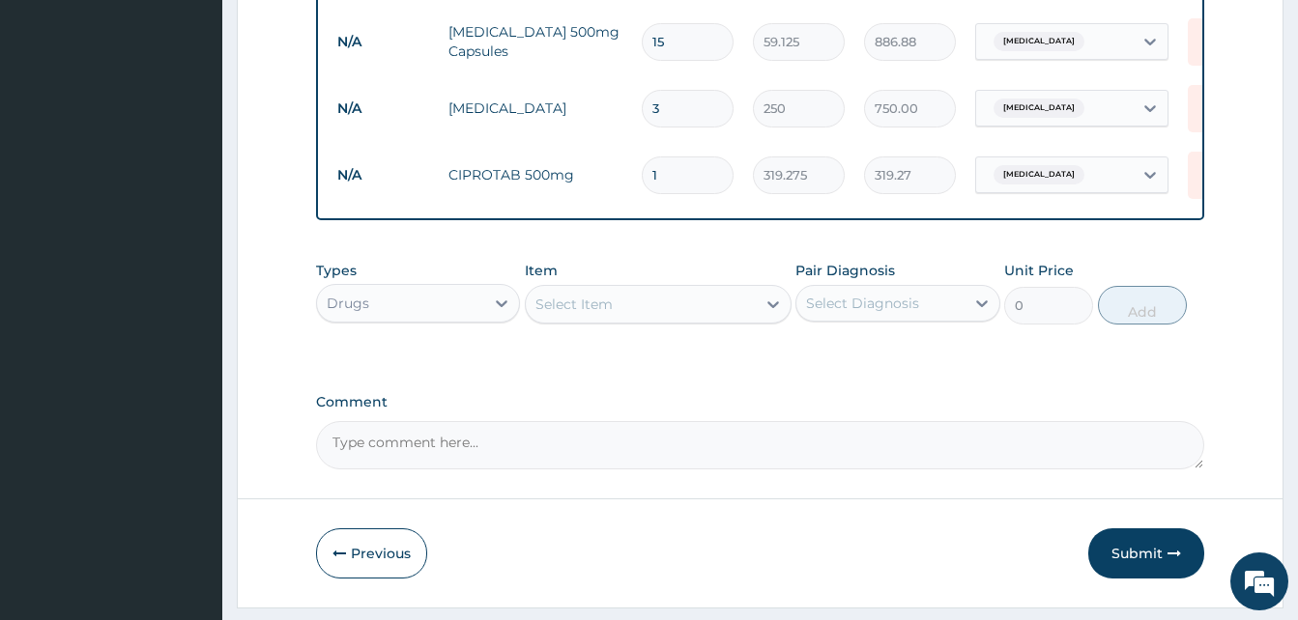
type input "10"
type input "3192.75"
type input "10"
click at [625, 320] on div "Select Item" at bounding box center [641, 304] width 230 height 31
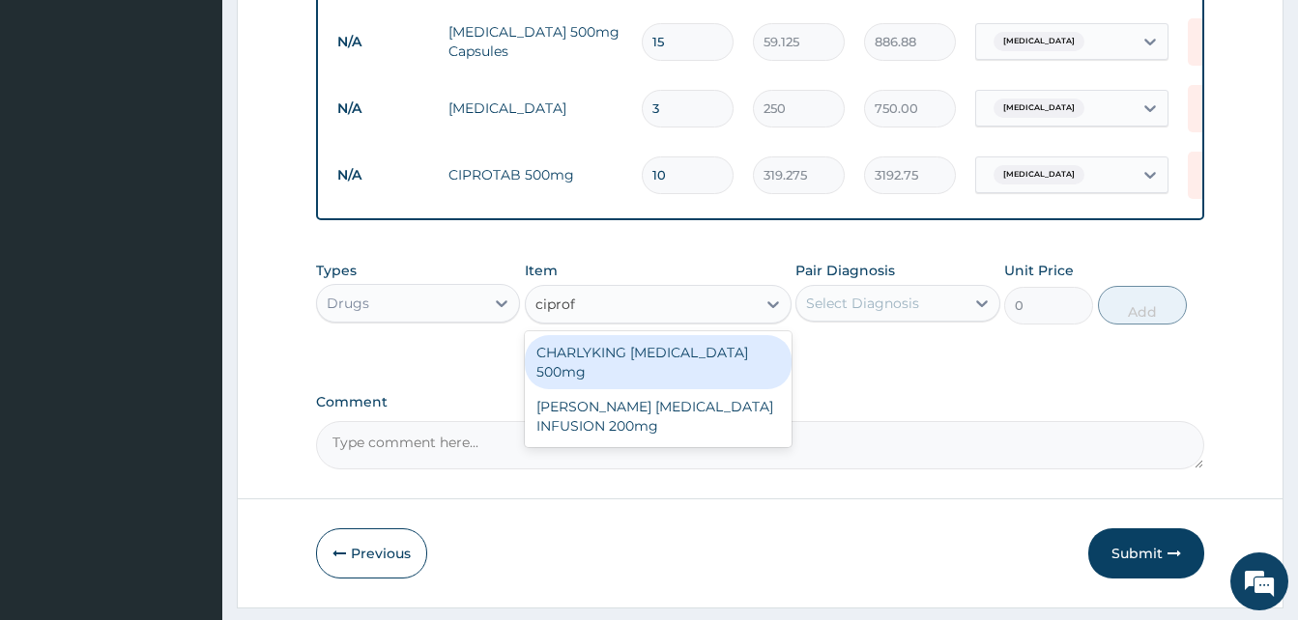
type input "ciprofl"
click at [660, 376] on div "CHARLYKING CIPROFLOXACIN 500mg" at bounding box center [658, 362] width 267 height 54
type input "177.375"
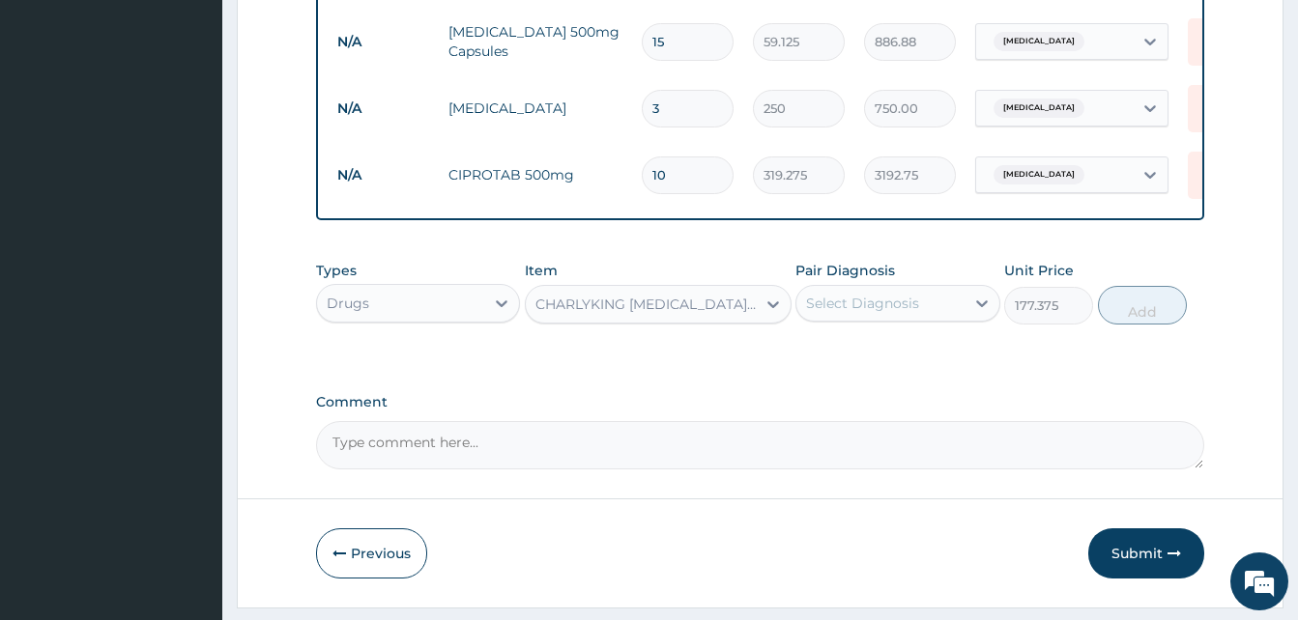
click at [610, 314] on div "CHARLYKING CIPROFLOXACIN 500mg" at bounding box center [646, 304] width 222 height 19
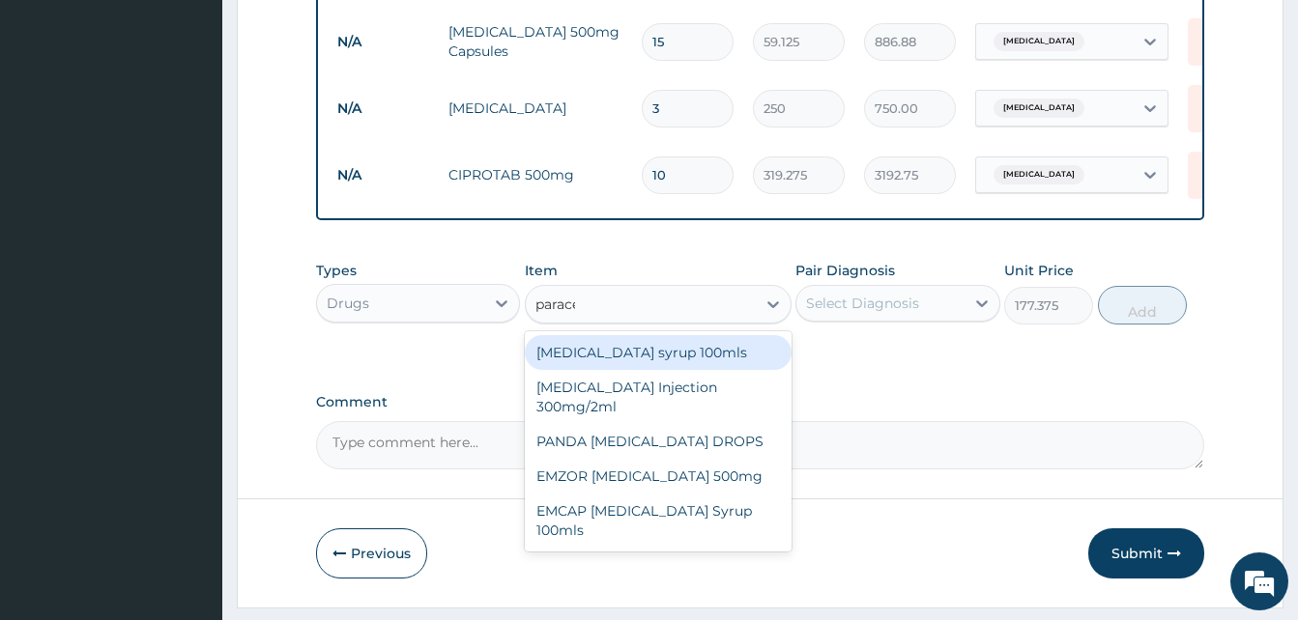
scroll to position [0, 0]
type input "paraceta"
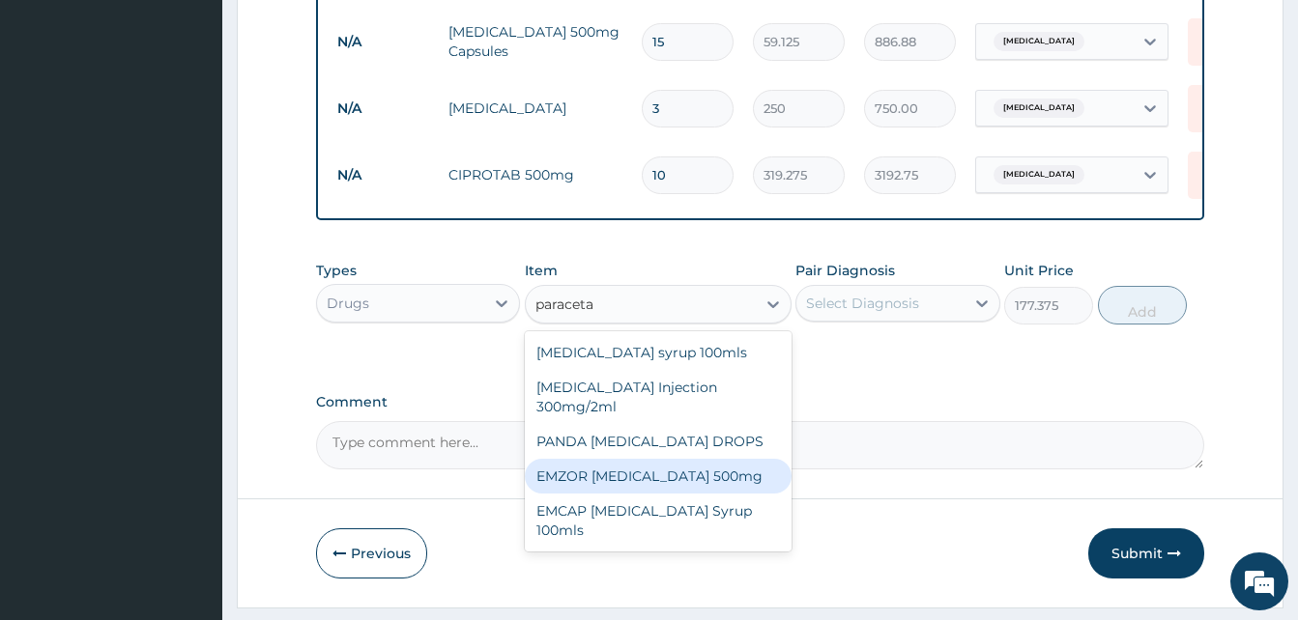
click at [656, 494] on div "EMZOR PARACETAMOL 500mg" at bounding box center [658, 476] width 267 height 35
type input "50"
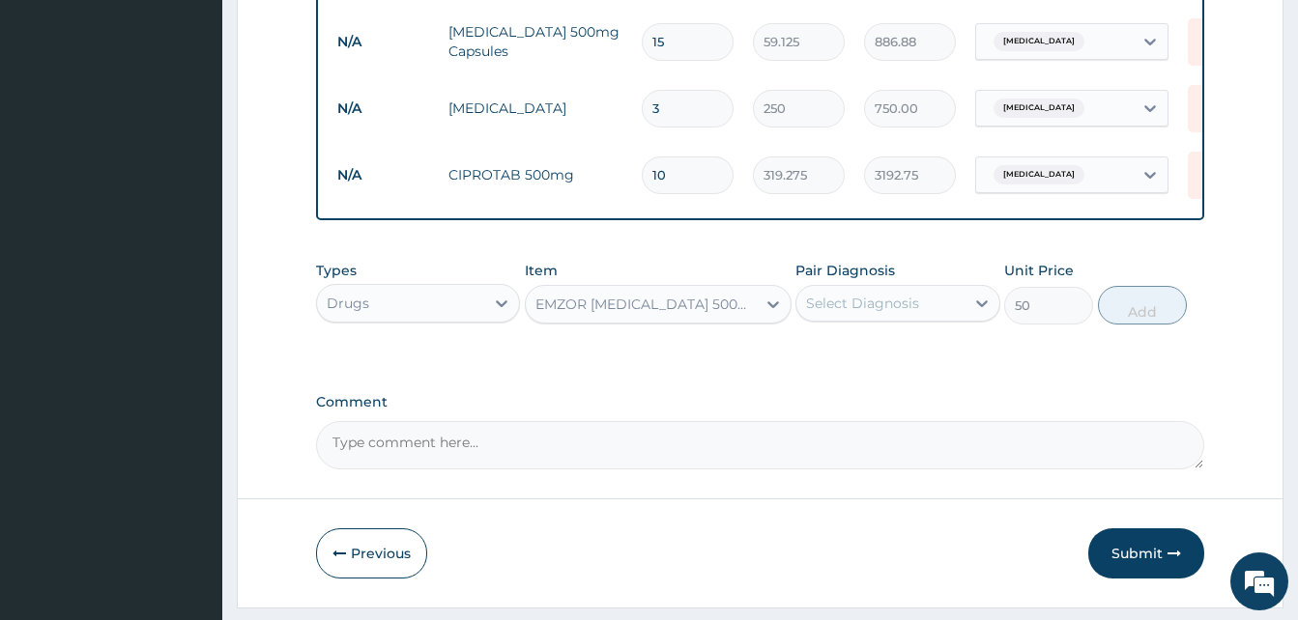
click at [881, 313] on div "Select Diagnosis" at bounding box center [862, 303] width 113 height 19
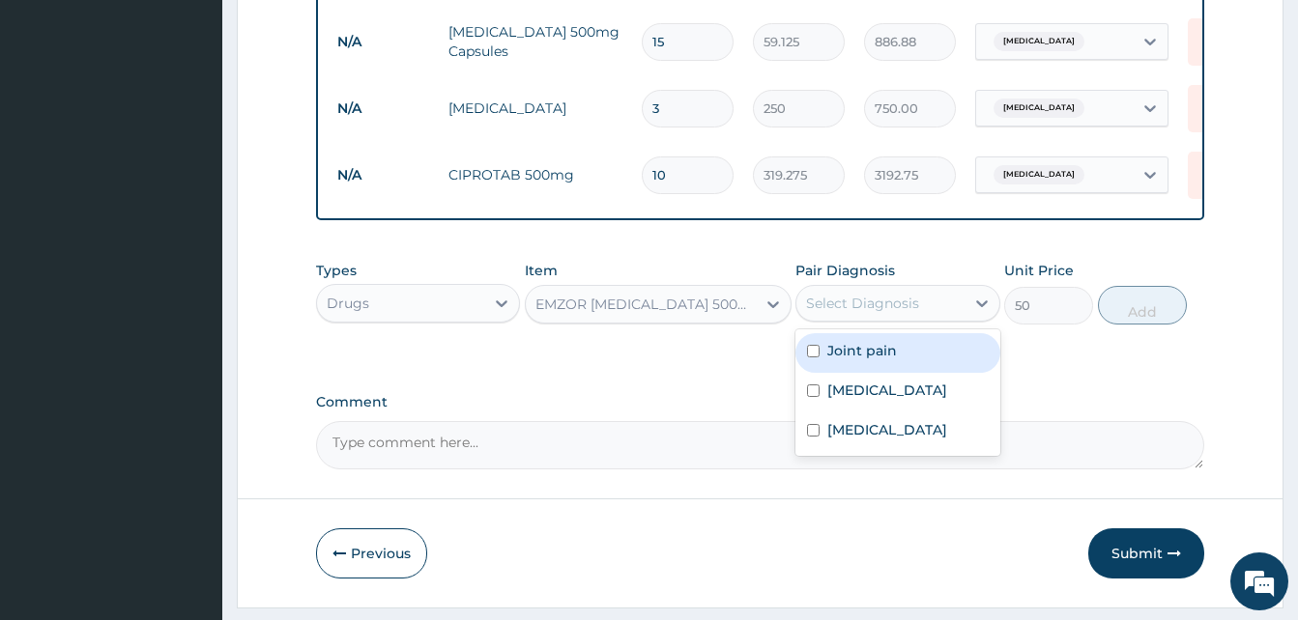
click at [913, 373] on div "Joint pain" at bounding box center [897, 353] width 204 height 40
checkbox input "true"
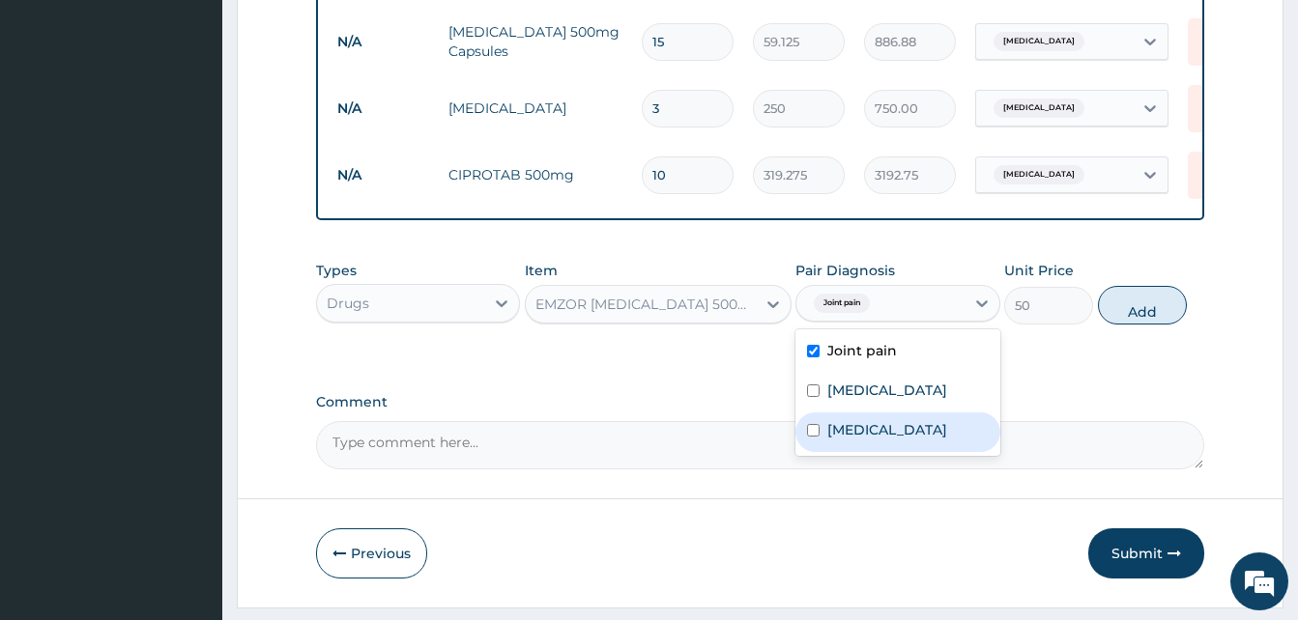
drag, startPoint x: 910, startPoint y: 448, endPoint x: 1085, endPoint y: 362, distance: 194.9
click at [911, 448] on div "Malaria" at bounding box center [897, 433] width 204 height 40
checkbox input "true"
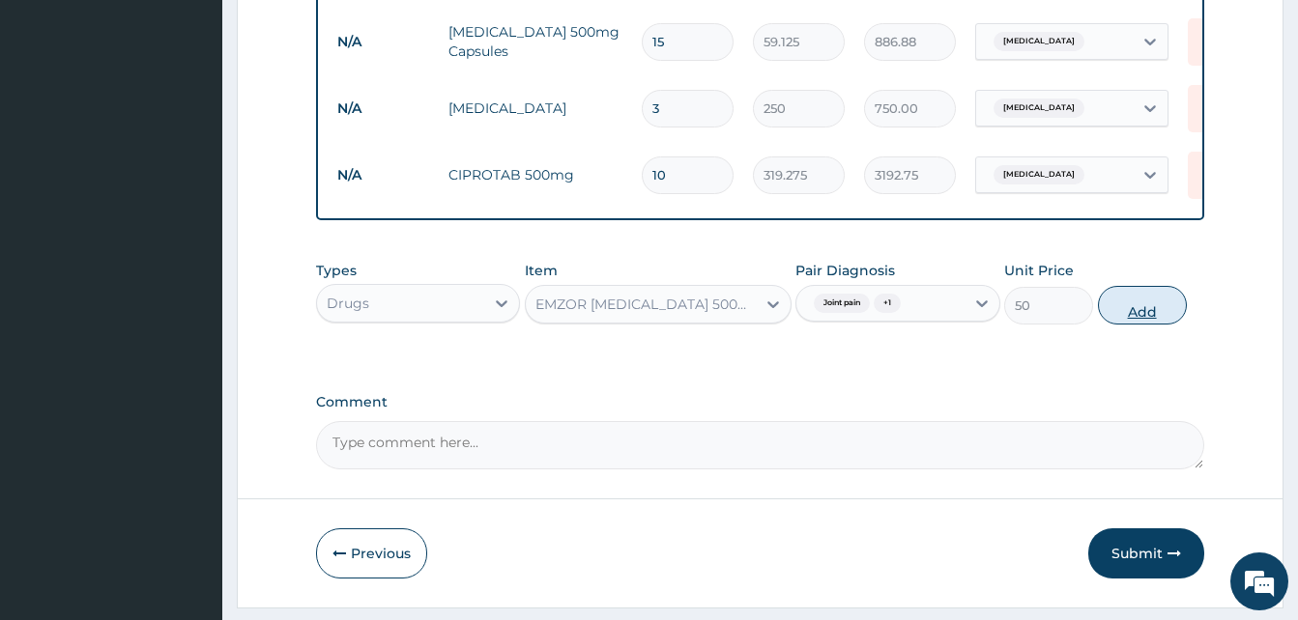
click at [1123, 325] on button "Add" at bounding box center [1142, 305] width 89 height 39
type input "0"
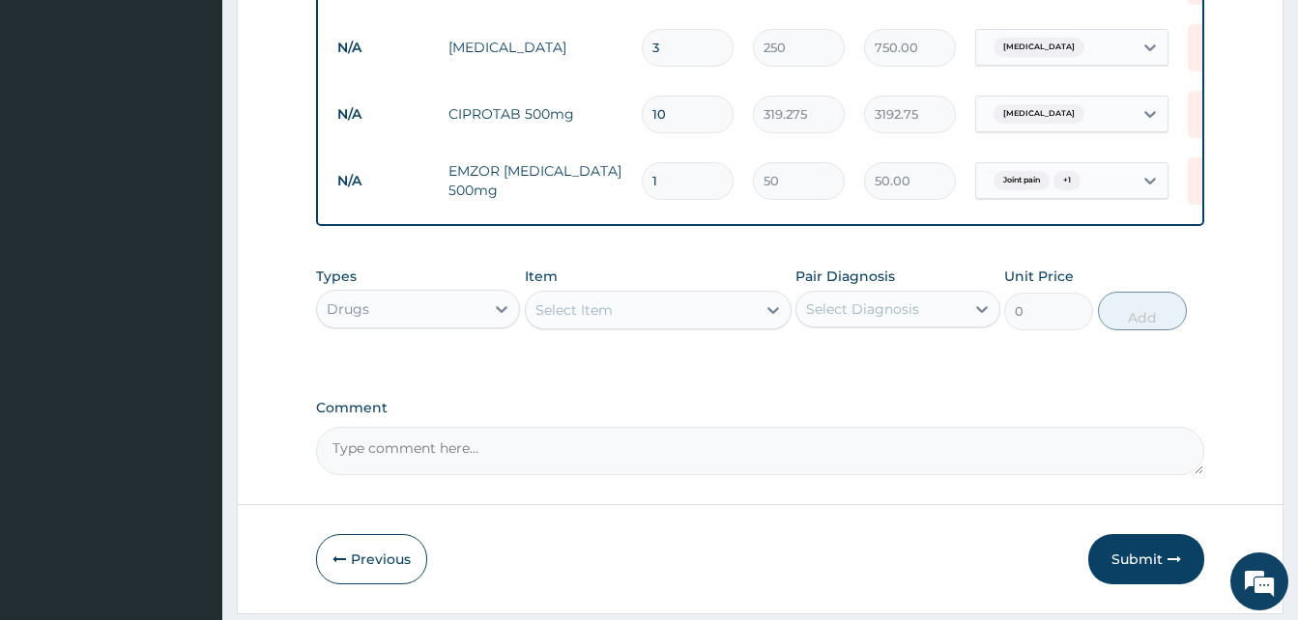
scroll to position [1040, 0]
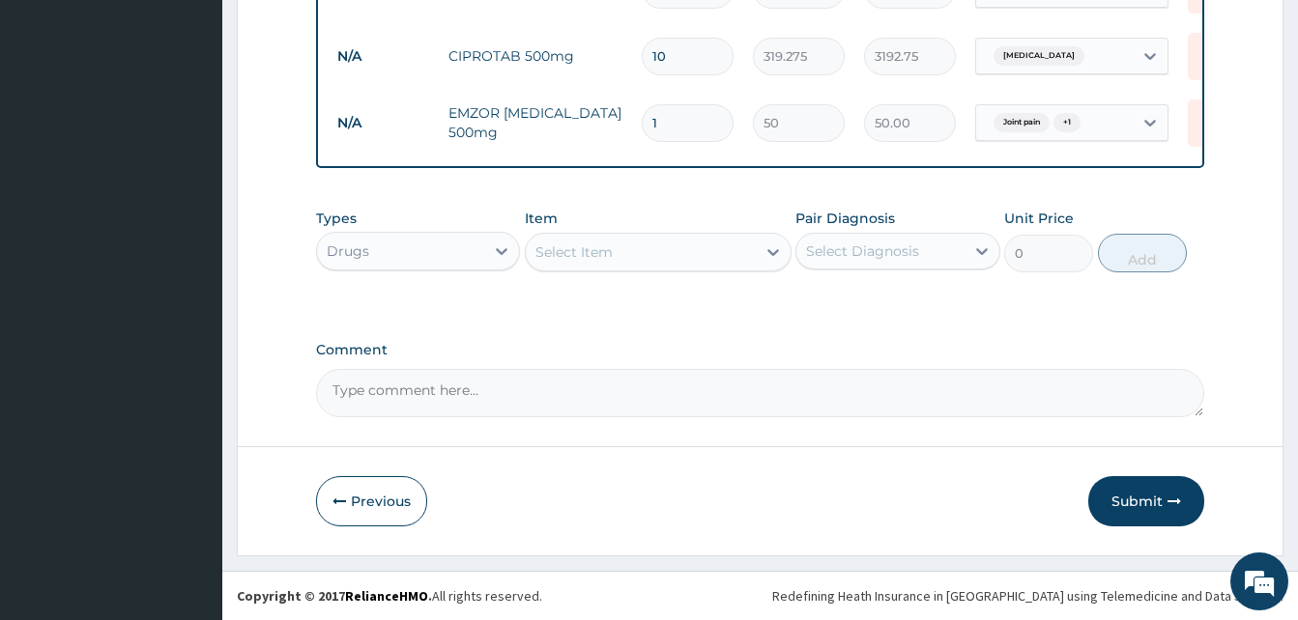
type input "12"
type input "600.00"
type input "12"
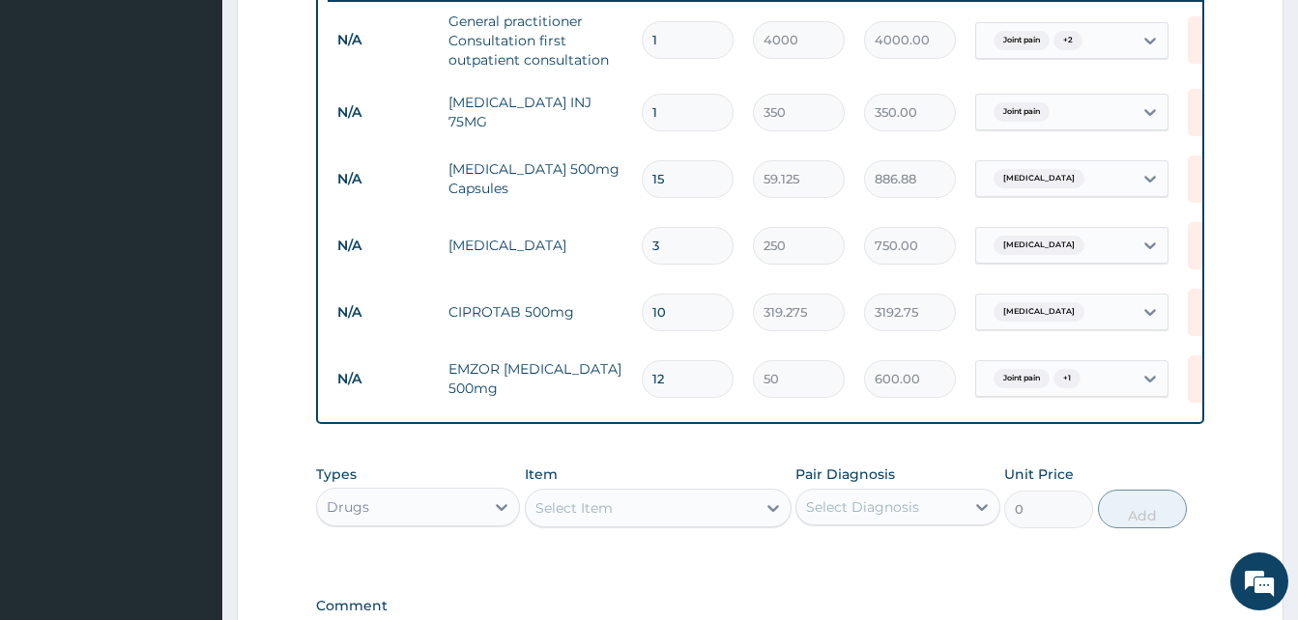
scroll to position [750, 0]
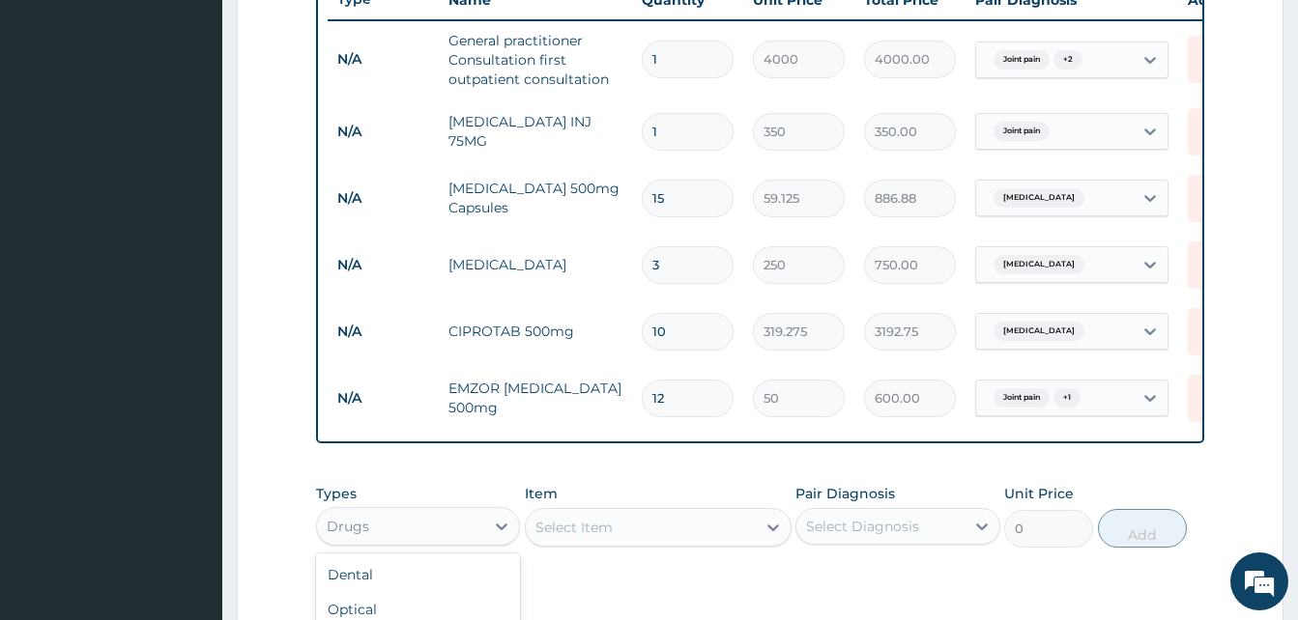
click at [418, 546] on div "Drugs" at bounding box center [418, 526] width 204 height 39
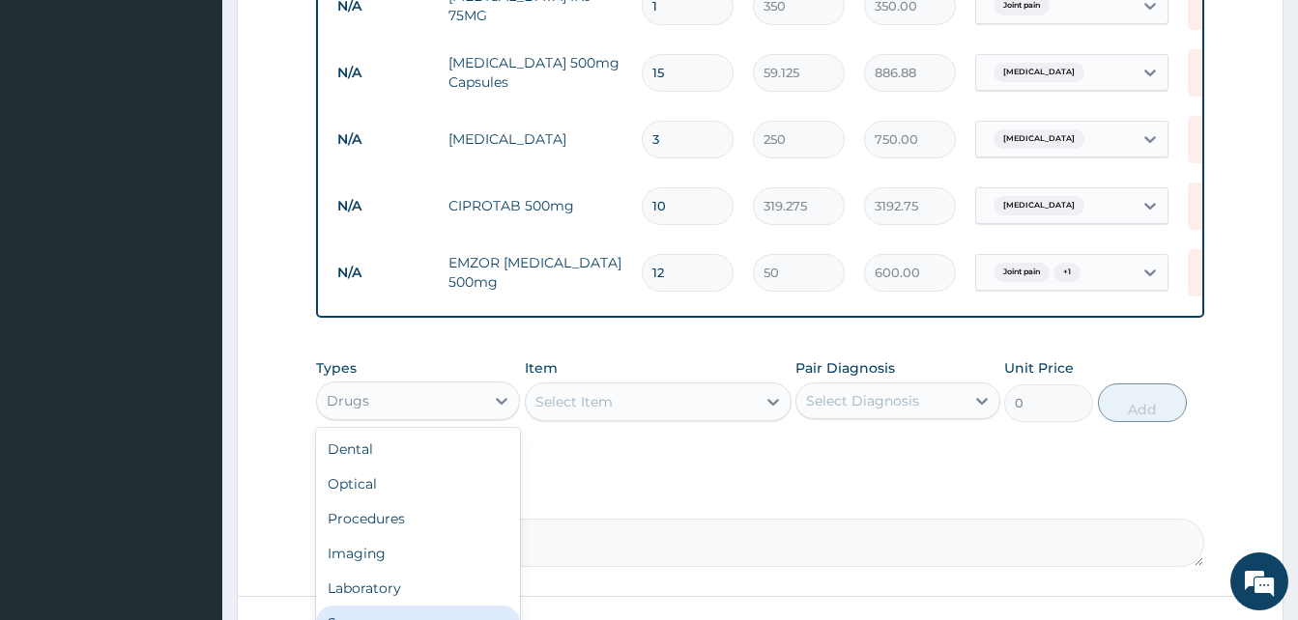
scroll to position [1040, 0]
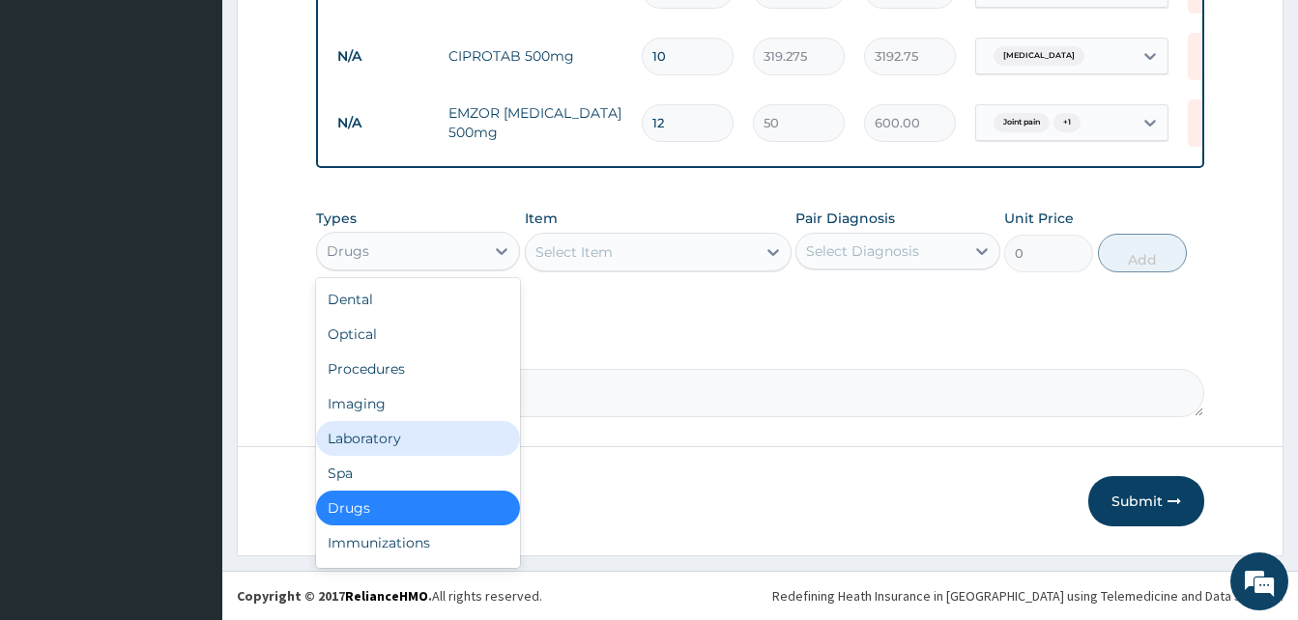
click at [434, 450] on div "Laboratory" at bounding box center [418, 438] width 204 height 35
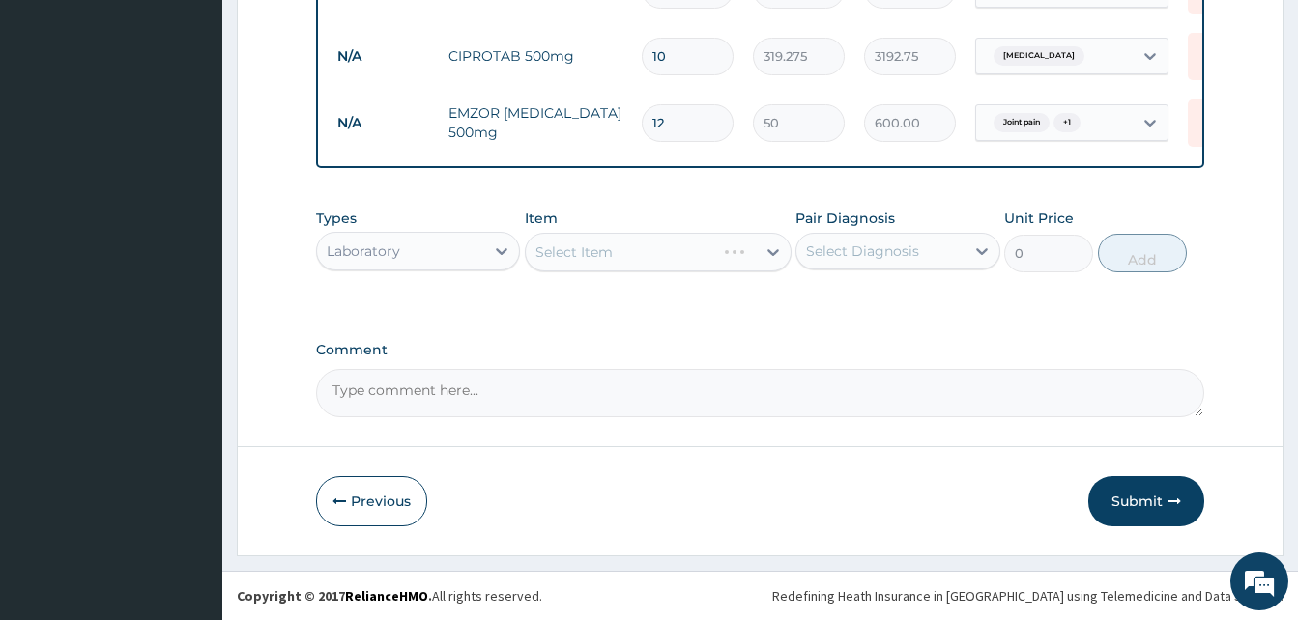
click at [693, 266] on div "Select Item" at bounding box center [658, 252] width 267 height 39
click at [693, 267] on div "Select Item" at bounding box center [641, 252] width 230 height 31
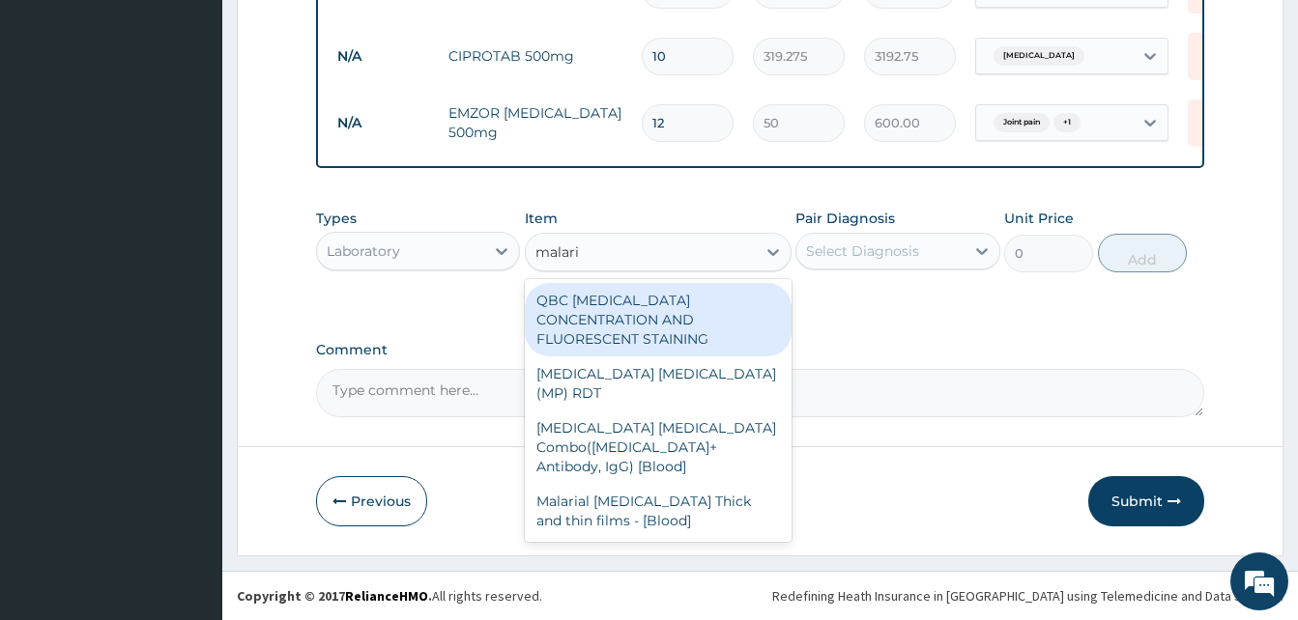
type input "malaria"
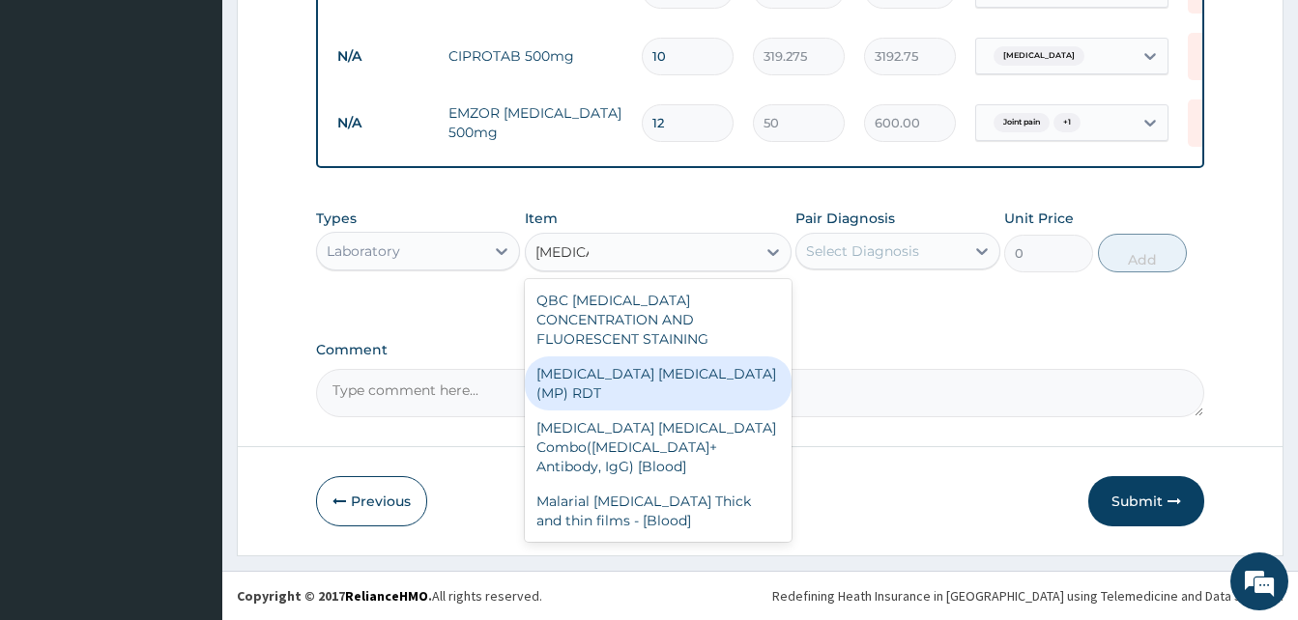
drag, startPoint x: 680, startPoint y: 355, endPoint x: 666, endPoint y: 225, distance: 130.3
click at [680, 357] on div "MALARIA PARASITE (MP) RDT" at bounding box center [658, 384] width 267 height 54
type input "2500"
